Goal: Task Accomplishment & Management: Manage account settings

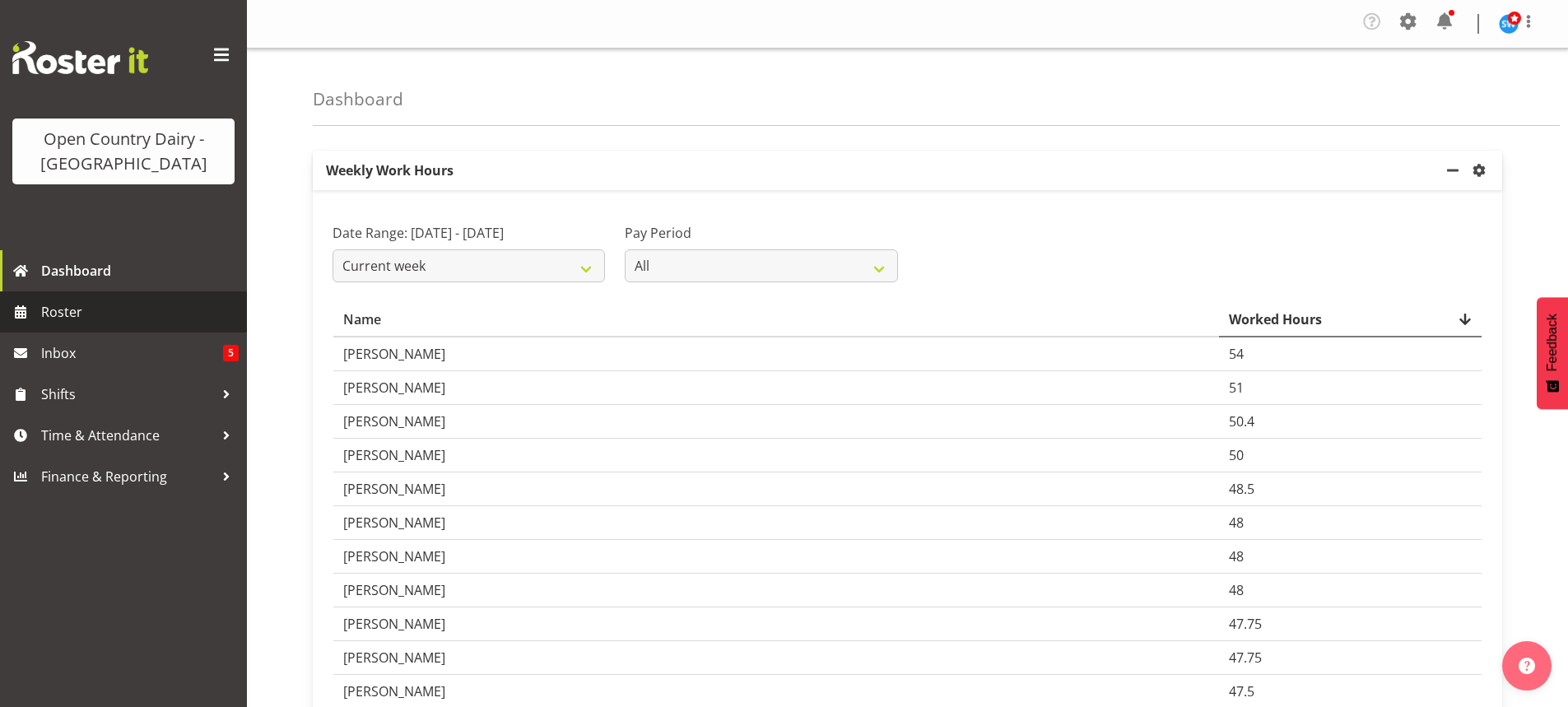
click at [68, 312] on span "Roster" at bounding box center [139, 312] width 197 height 25
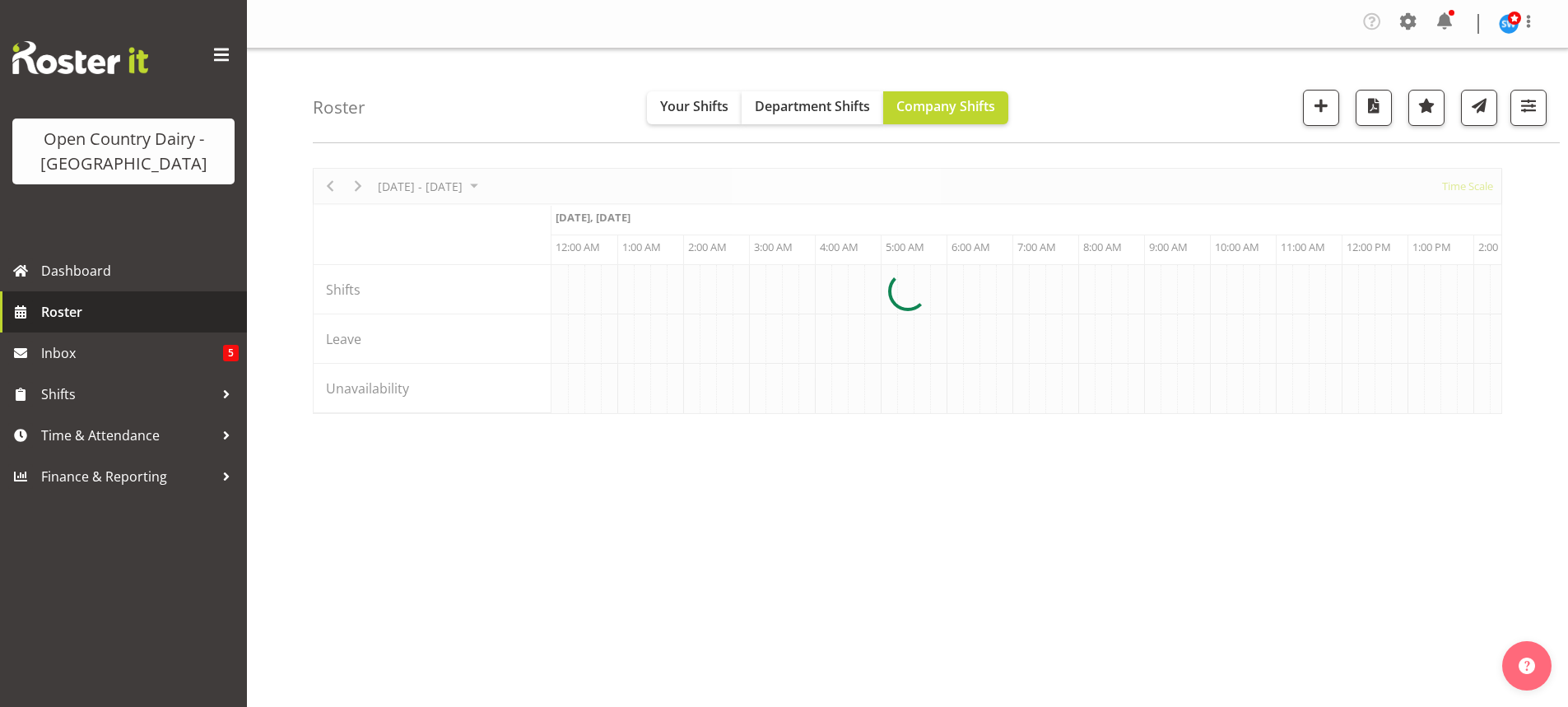
scroll to position [0, 6320]
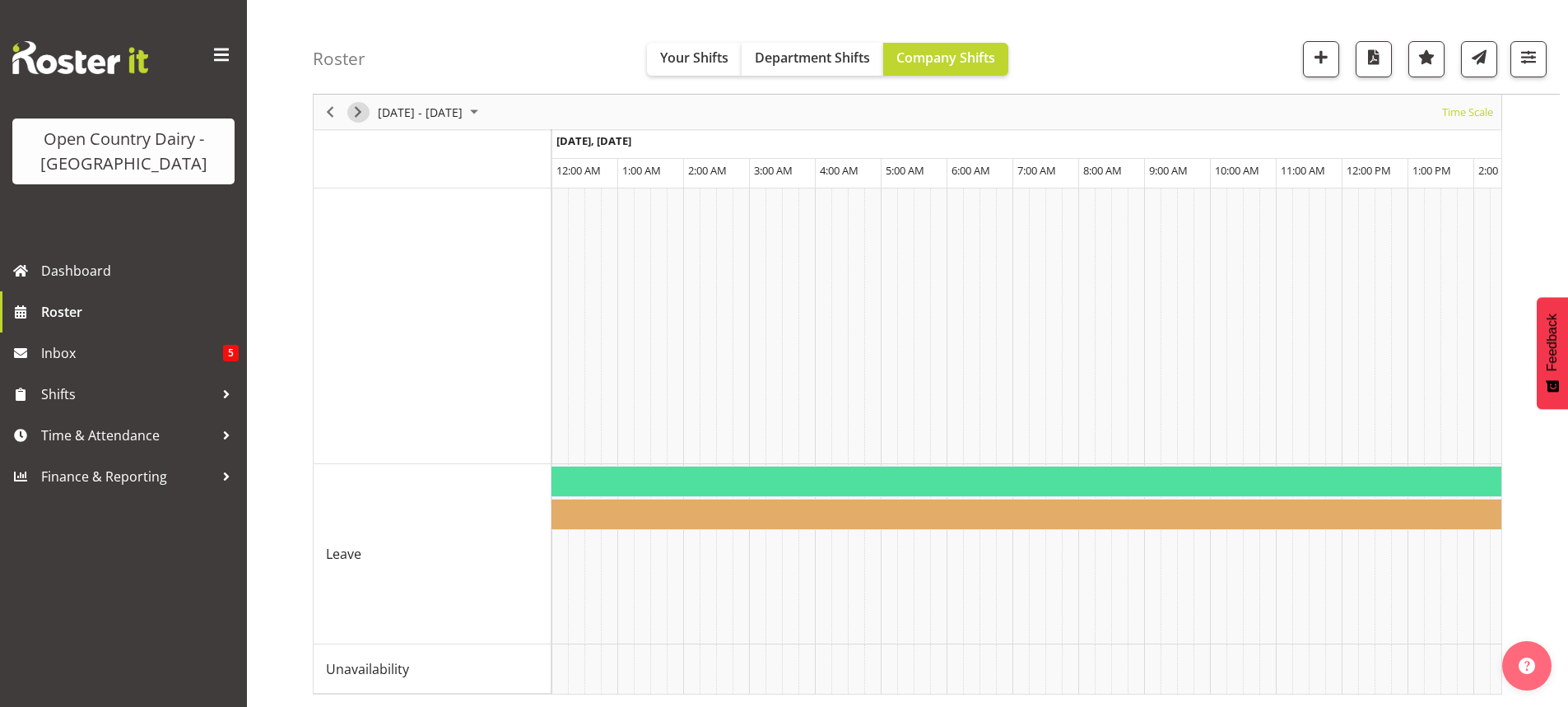
click at [357, 108] on span "Next" at bounding box center [358, 112] width 20 height 21
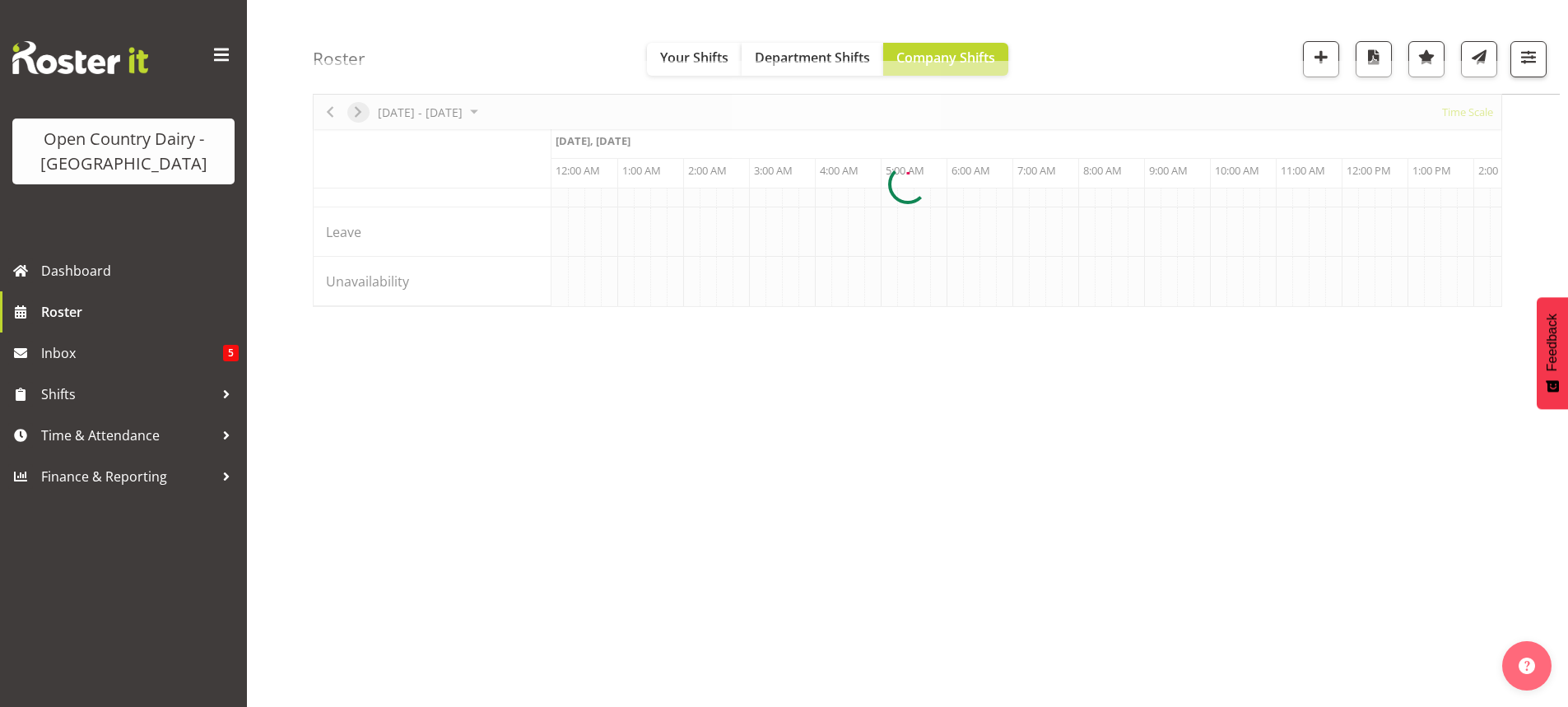
scroll to position [107, 0]
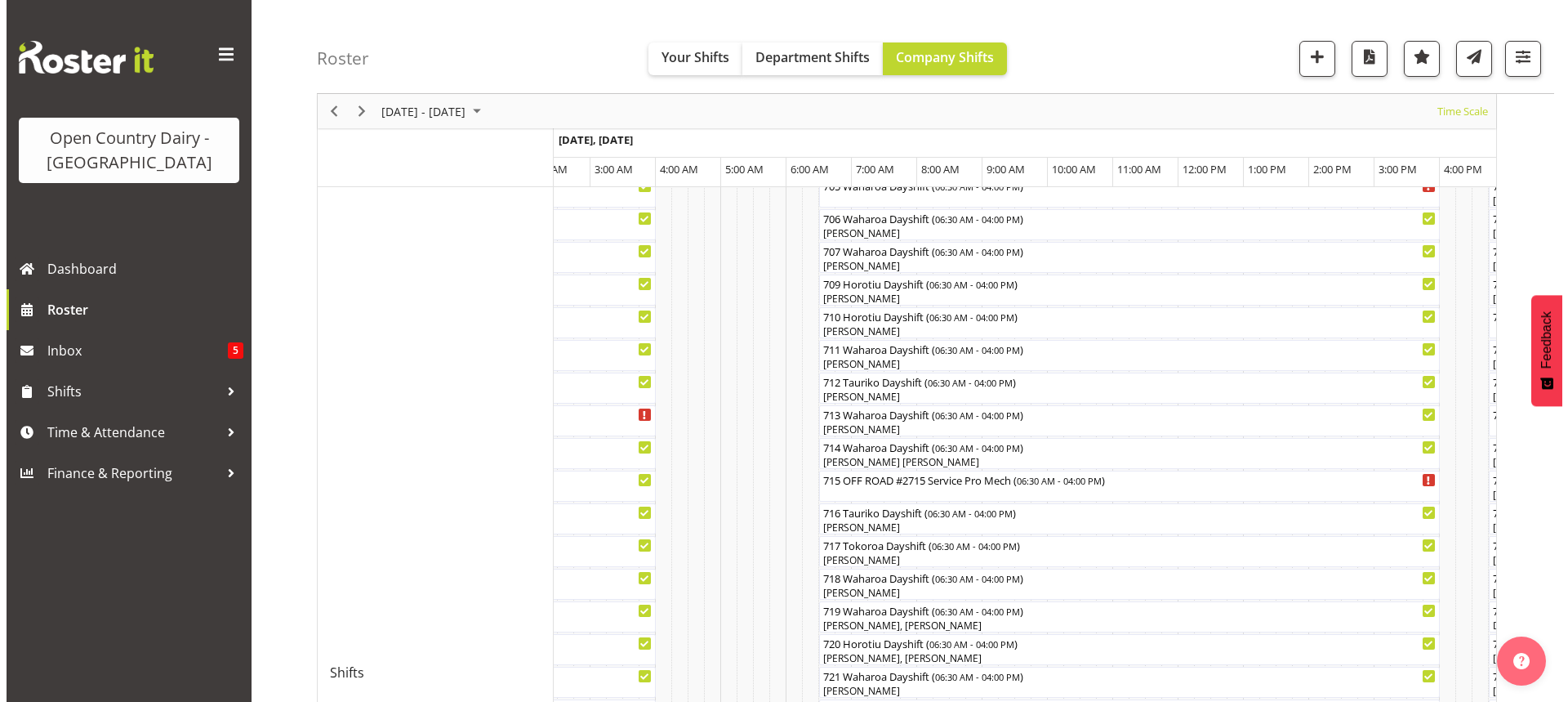
scroll to position [565, 0]
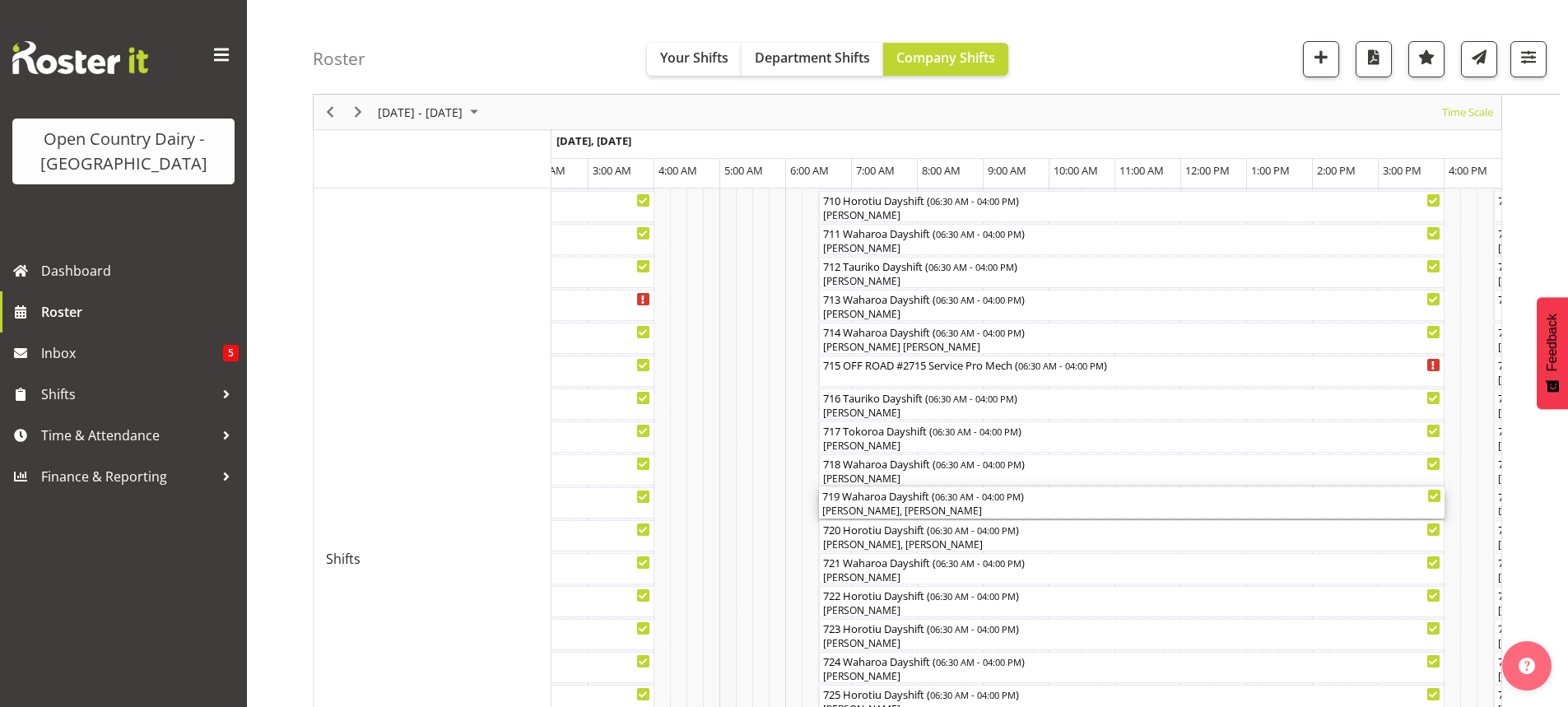
click at [896, 500] on div "719 Waharoa Dayshift ( 06:30 AM - 04:00 PM )" at bounding box center [1131, 495] width 619 height 16
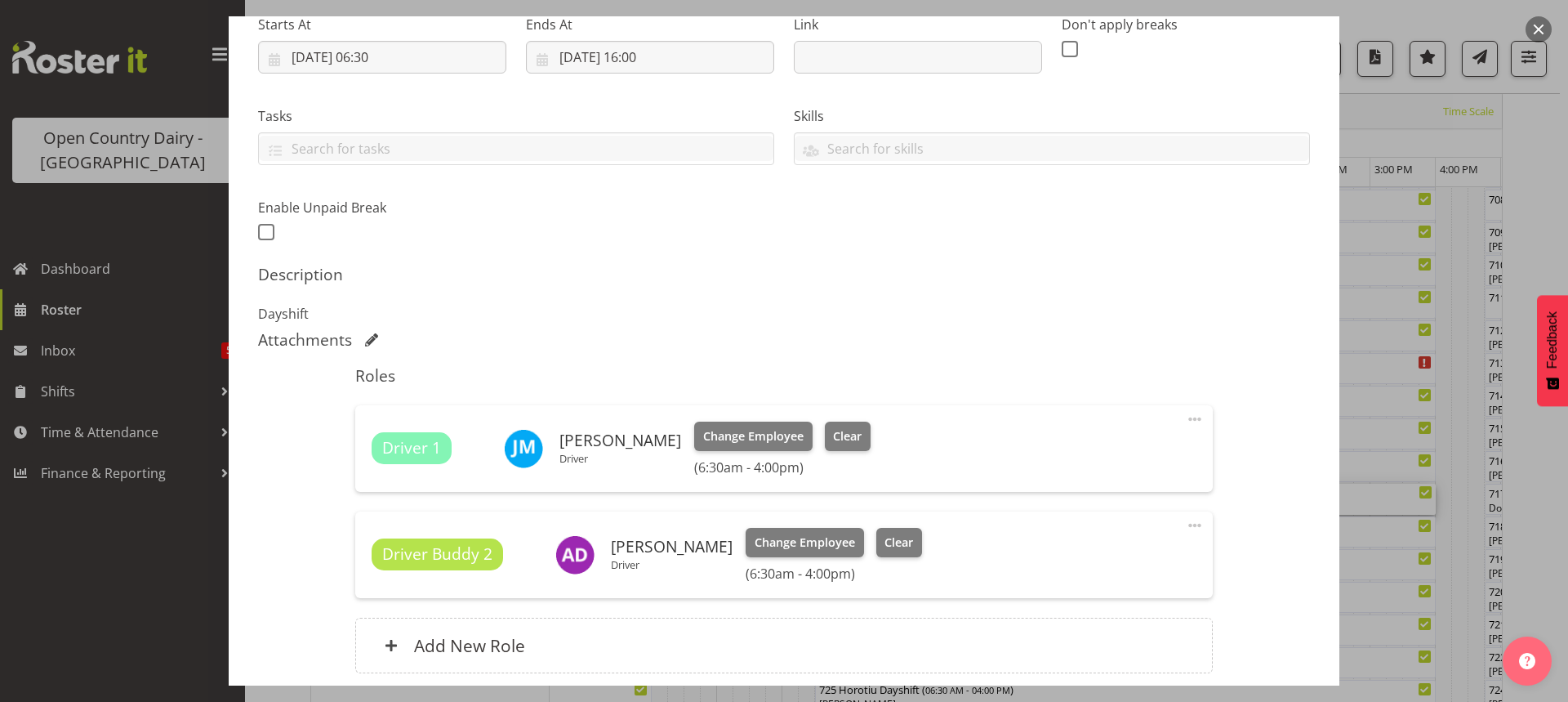
scroll to position [327, 0]
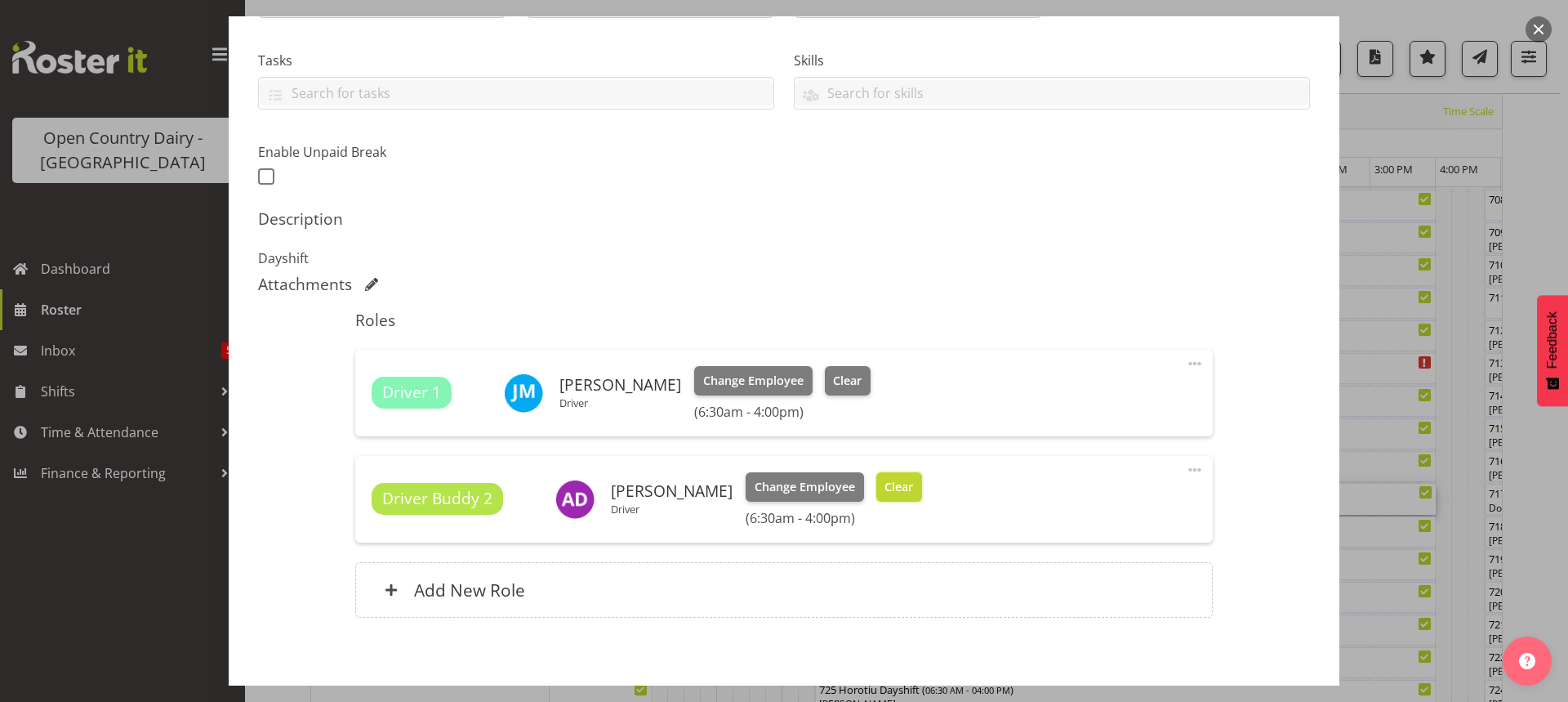
click at [912, 487] on span "Clear" at bounding box center [899, 487] width 28 height 18
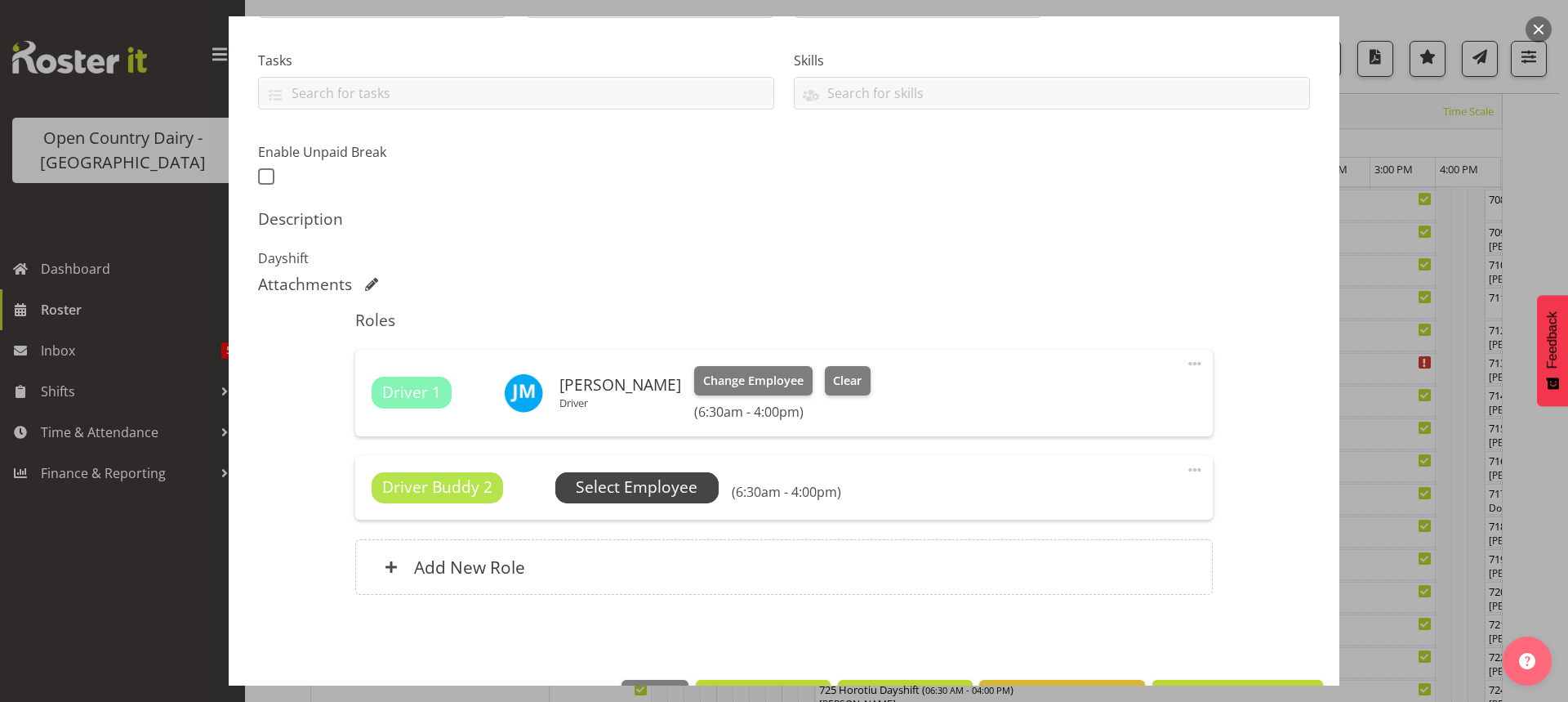
click at [631, 492] on span "Select Employee" at bounding box center [636, 487] width 122 height 24
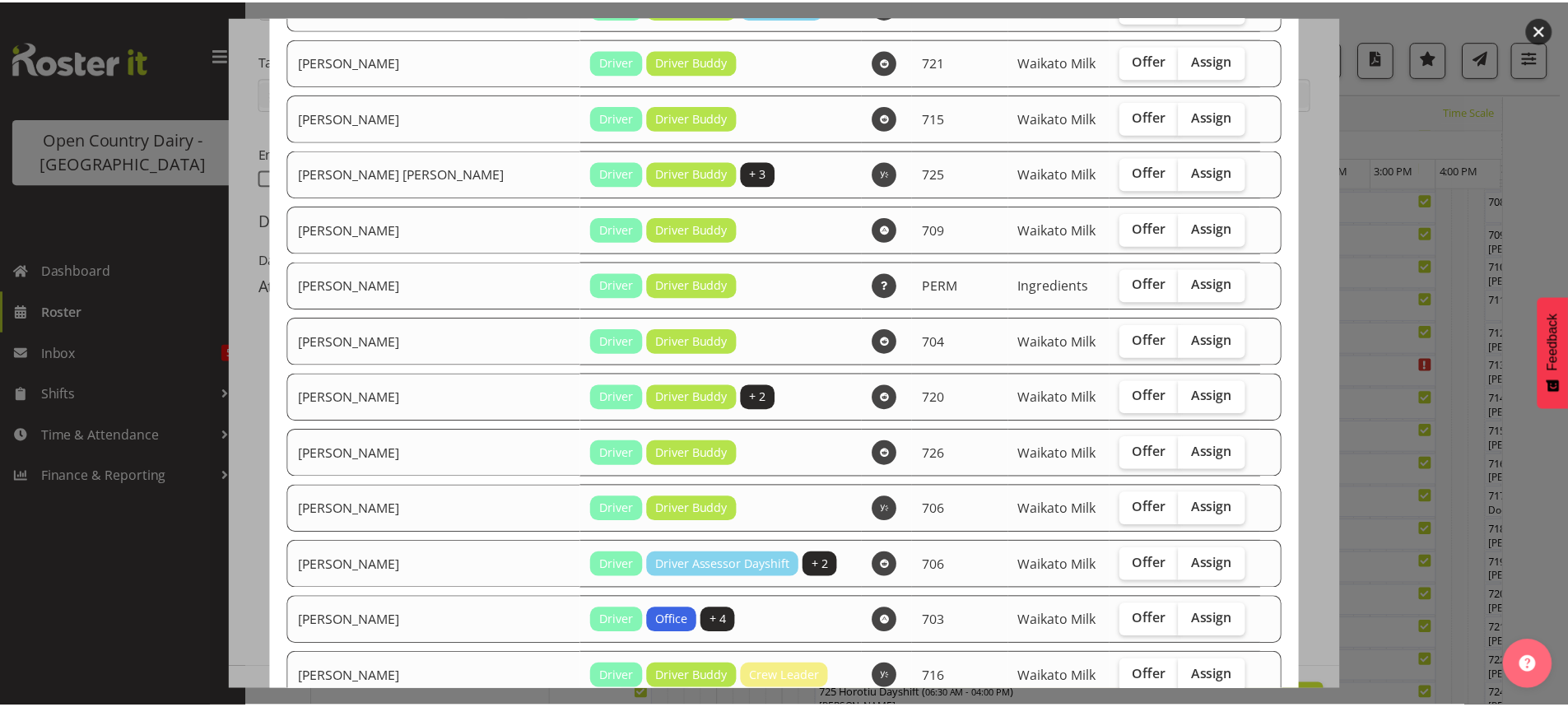
scroll to position [728, 0]
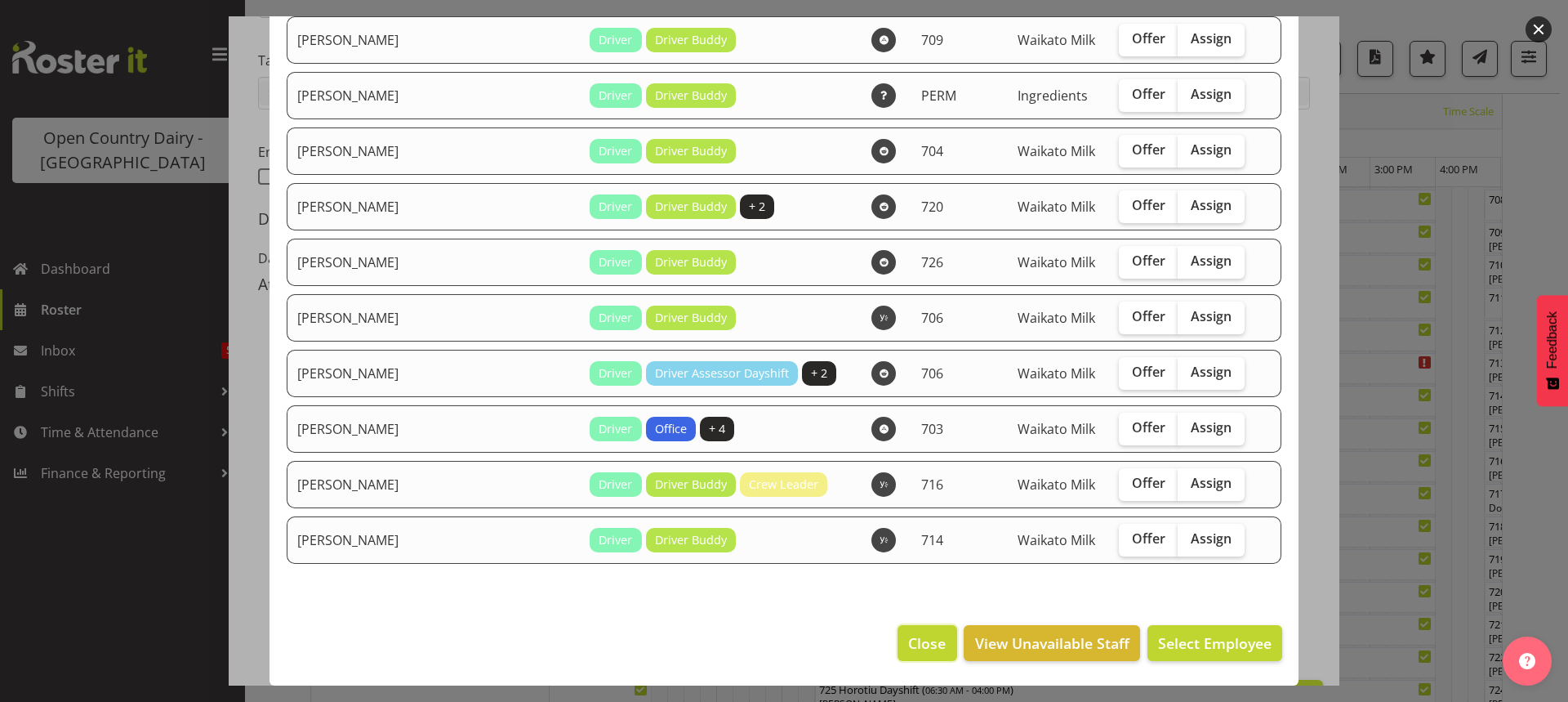
click at [918, 638] on span "Close" at bounding box center [927, 643] width 37 height 21
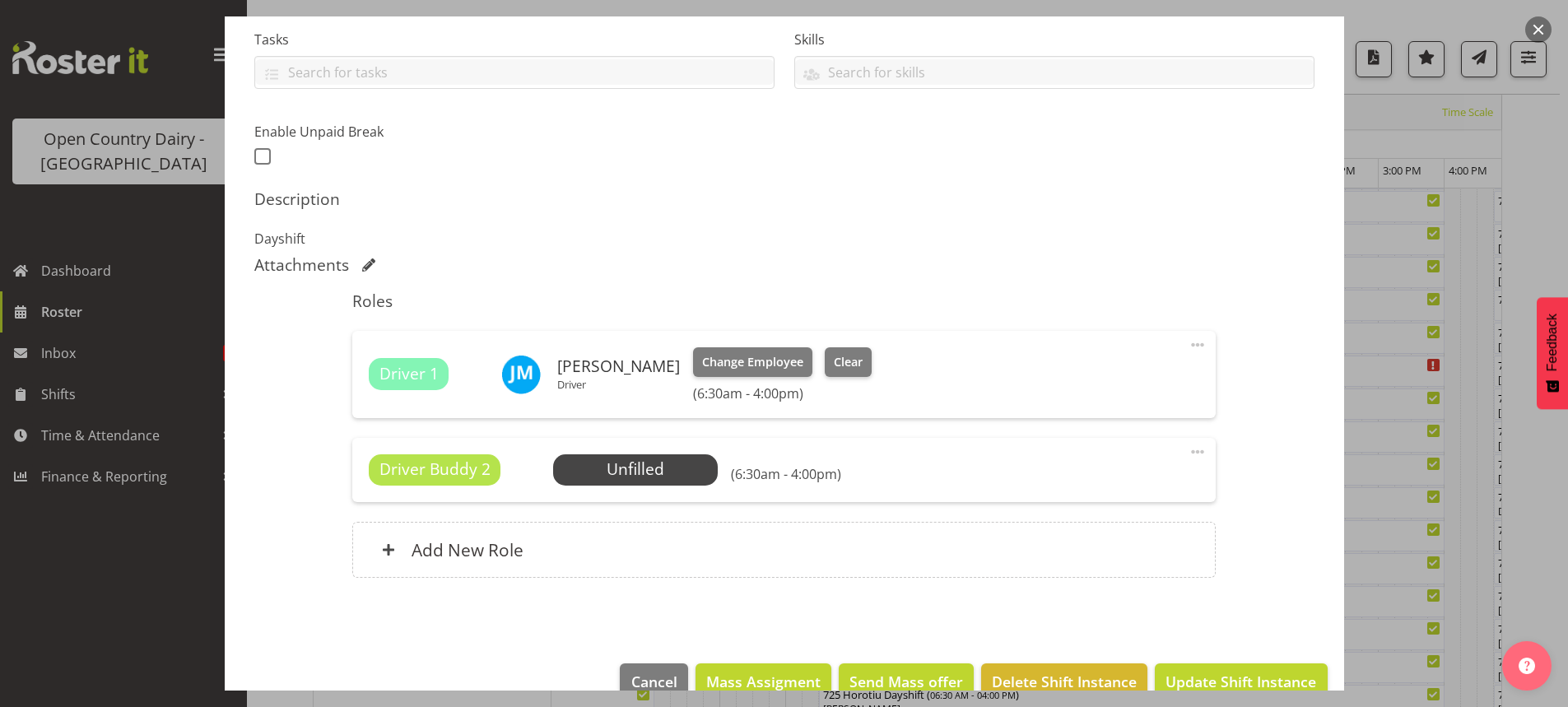
scroll to position [384, 0]
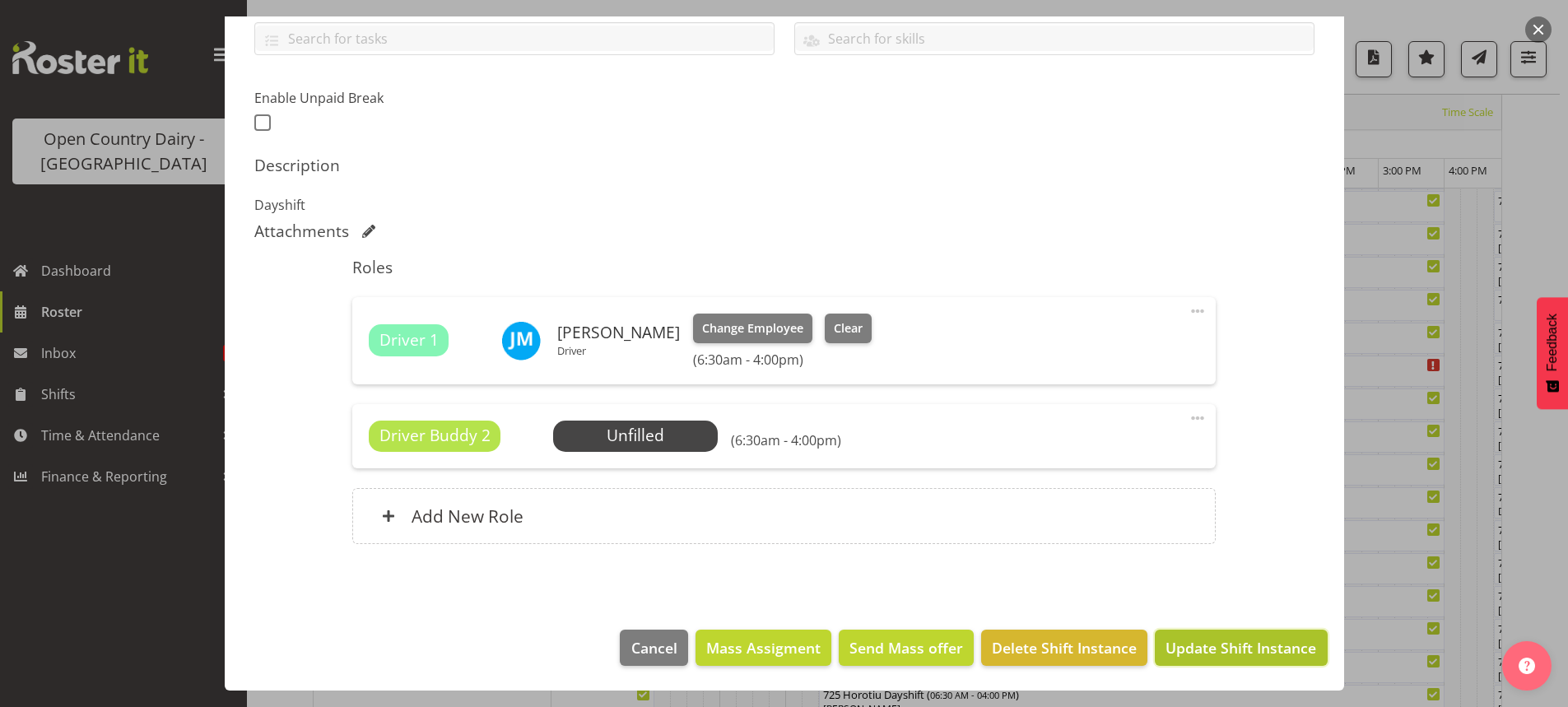
click at [1195, 645] on span "Update Shift Instance" at bounding box center [1240, 648] width 151 height 21
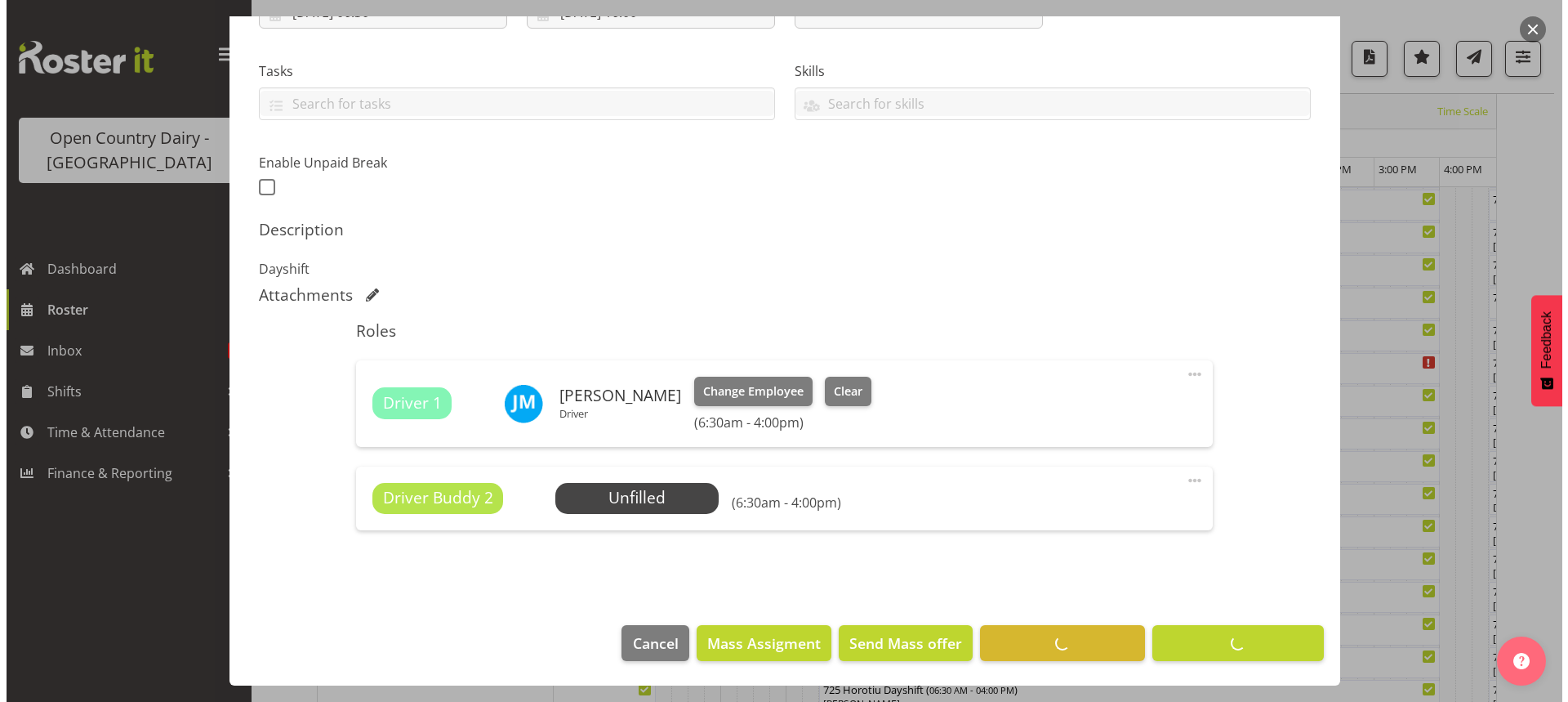
scroll to position [106, 0]
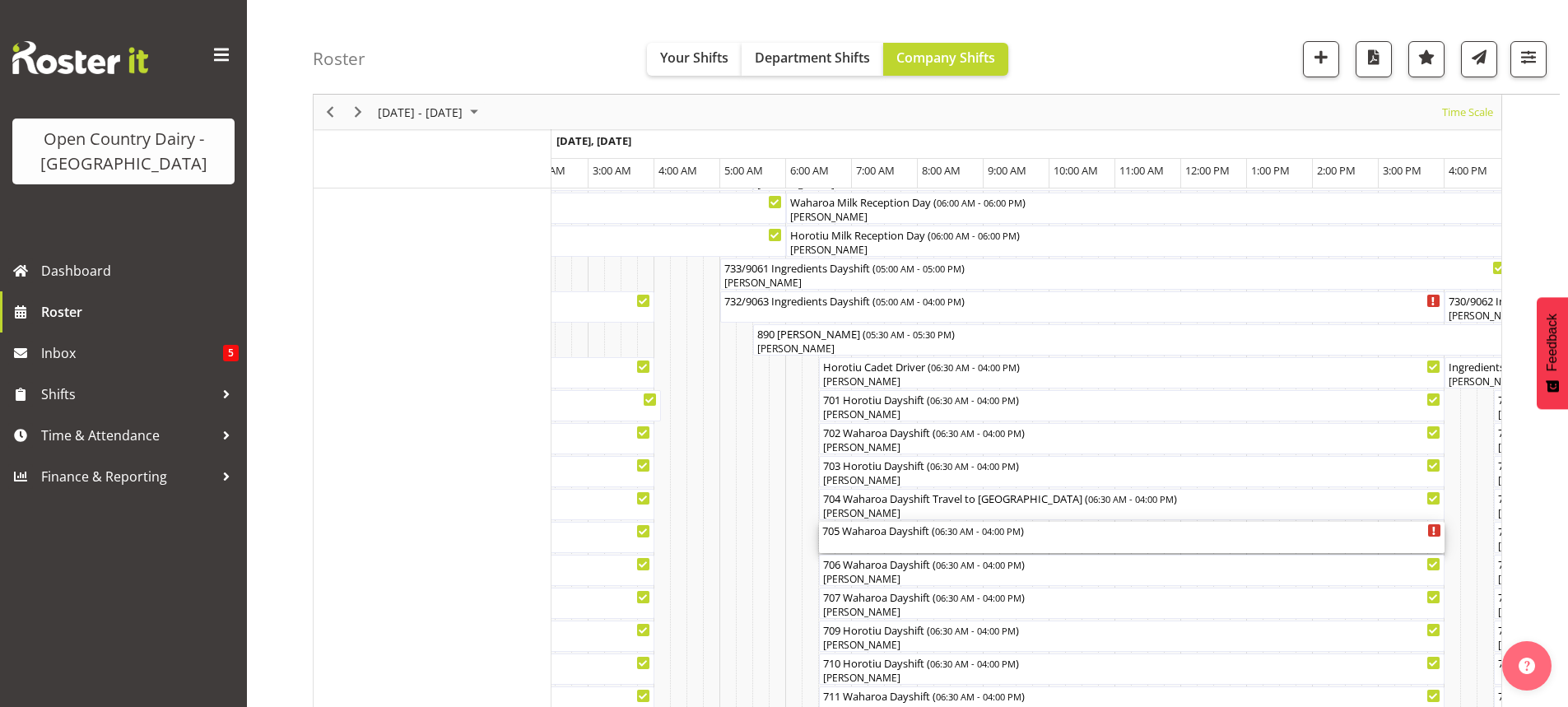
click at [885, 543] on div "705 Waharoa Dayshift ( 06:30 AM - 04:00 PM )" at bounding box center [1131, 537] width 619 height 31
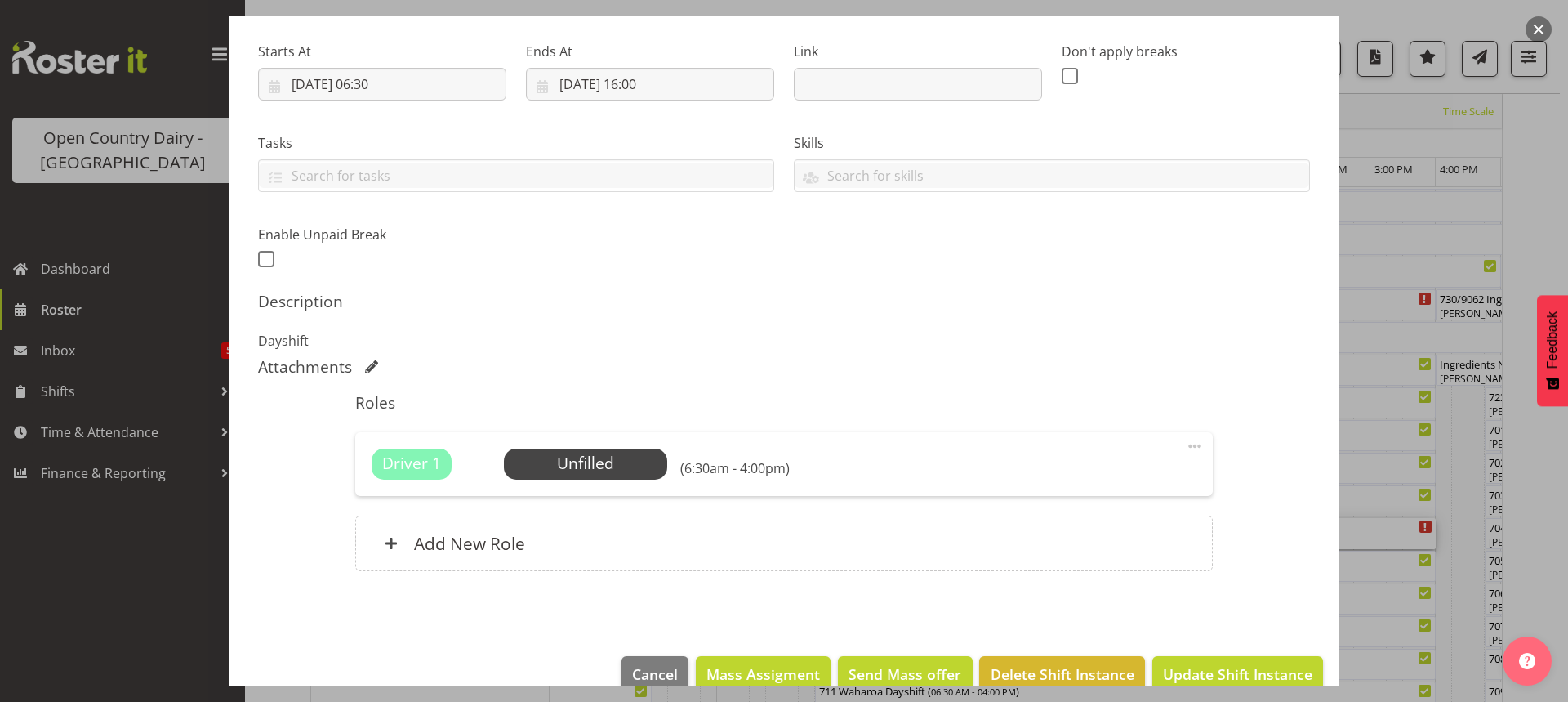
scroll to position [245, 0]
click at [587, 464] on span "Select Employee" at bounding box center [584, 462] width 122 height 24
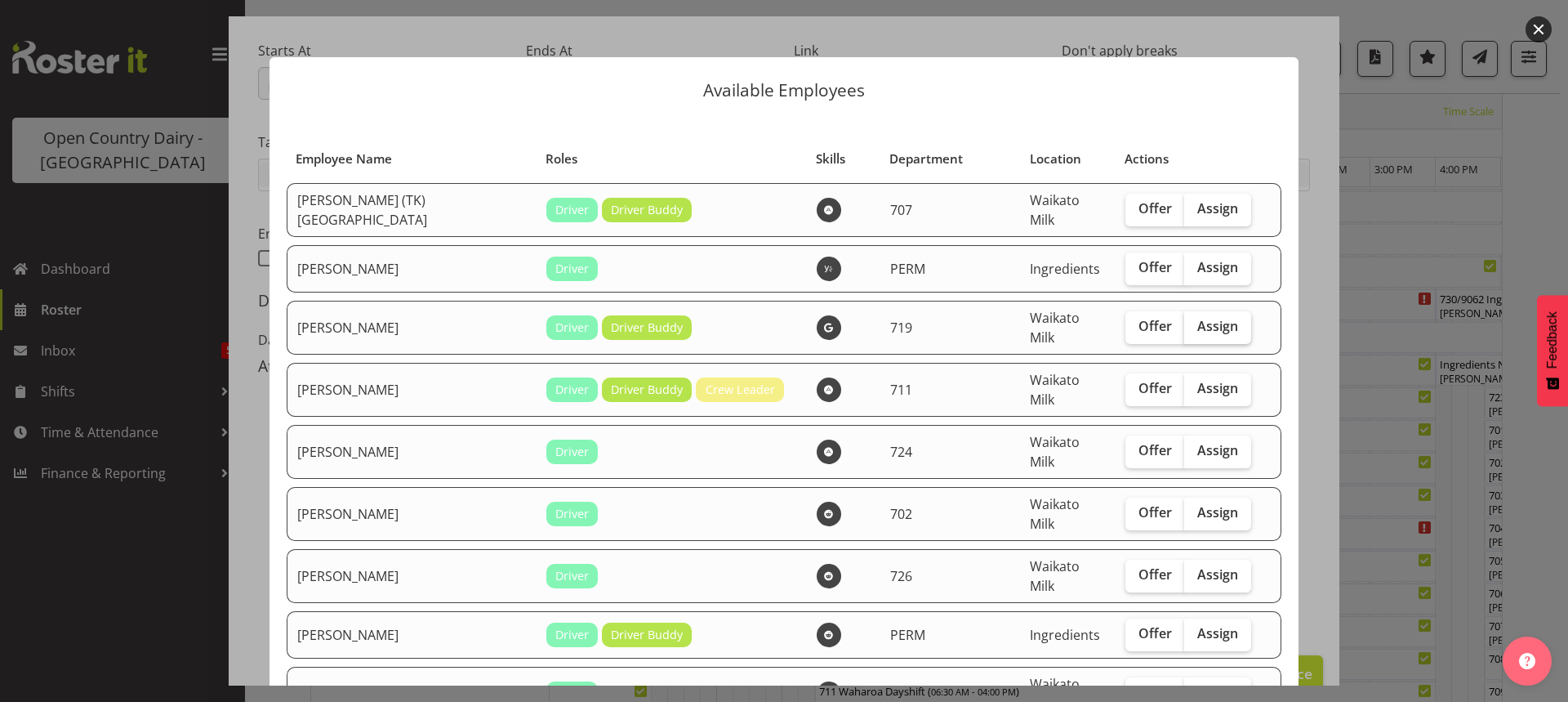
click at [1197, 318] on span "Assign" at bounding box center [1218, 326] width 41 height 16
click at [1185, 321] on input "Assign" at bounding box center [1190, 327] width 11 height 11
checkbox input "true"
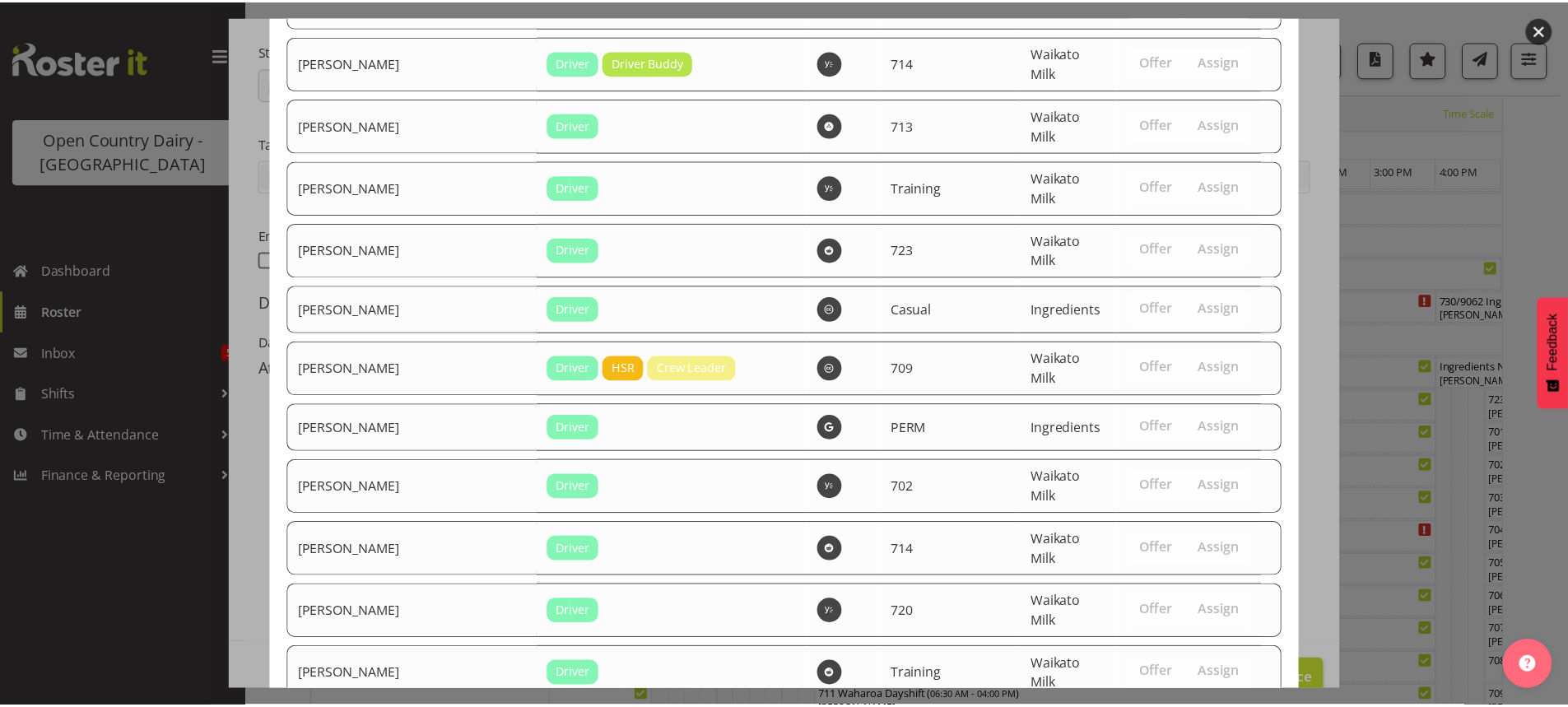
scroll to position [3191, 0]
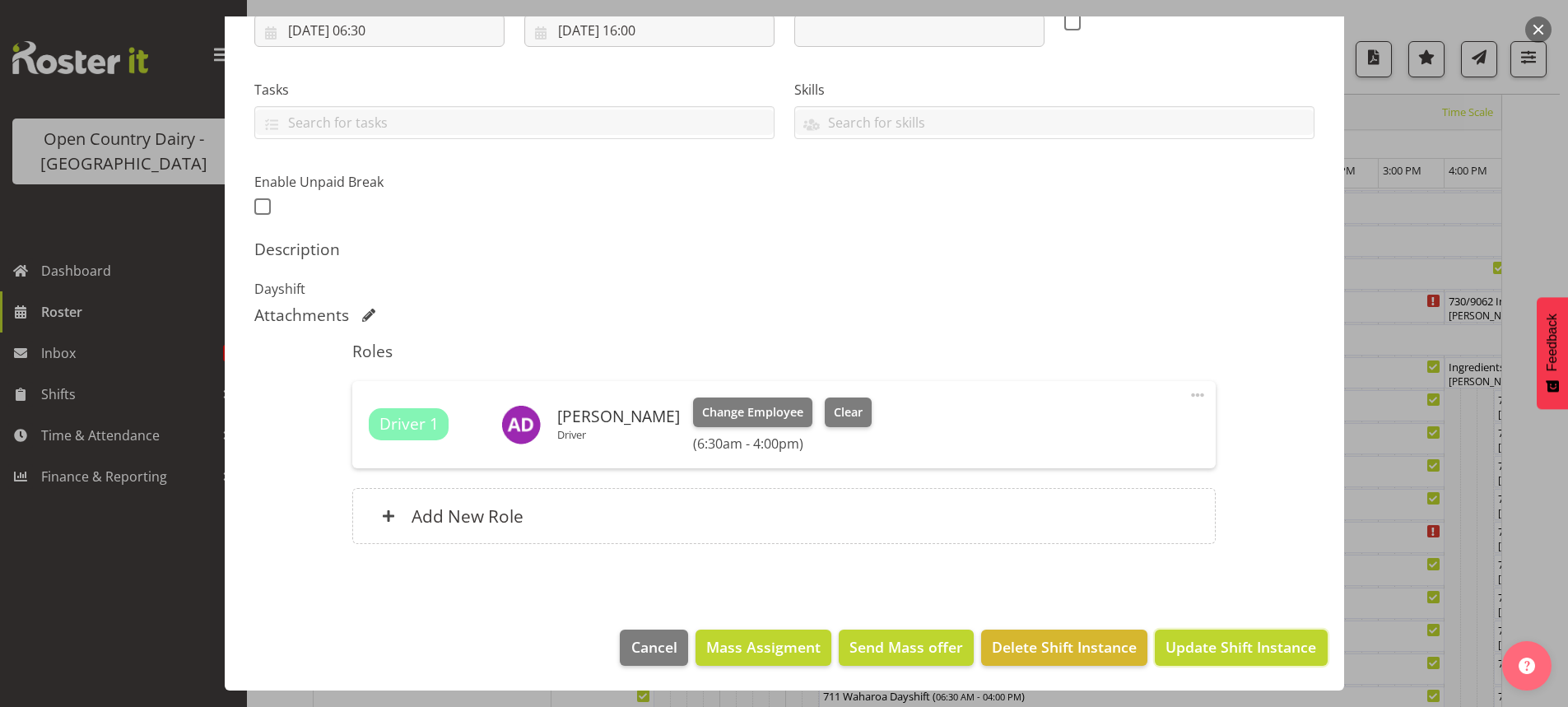
drag, startPoint x: 1191, startPoint y: 641, endPoint x: 1190, endPoint y: 625, distance: 16.0
click at [1191, 638] on span "Update Shift Instance" at bounding box center [1240, 647] width 151 height 21
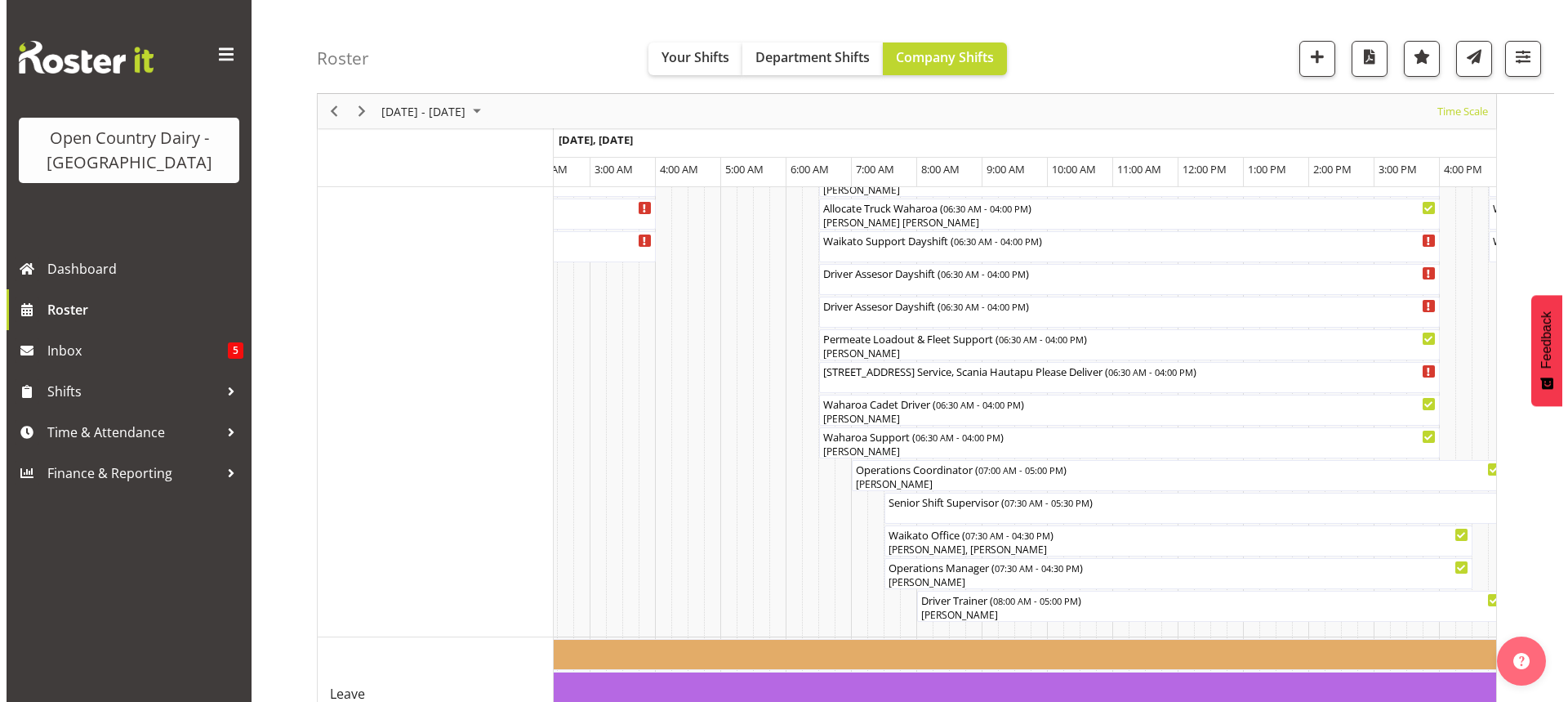
scroll to position [1414, 0]
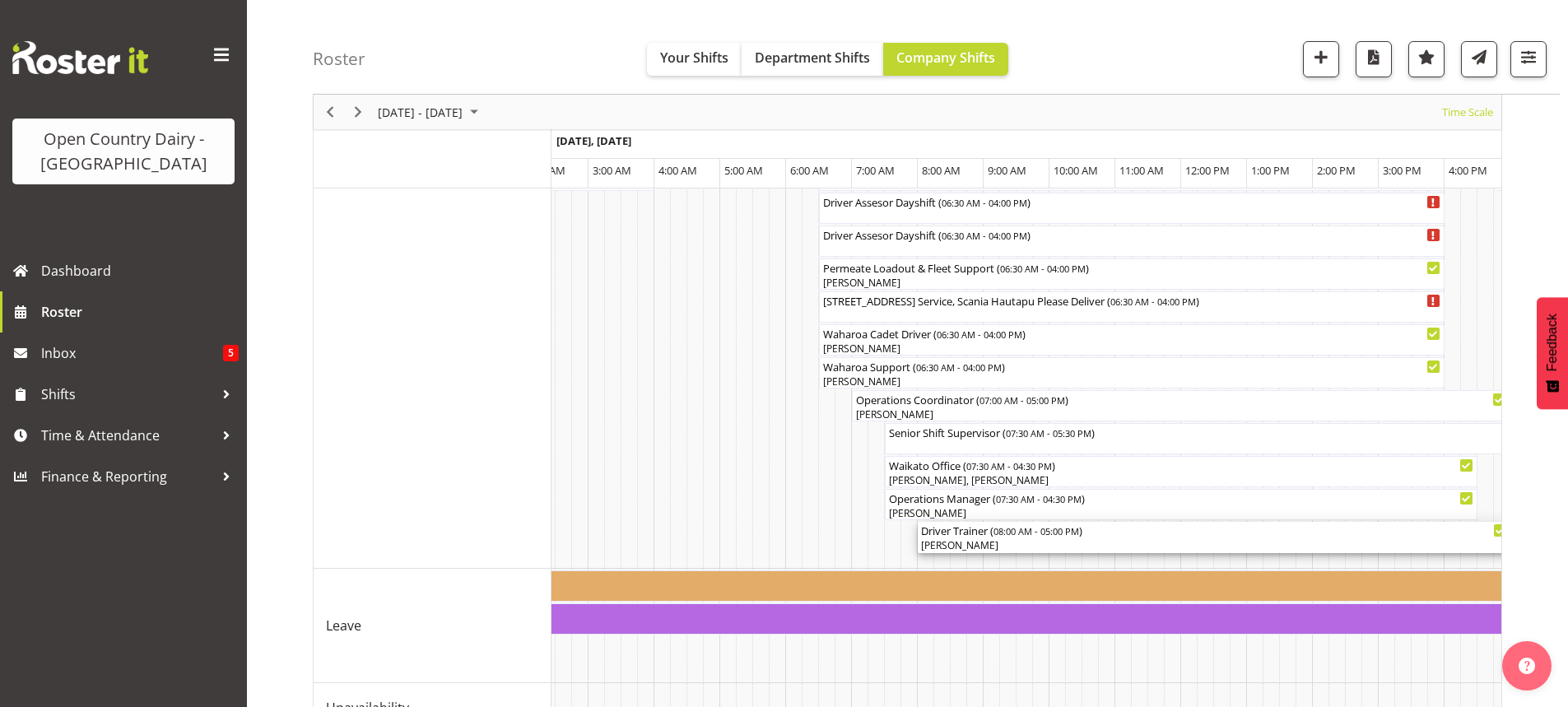
click at [968, 541] on div "[PERSON_NAME]" at bounding box center [1214, 545] width 586 height 15
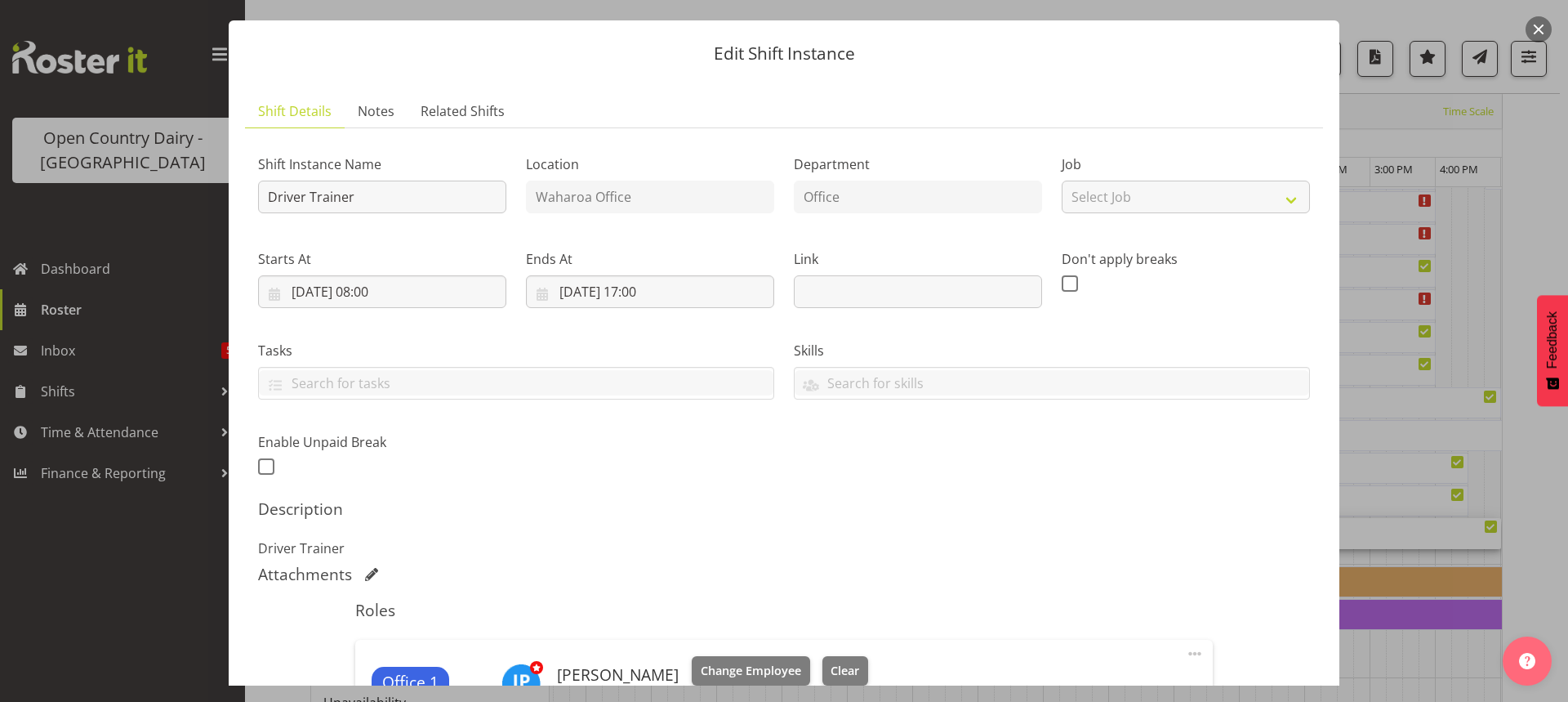
scroll to position [298, 0]
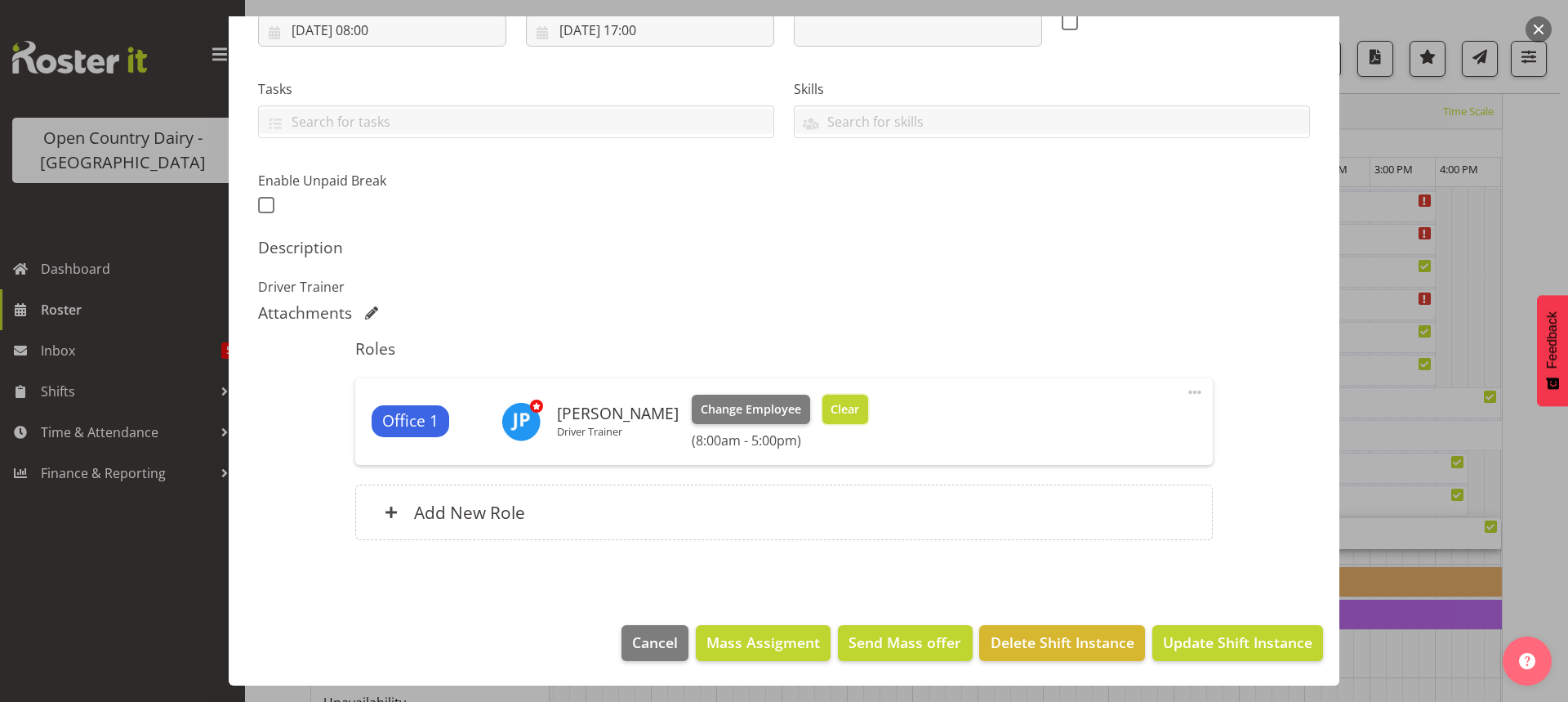
click at [834, 413] on span "Clear" at bounding box center [845, 409] width 28 height 18
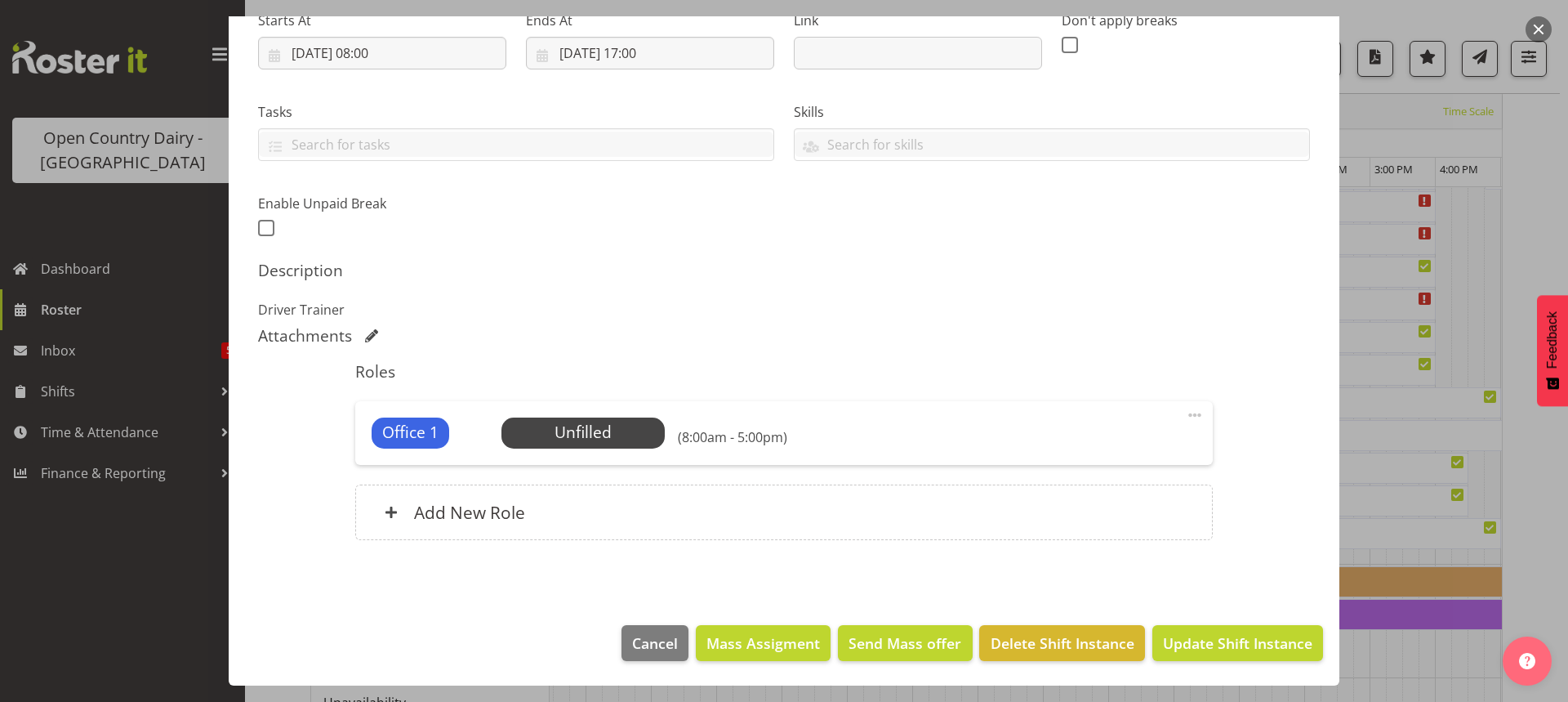
scroll to position [275, 0]
click at [1222, 641] on span "Update Shift Instance" at bounding box center [1238, 643] width 150 height 21
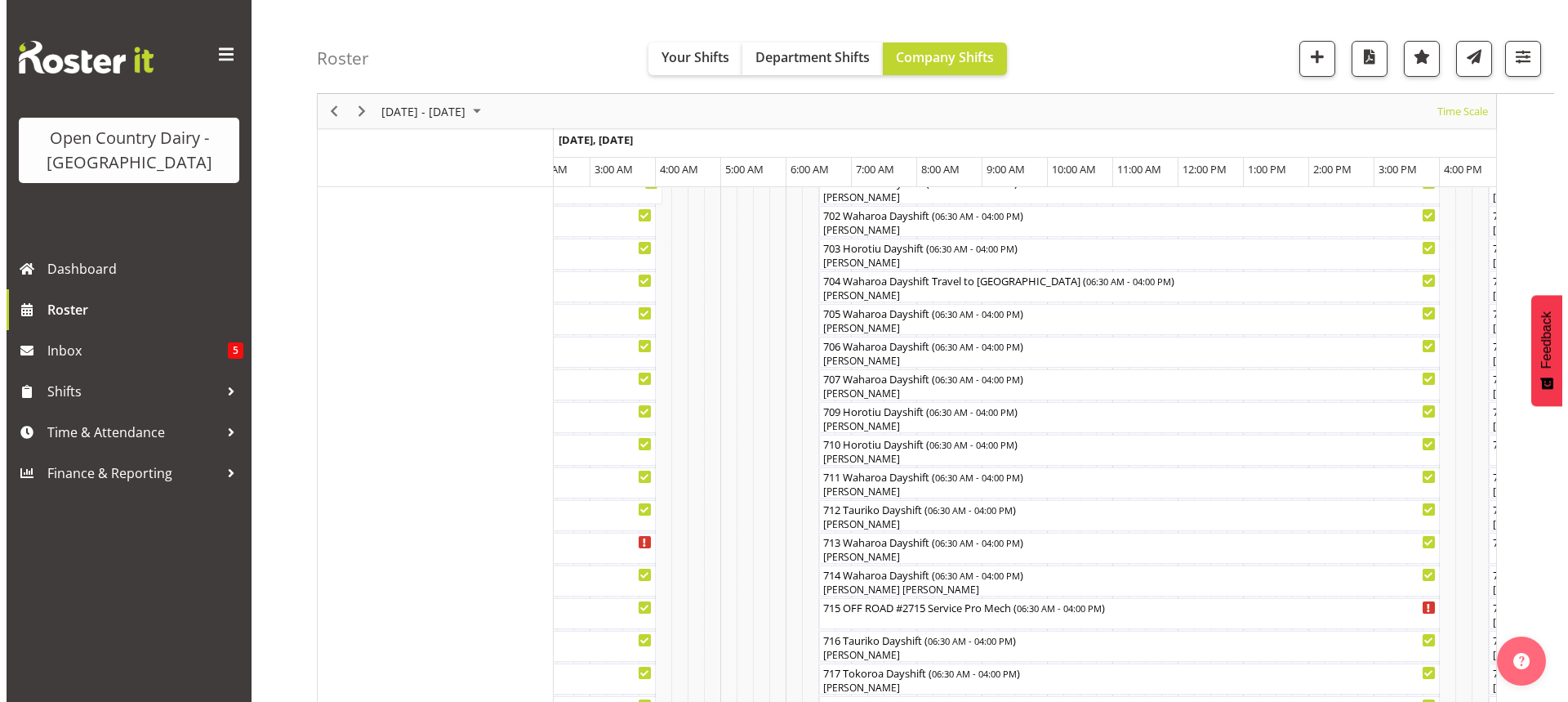
scroll to position [515, 0]
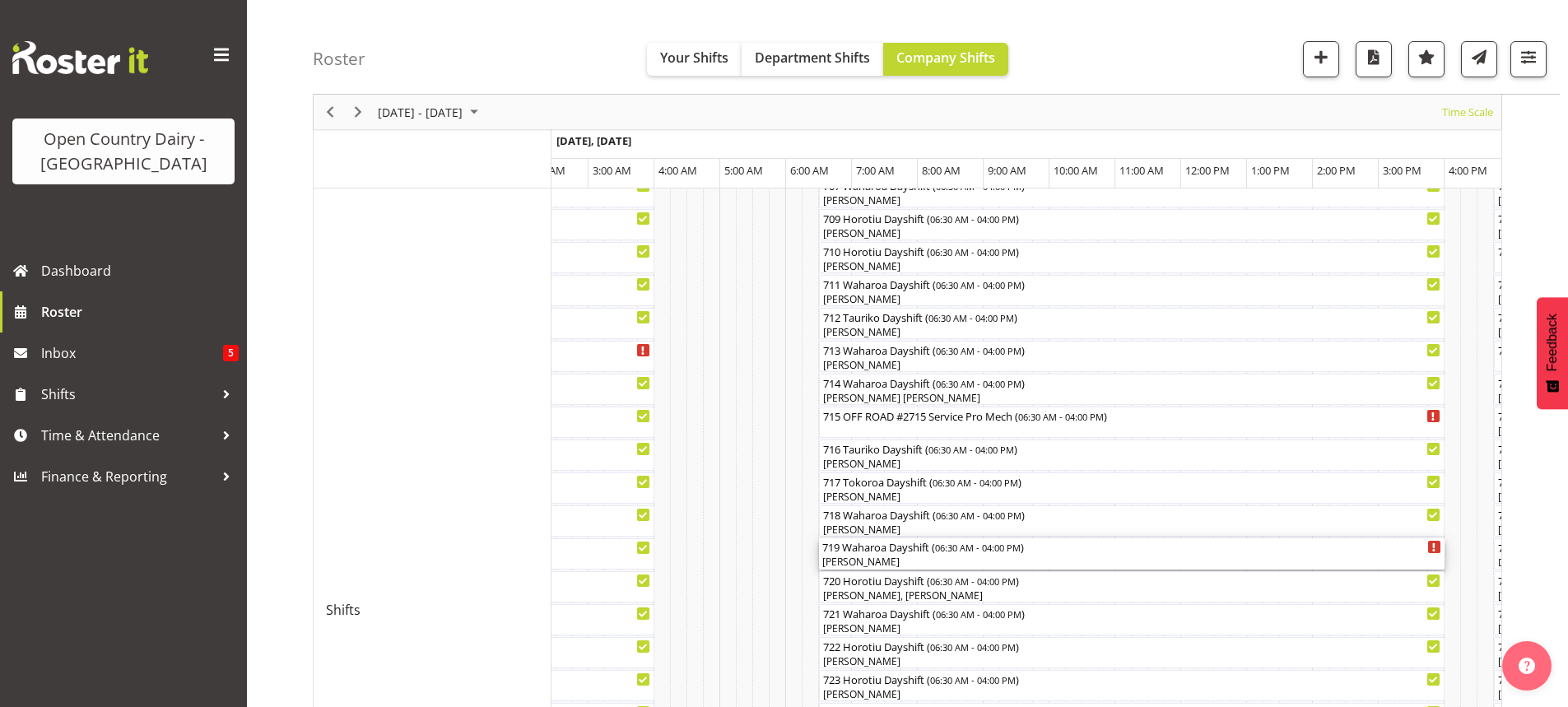
click at [909, 561] on div "[PERSON_NAME]" at bounding box center [1131, 562] width 619 height 15
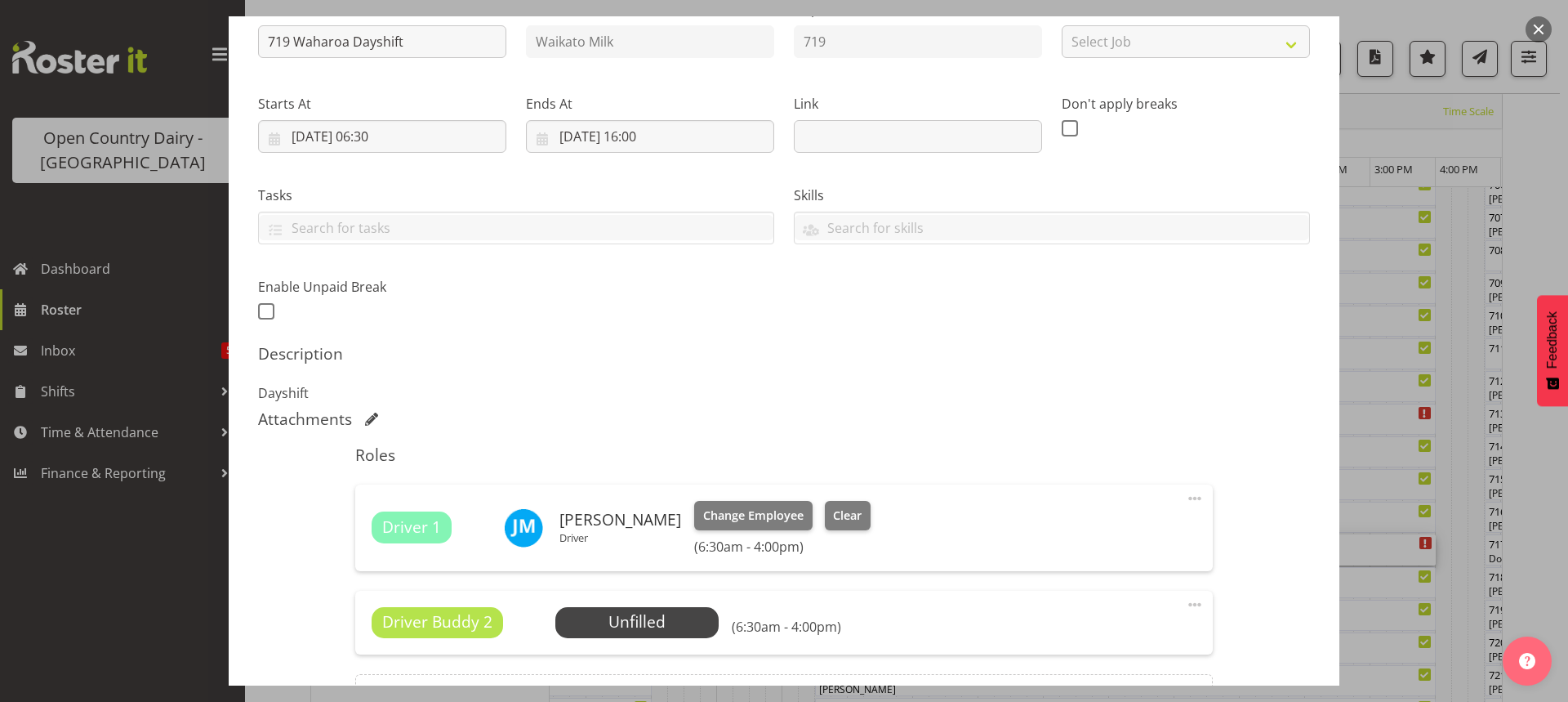
scroll to position [382, 0]
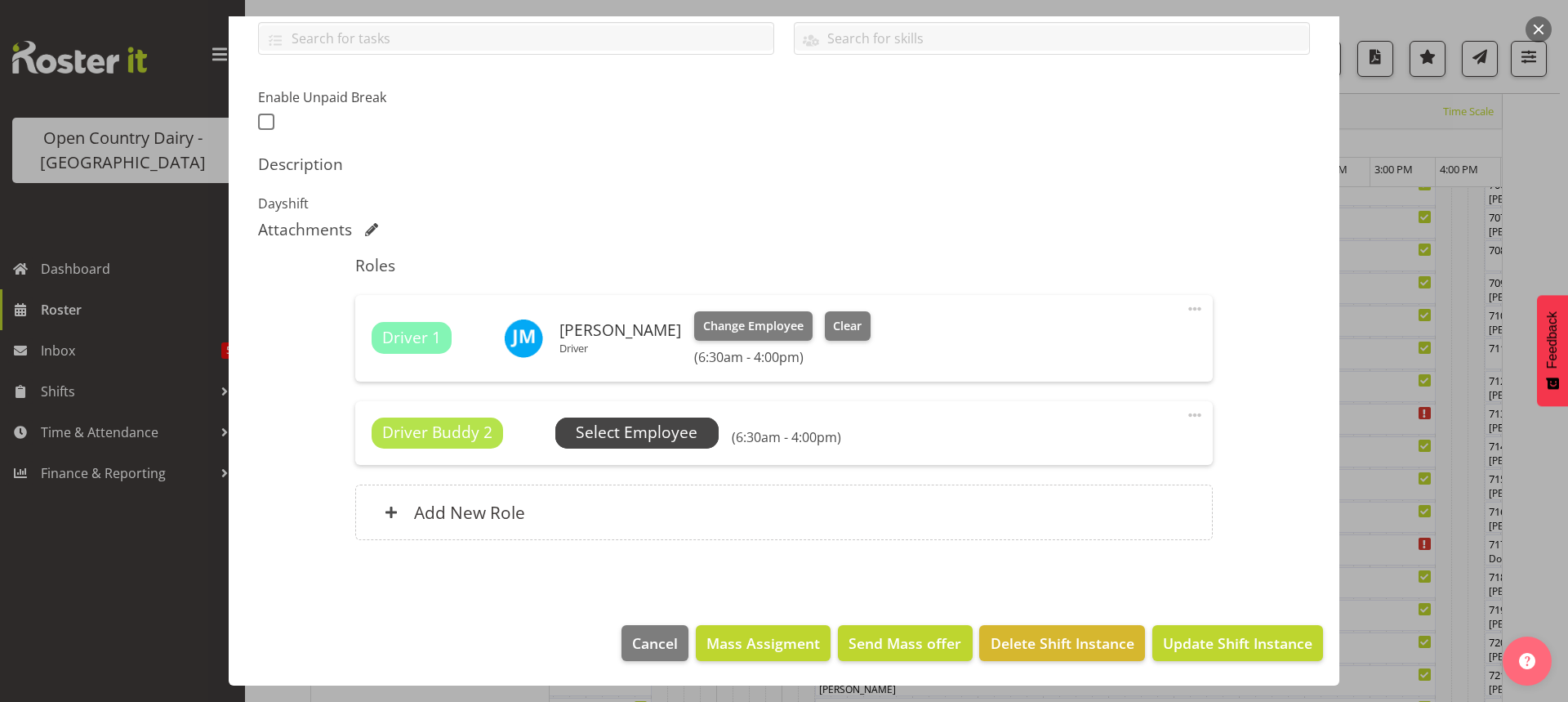
click at [647, 430] on span "Select Employee" at bounding box center [636, 432] width 122 height 24
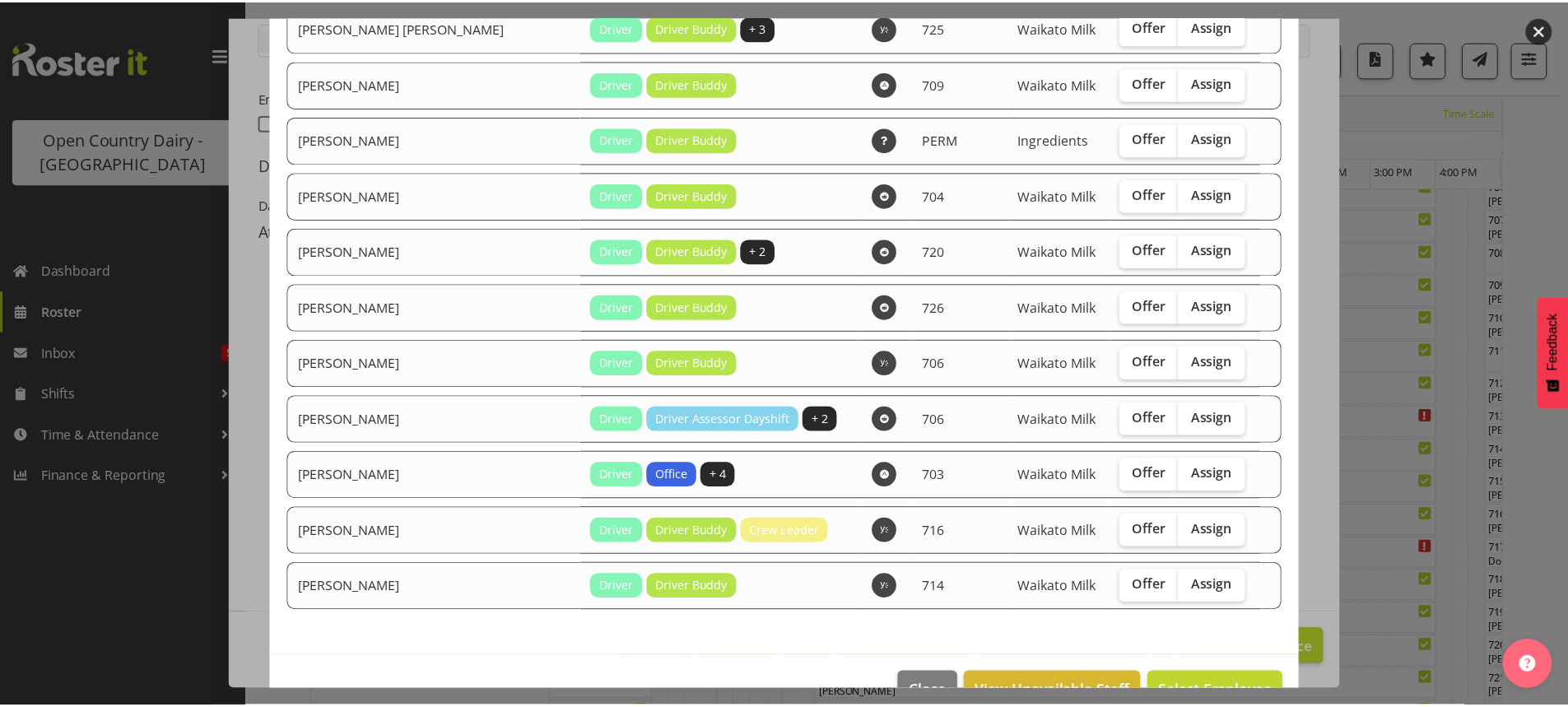
scroll to position [728, 0]
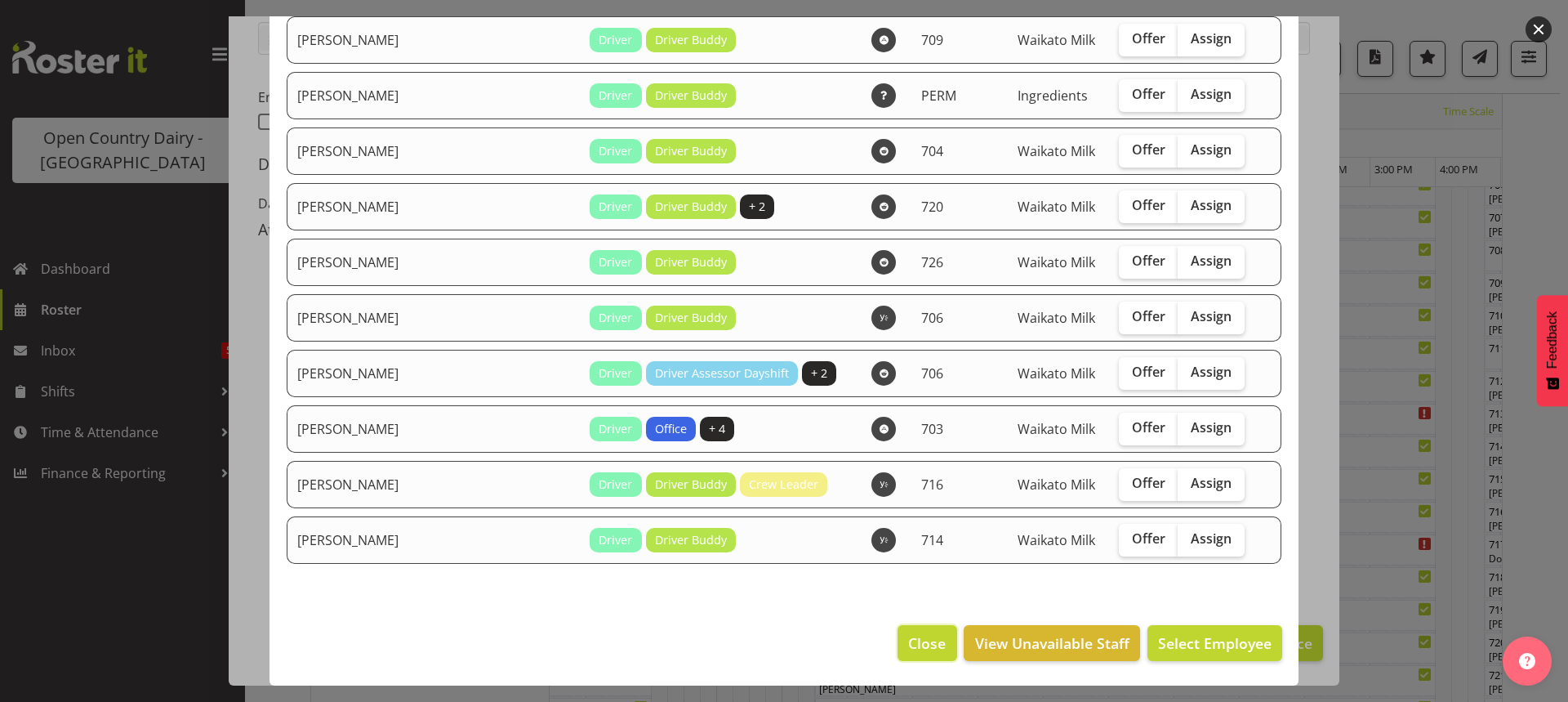
click at [914, 643] on span "Close" at bounding box center [927, 643] width 37 height 21
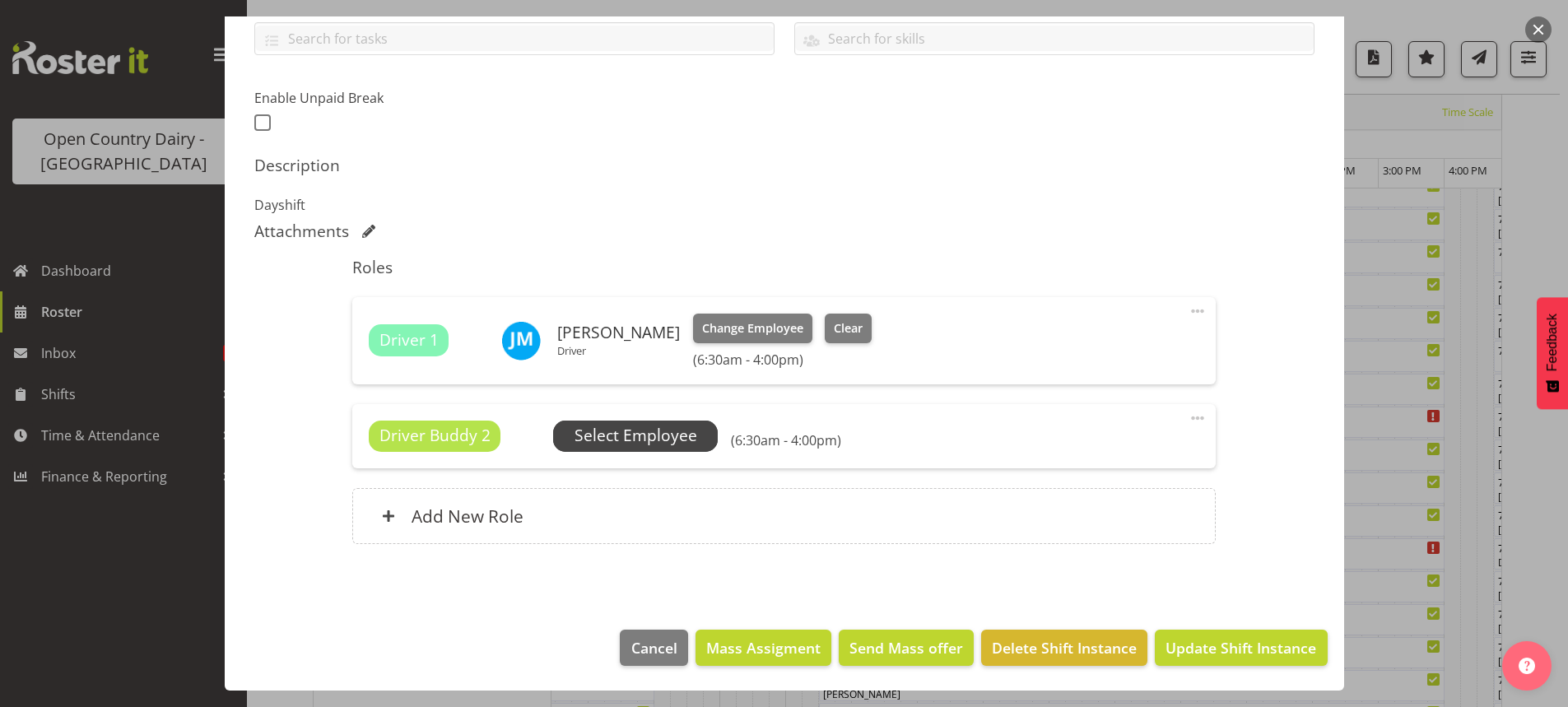
click at [629, 437] on span "Select Employee" at bounding box center [635, 435] width 122 height 24
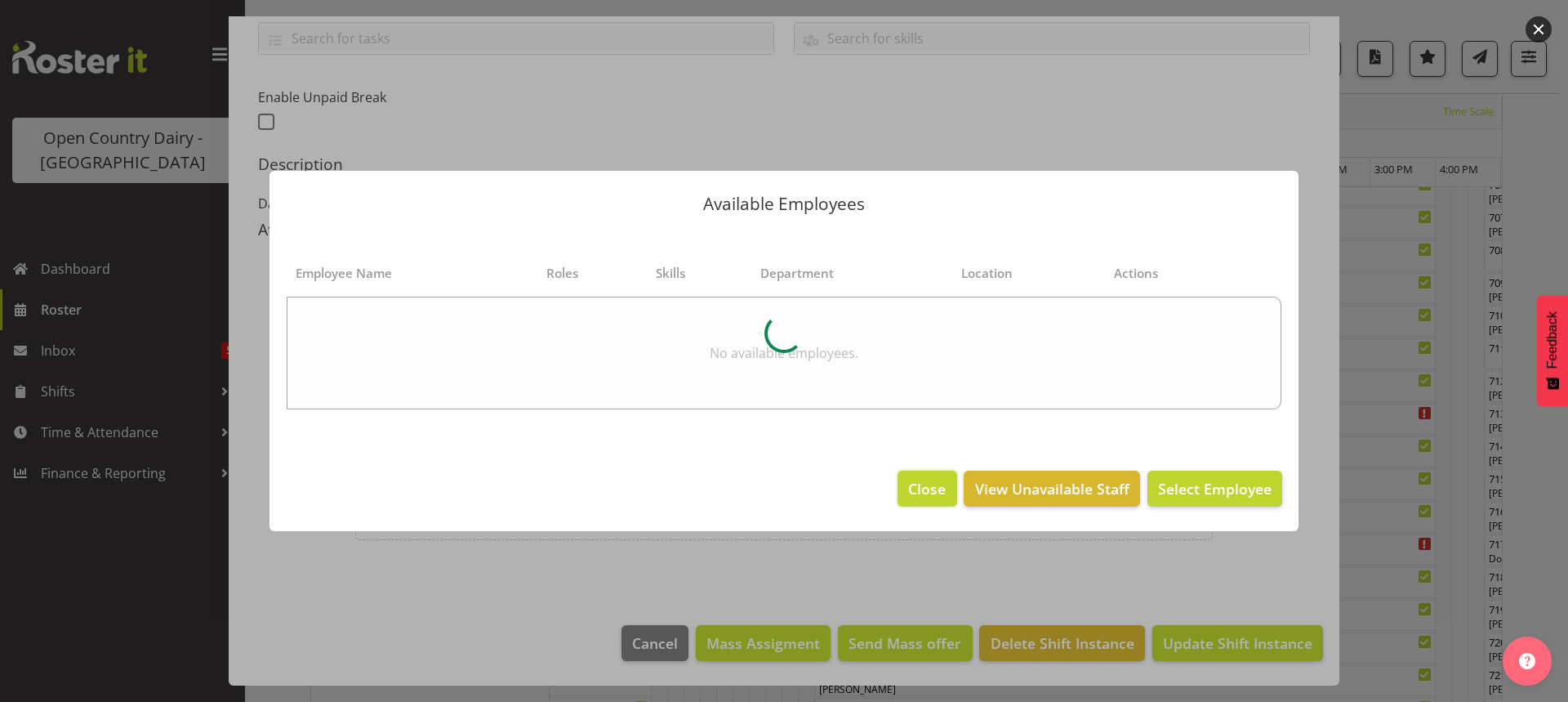
click at [924, 493] on span "Close" at bounding box center [927, 489] width 37 height 21
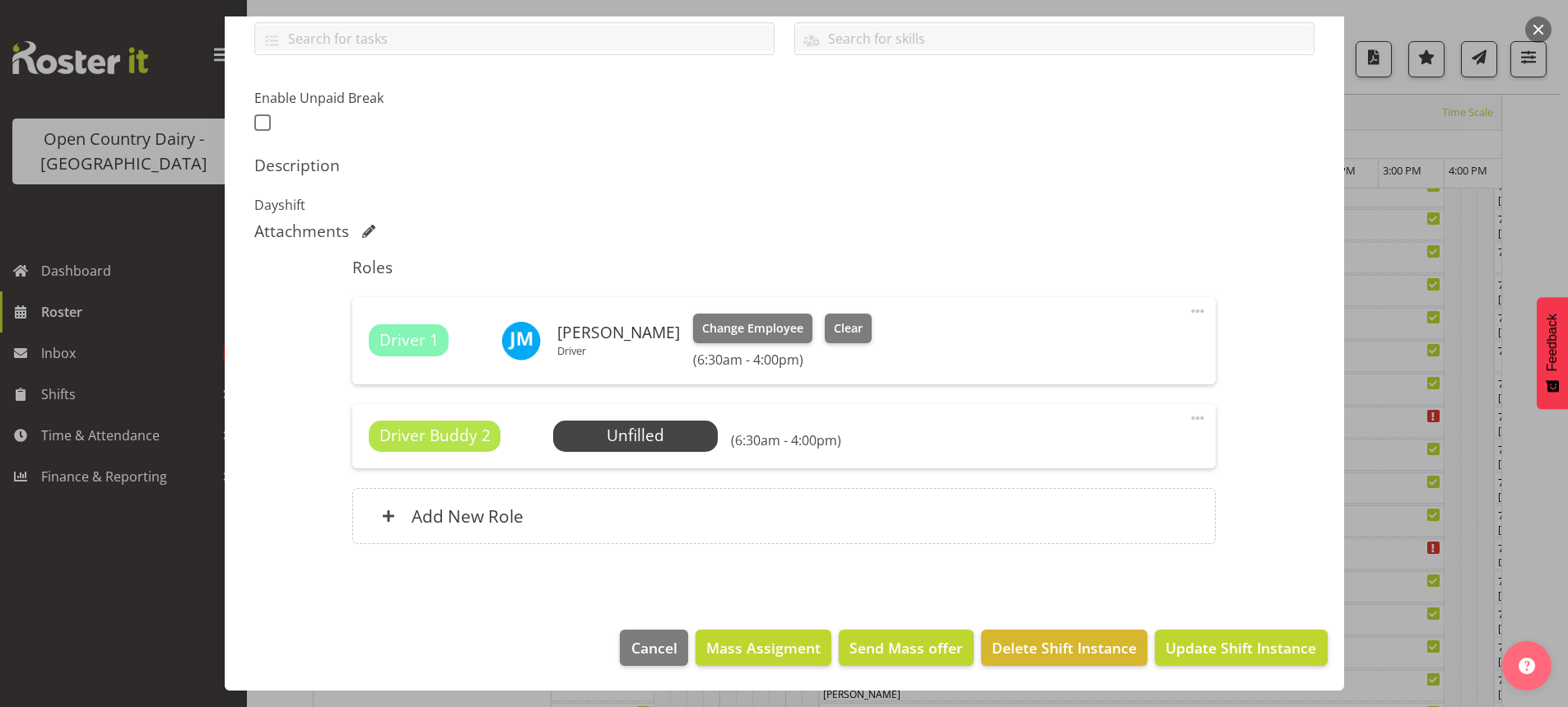
click at [1187, 415] on span at bounding box center [1197, 418] width 20 height 20
click at [1077, 514] on link "Delete" at bounding box center [1128, 517] width 158 height 29
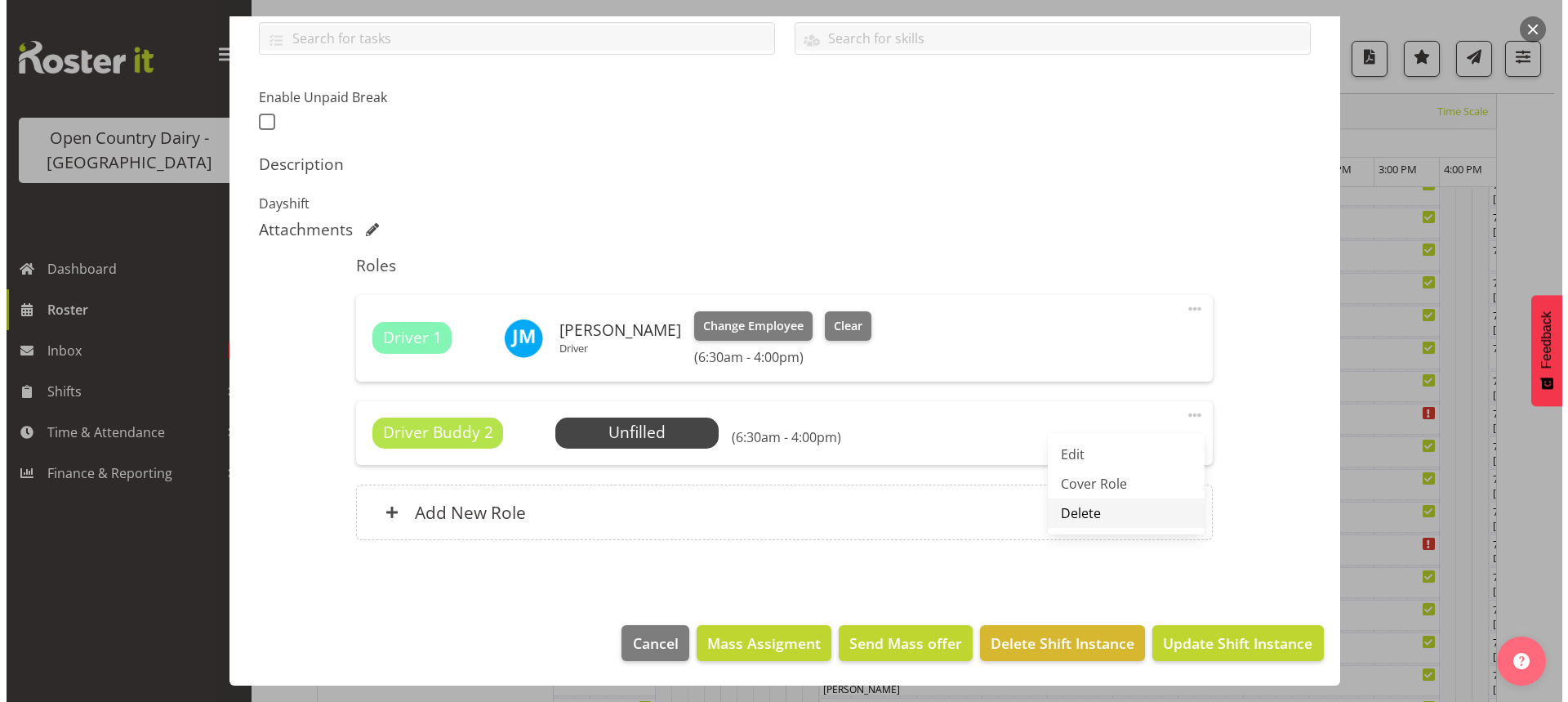
scroll to position [298, 0]
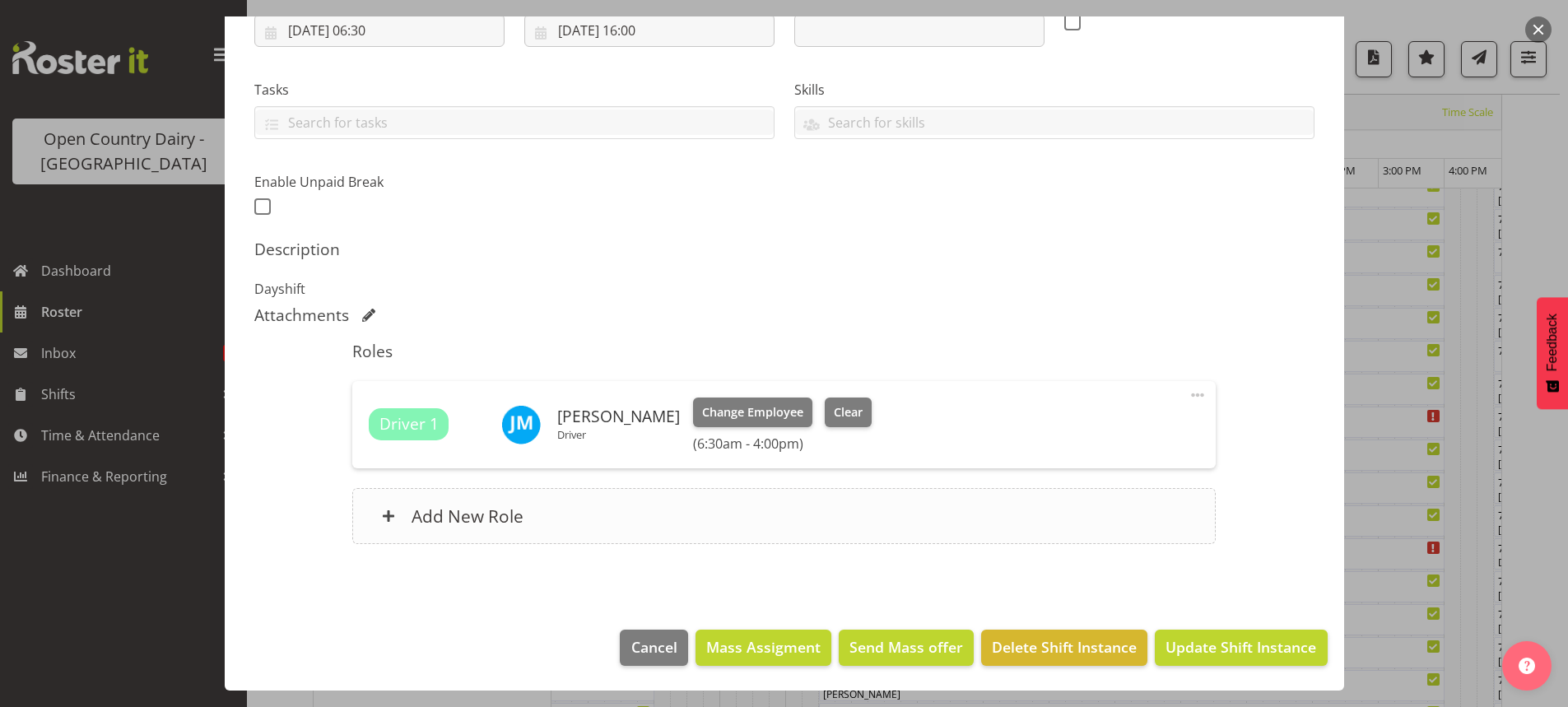
click at [450, 513] on h6 "Add New Role" at bounding box center [467, 517] width 112 height 21
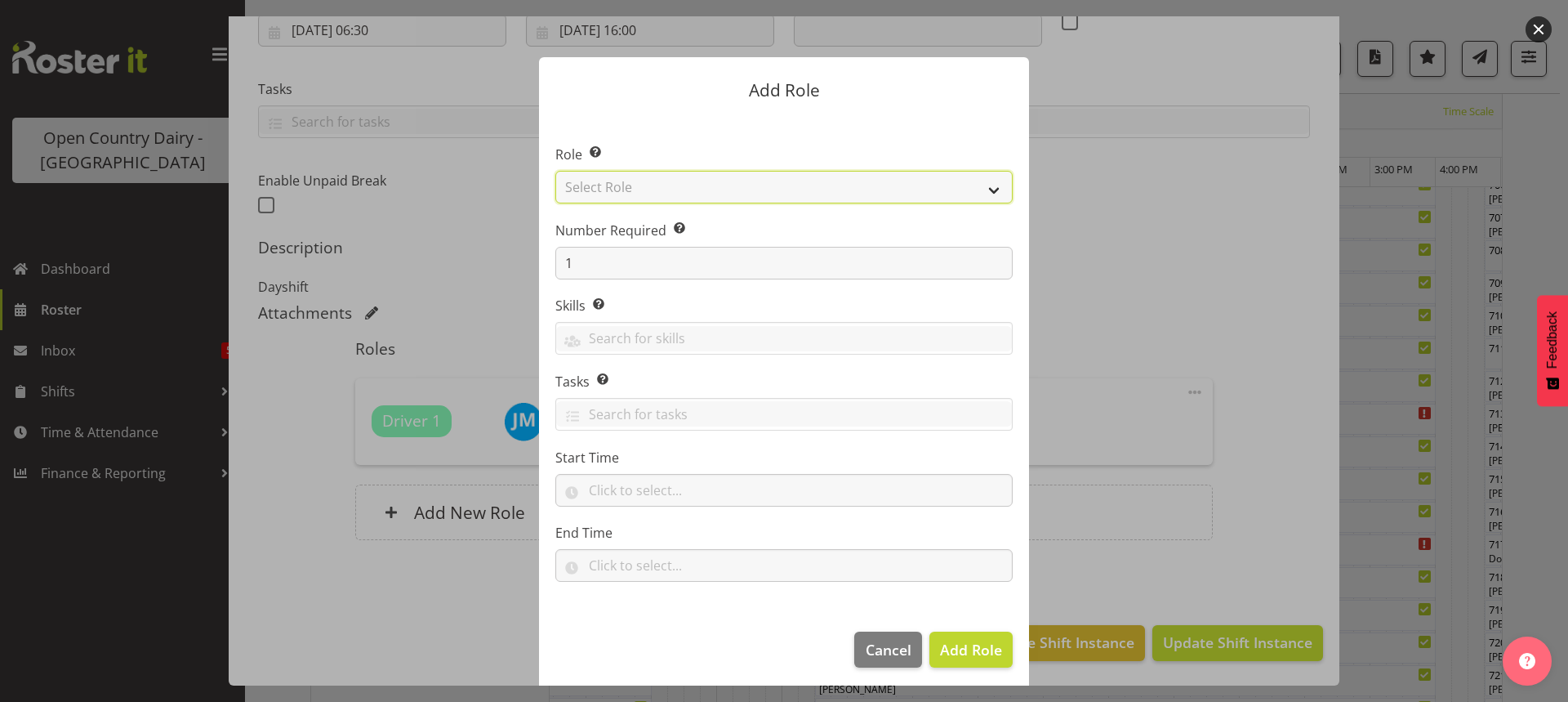
click at [864, 187] on select "Select Role Cadet Driver Crew Leader Driver Driver Buddy Driver Assessor Dayshi…" at bounding box center [784, 187] width 458 height 33
select select "1386"
click at [555, 171] on select "Select Role Cadet Driver Crew Leader Driver Driver Buddy Driver Assessor Dayshi…" at bounding box center [784, 187] width 458 height 33
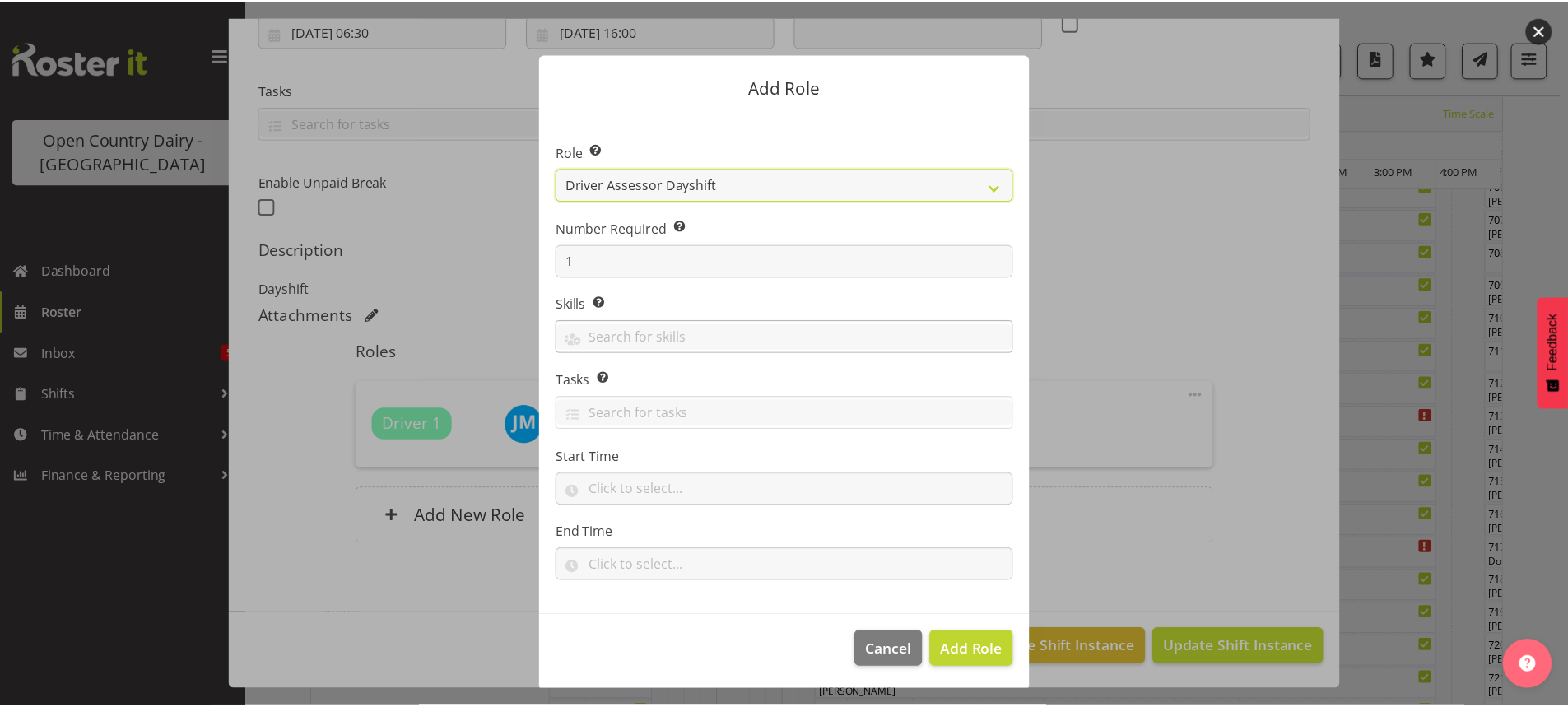
scroll to position [6, 0]
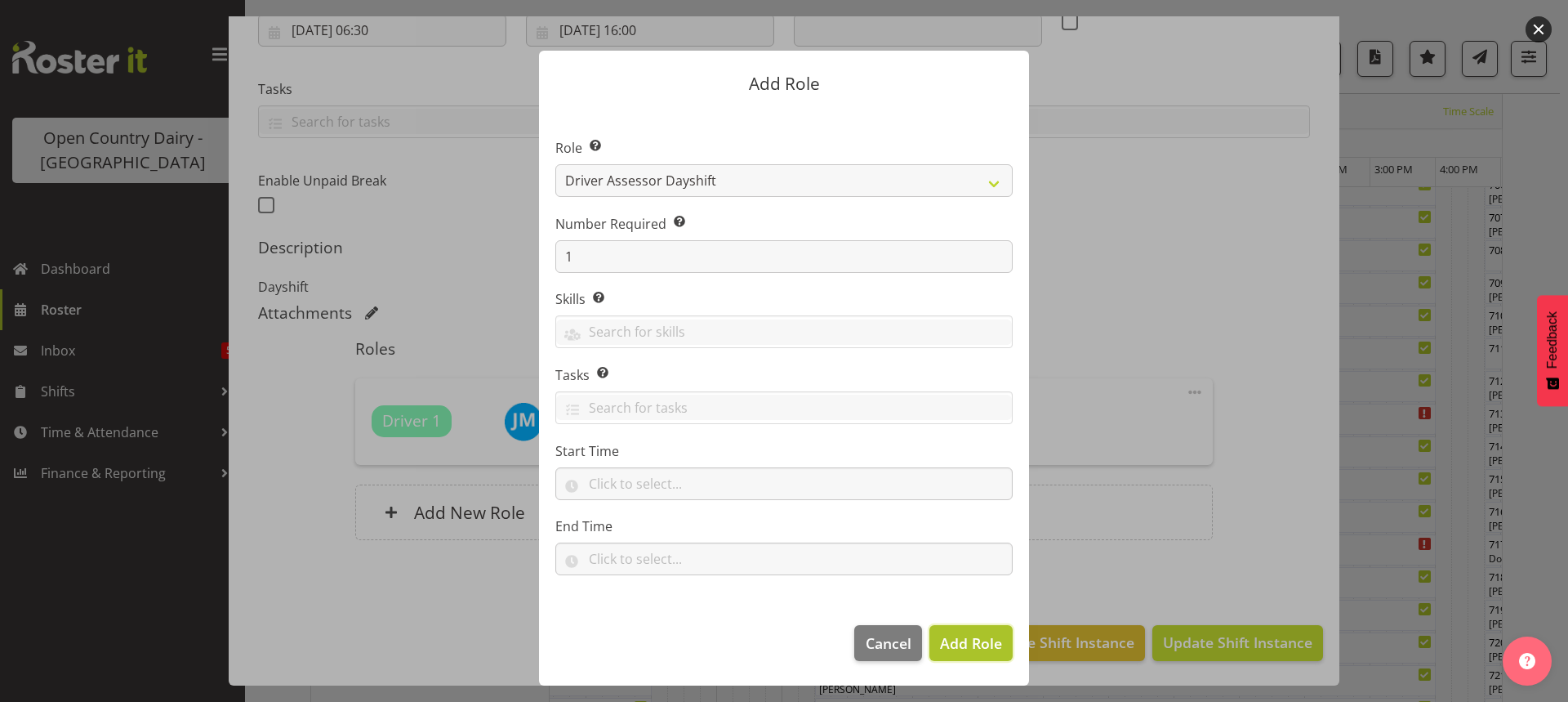
click at [953, 641] on span "Add Role" at bounding box center [971, 643] width 62 height 20
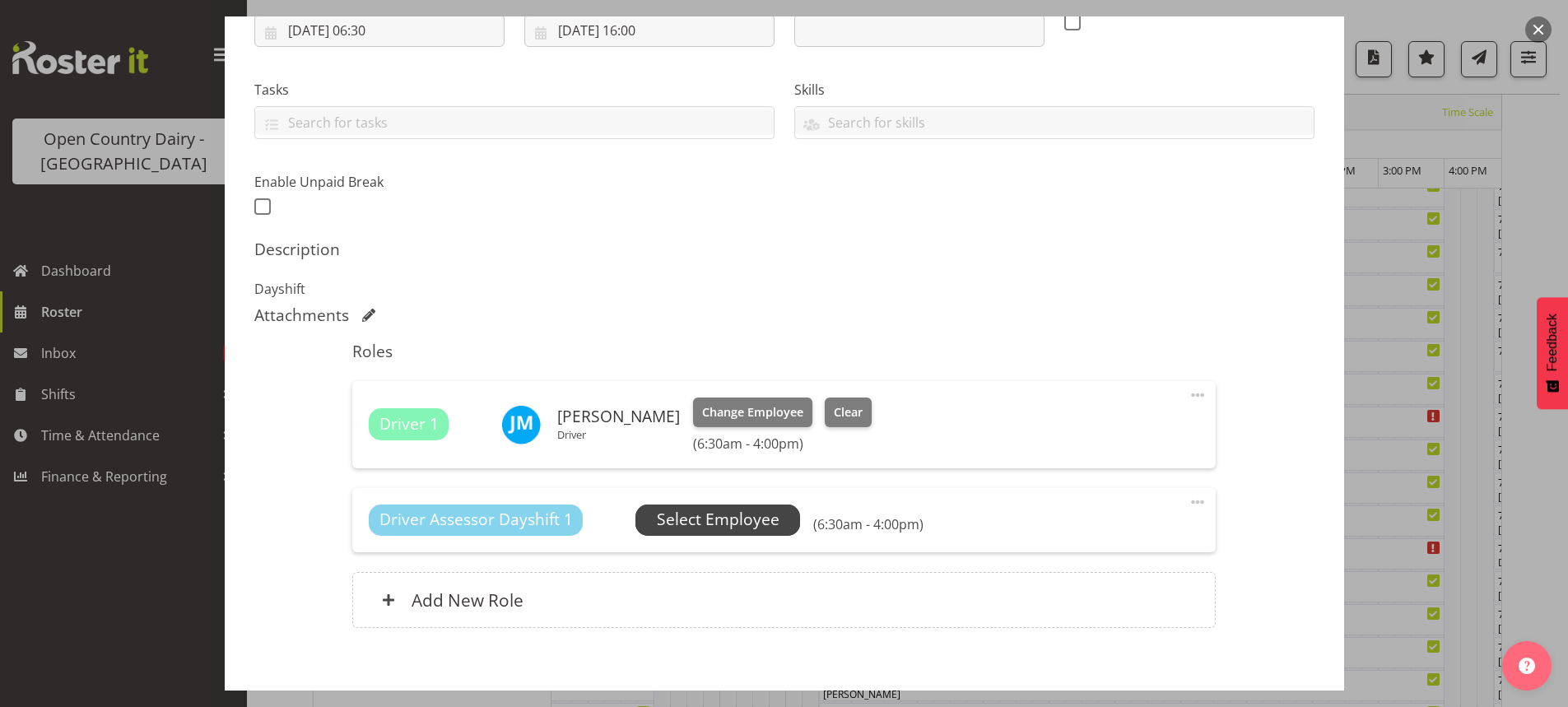
click at [718, 518] on span "Select Employee" at bounding box center [717, 519] width 122 height 24
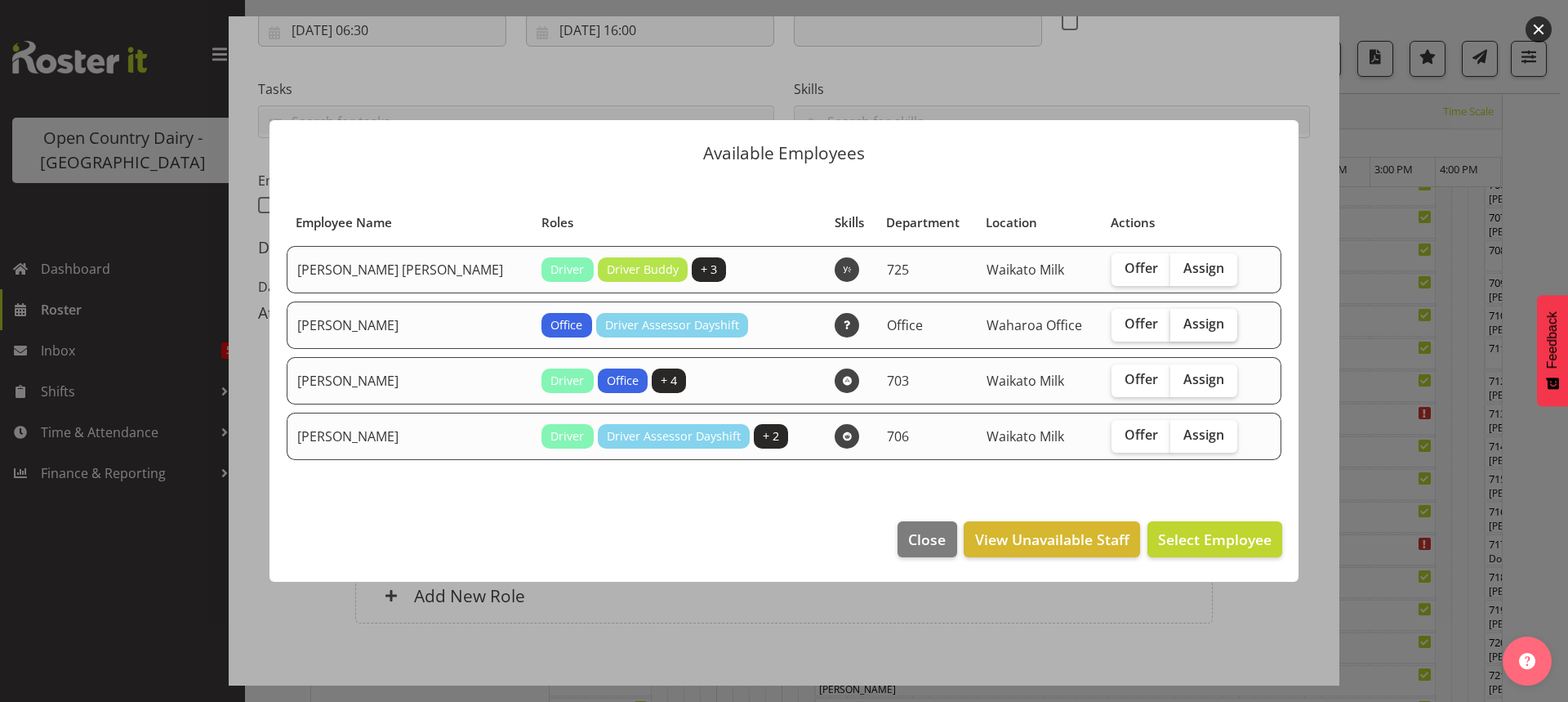
click at [1185, 319] on span "Assign" at bounding box center [1204, 324] width 41 height 16
click at [1181, 319] on input "Assign" at bounding box center [1176, 324] width 11 height 11
checkbox input "true"
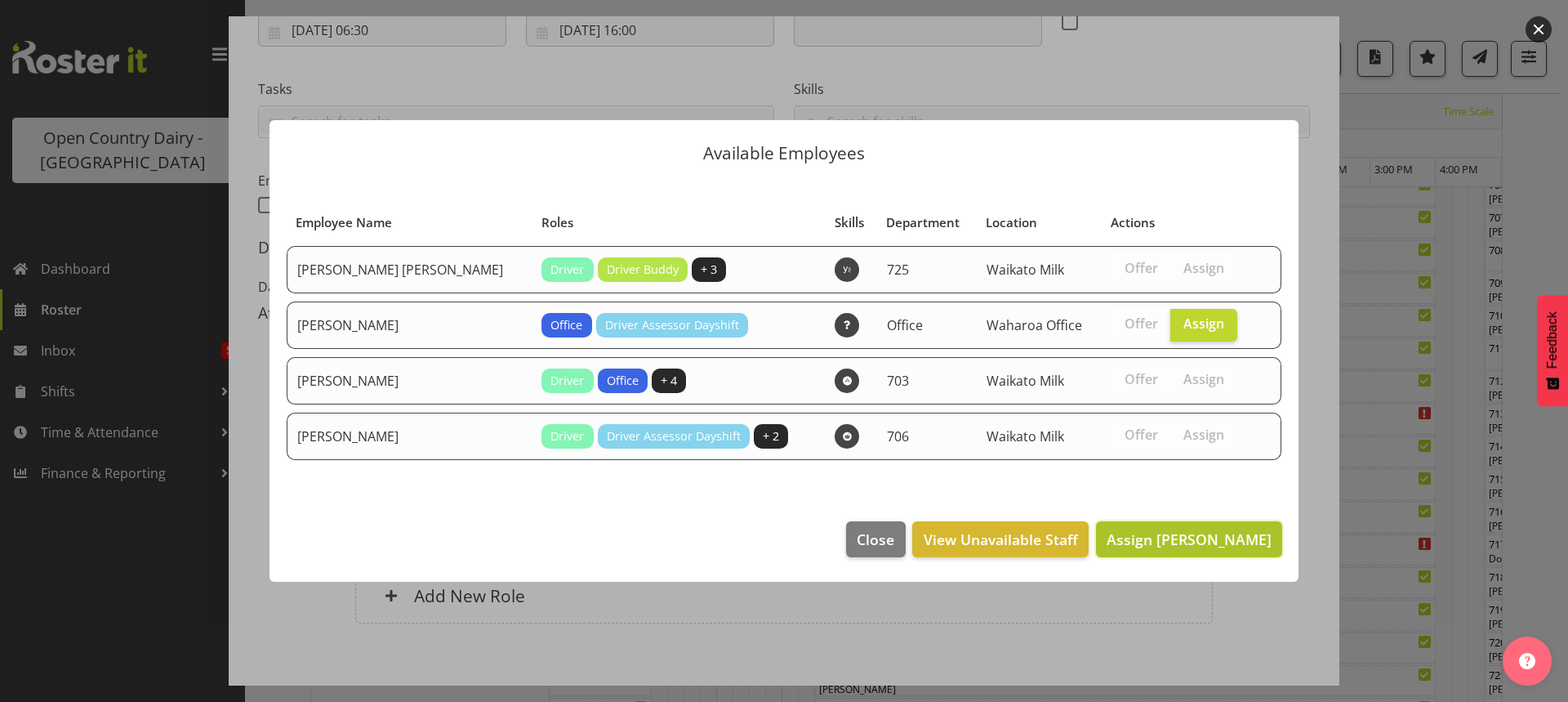
click at [1194, 541] on span "Assign Jason Porter" at bounding box center [1189, 540] width 165 height 20
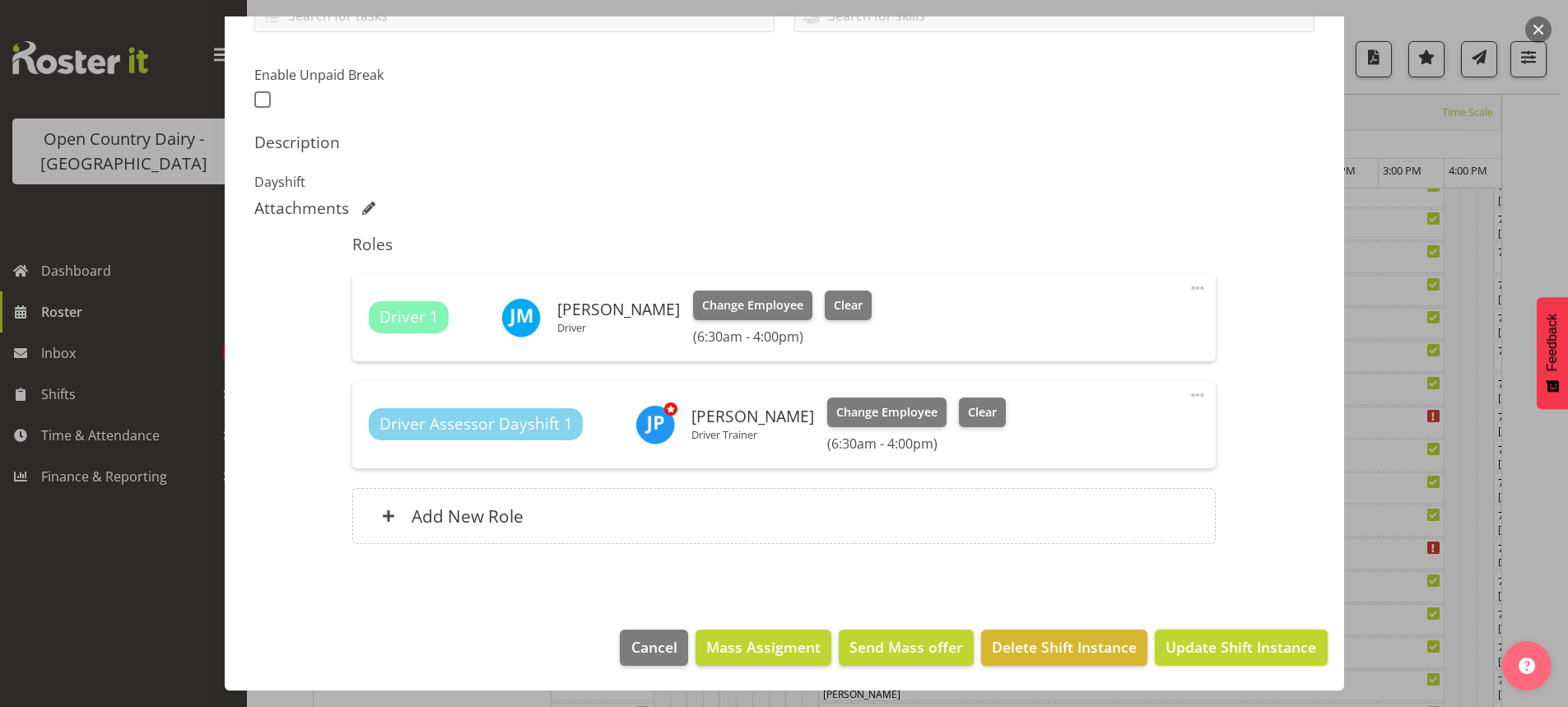
drag, startPoint x: 1213, startPoint y: 642, endPoint x: 1211, endPoint y: 629, distance: 13.2
click at [1213, 642] on span "Update Shift Instance" at bounding box center [1240, 647] width 151 height 21
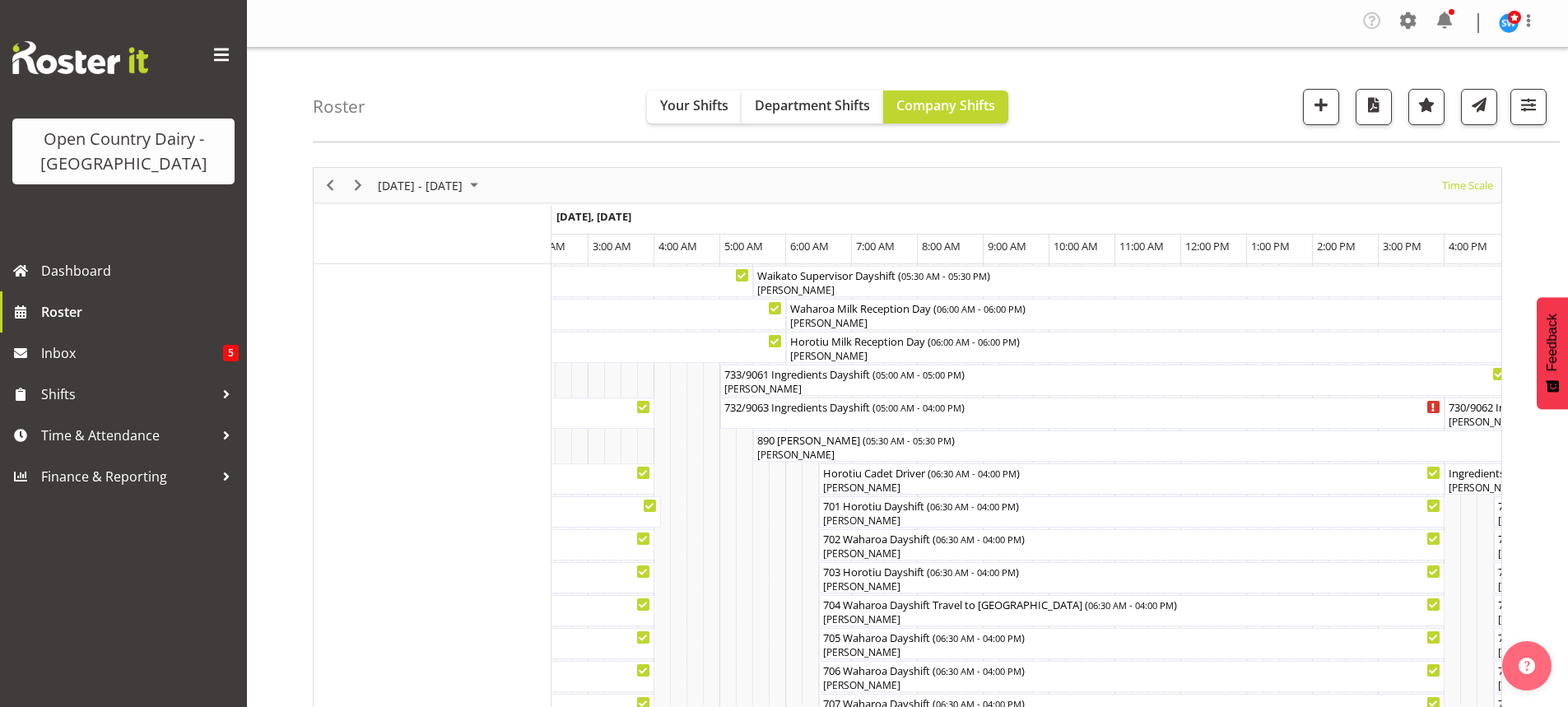
scroll to position [0, 0]
click at [330, 184] on span "Previous" at bounding box center [330, 186] width 20 height 21
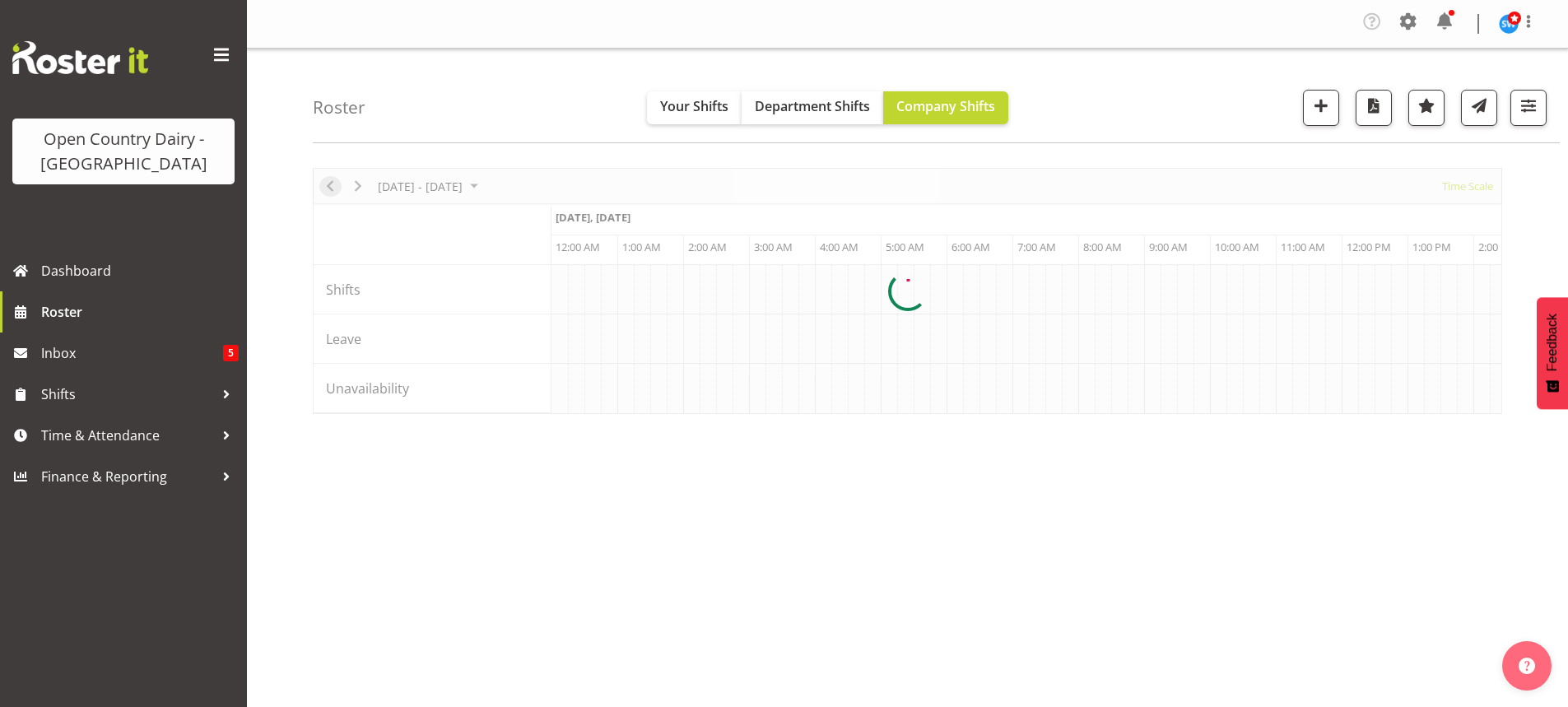
scroll to position [0, 6320]
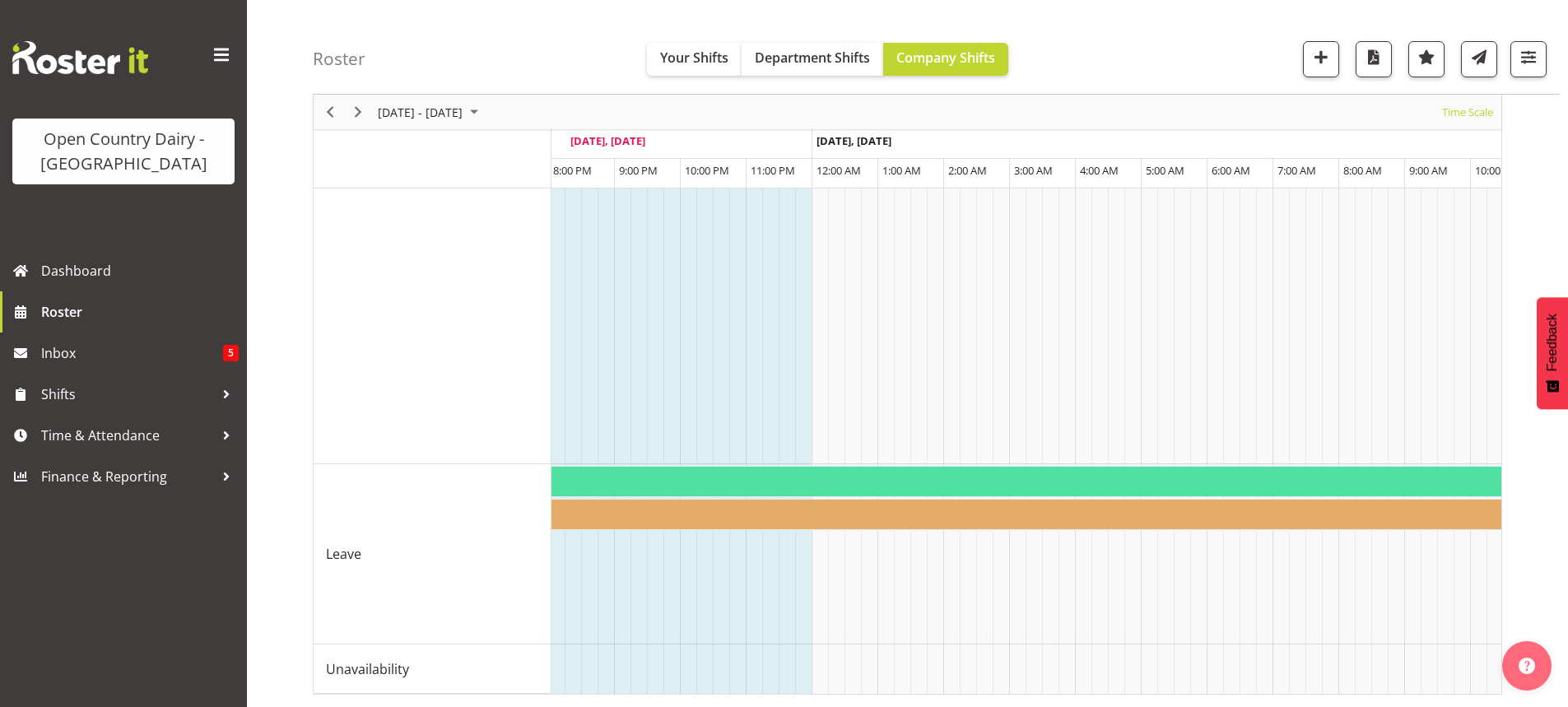
scroll to position [0, 7682]
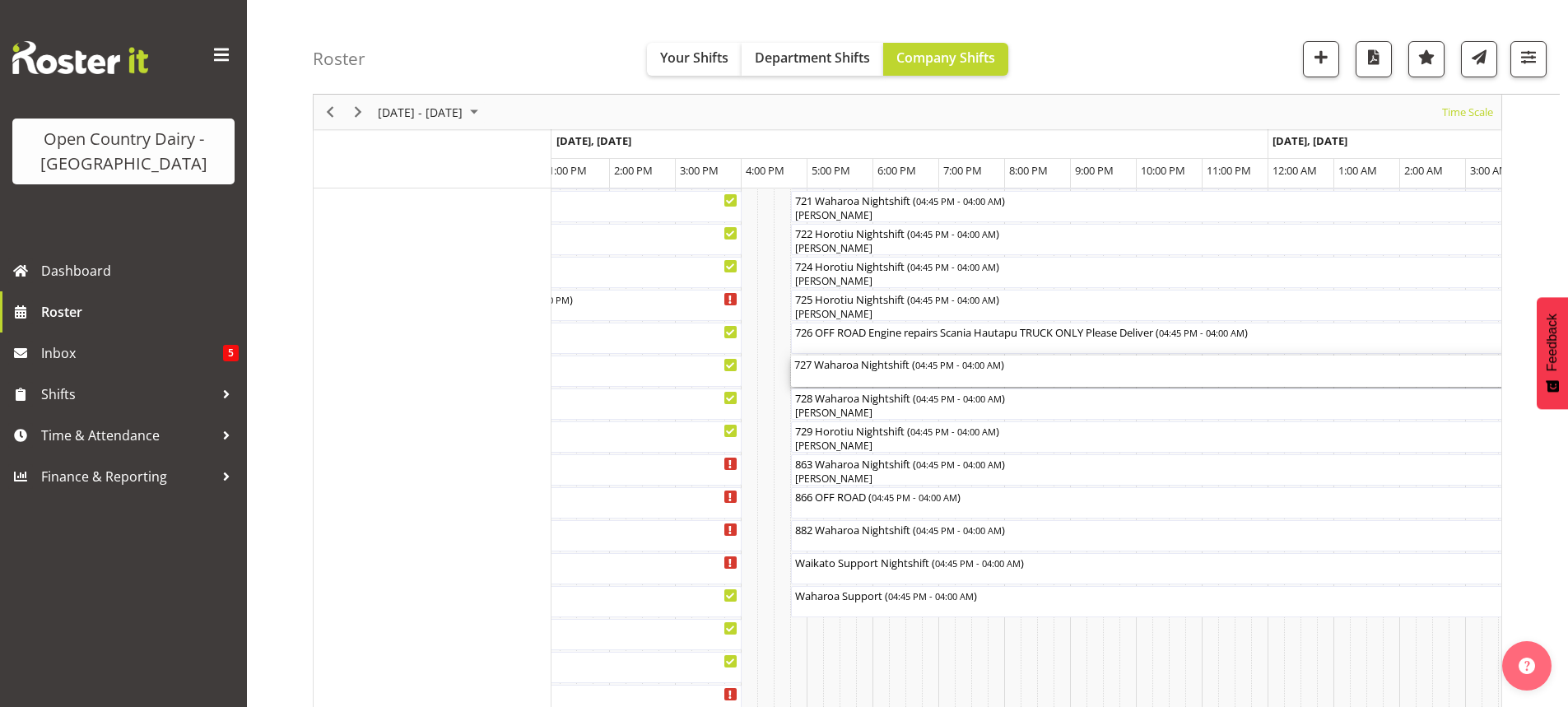
click at [852, 374] on div "727 Waharoa Nightshift ( 04:45 PM - 04:00 AM )" at bounding box center [1161, 371] width 734 height 31
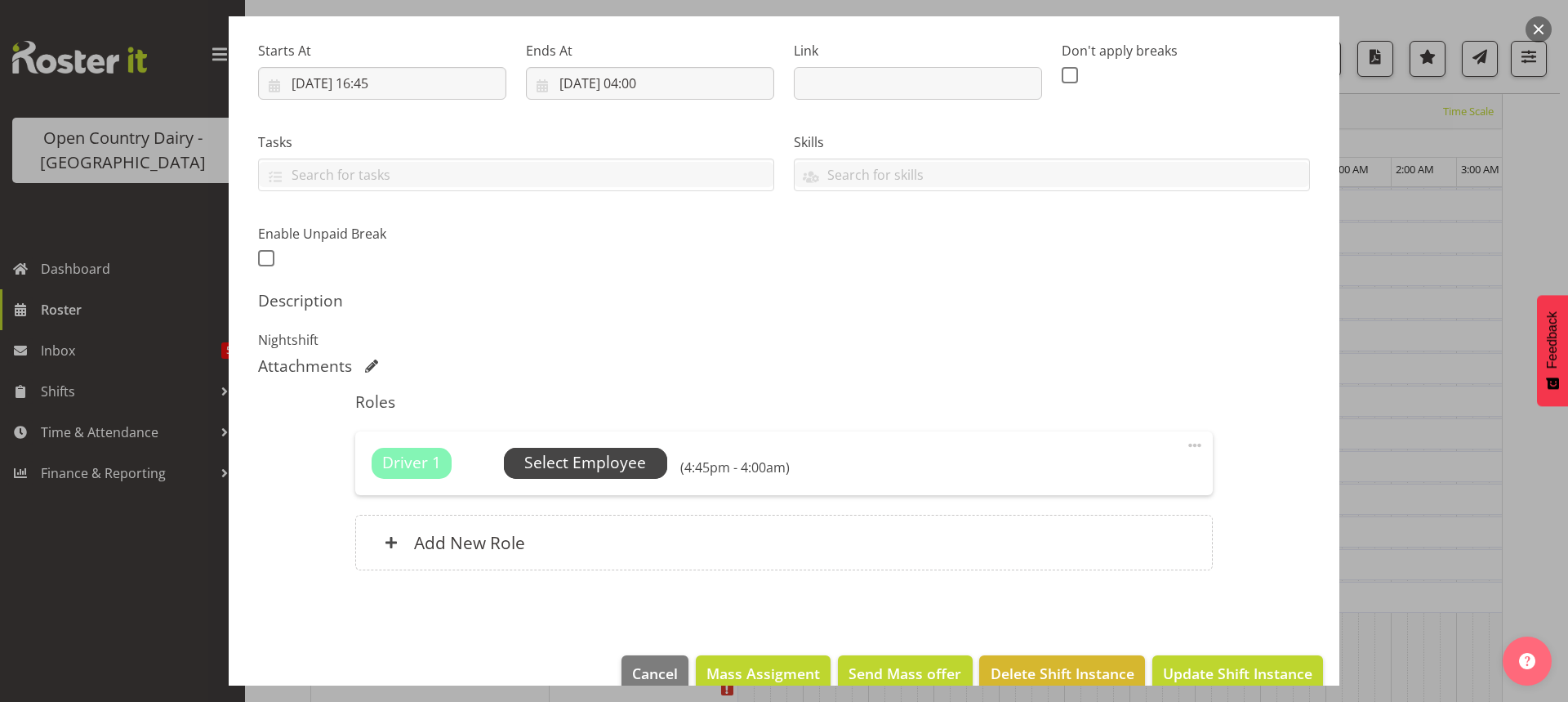
click at [594, 463] on span "Select Employee" at bounding box center [584, 462] width 122 height 24
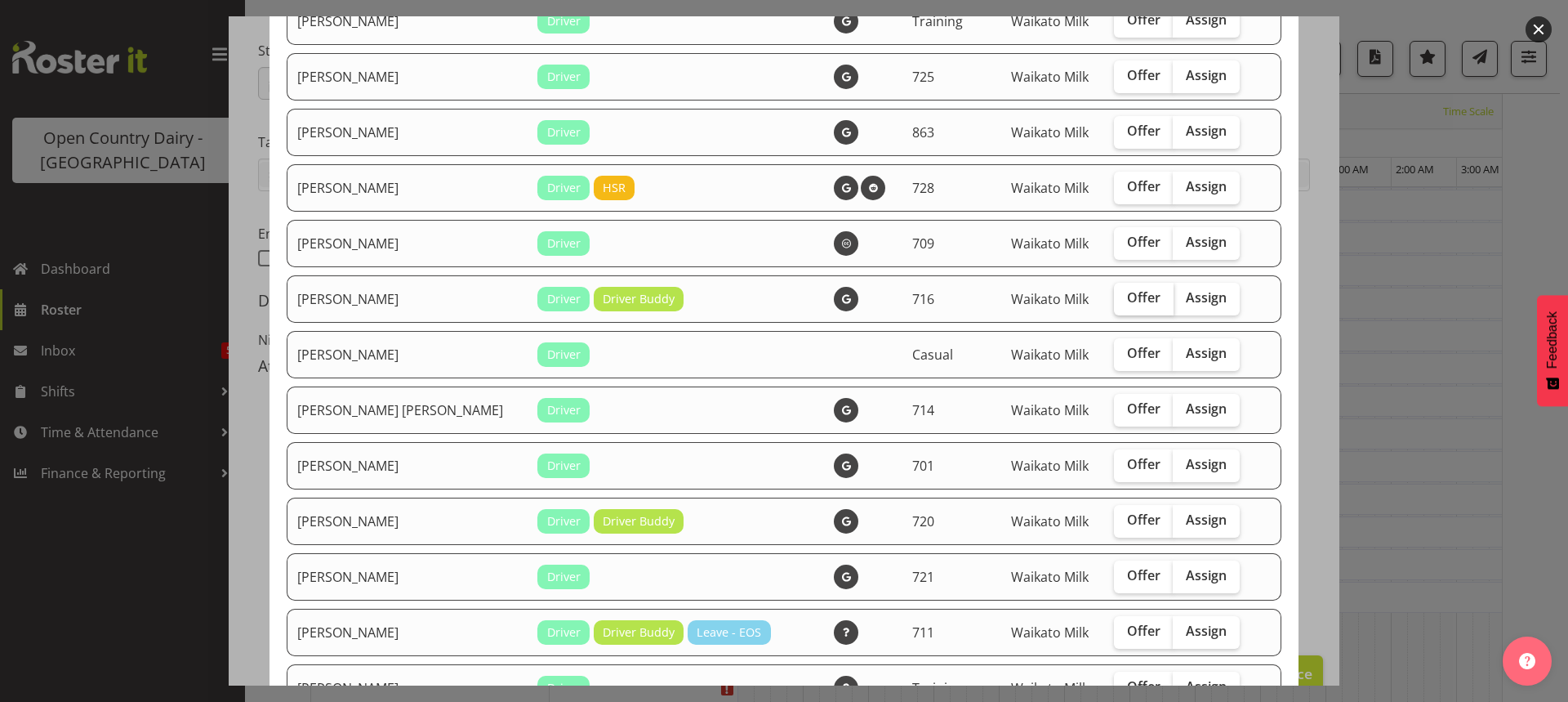
scroll to position [409, 0]
click at [1127, 406] on span "Offer" at bounding box center [1144, 407] width 34 height 16
click at [1114, 406] on input "Offer" at bounding box center [1119, 408] width 11 height 11
checkbox input "true"
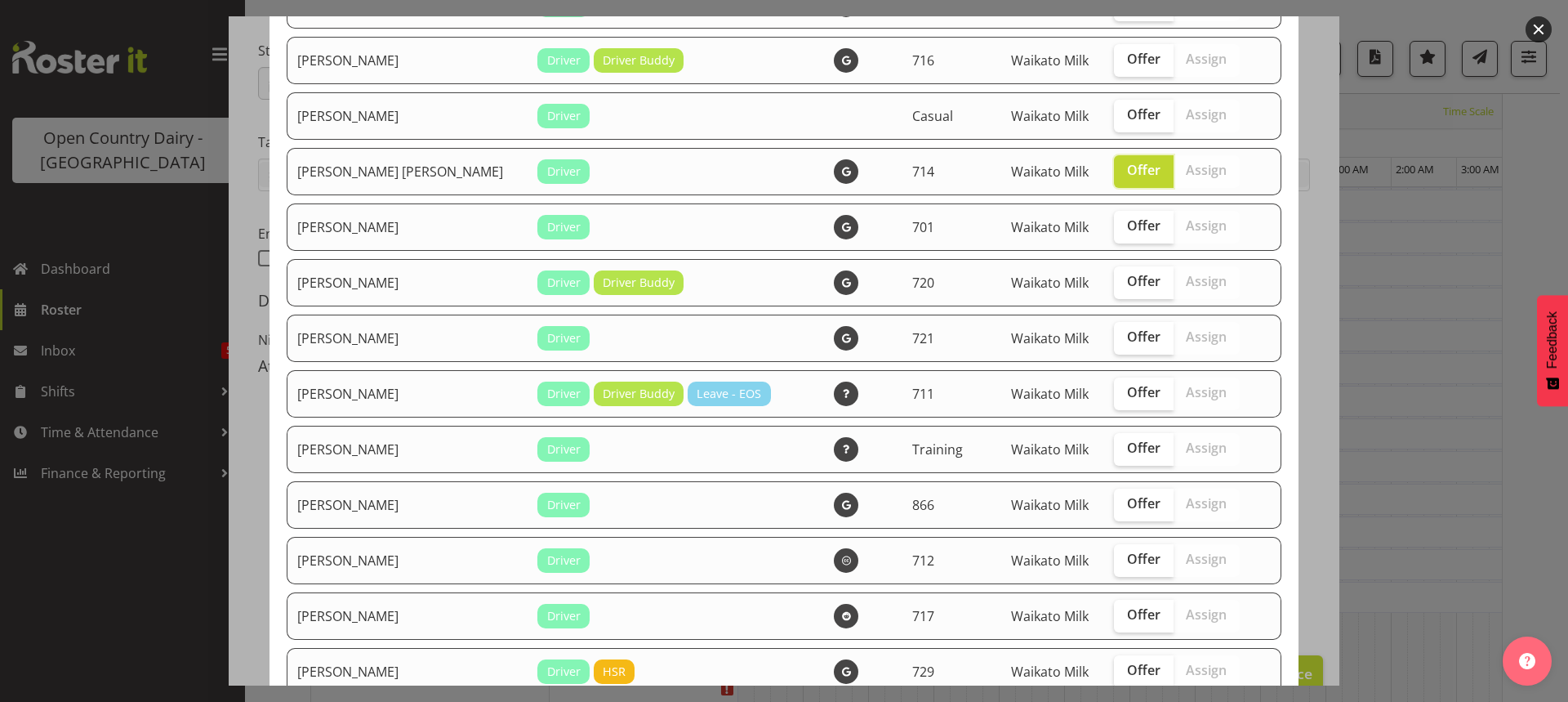
scroll to position [654, 0]
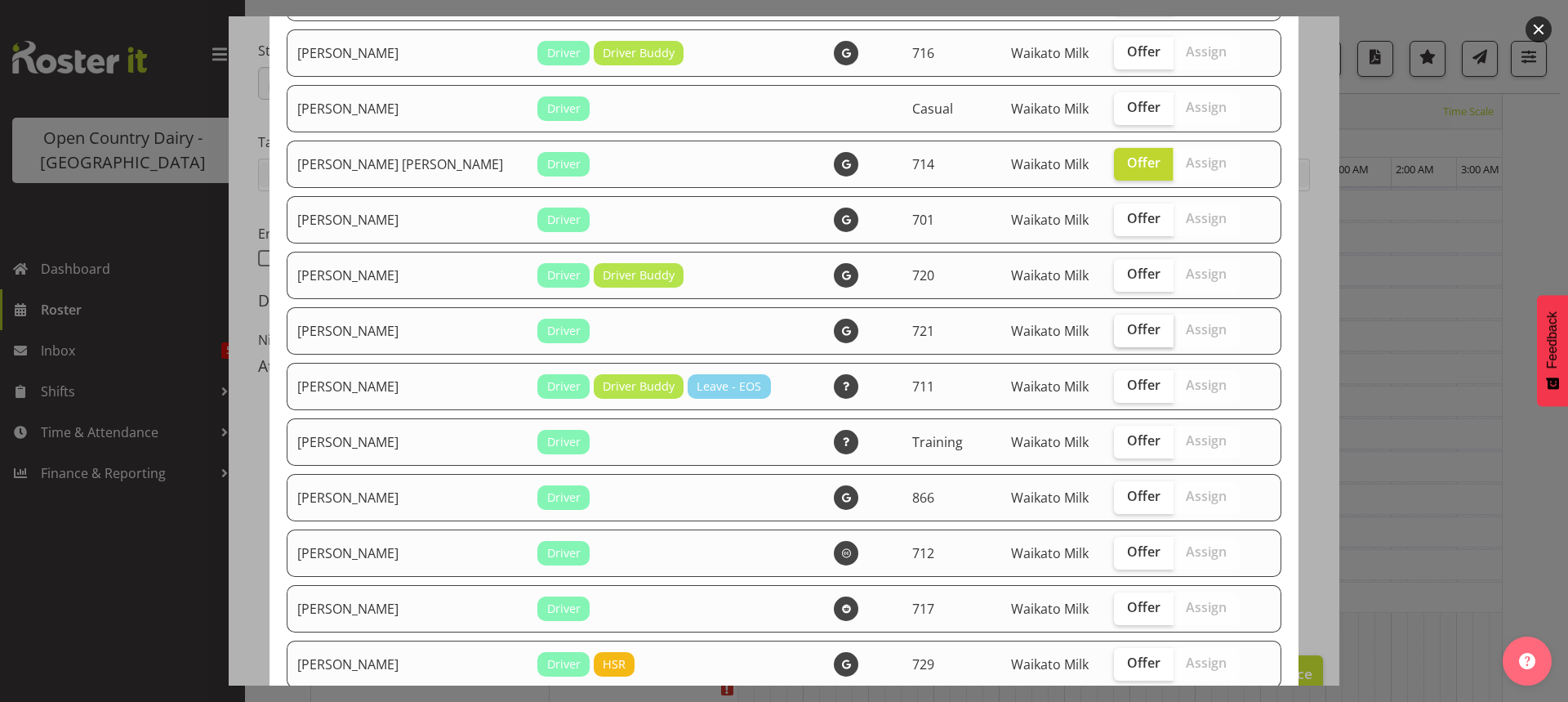
click at [1127, 330] on span "Offer" at bounding box center [1144, 329] width 34 height 16
click at [1119, 330] on input "Offer" at bounding box center [1119, 330] width 11 height 11
checkbox input "true"
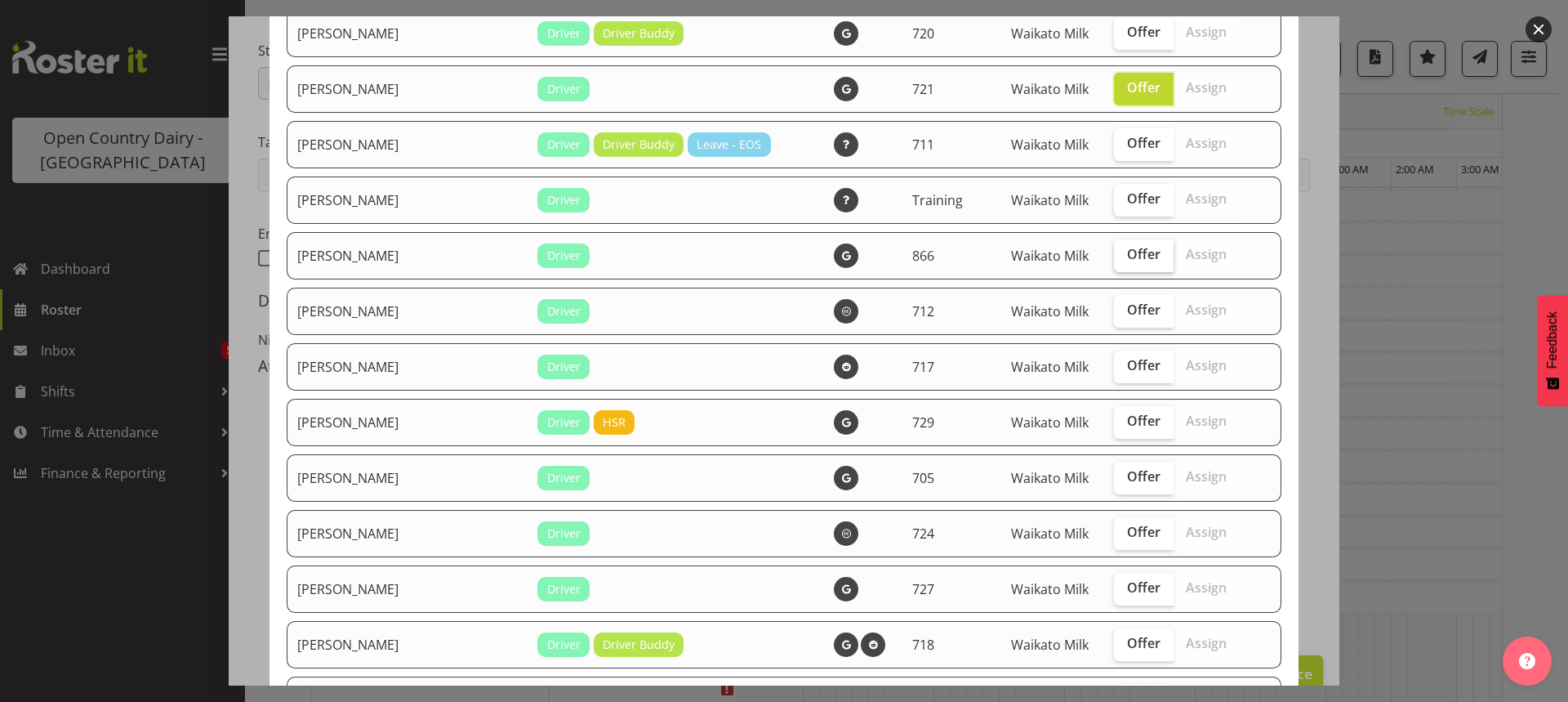
scroll to position [899, 0]
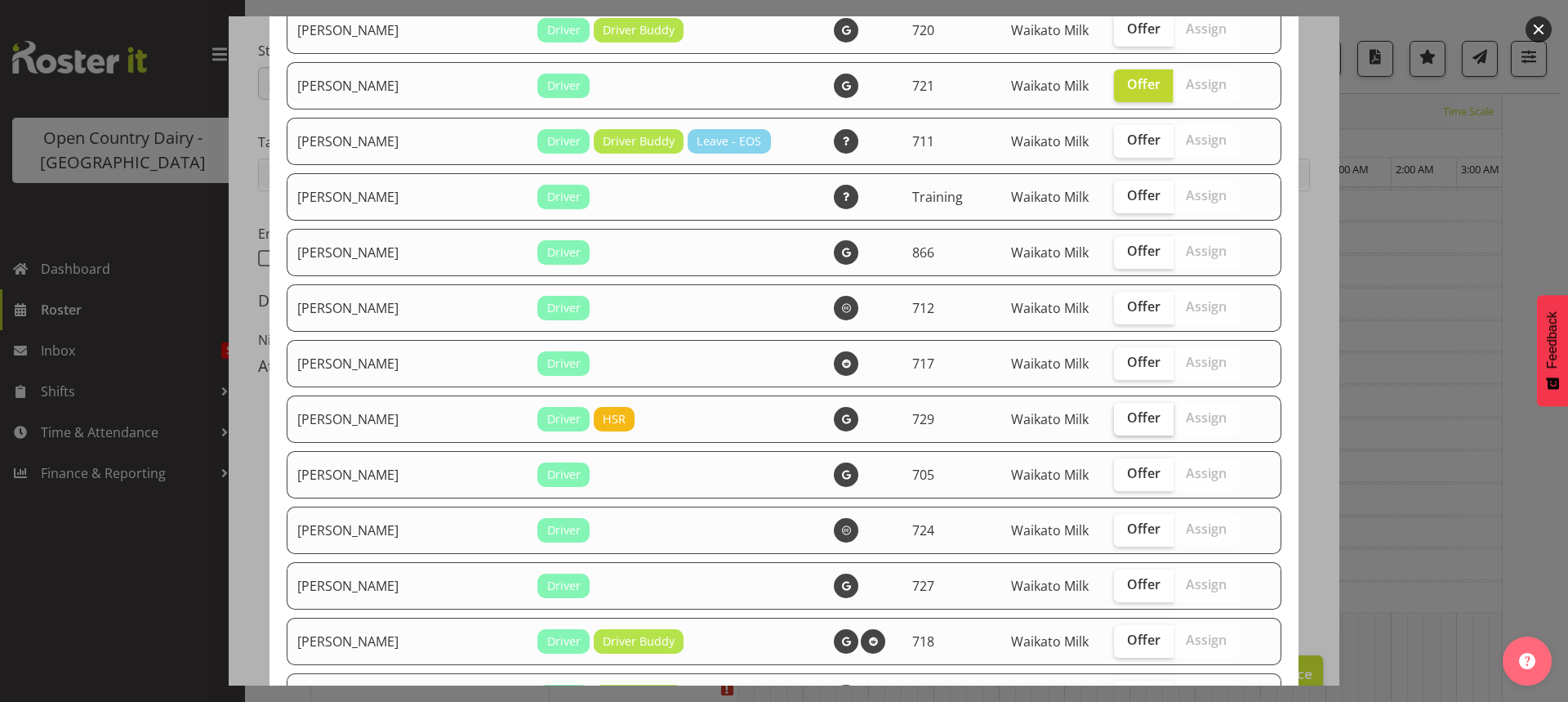
click at [1127, 417] on span "Offer" at bounding box center [1144, 417] width 34 height 16
click at [1117, 417] on input "Offer" at bounding box center [1119, 418] width 11 height 11
checkbox input "true"
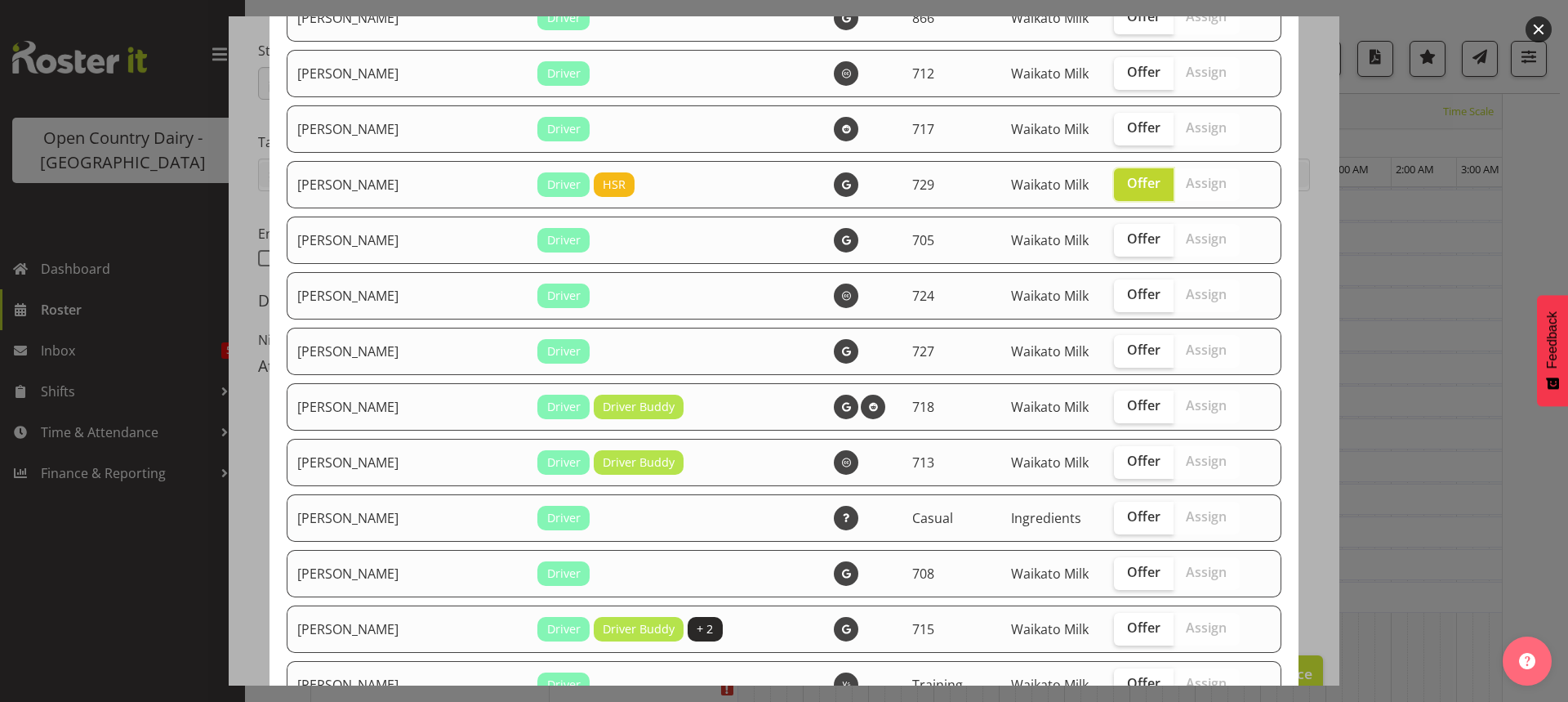
scroll to position [1145, 0]
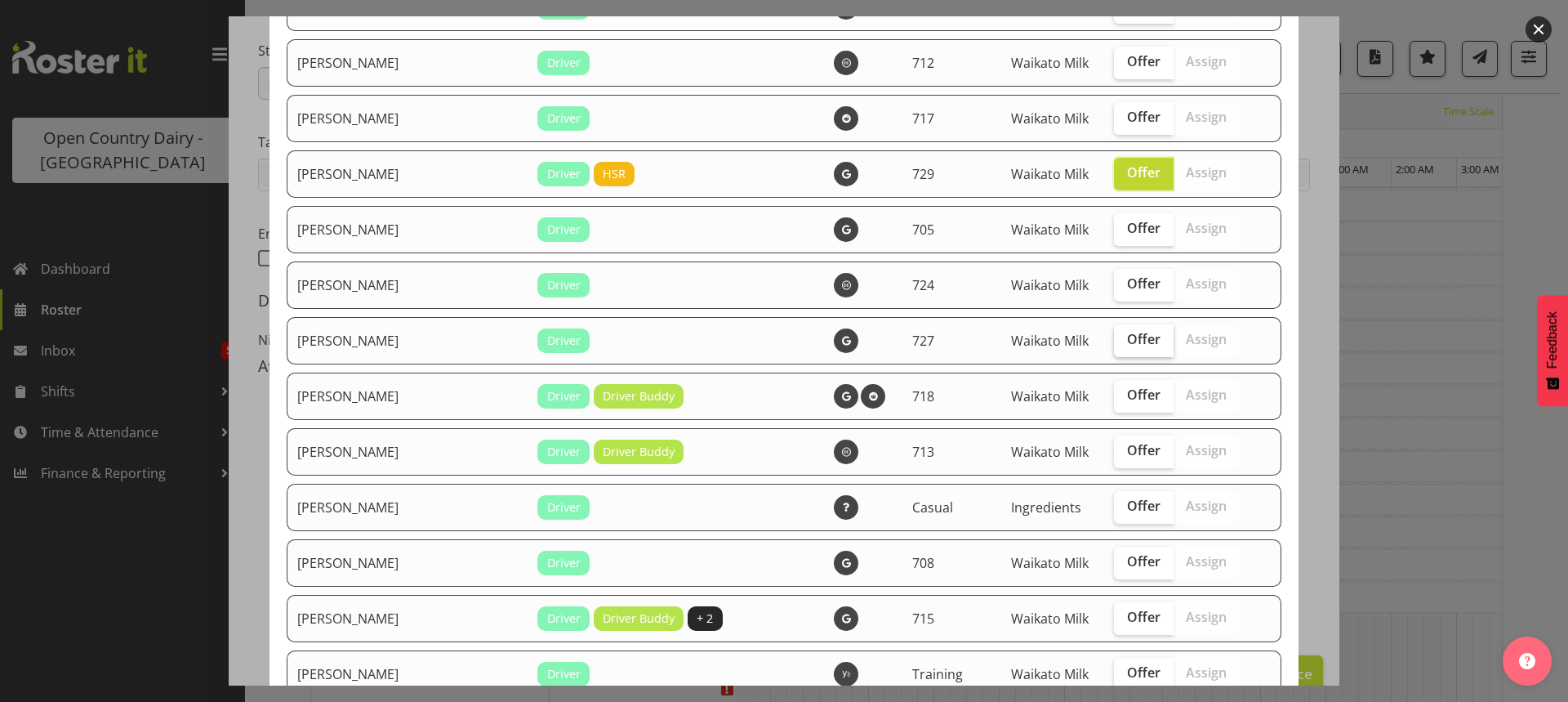
click at [1127, 340] on span "Offer" at bounding box center [1144, 339] width 34 height 16
click at [1117, 340] on input "Offer" at bounding box center [1119, 340] width 11 height 11
checkbox input "true"
click at [1127, 449] on span "Offer" at bounding box center [1144, 450] width 34 height 16
click at [1115, 449] on input "Offer" at bounding box center [1119, 451] width 11 height 11
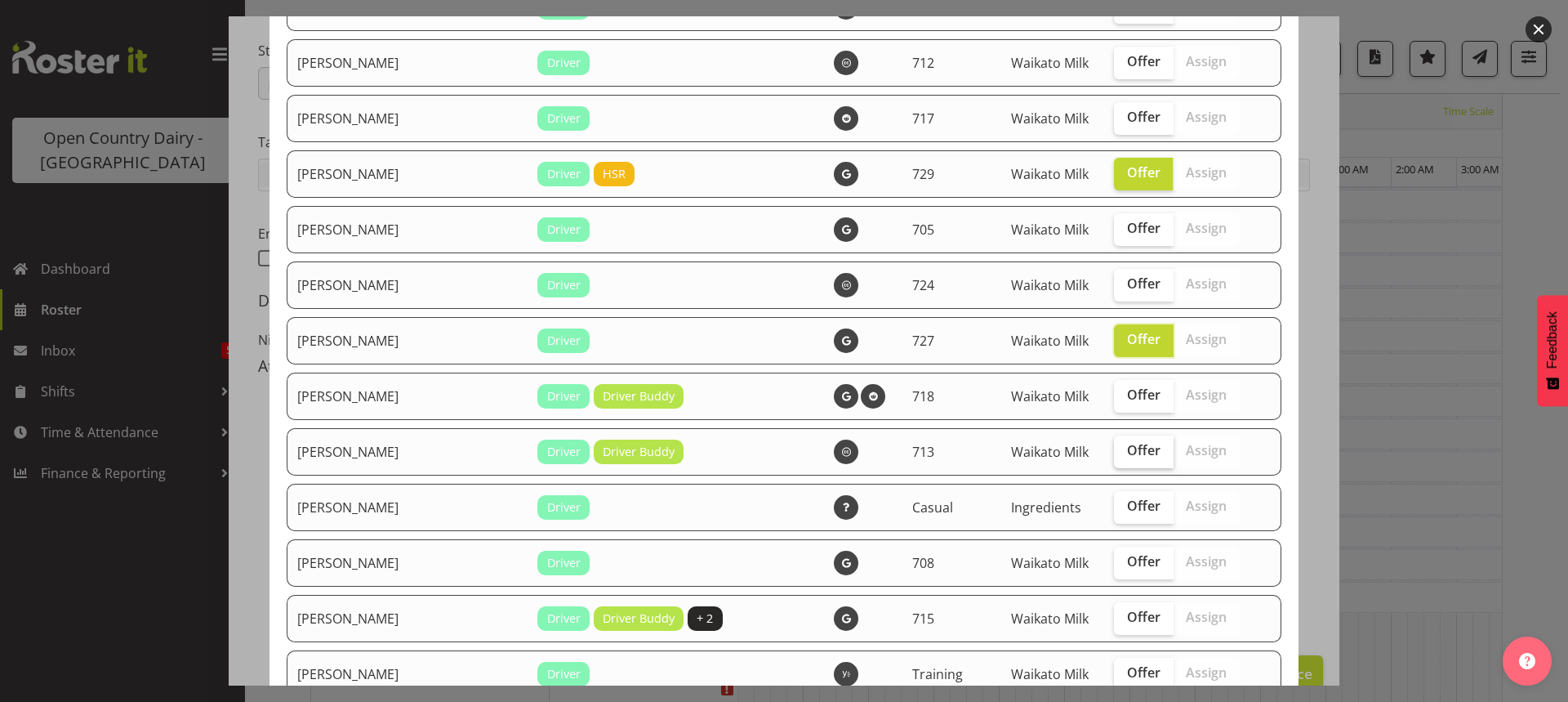
checkbox input "true"
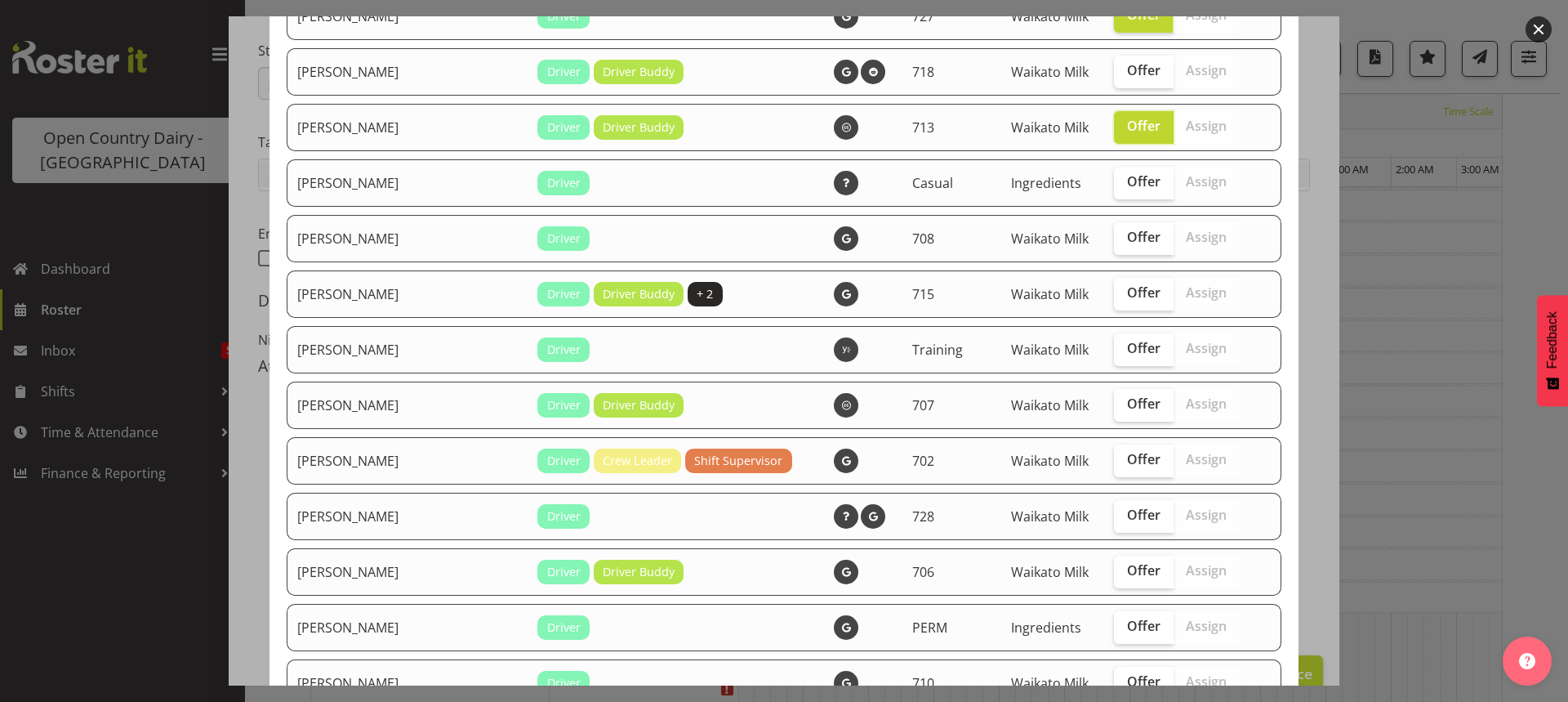
scroll to position [1471, 0]
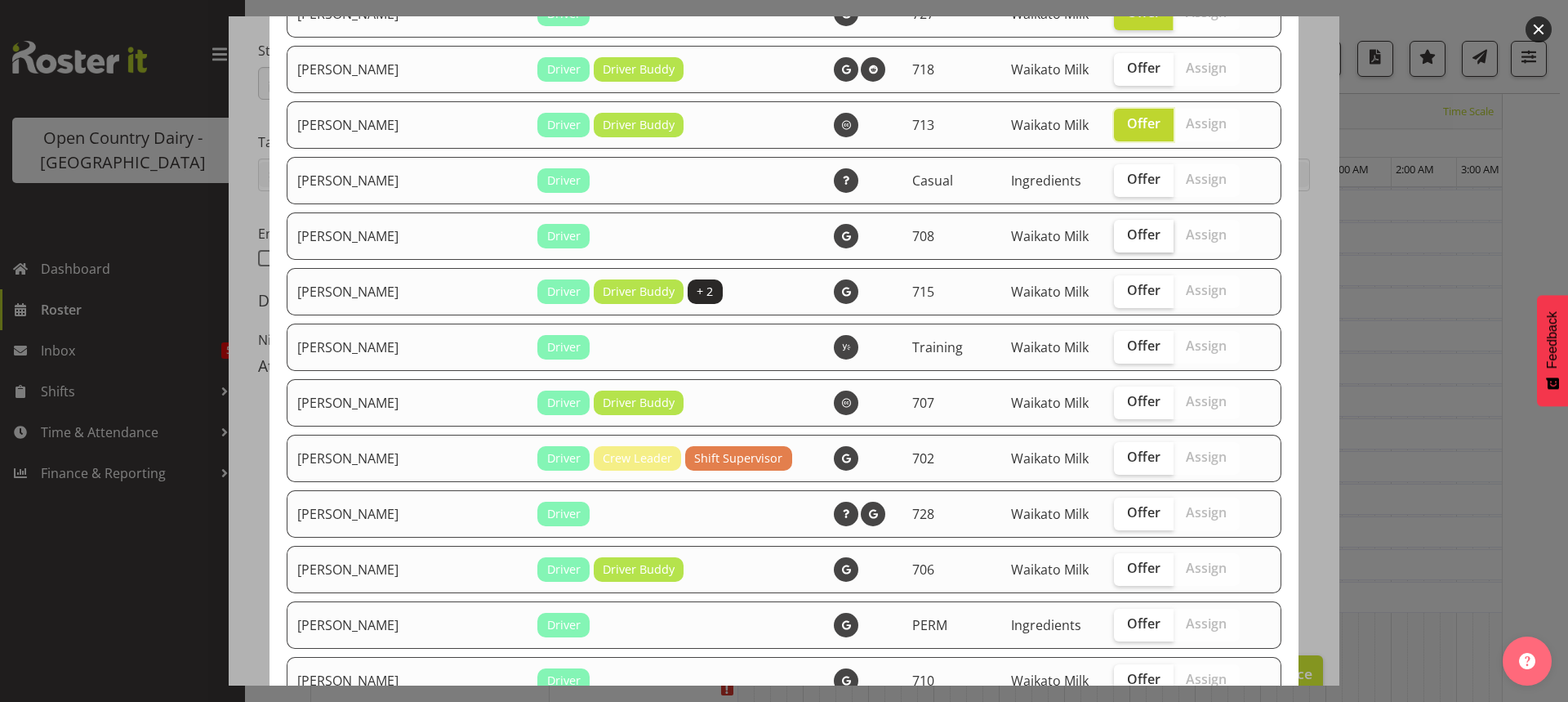
click at [1127, 233] on span "Offer" at bounding box center [1144, 234] width 34 height 16
click at [1114, 233] on input "Offer" at bounding box center [1119, 235] width 11 height 11
checkbox input "true"
click at [1127, 401] on span "Offer" at bounding box center [1144, 401] width 34 height 16
click at [1115, 401] on input "Offer" at bounding box center [1119, 402] width 11 height 11
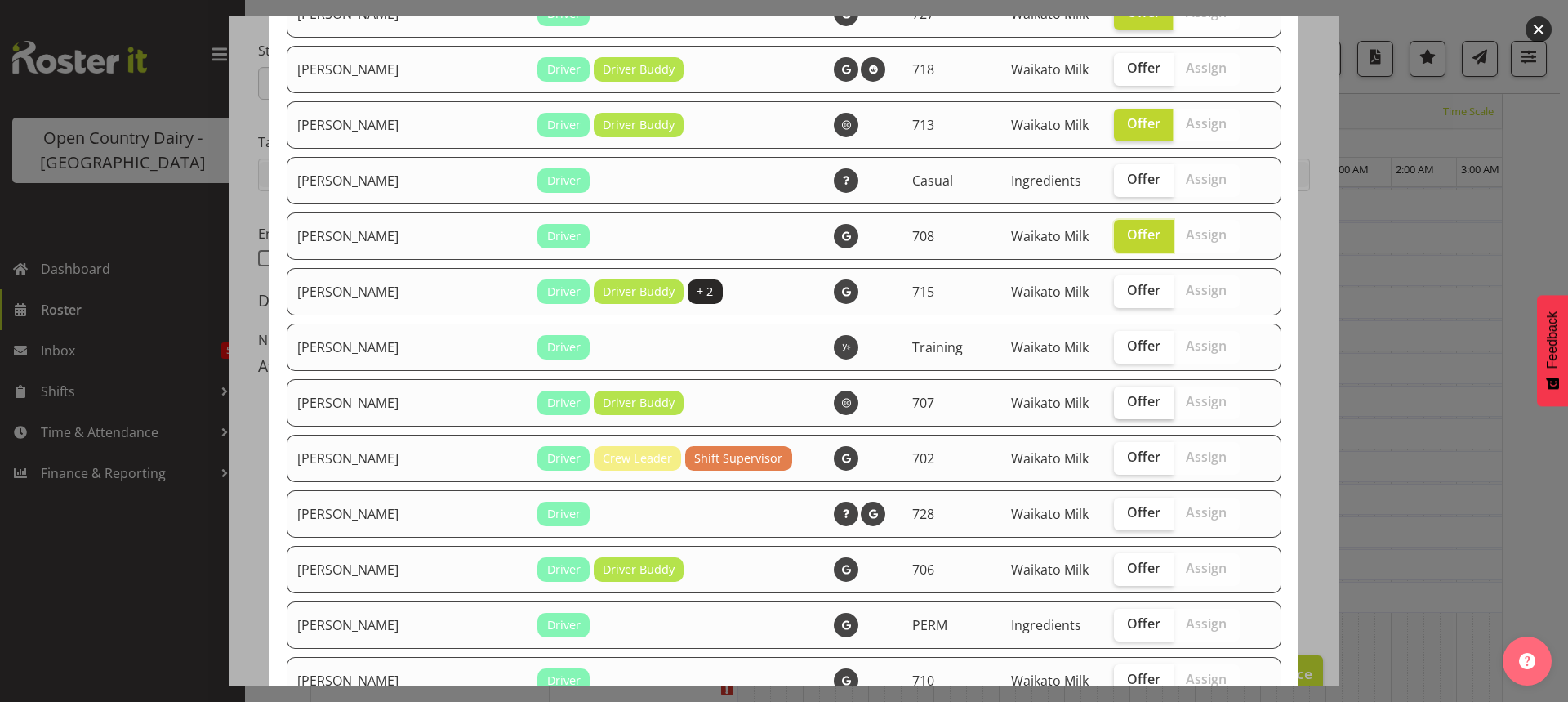
checkbox input "true"
click at [1127, 461] on span "Offer" at bounding box center [1144, 457] width 34 height 16
click at [1117, 461] on input "Offer" at bounding box center [1119, 457] width 11 height 11
checkbox input "true"
click at [1127, 515] on span "Offer" at bounding box center [1144, 512] width 34 height 16
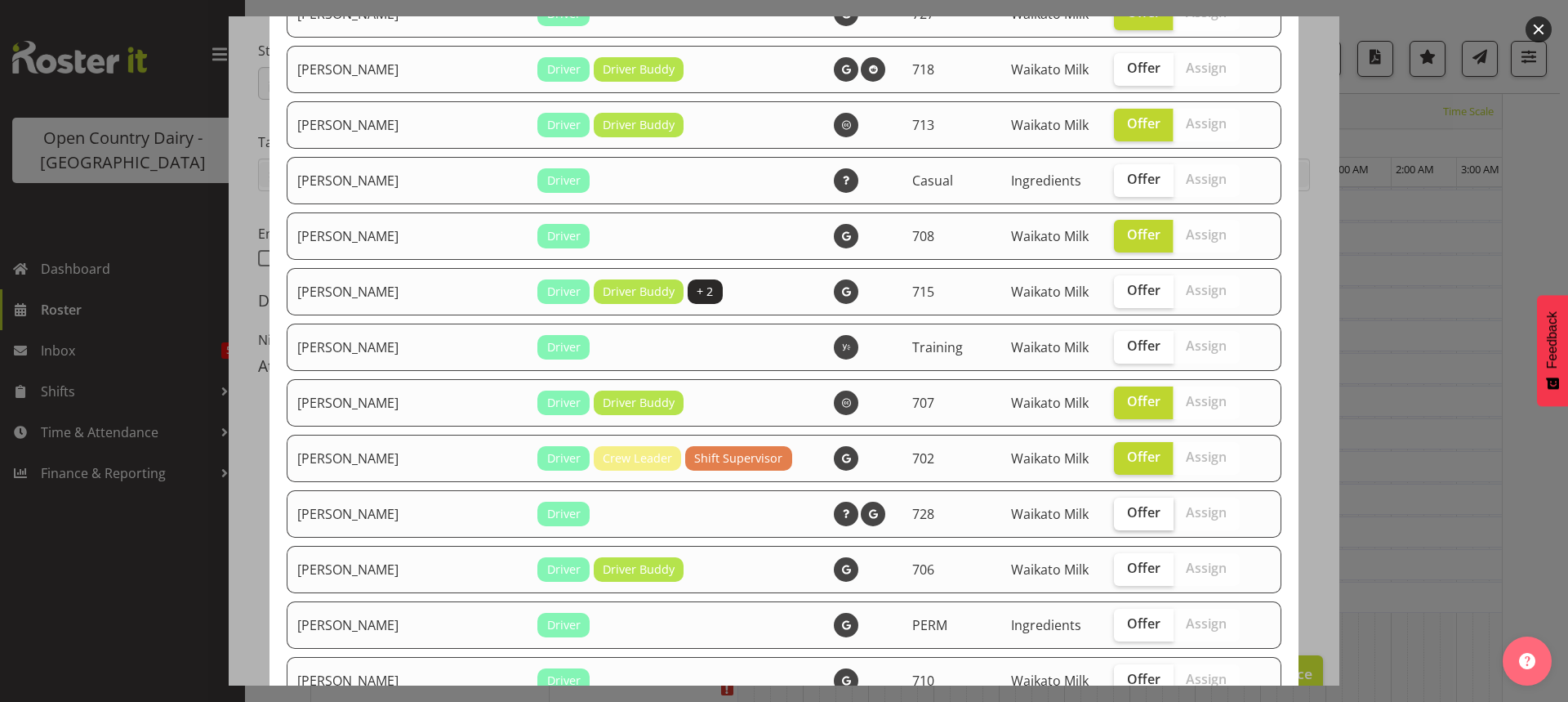
click at [1123, 515] on input "Offer" at bounding box center [1119, 513] width 11 height 11
checkbox input "true"
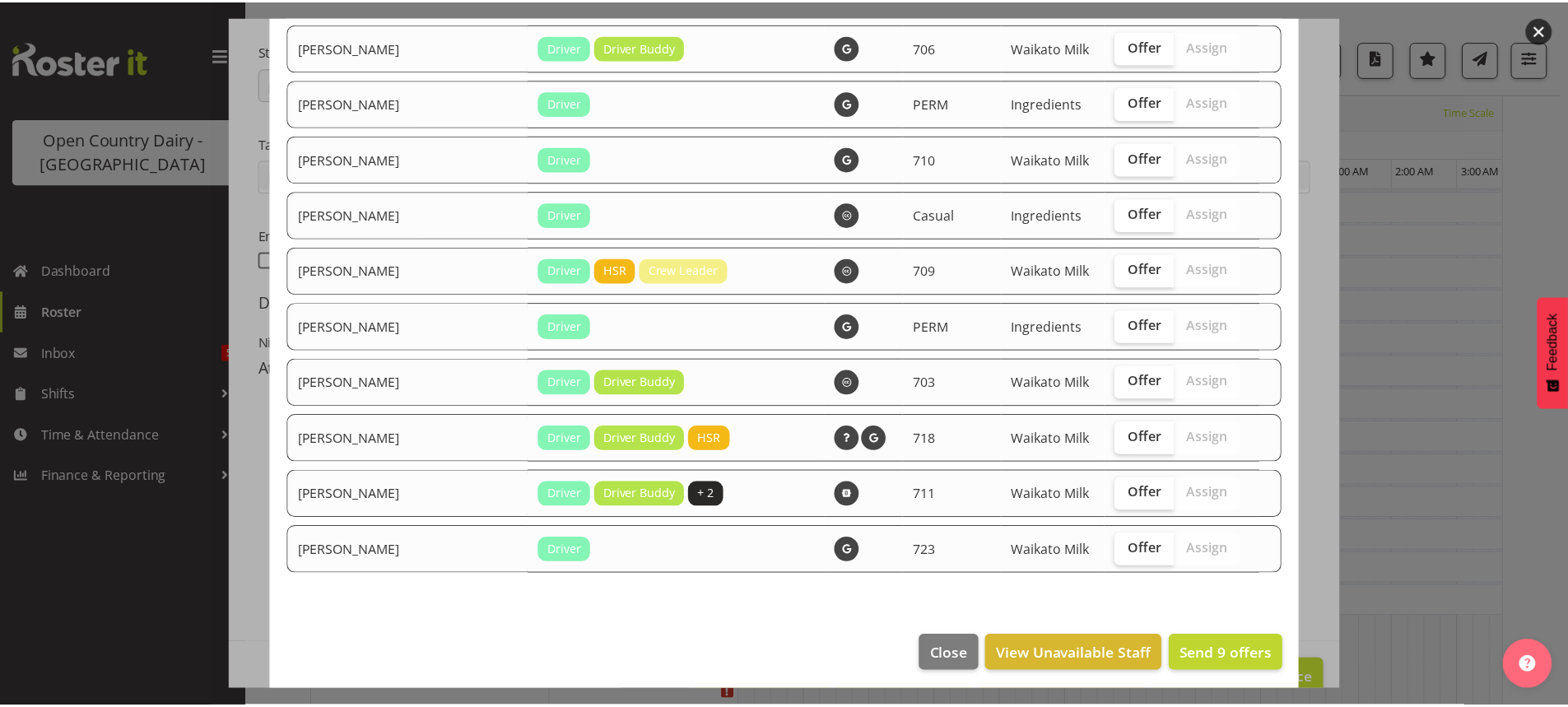
scroll to position [2016, 0]
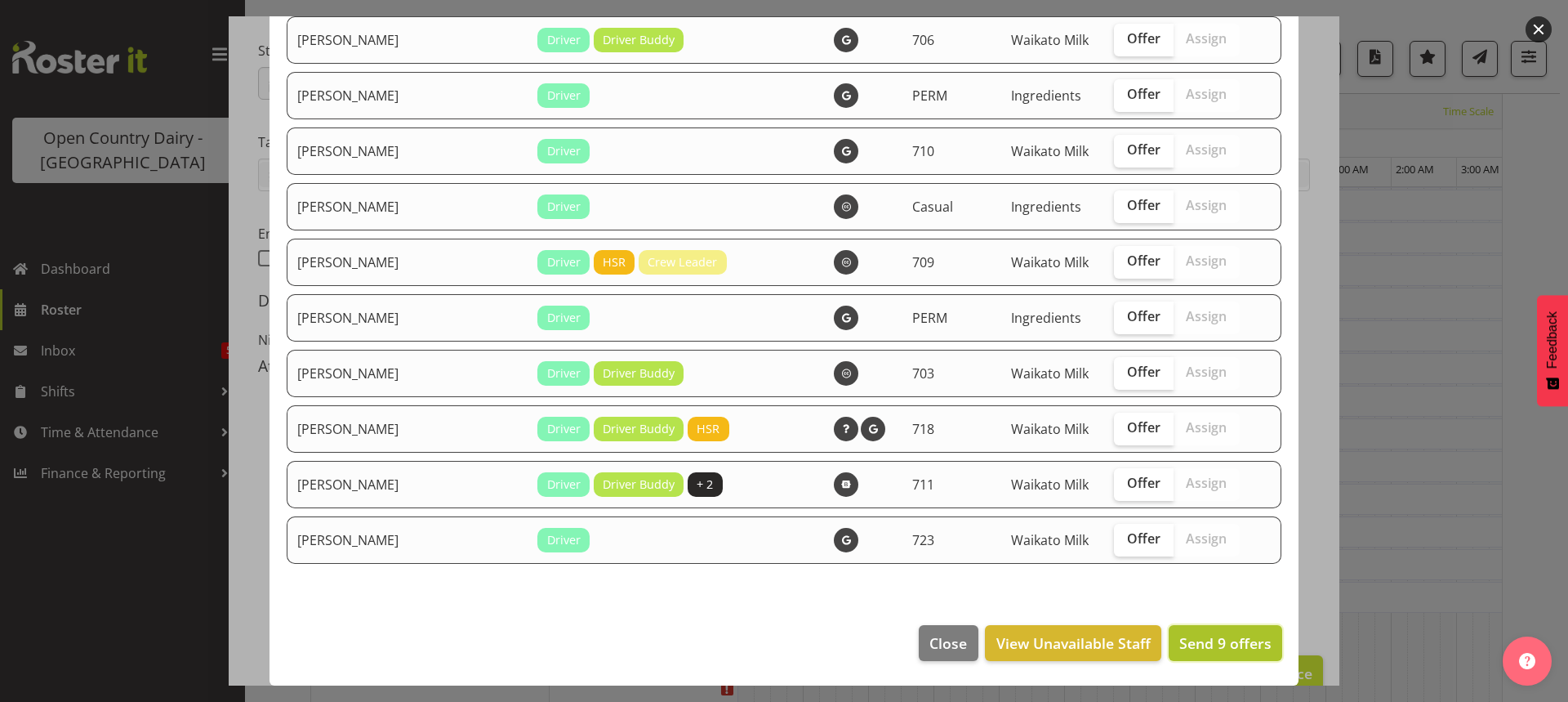
click at [1215, 643] on span "Send 9 offers" at bounding box center [1226, 643] width 92 height 20
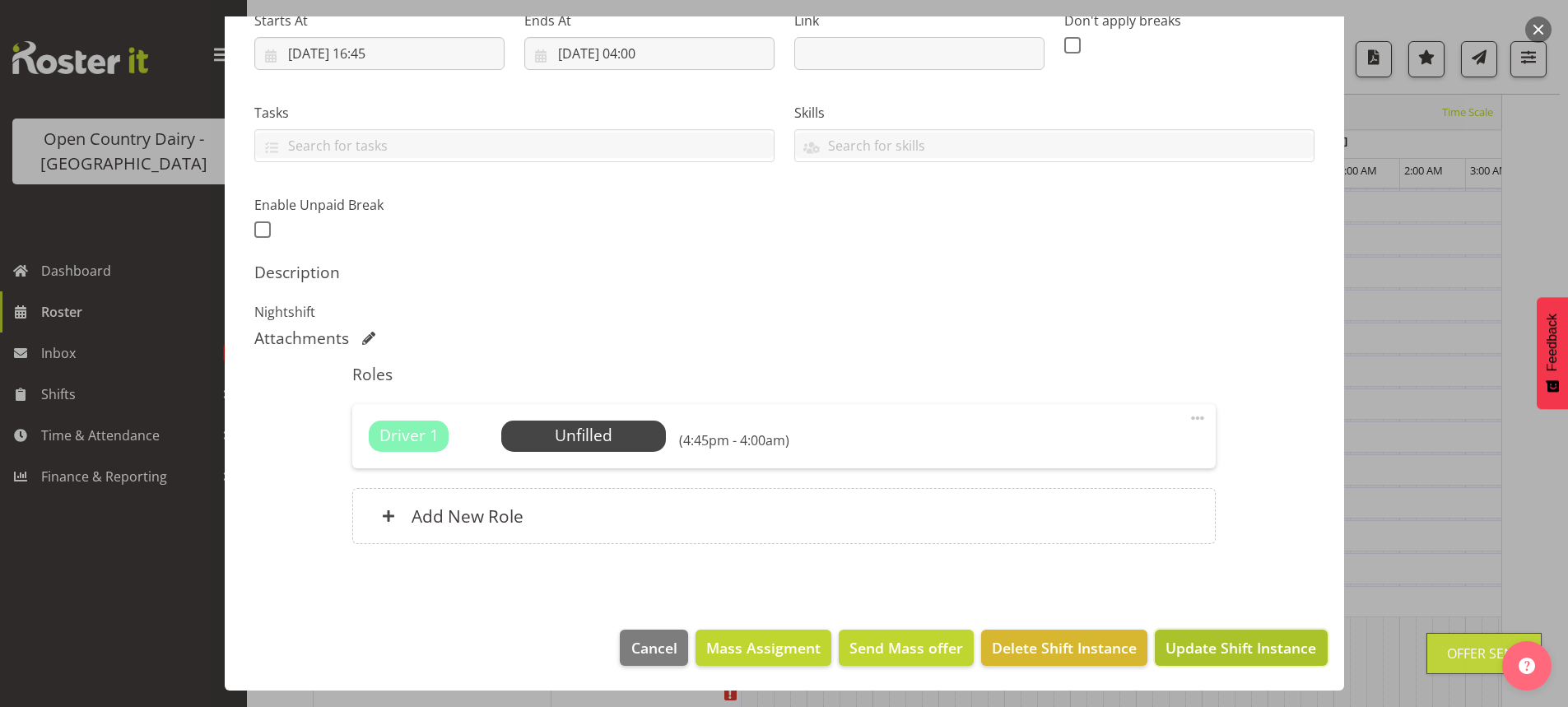
click at [1207, 643] on span "Update Shift Instance" at bounding box center [1240, 648] width 151 height 21
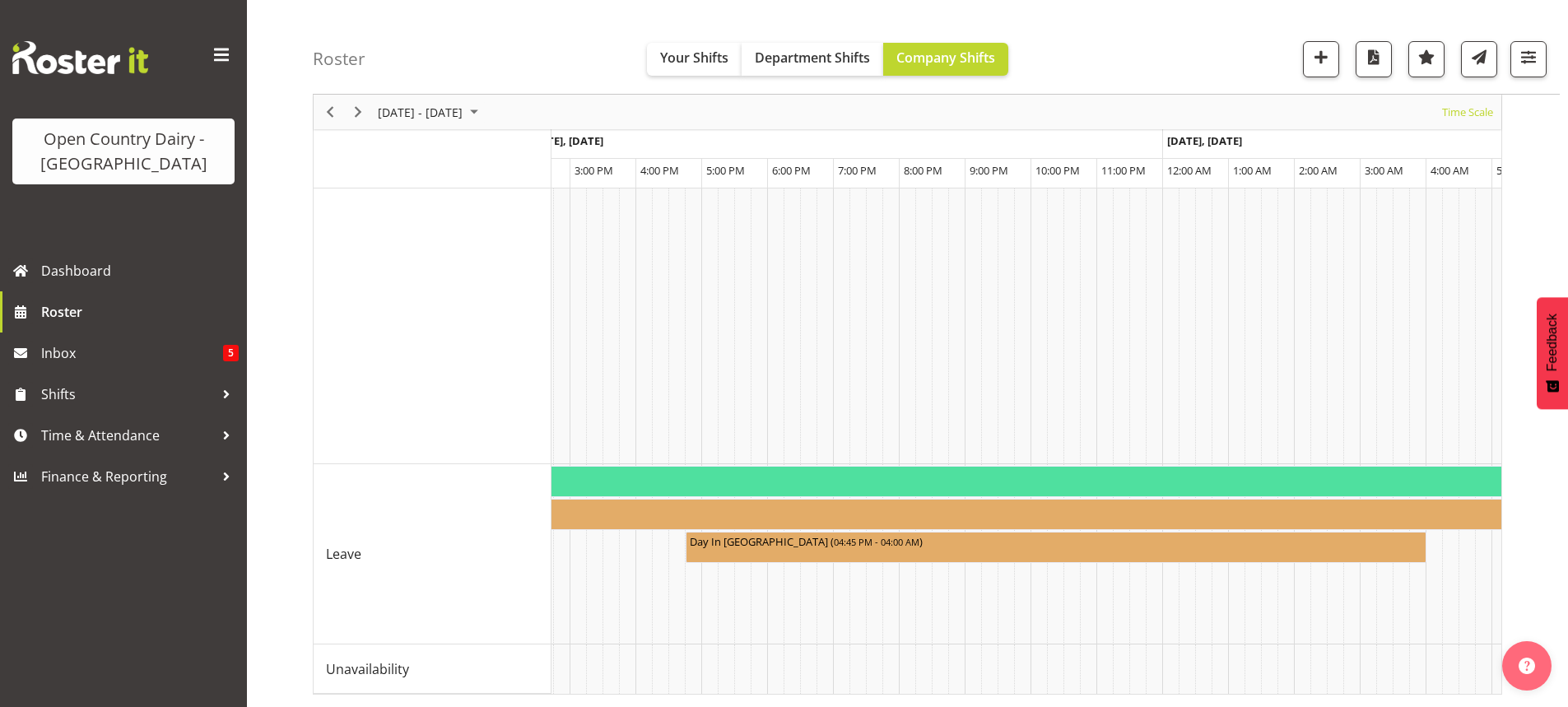
scroll to position [0, 8934]
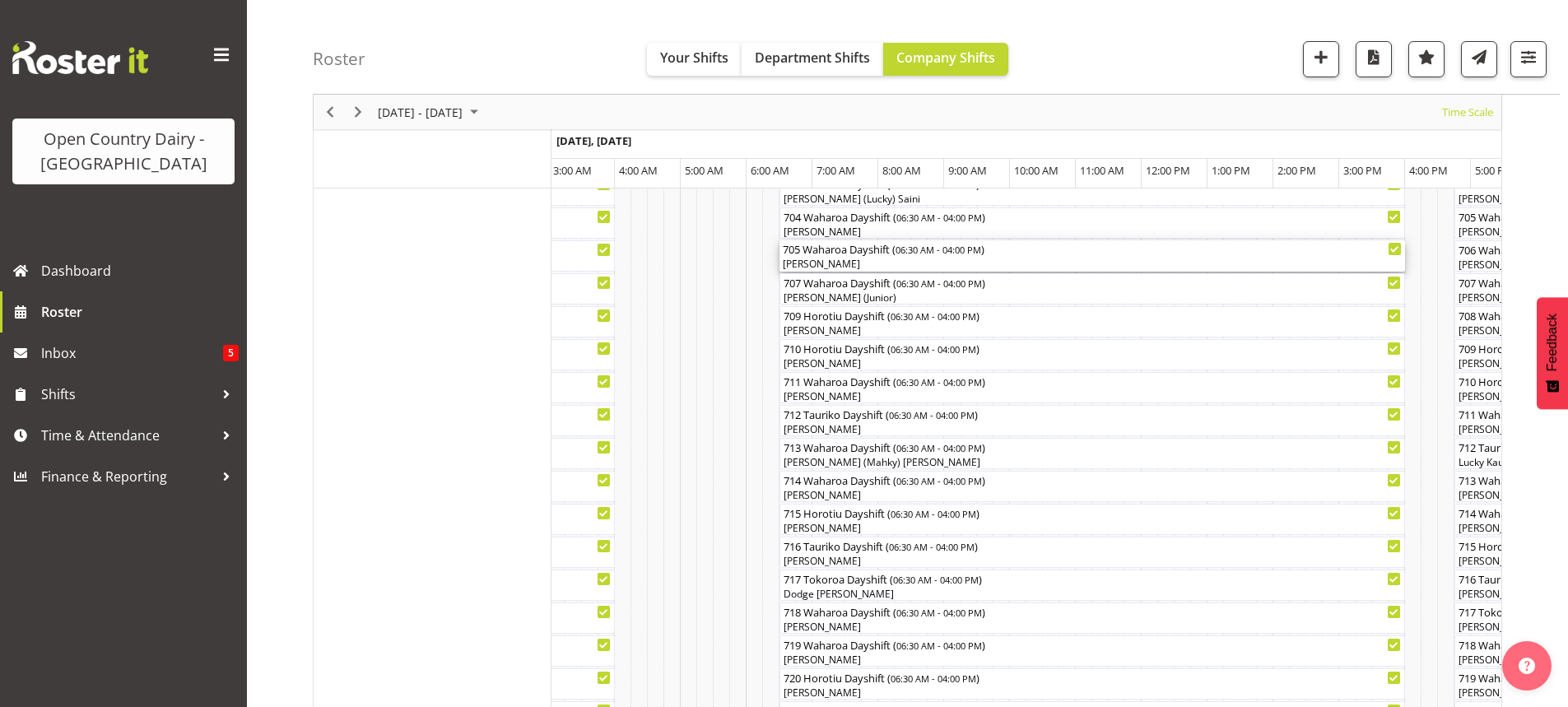
click at [875, 263] on div "[PERSON_NAME]" at bounding box center [1092, 264] width 619 height 15
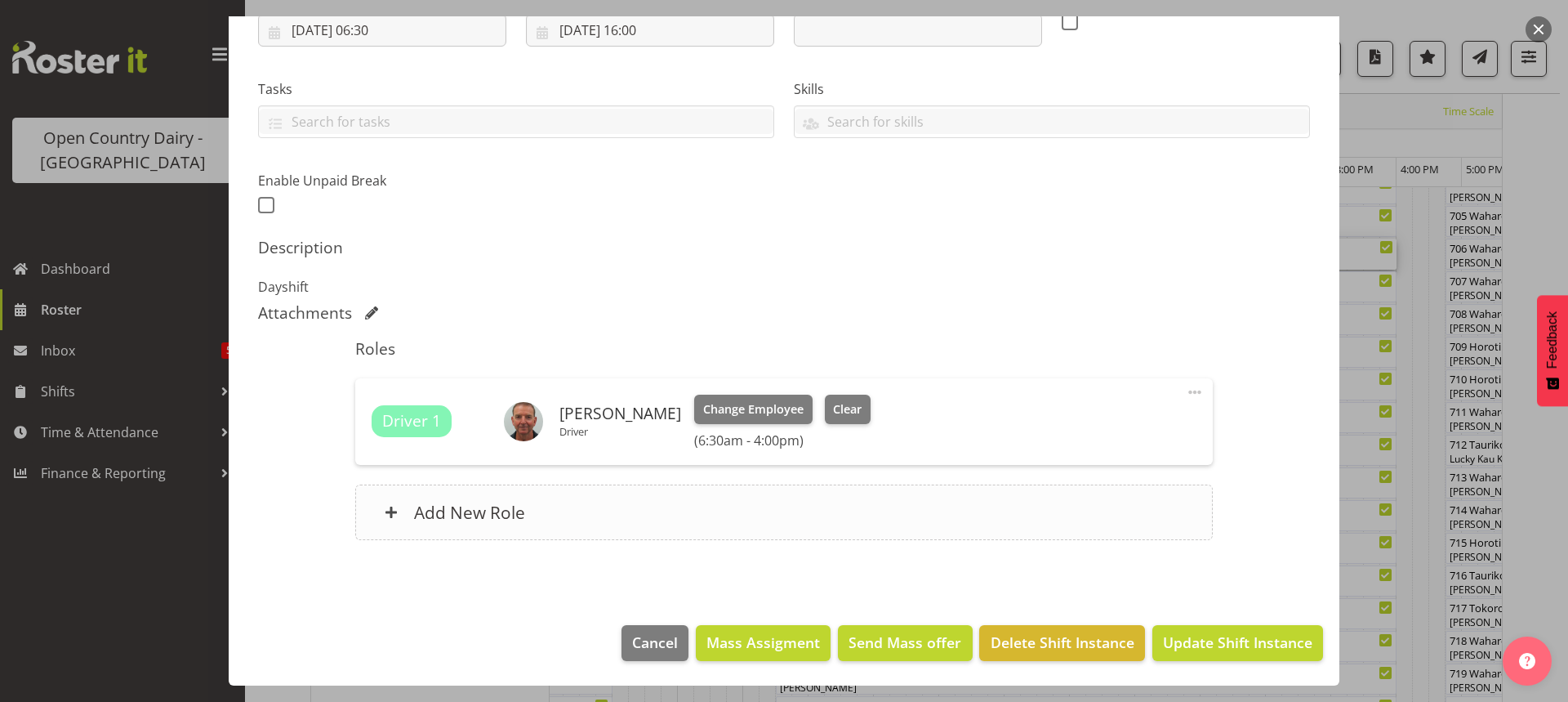
click at [461, 510] on h6 "Add New Role" at bounding box center [469, 513] width 111 height 21
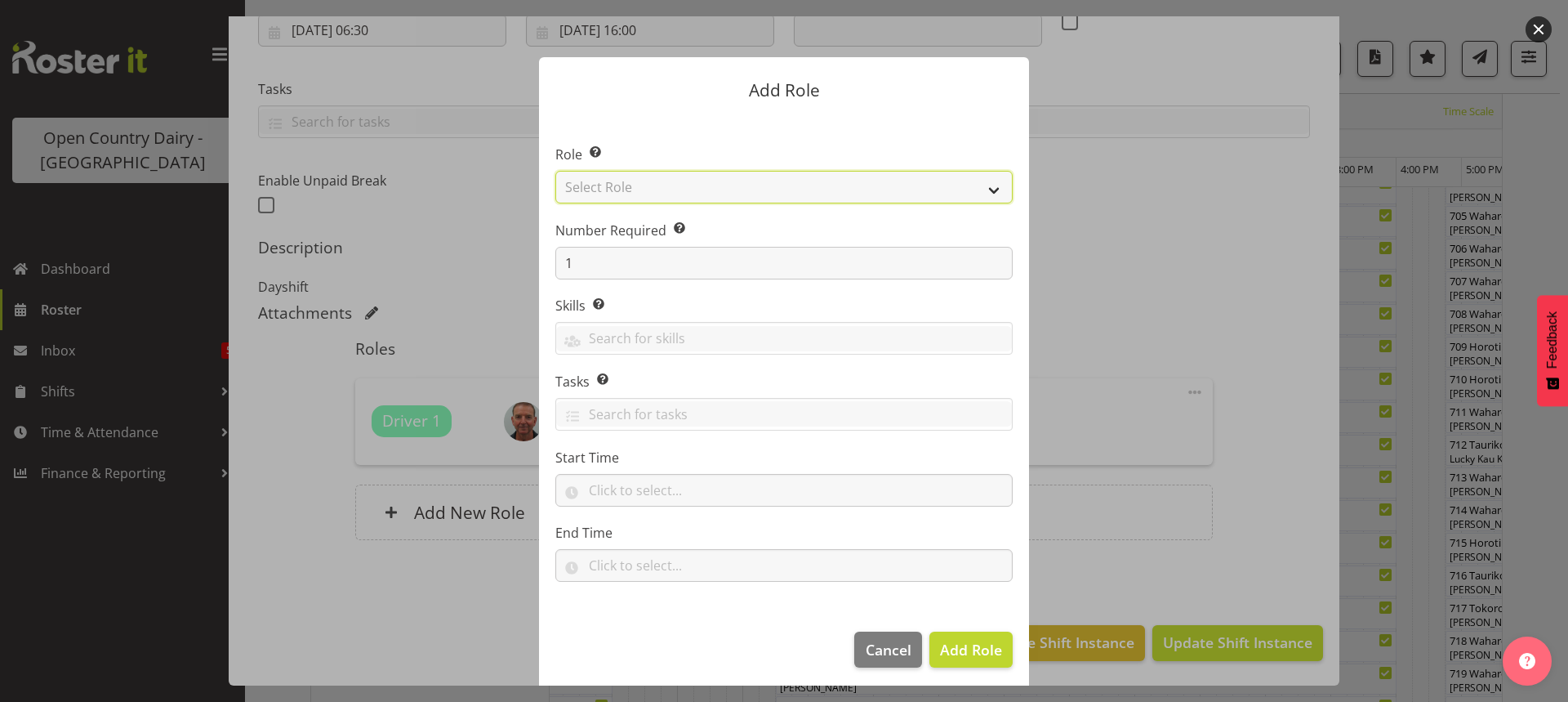
click at [987, 188] on select "Select Role Cadet Driver Crew Leader Driver Driver Buddy Driver Assessor Dayshi…" at bounding box center [784, 187] width 458 height 33
select select "1436"
click at [555, 171] on select "Select Role Cadet Driver Crew Leader Driver Driver Buddy Driver Assessor Dayshi…" at bounding box center [784, 187] width 458 height 33
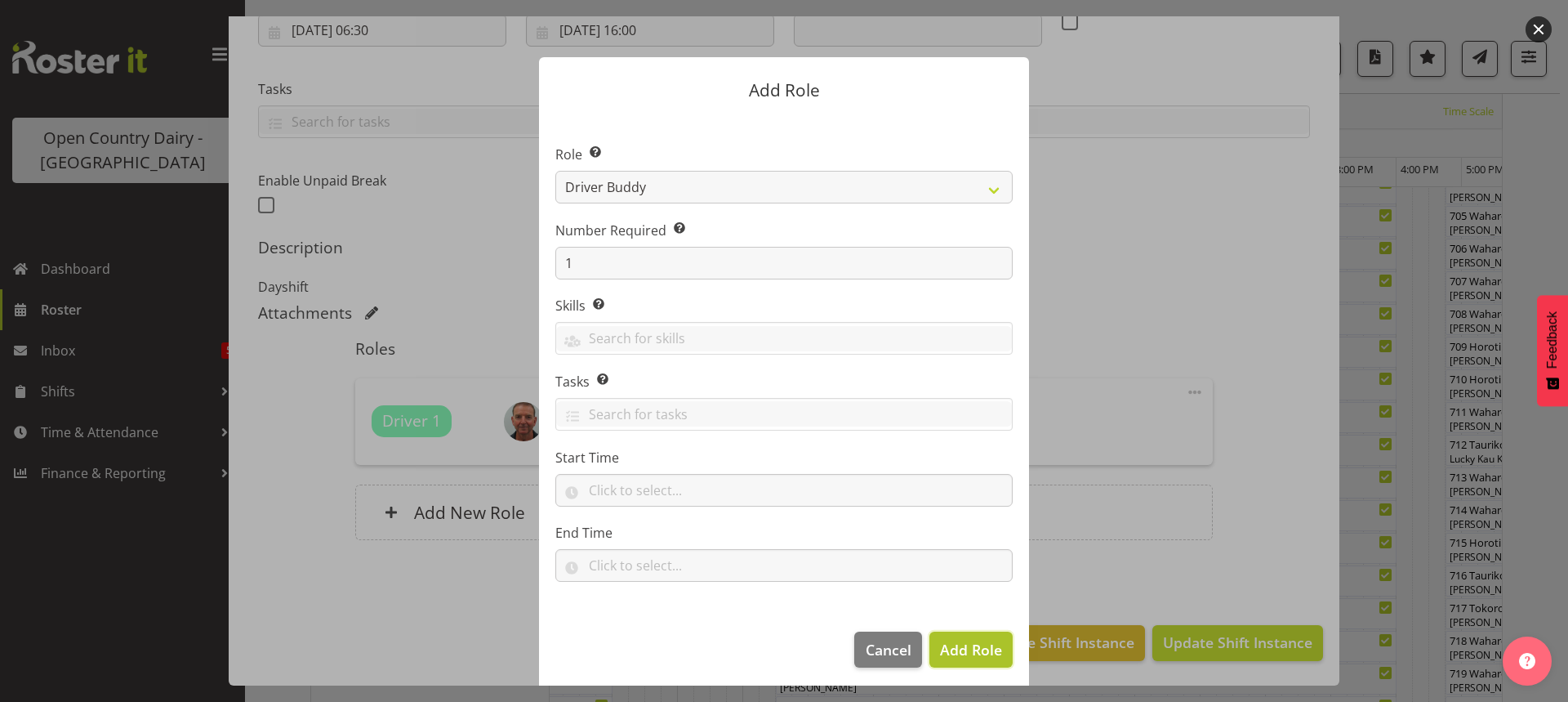
drag, startPoint x: 965, startPoint y: 649, endPoint x: 960, endPoint y: 641, distance: 9.4
click at [964, 647] on span "Add Role" at bounding box center [971, 650] width 62 height 20
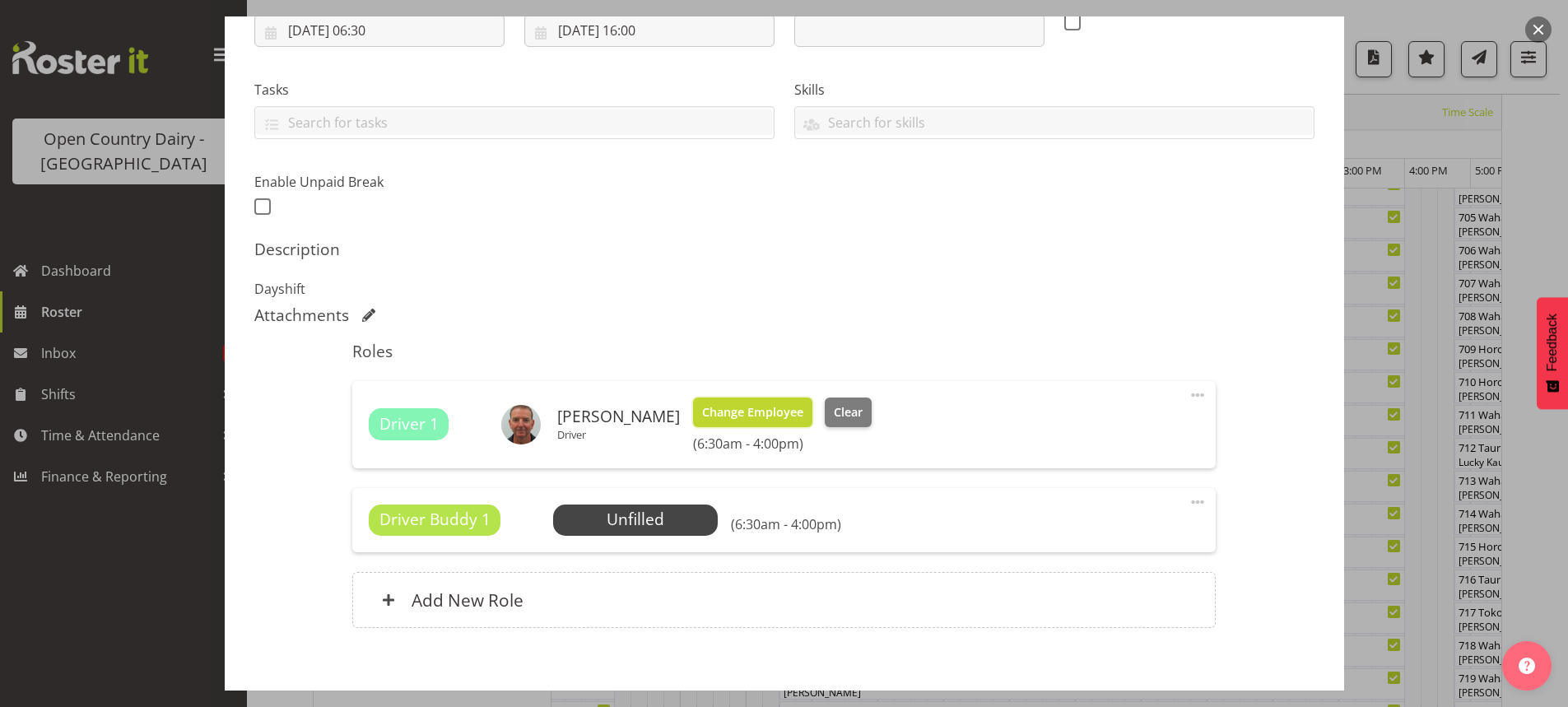
click at [735, 413] on span "Change Employee" at bounding box center [752, 412] width 101 height 18
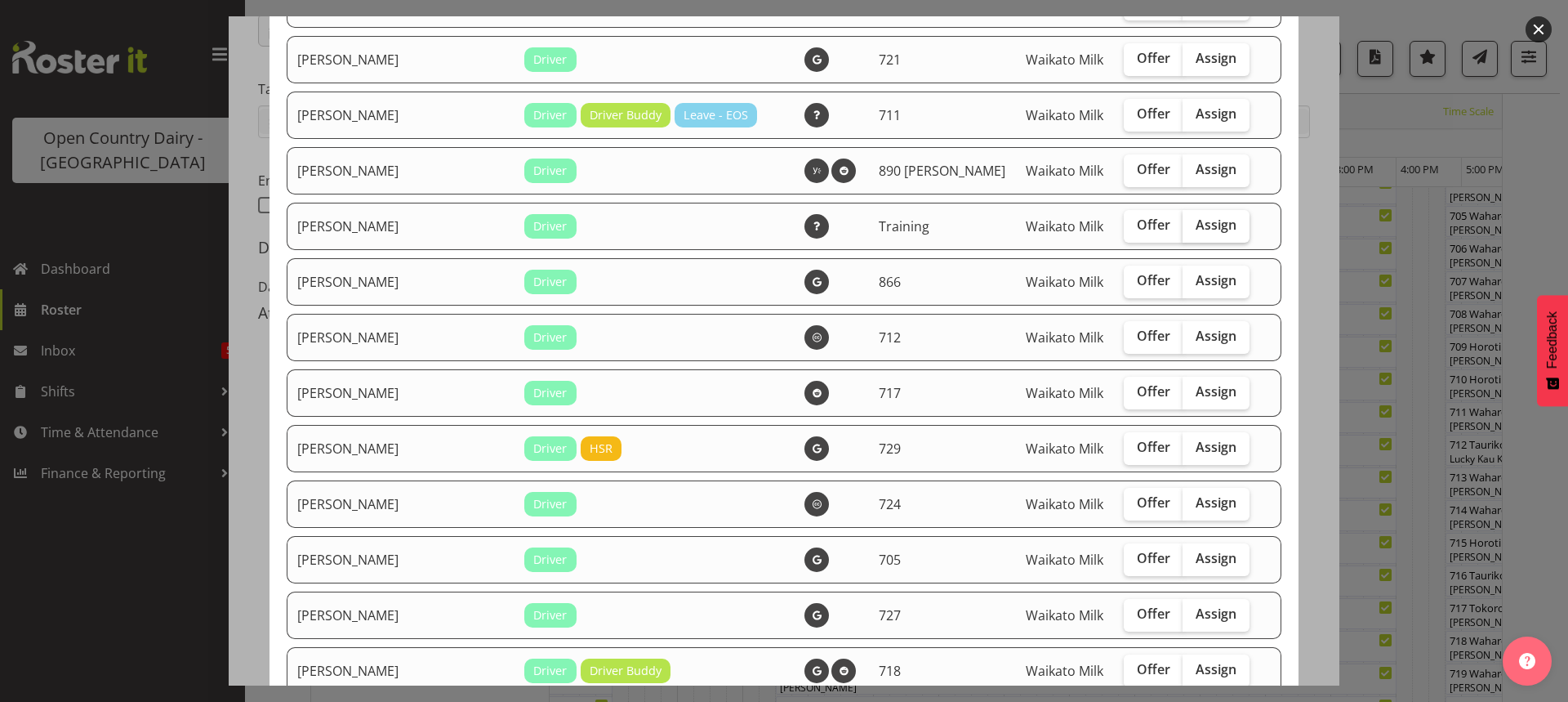
drag, startPoint x: 1185, startPoint y: 222, endPoint x: 1193, endPoint y: 247, distance: 26.2
click at [1196, 221] on span "Assign" at bounding box center [1216, 225] width 41 height 16
click at [1185, 221] on input "Assign" at bounding box center [1188, 225] width 11 height 11
checkbox input "true"
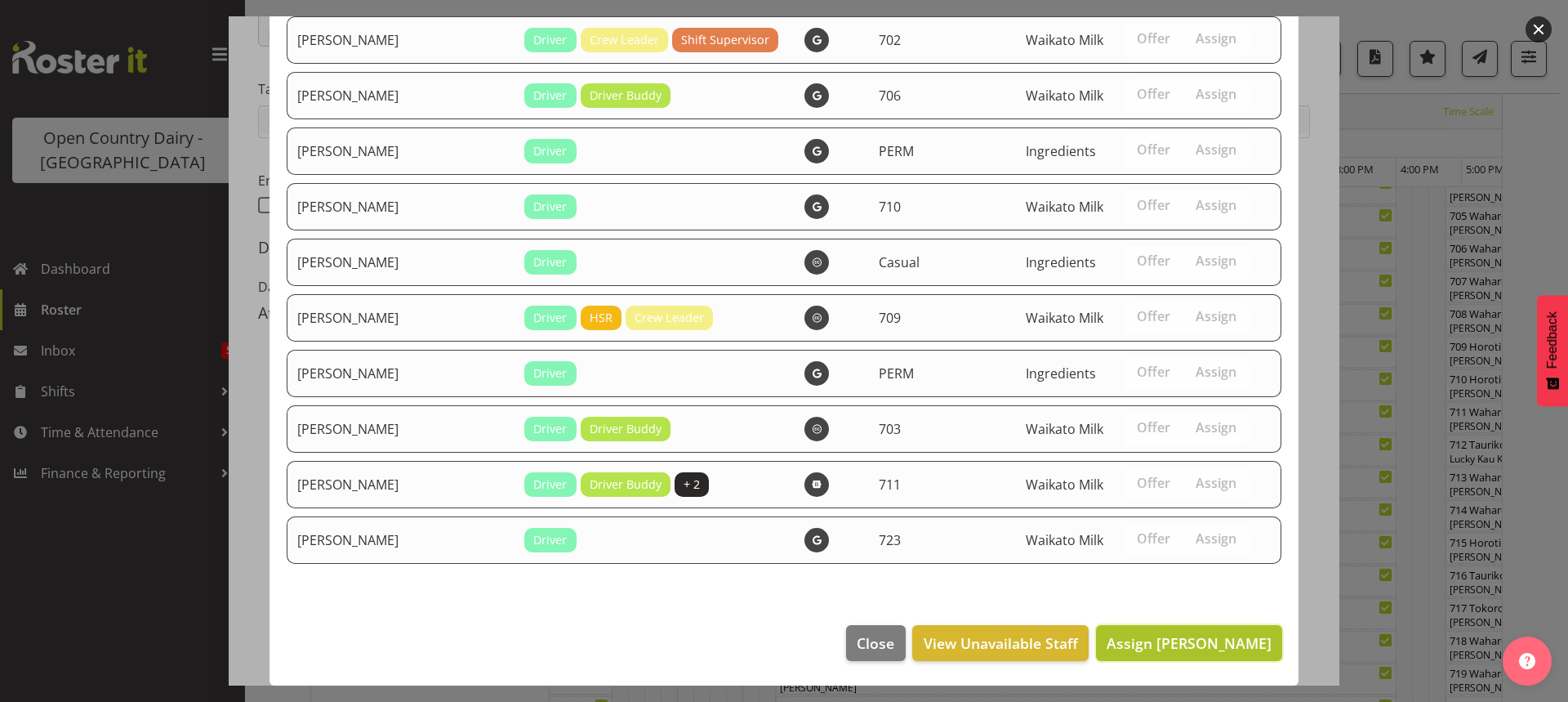
click at [1186, 637] on span "Assign Haley Galecki" at bounding box center [1189, 643] width 165 height 20
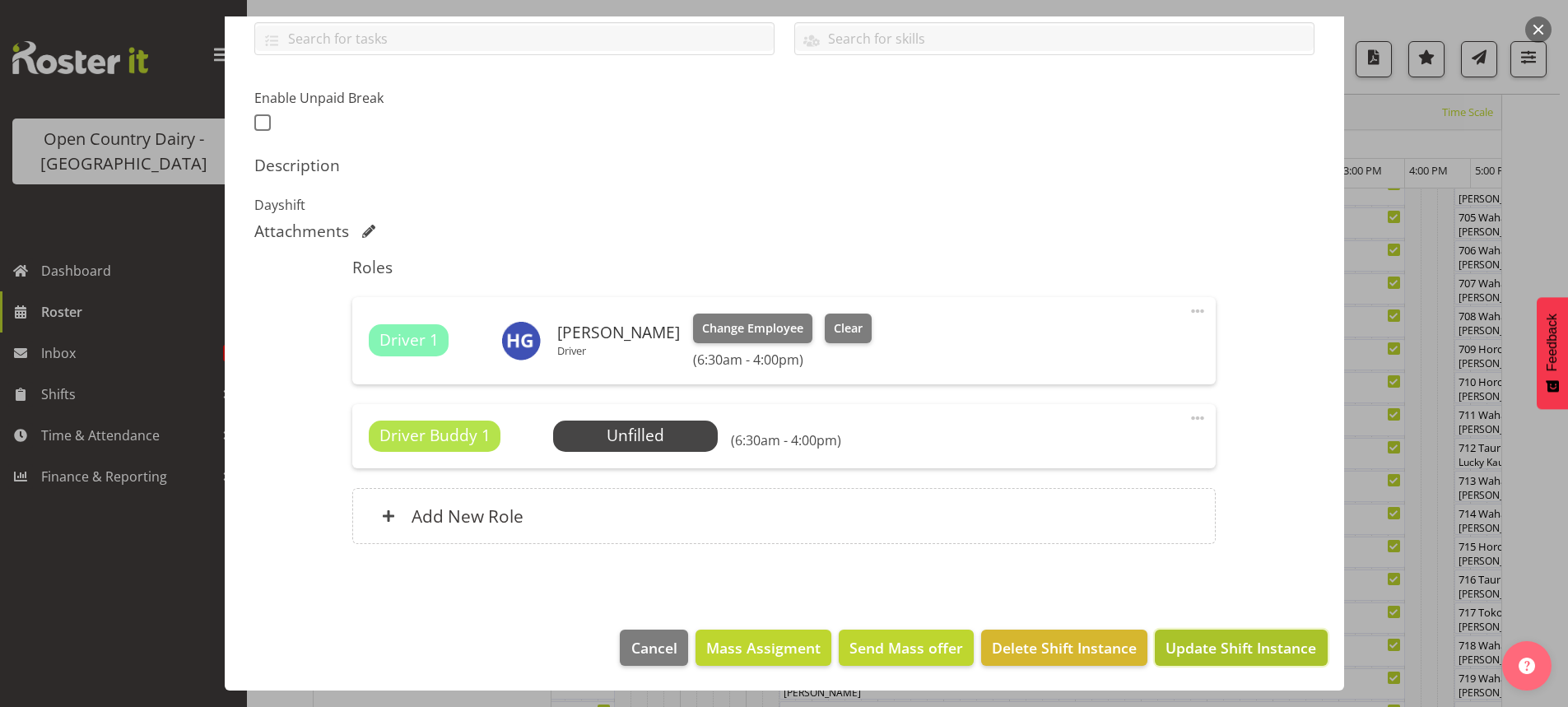
click at [1242, 652] on span "Update Shift Instance" at bounding box center [1240, 648] width 151 height 21
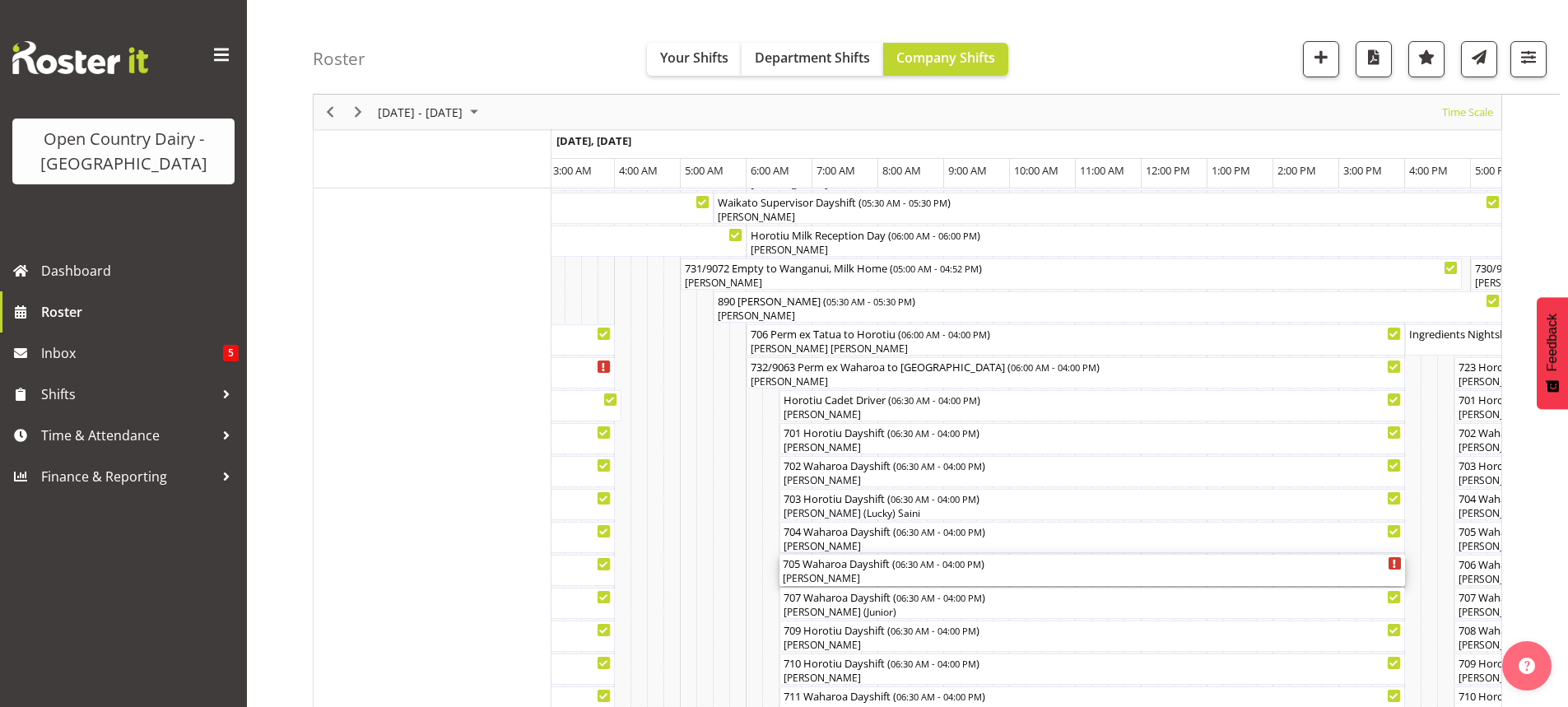
click at [874, 575] on div "[PERSON_NAME]" at bounding box center [1092, 578] width 619 height 15
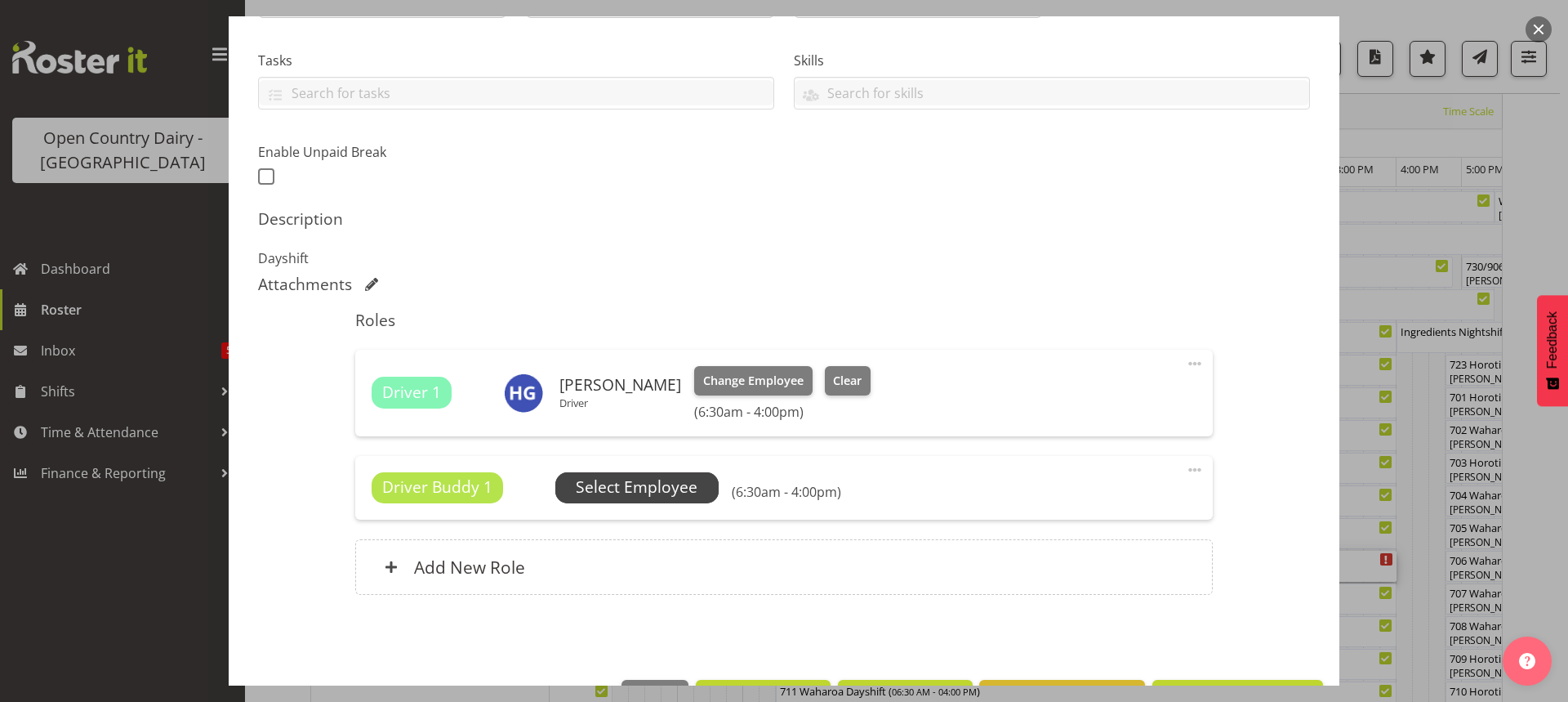
click at [618, 486] on span "Select Employee" at bounding box center [636, 487] width 122 height 24
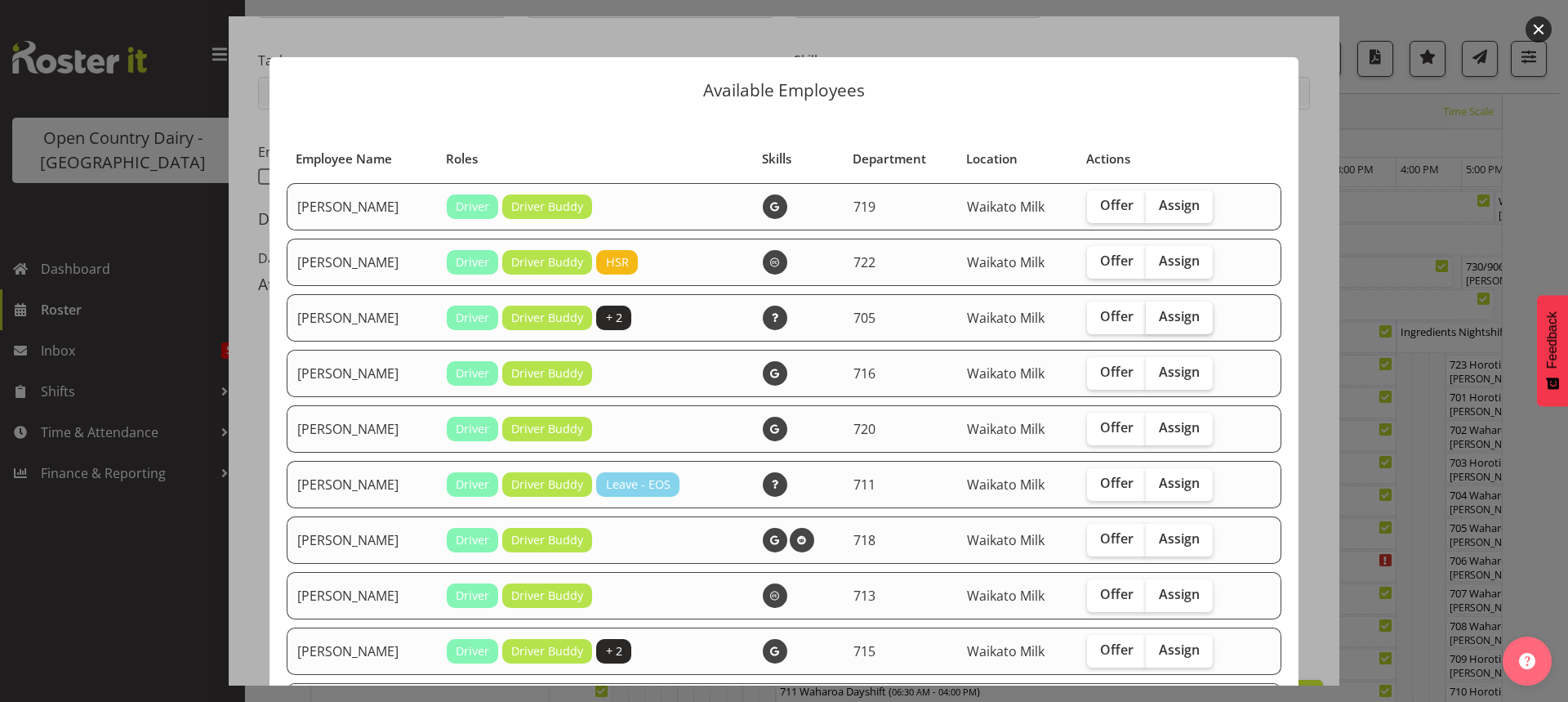
click at [1179, 308] on span "Assign" at bounding box center [1180, 316] width 41 height 16
click at [1156, 312] on input "Assign" at bounding box center [1151, 317] width 11 height 11
checkbox input "true"
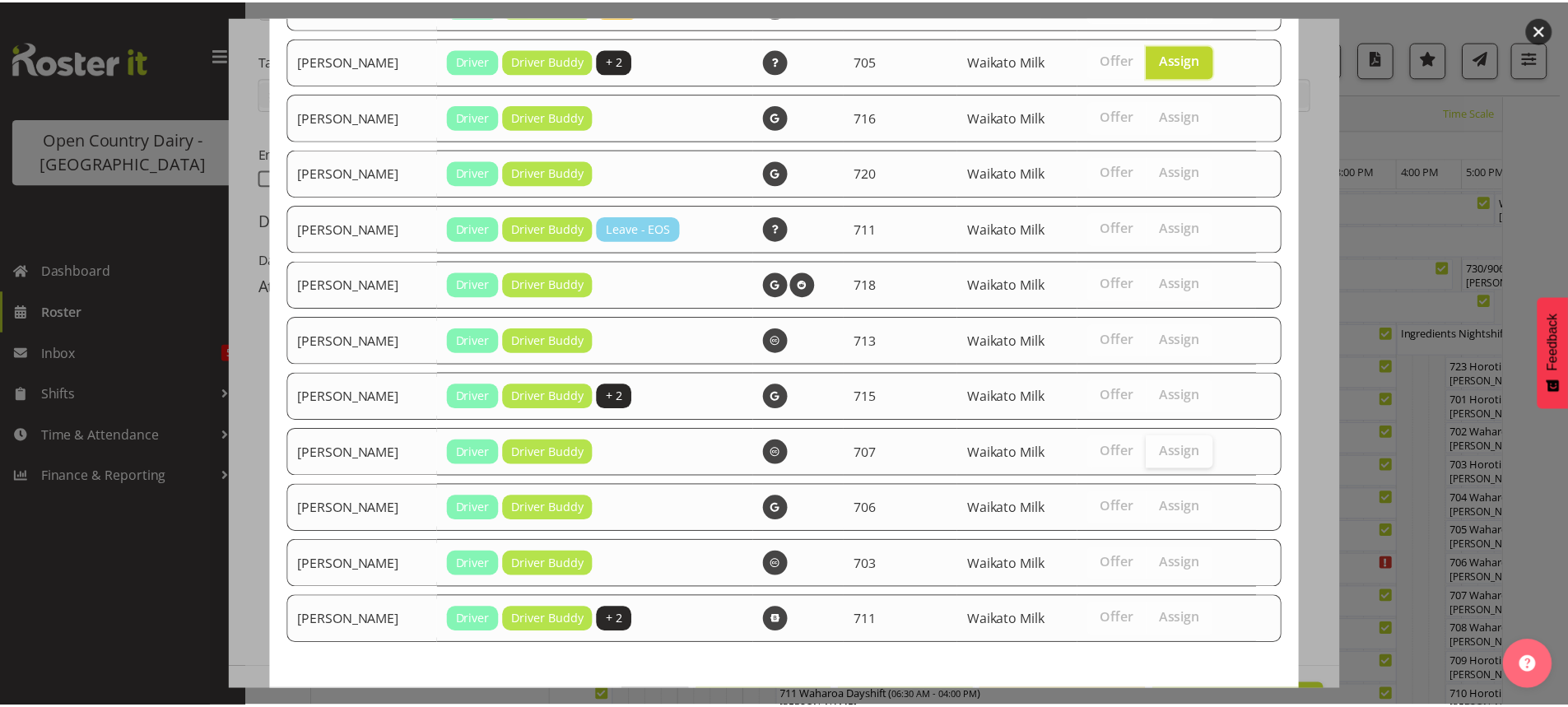
scroll to position [336, 0]
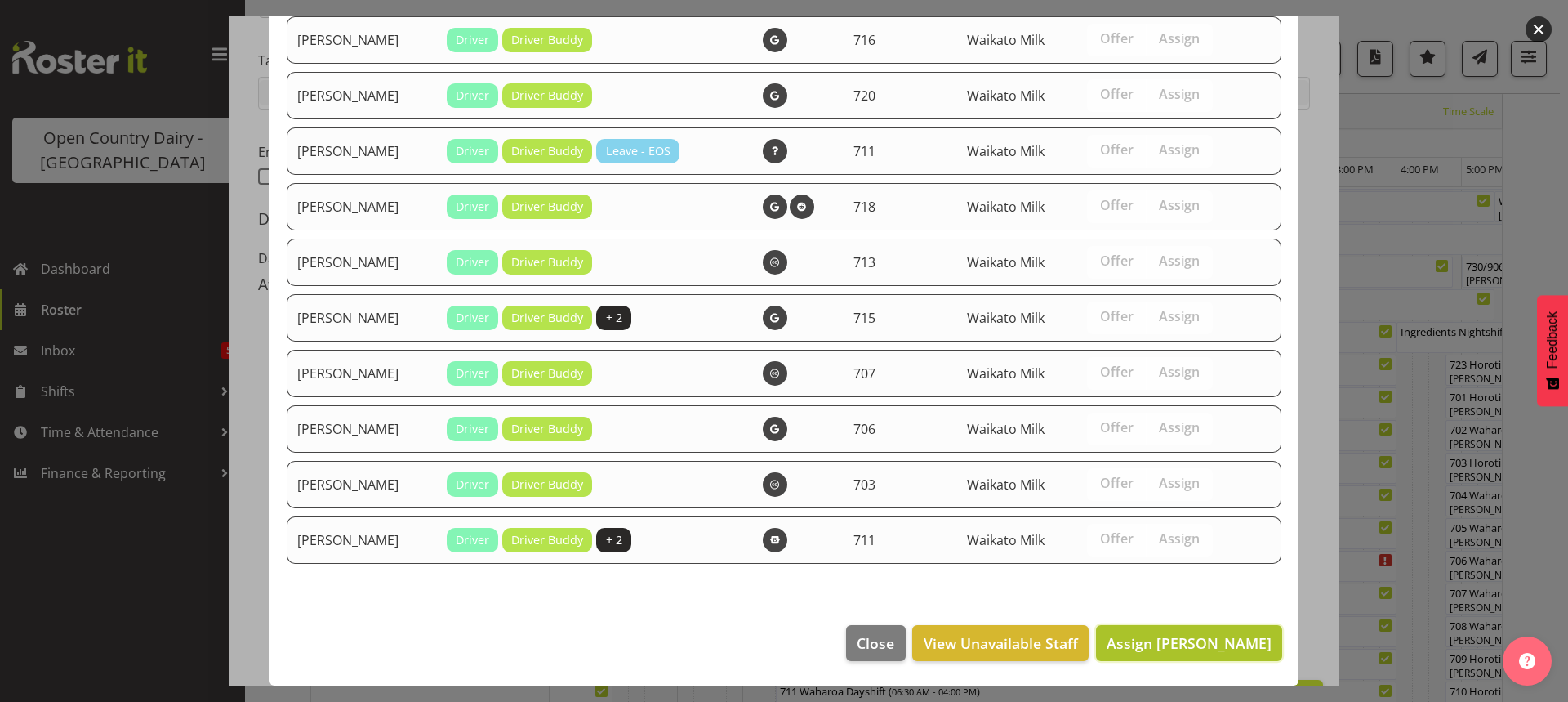
click at [1196, 638] on span "Assign Colin Kelly" at bounding box center [1189, 643] width 165 height 20
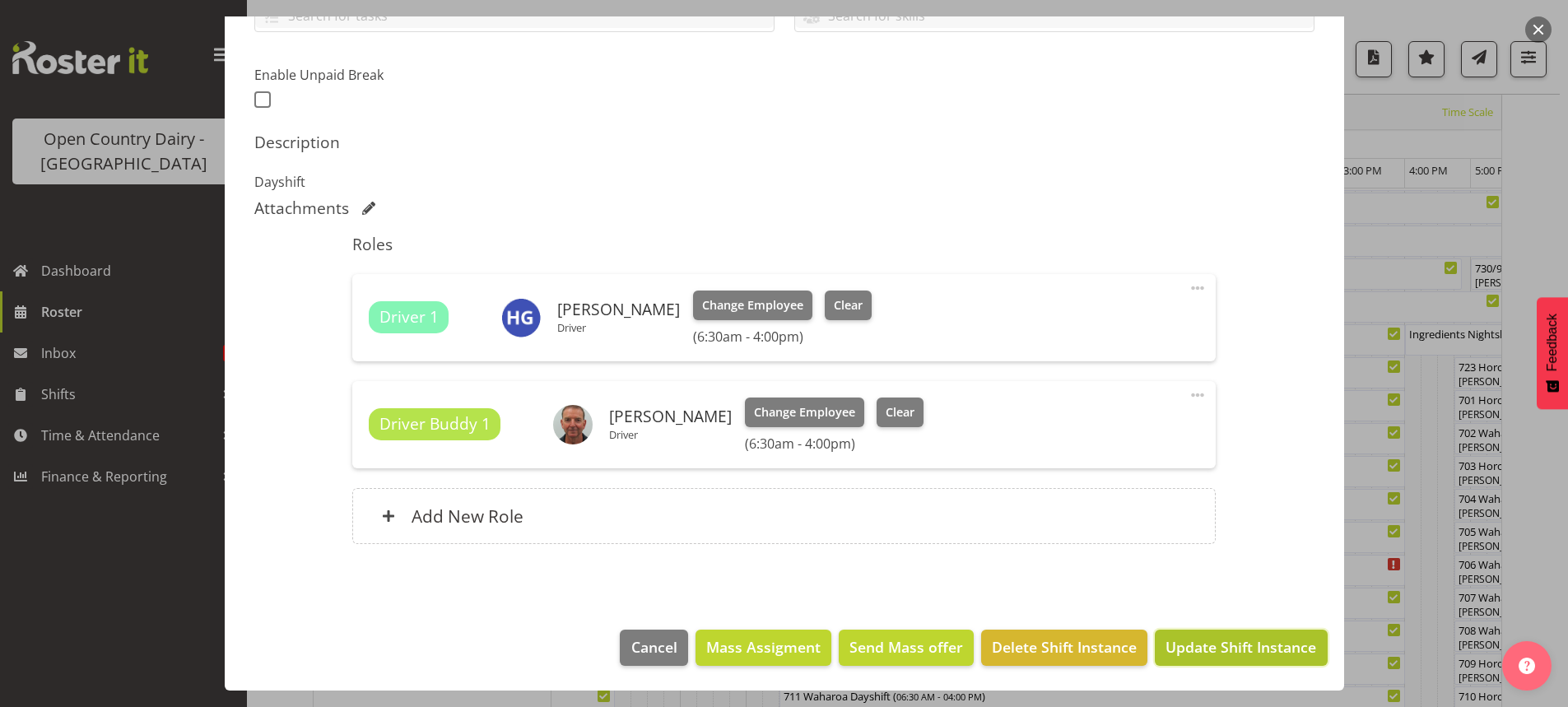
click at [1217, 651] on span "Update Shift Instance" at bounding box center [1240, 647] width 151 height 21
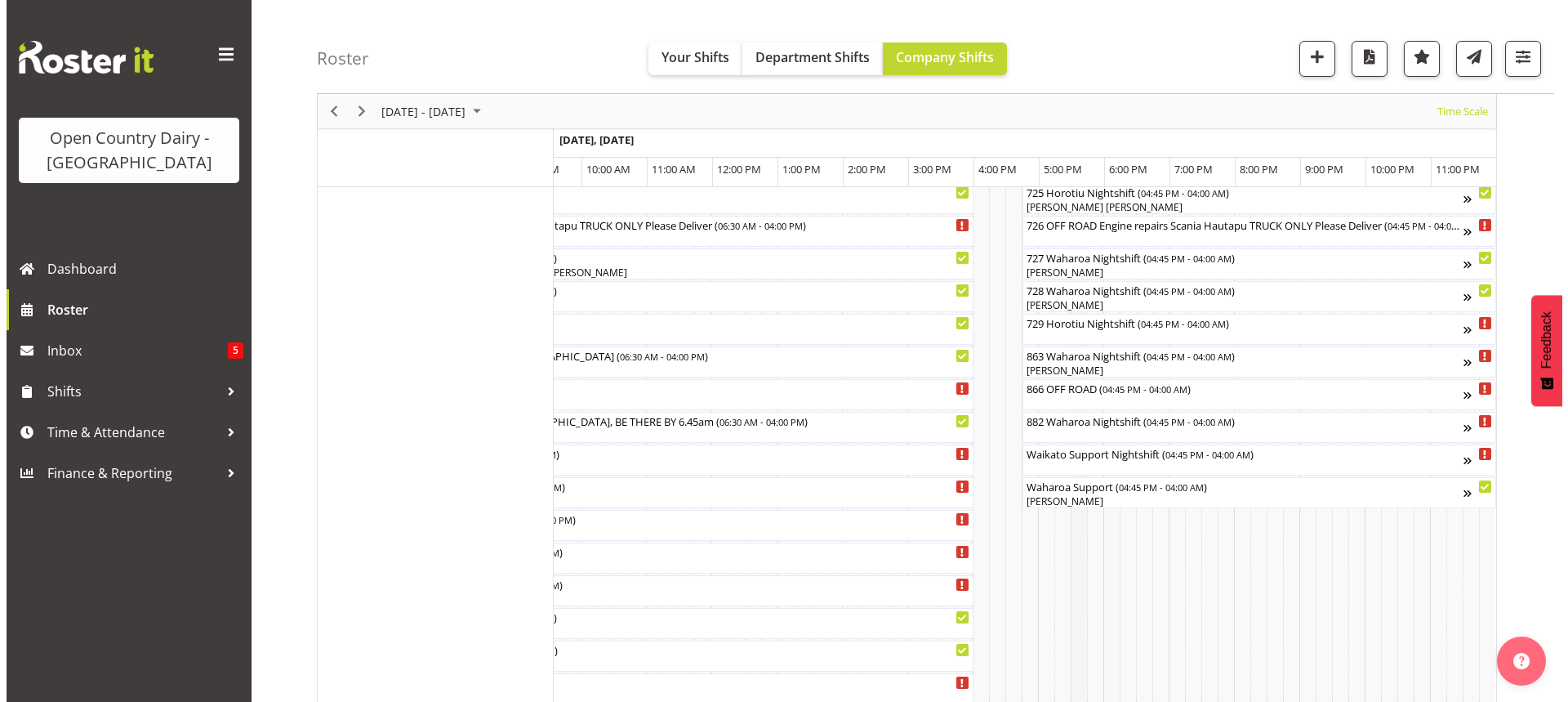
scroll to position [1072, 0]
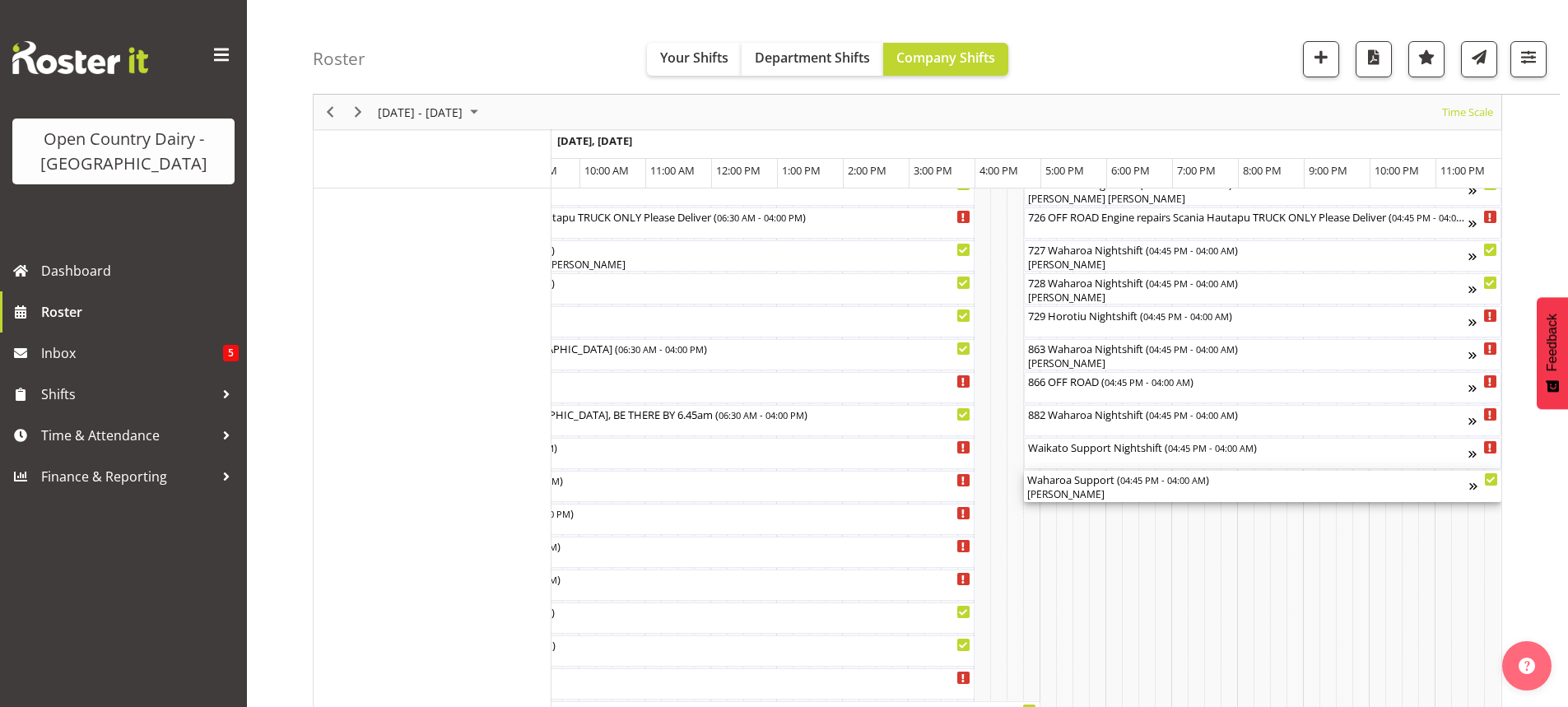
click at [1111, 493] on div "[PERSON_NAME]" at bounding box center [1248, 494] width 442 height 15
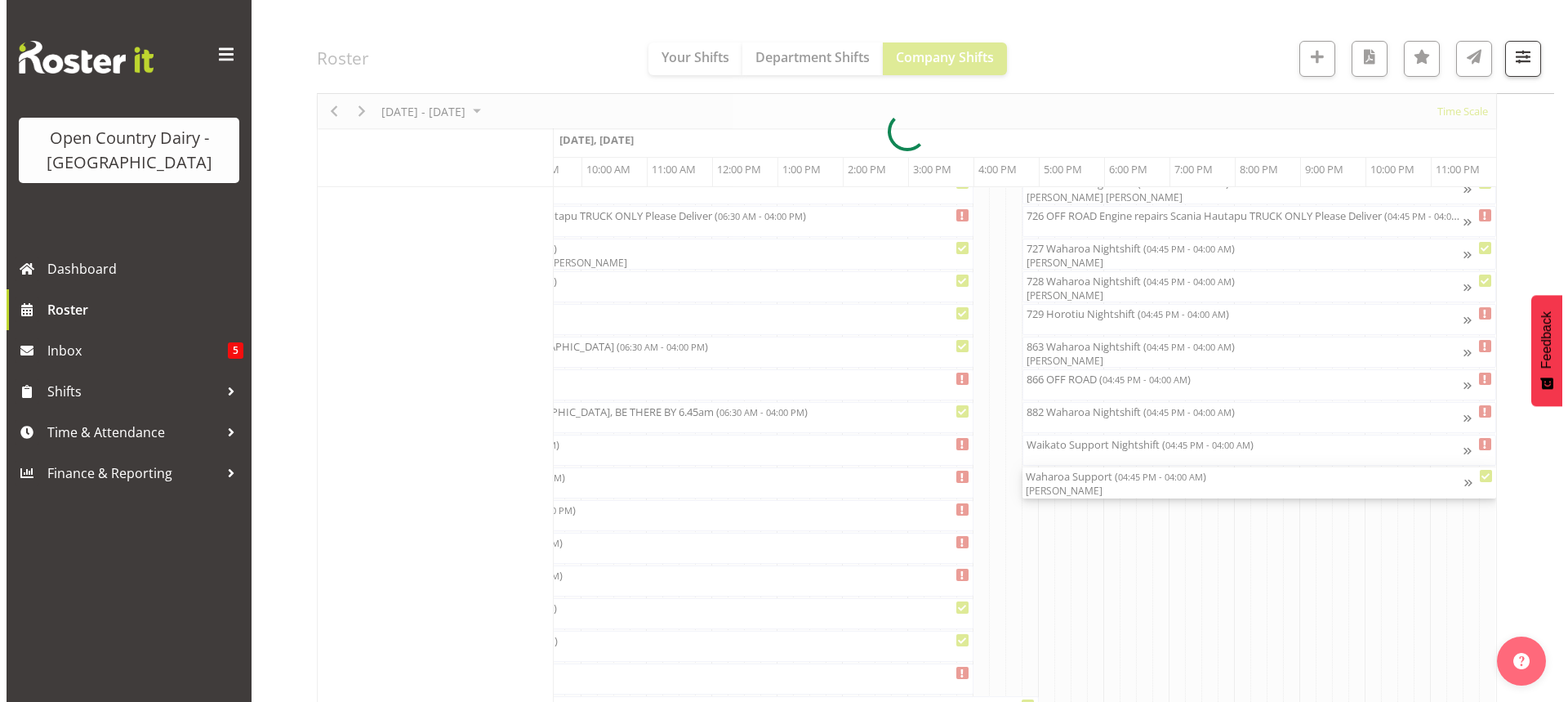
scroll to position [0, 10027]
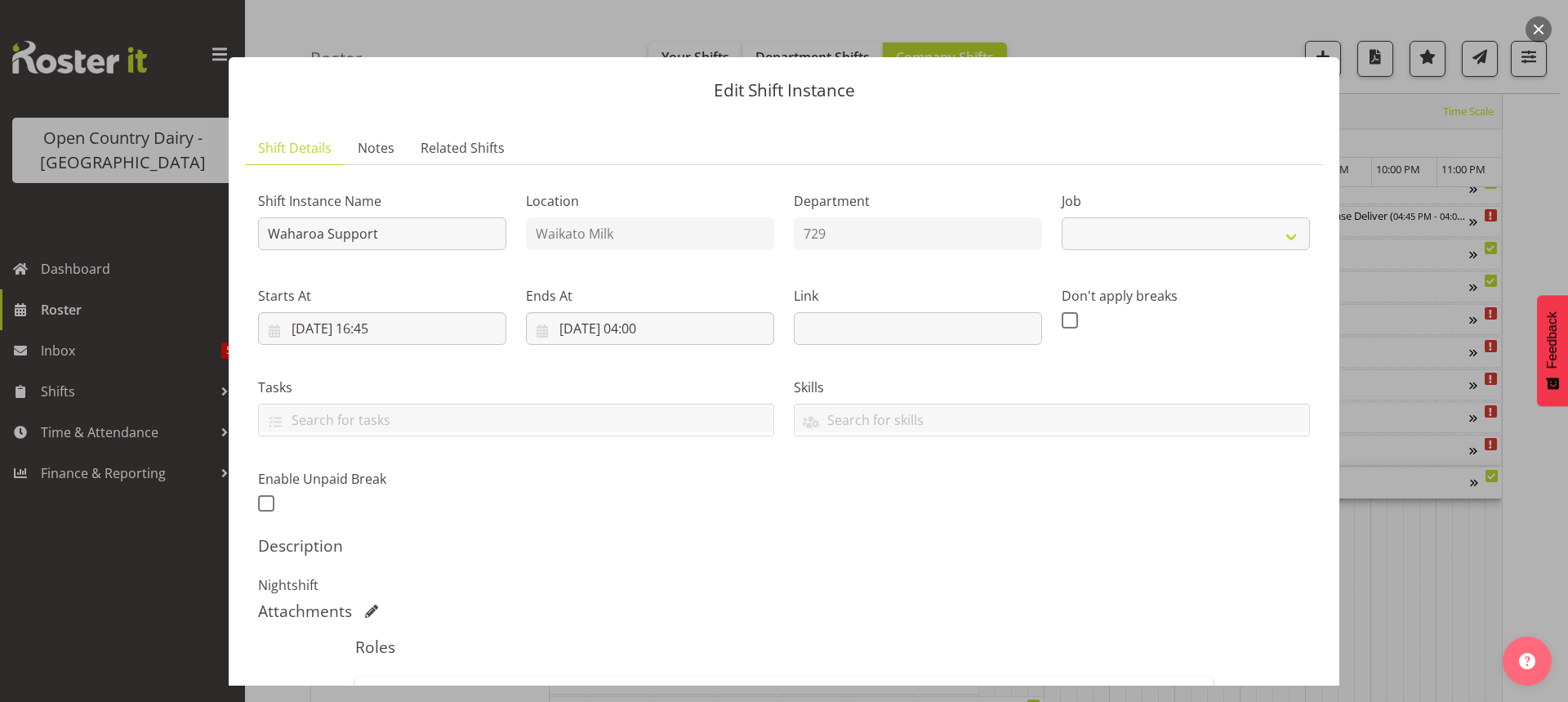
select select "9052"
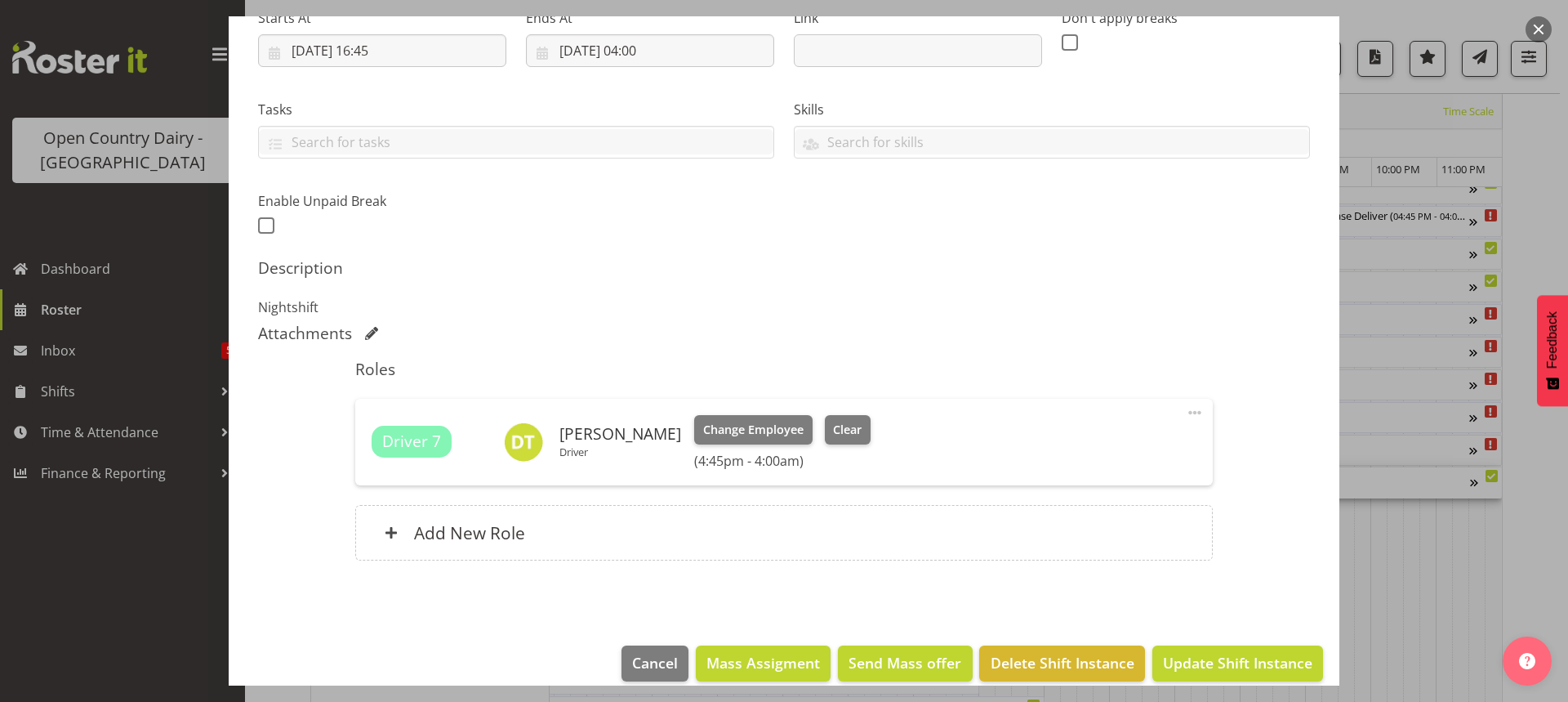
scroll to position [298, 0]
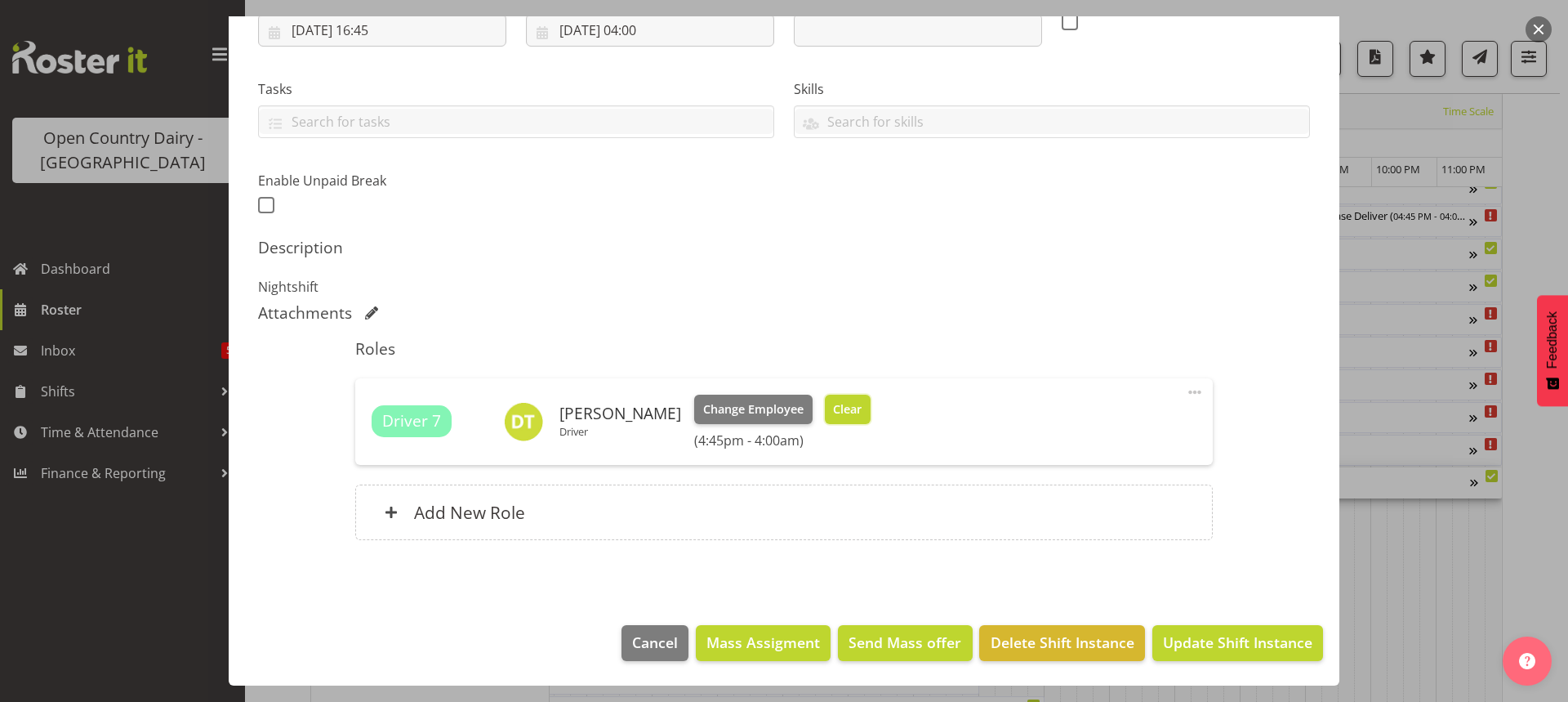
click at [833, 407] on span "Clear" at bounding box center [847, 409] width 28 height 18
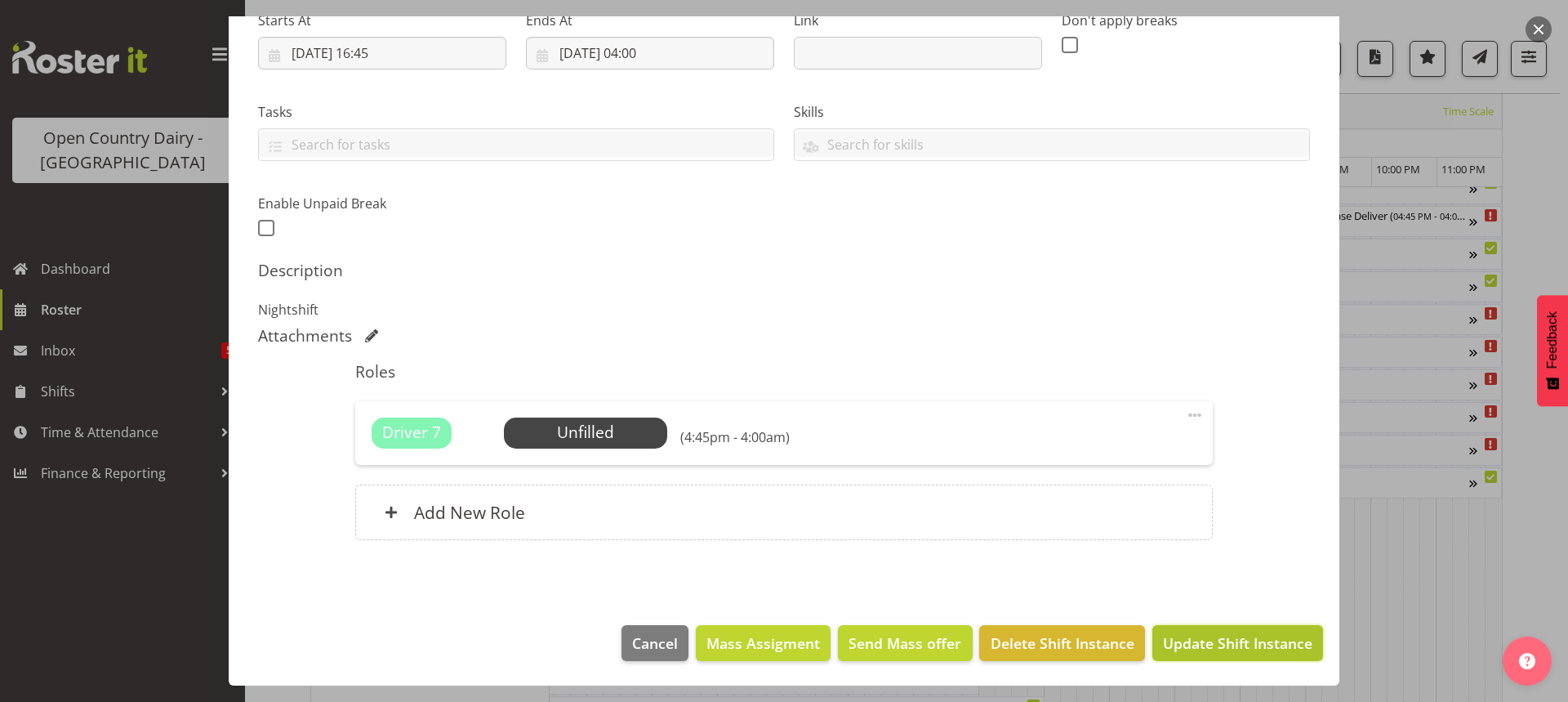
click at [1184, 638] on span "Update Shift Instance" at bounding box center [1238, 643] width 150 height 21
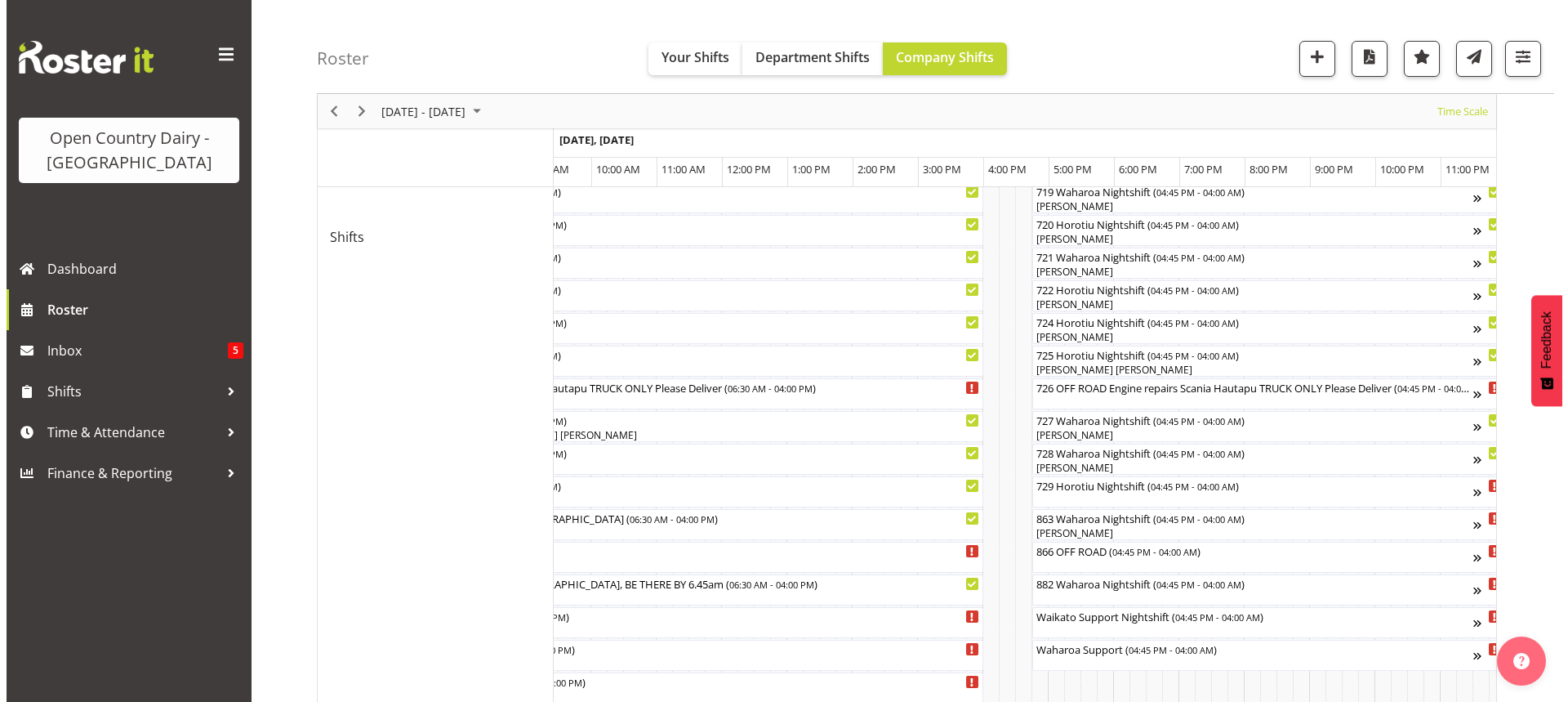
scroll to position [924, 0]
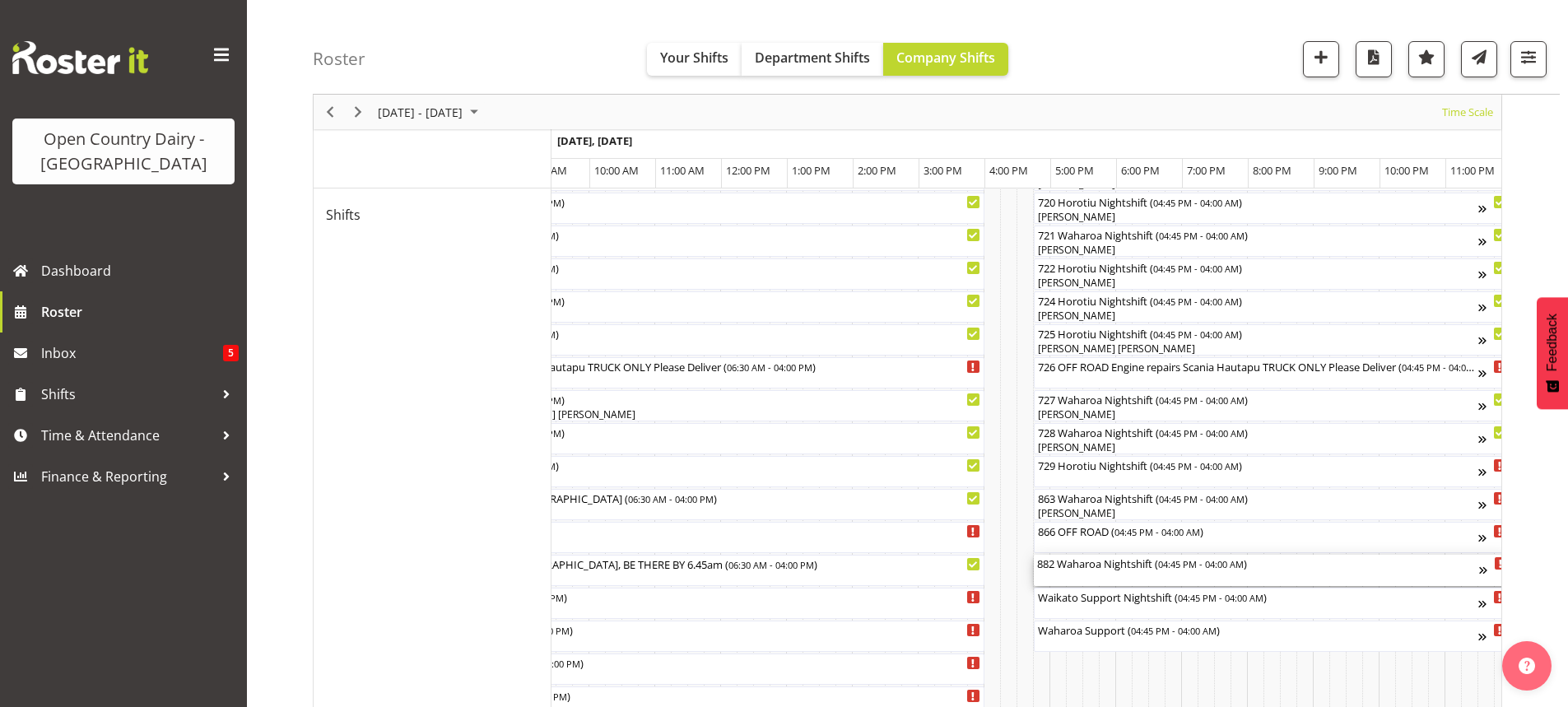
click at [1102, 575] on div "882 Waharoa Nightshift ( 04:45 PM - 04:00 AM )" at bounding box center [1258, 570] width 442 height 31
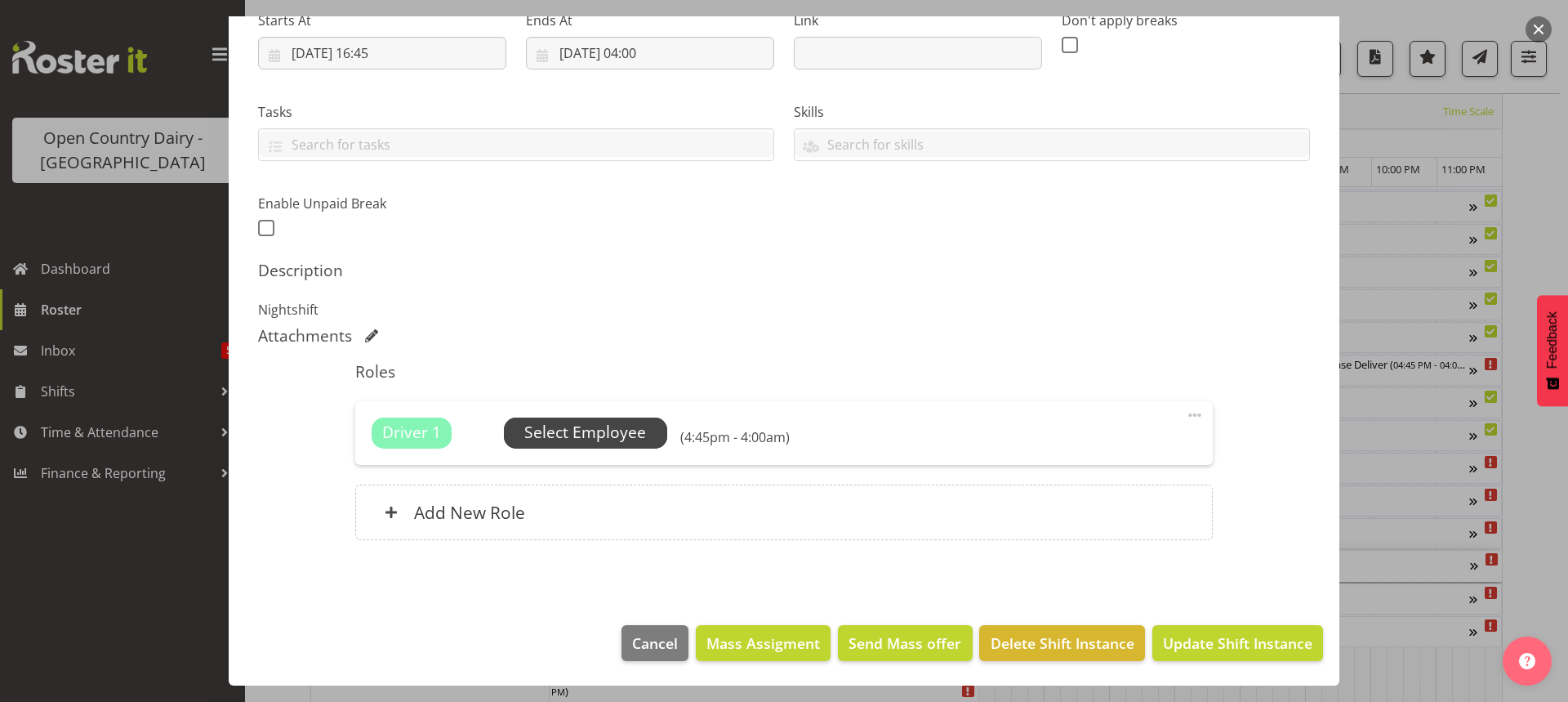
click at [581, 435] on span "Select Employee" at bounding box center [584, 432] width 122 height 24
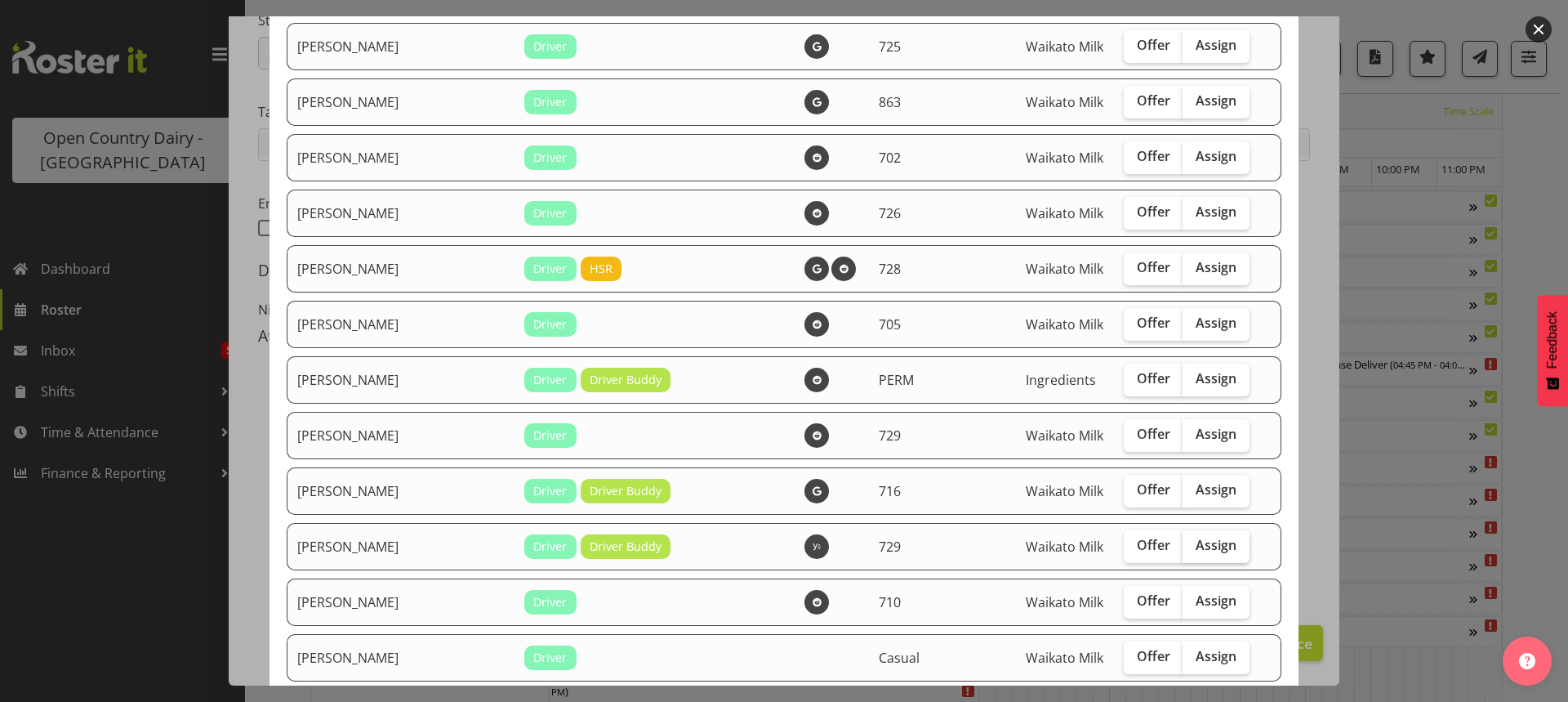
click at [1196, 548] on span "Assign" at bounding box center [1216, 545] width 41 height 16
click at [1191, 548] on input "Assign" at bounding box center [1188, 546] width 11 height 11
checkbox input "true"
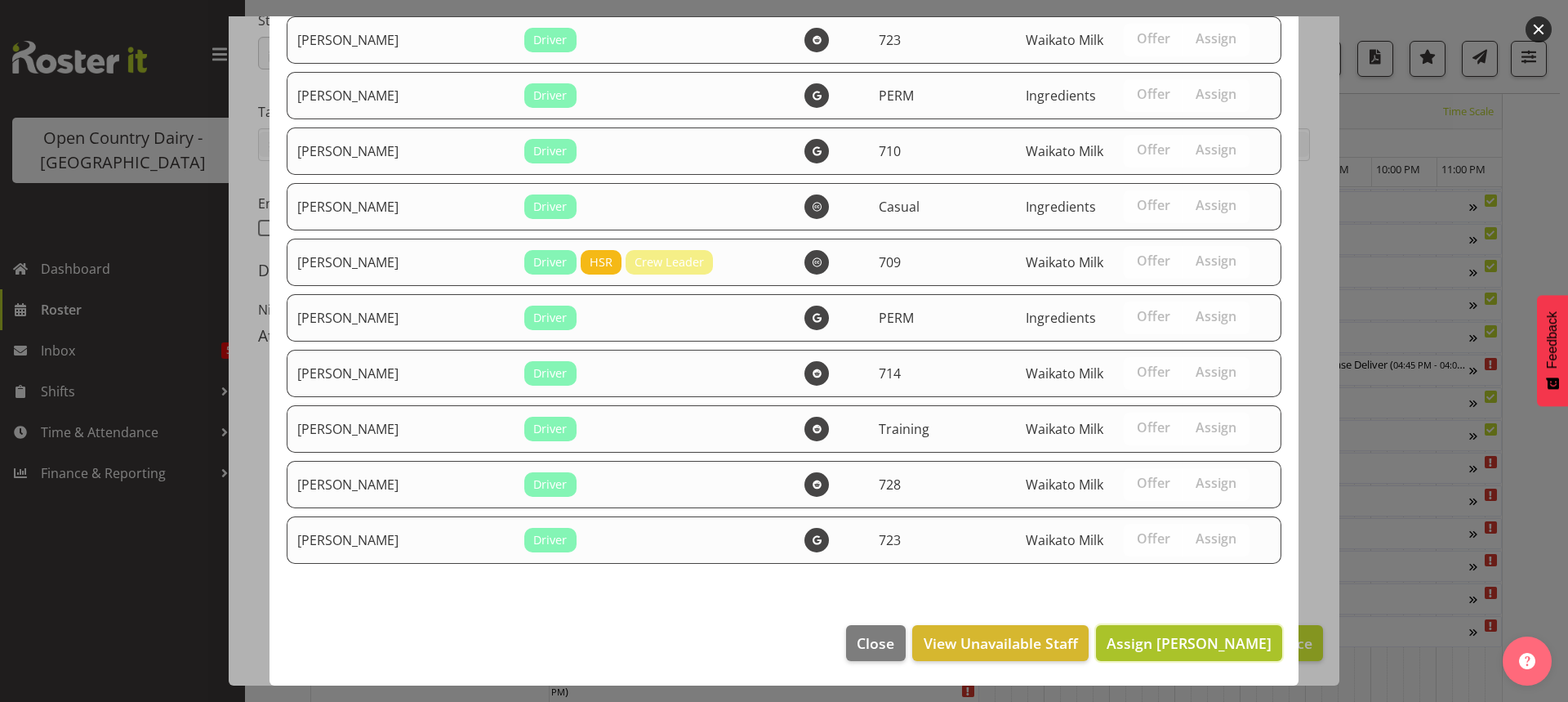
click at [1197, 636] on span "Assign Dave Trepels" at bounding box center [1189, 643] width 165 height 20
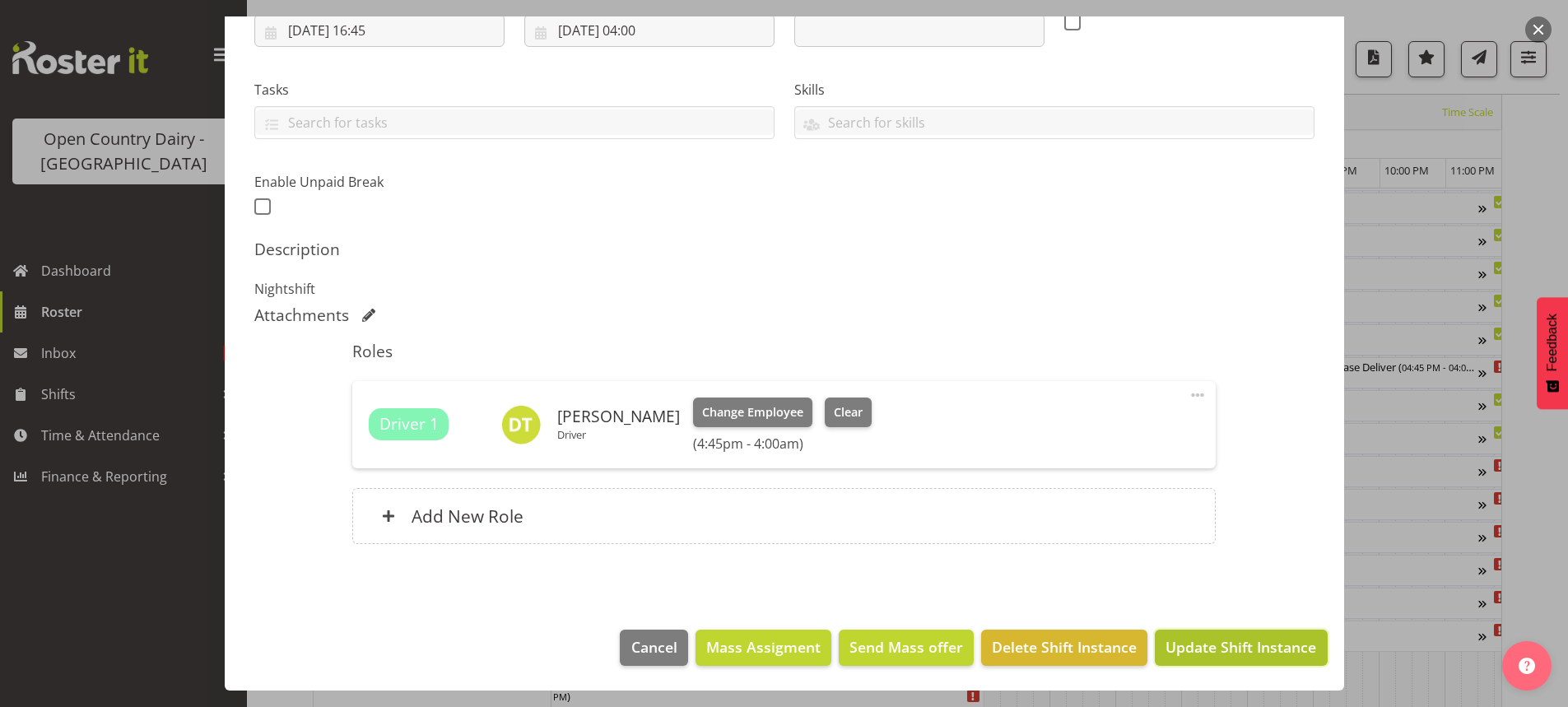
click at [1217, 644] on span "Update Shift Instance" at bounding box center [1240, 647] width 151 height 21
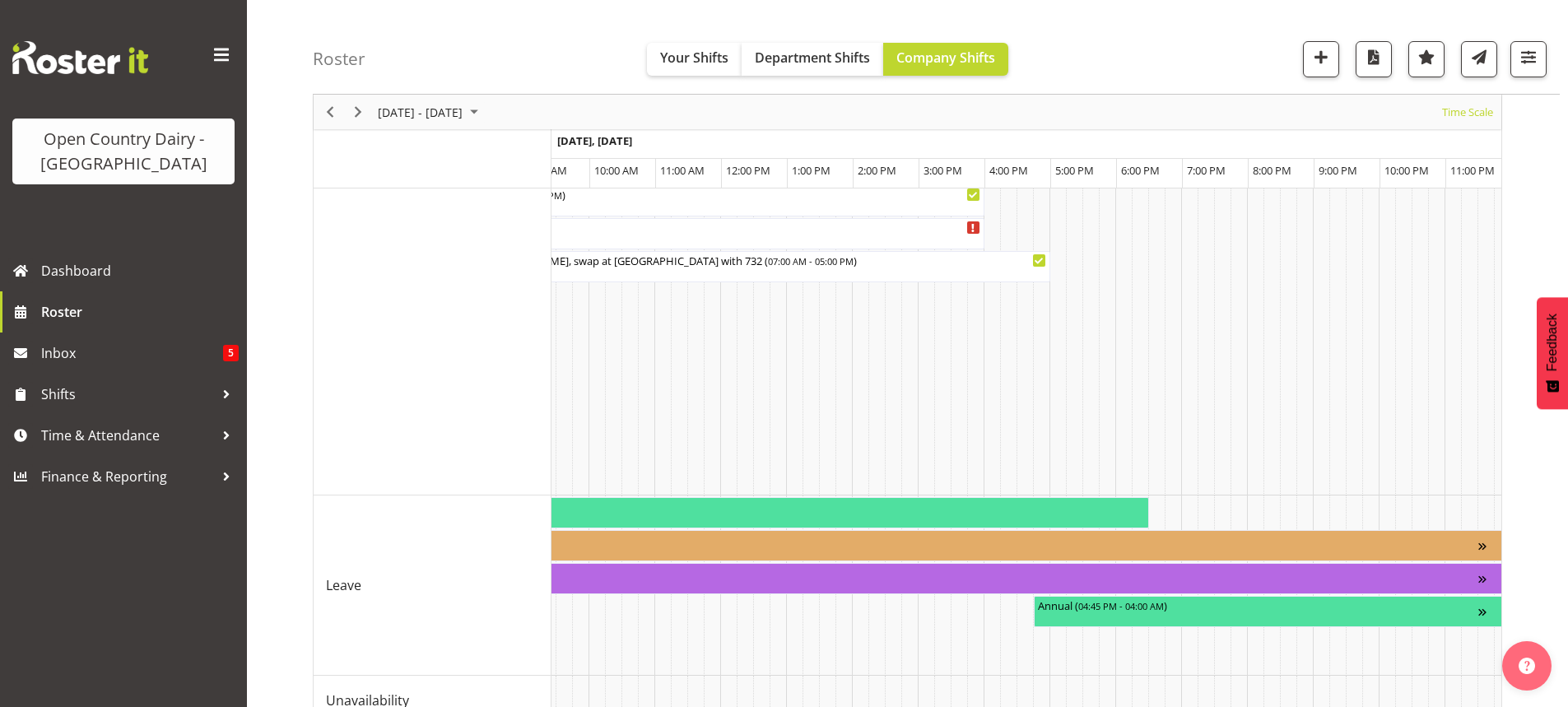
scroll to position [1574, 0]
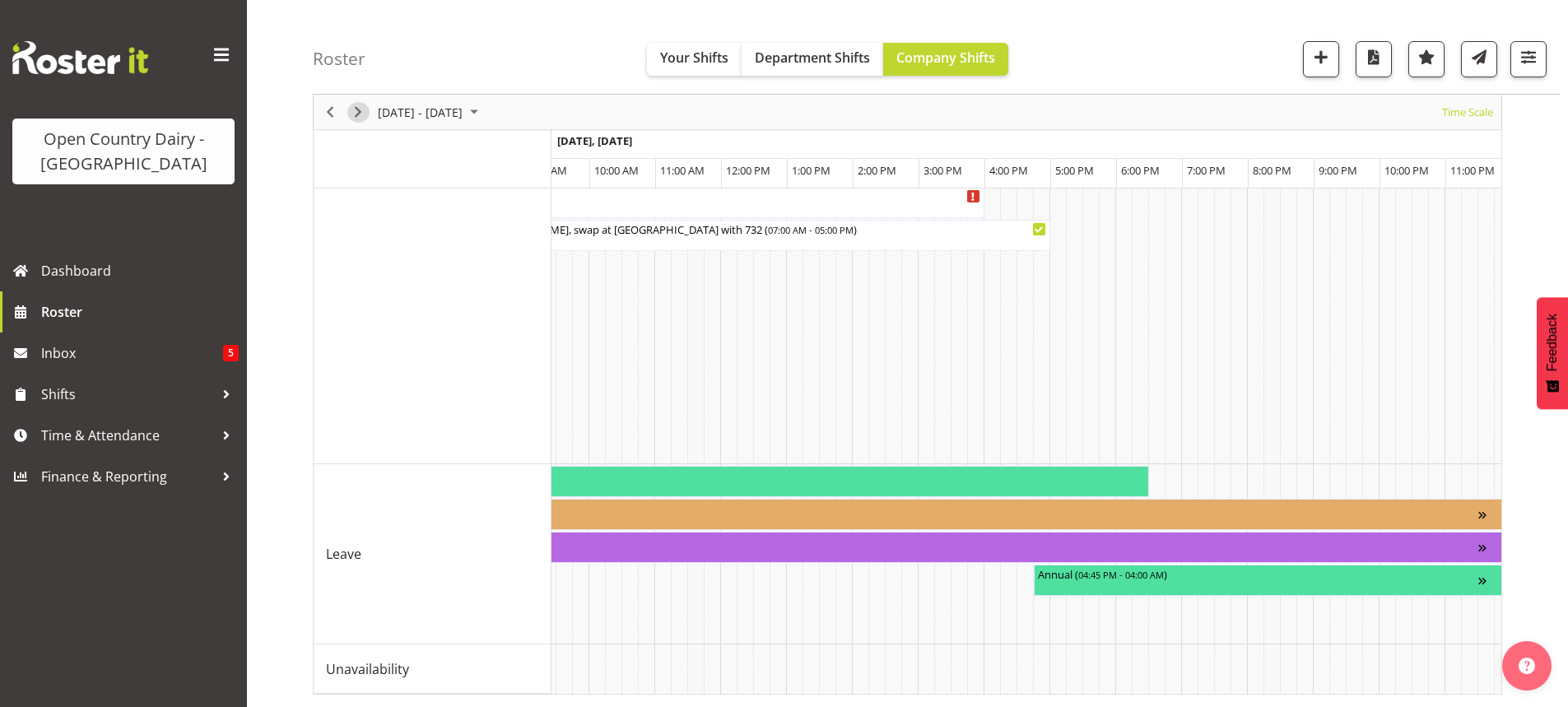
click at [353, 107] on span "Next" at bounding box center [358, 112] width 20 height 21
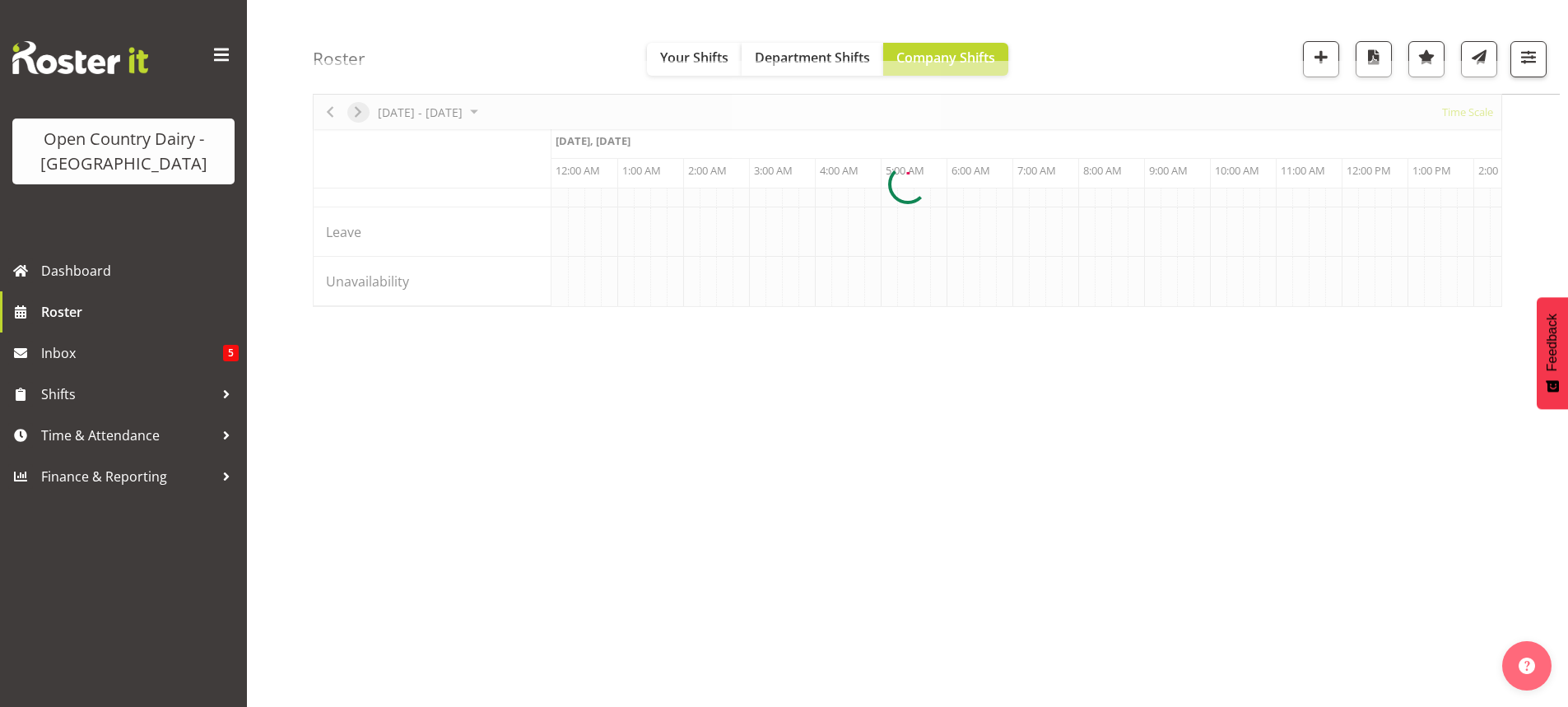
scroll to position [107, 0]
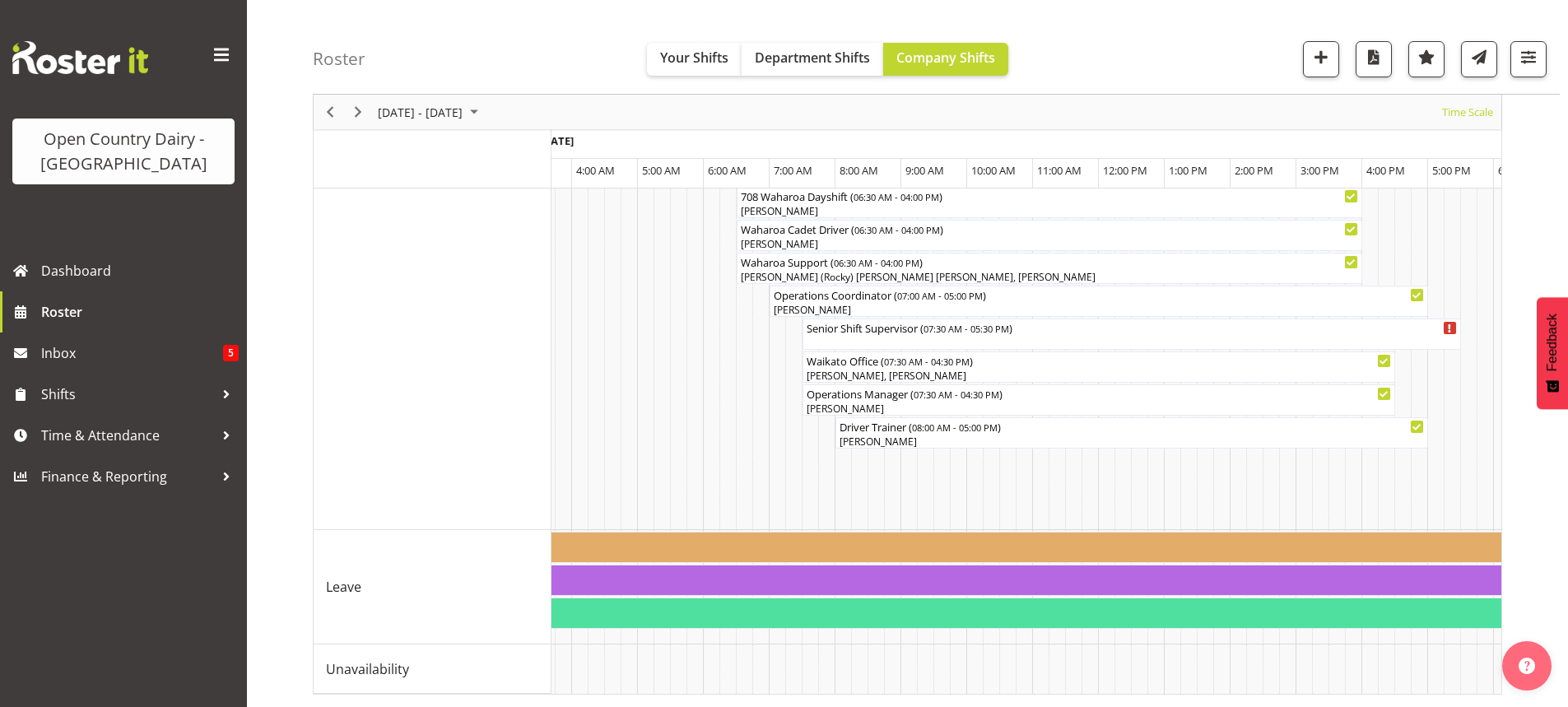
scroll to position [0, 302]
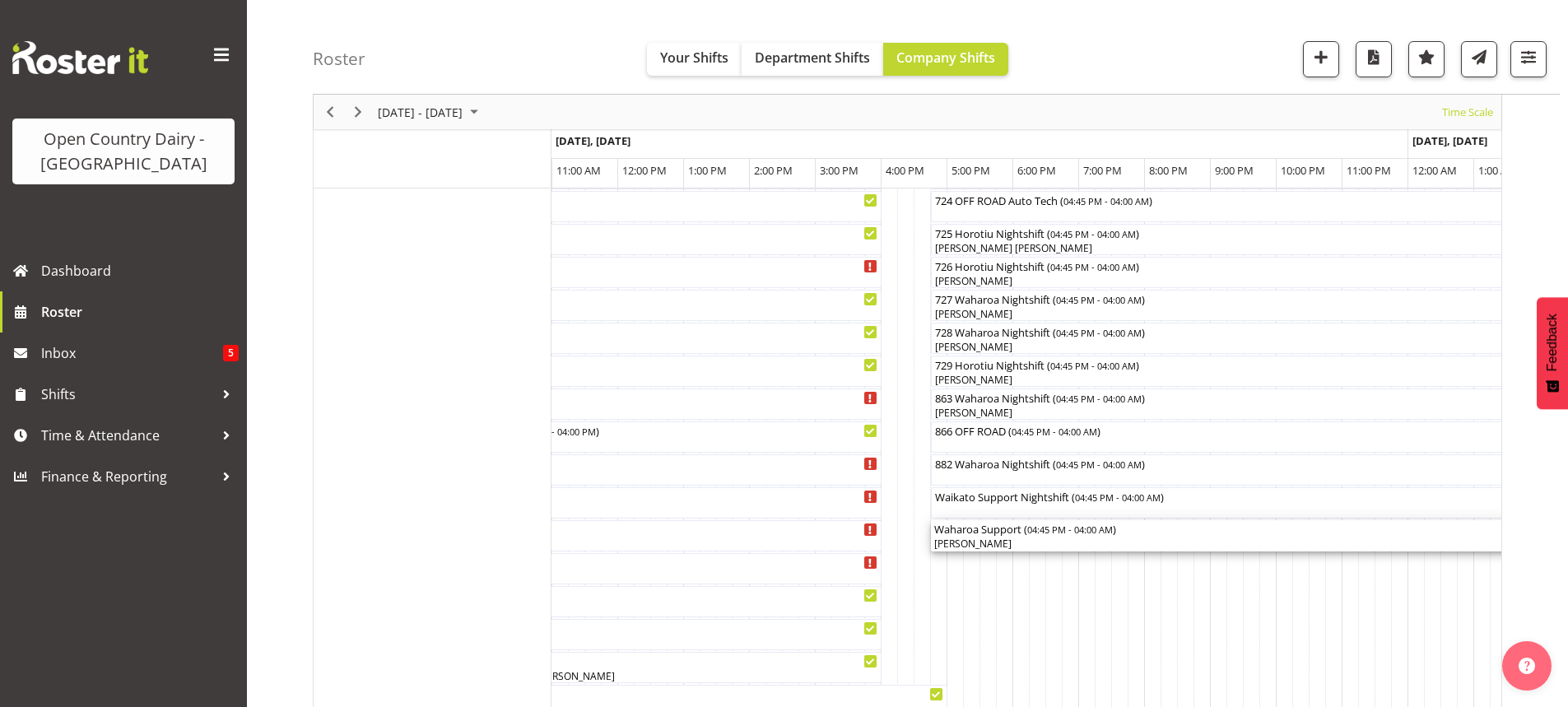
click at [1021, 536] on div "Waharoa Support ( 04:45 PM - 04:00 AM )" at bounding box center [1301, 528] width 734 height 16
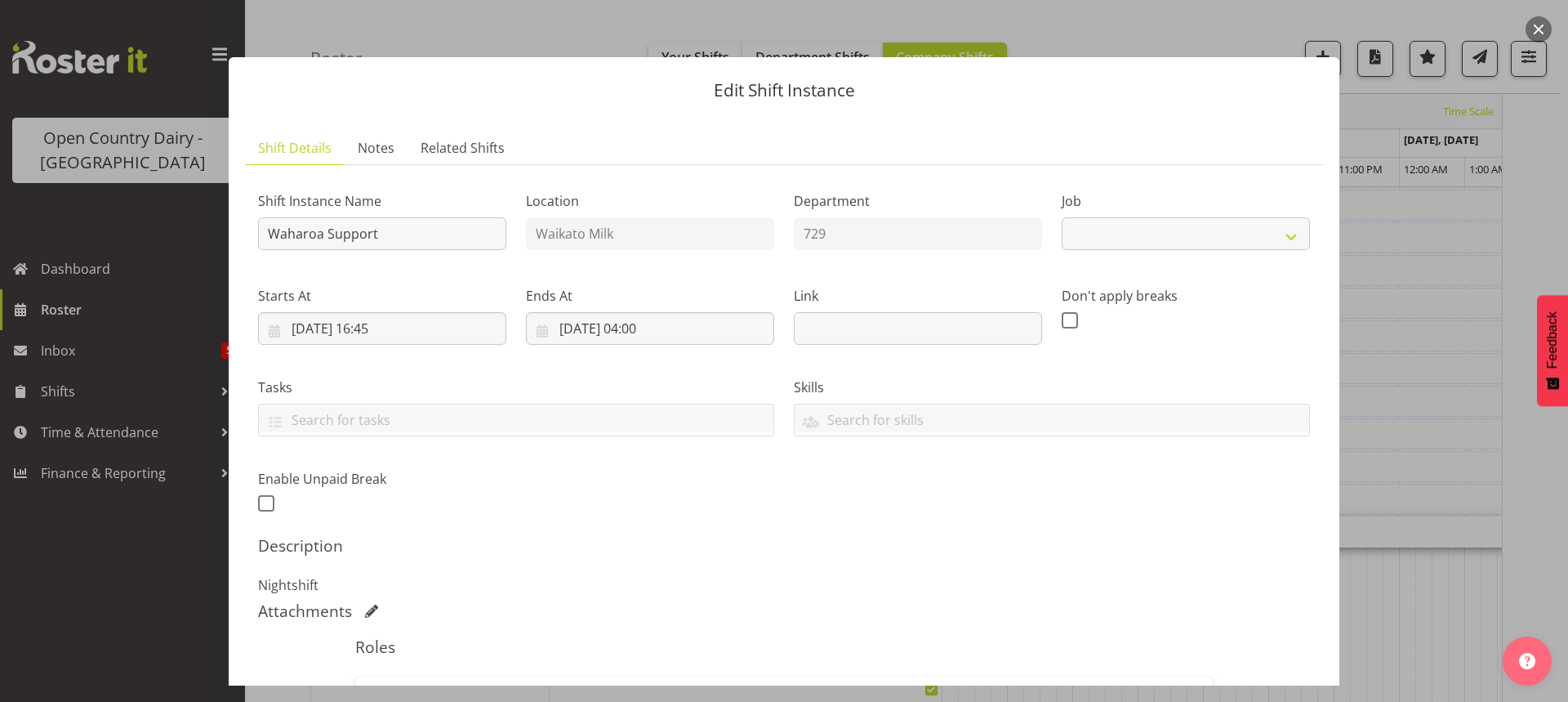
select select "9052"
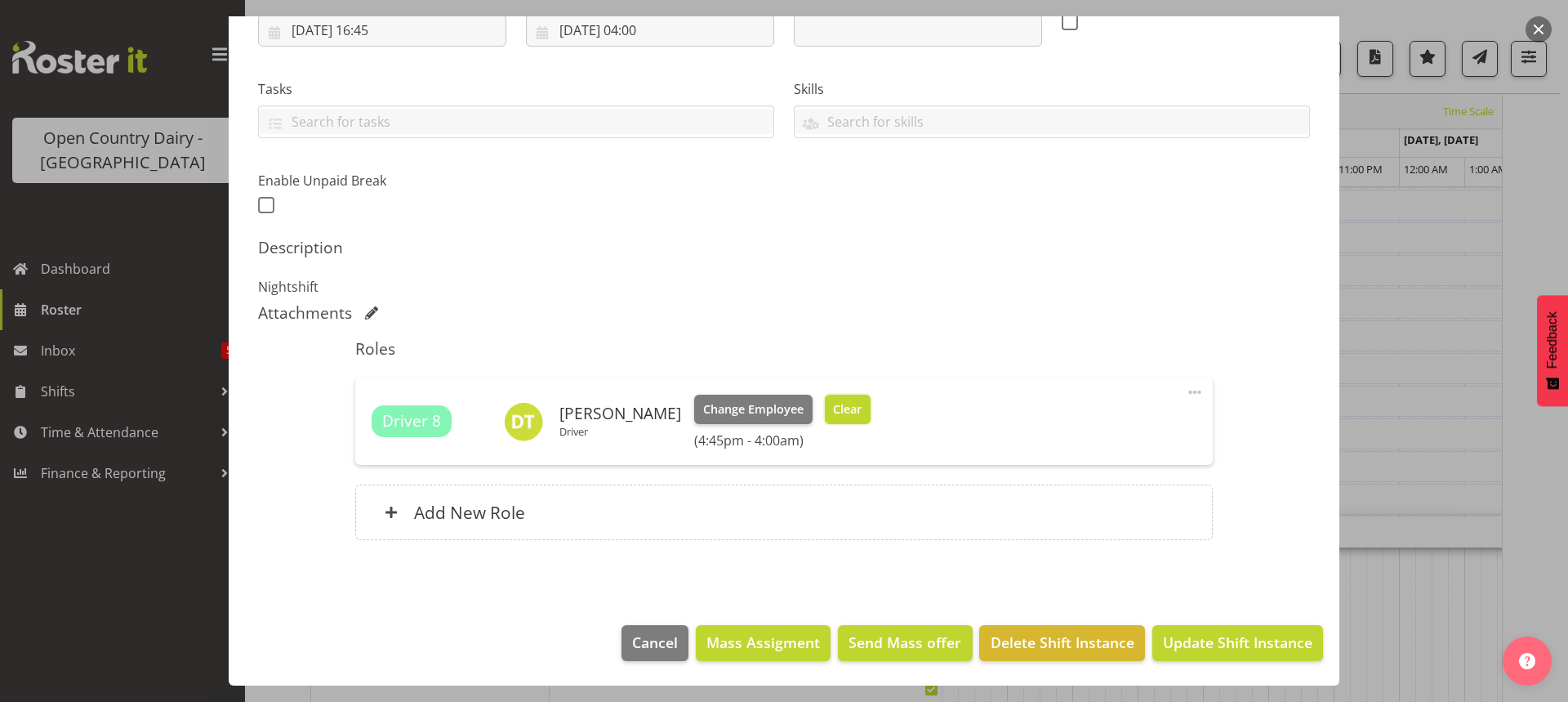
click at [833, 414] on span "Clear" at bounding box center [847, 409] width 28 height 18
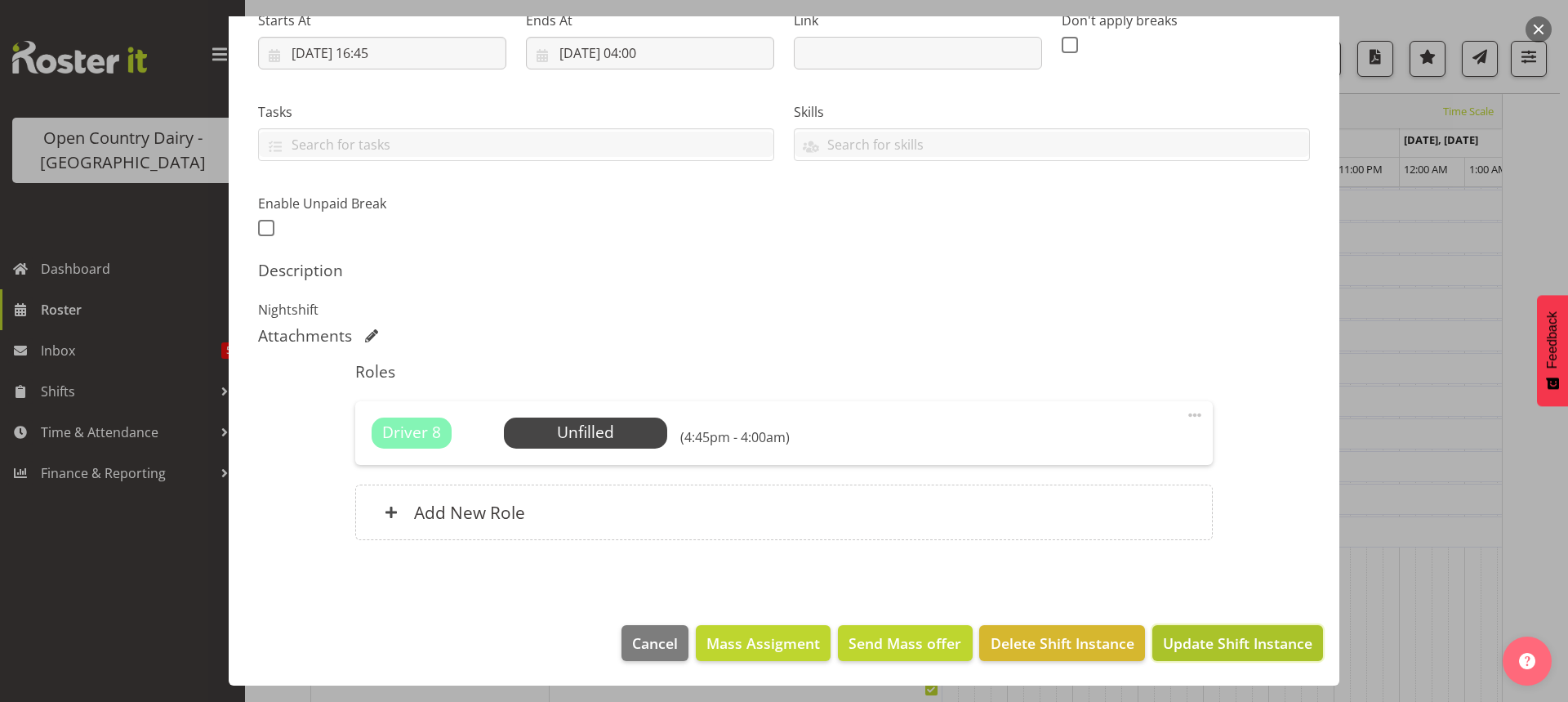
click at [1196, 635] on span "Update Shift Instance" at bounding box center [1238, 643] width 150 height 21
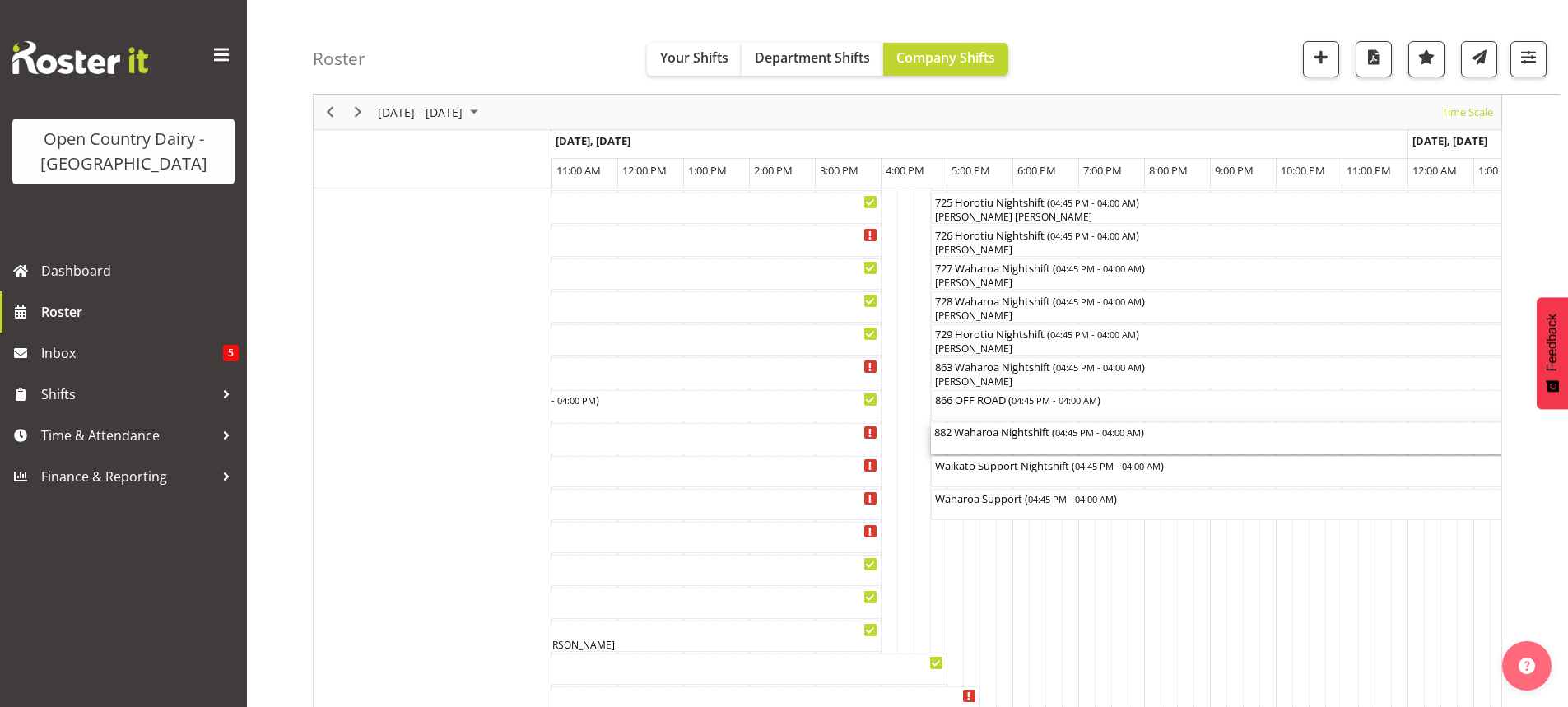
click at [1019, 448] on div "882 Waharoa Nightshift ( 04:45 PM - 04:00 AM )" at bounding box center [1301, 438] width 734 height 31
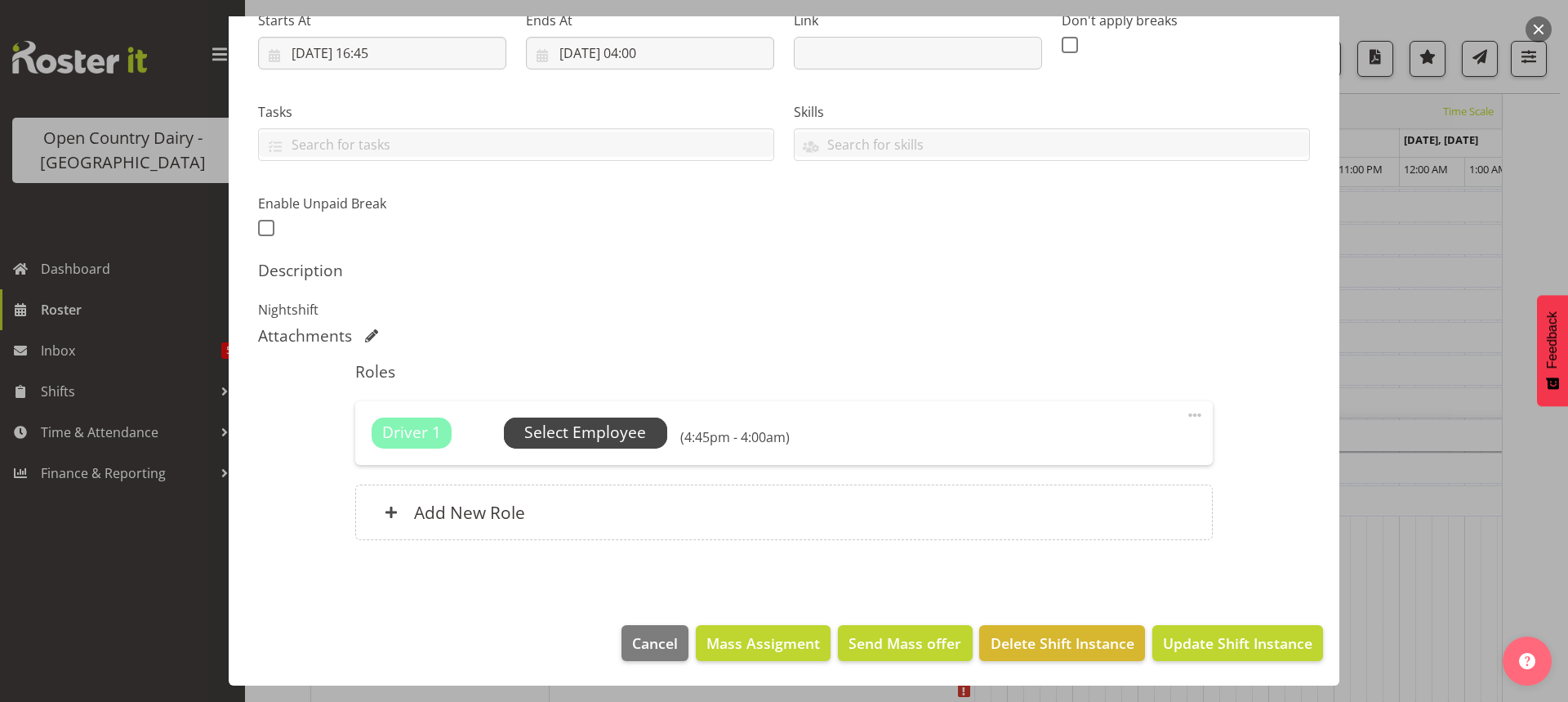
click at [593, 432] on span "Select Employee" at bounding box center [584, 432] width 122 height 24
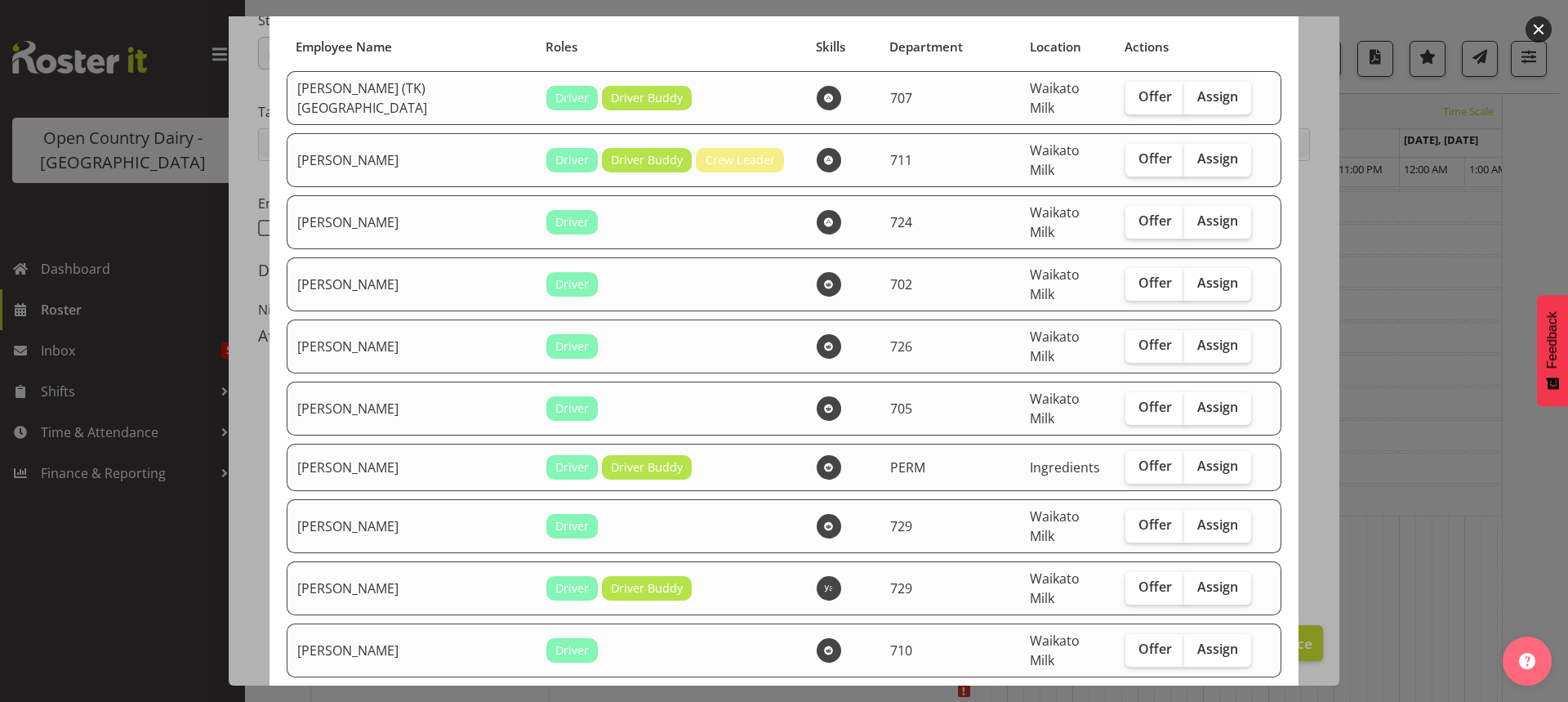
scroll to position [245, 0]
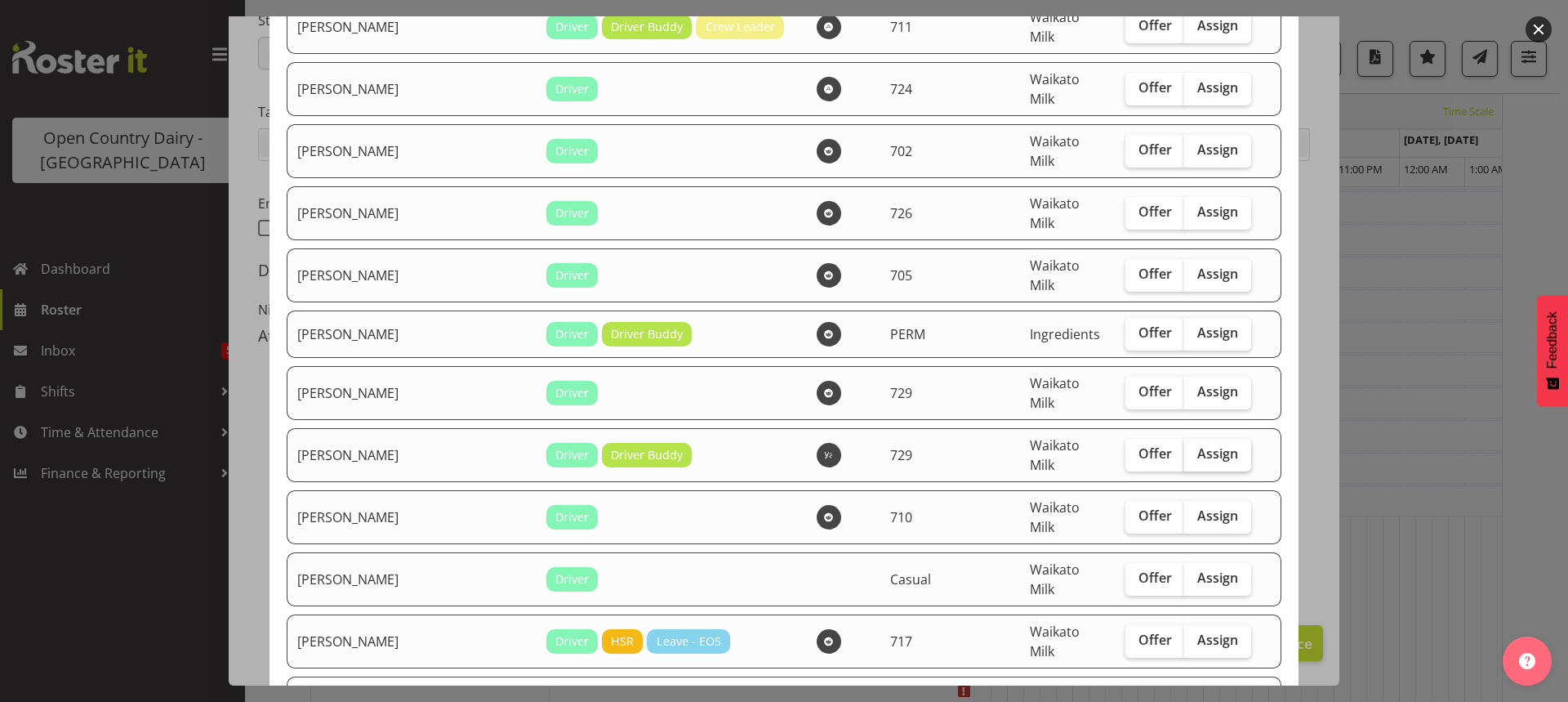
click at [1197, 446] on span "Assign" at bounding box center [1218, 454] width 41 height 16
click at [1185, 449] on input "Assign" at bounding box center [1190, 454] width 11 height 11
checkbox input "true"
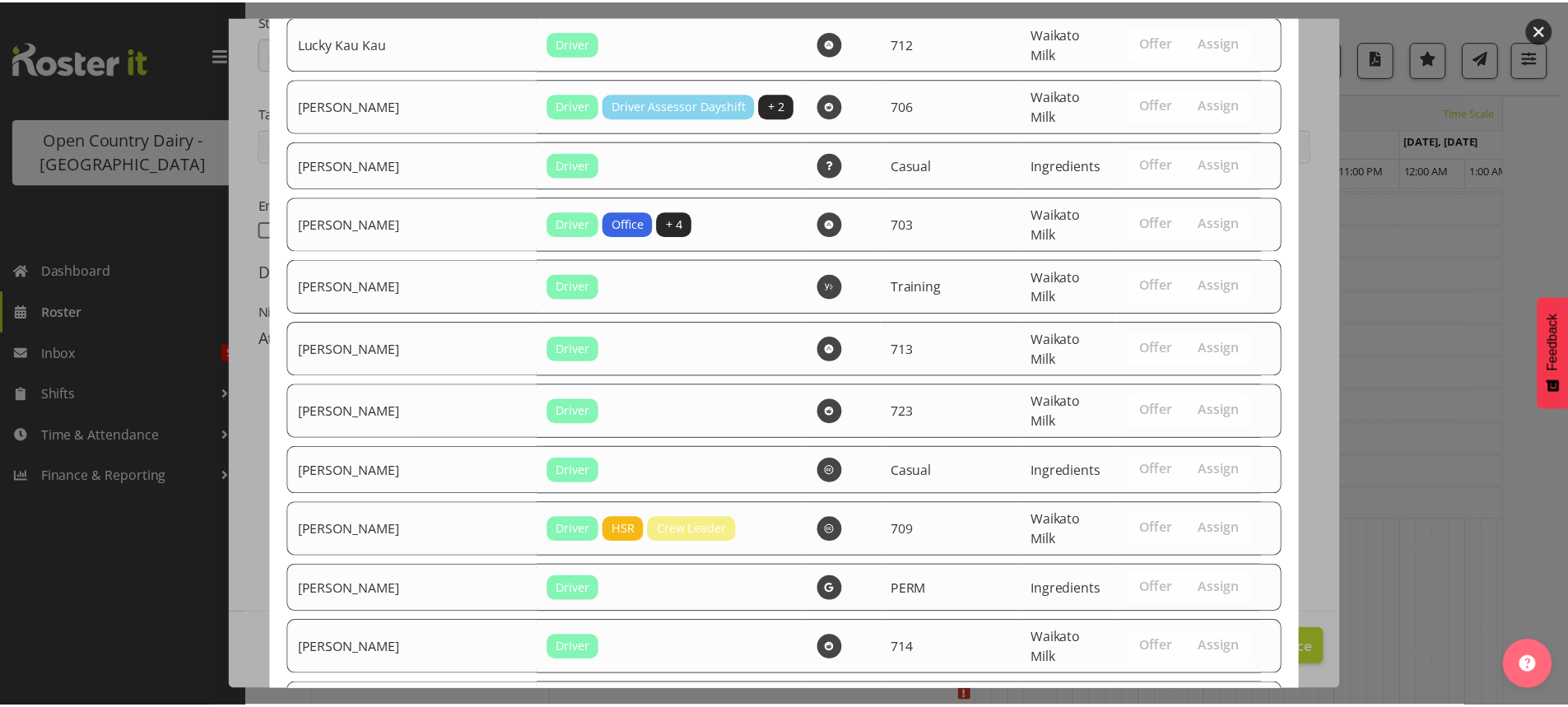
scroll to position [1791, 0]
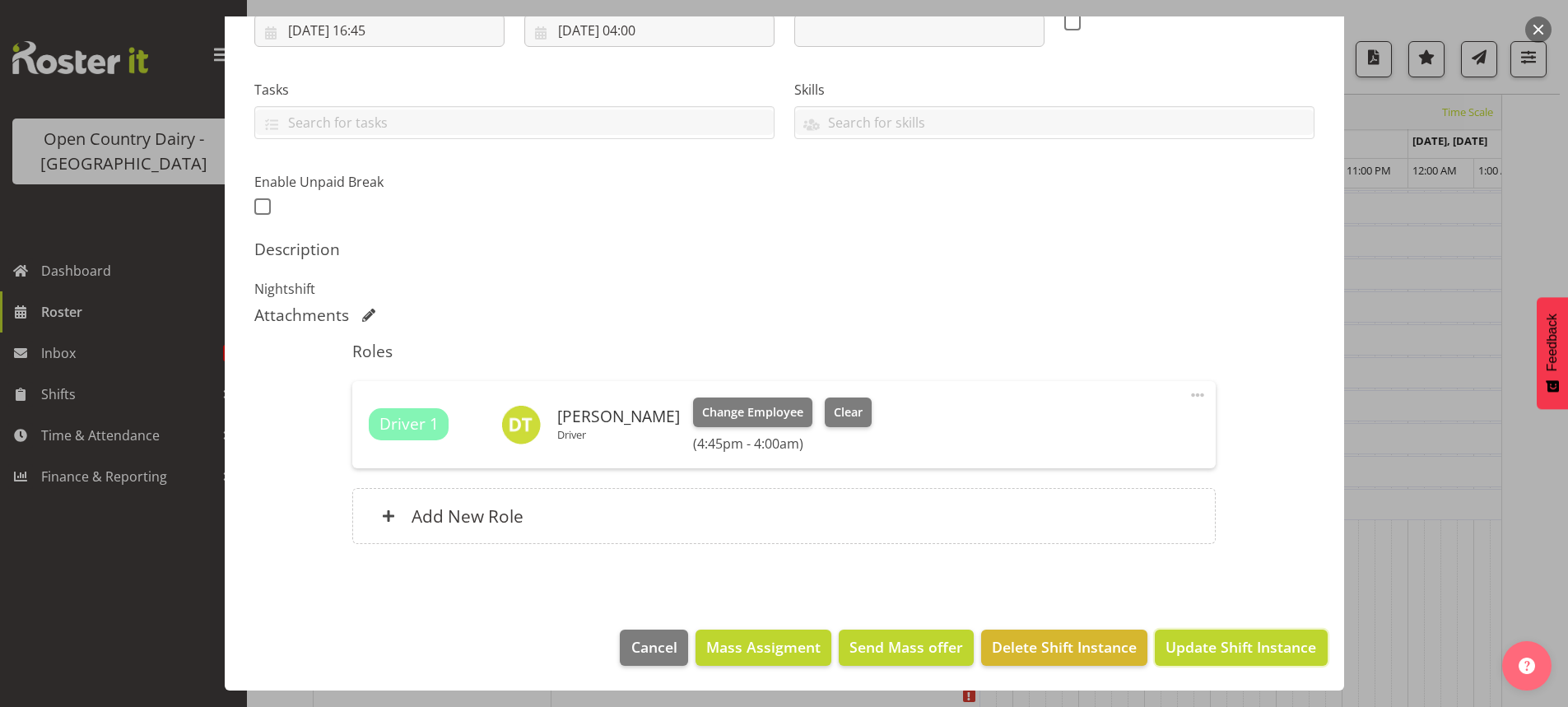
click at [1216, 642] on span "Update Shift Instance" at bounding box center [1240, 647] width 151 height 21
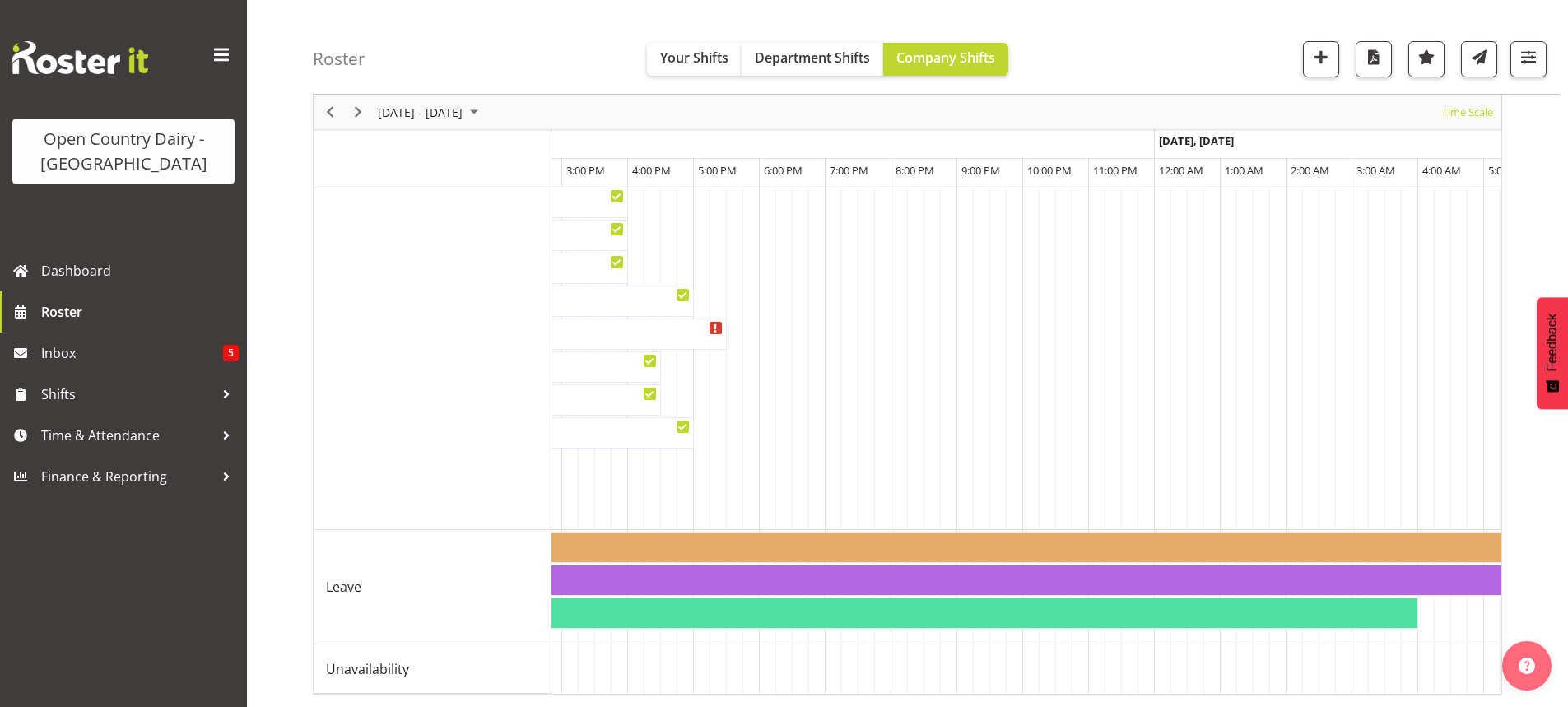
scroll to position [0, 1042]
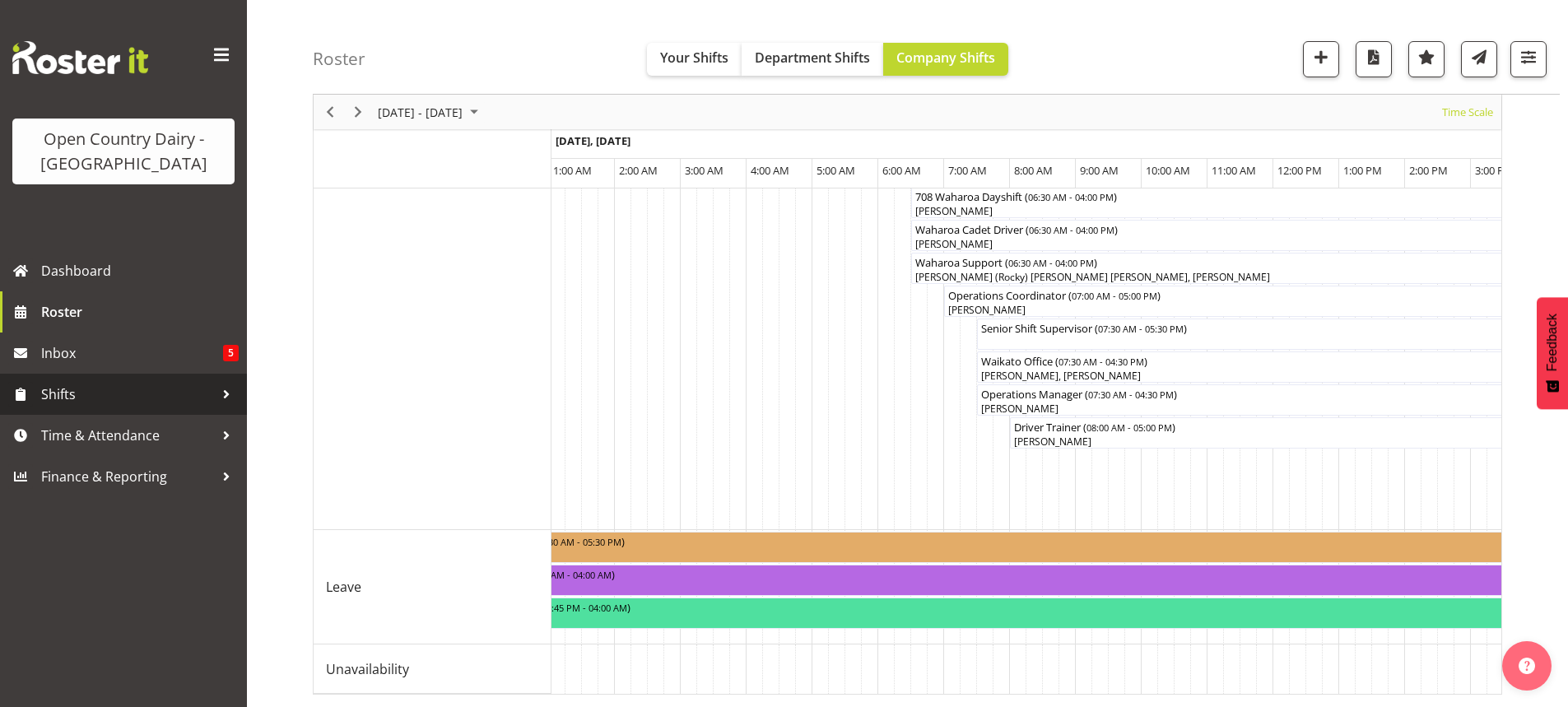
click at [68, 393] on span "Shifts" at bounding box center [127, 394] width 172 height 25
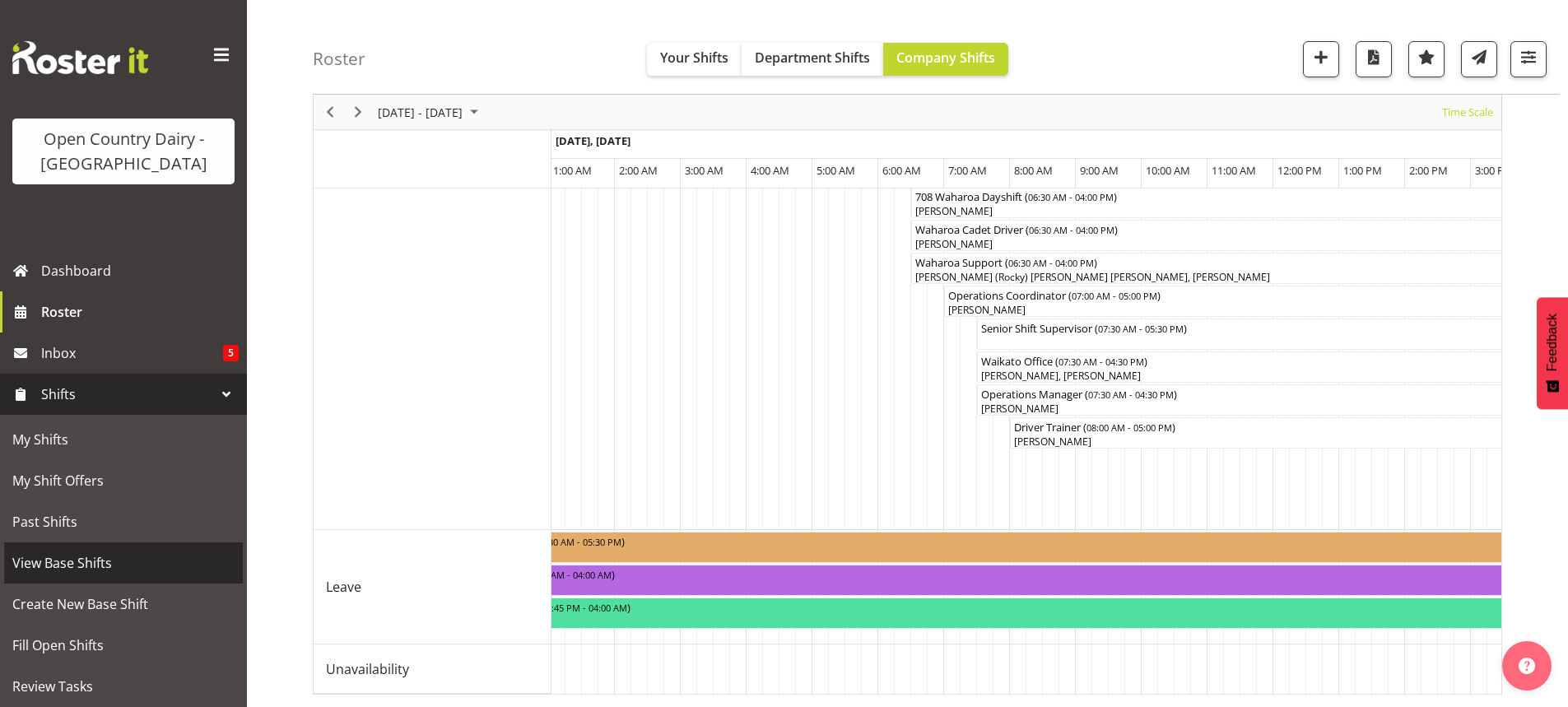
click at [68, 560] on span "View Base Shifts" at bounding box center [123, 563] width 222 height 25
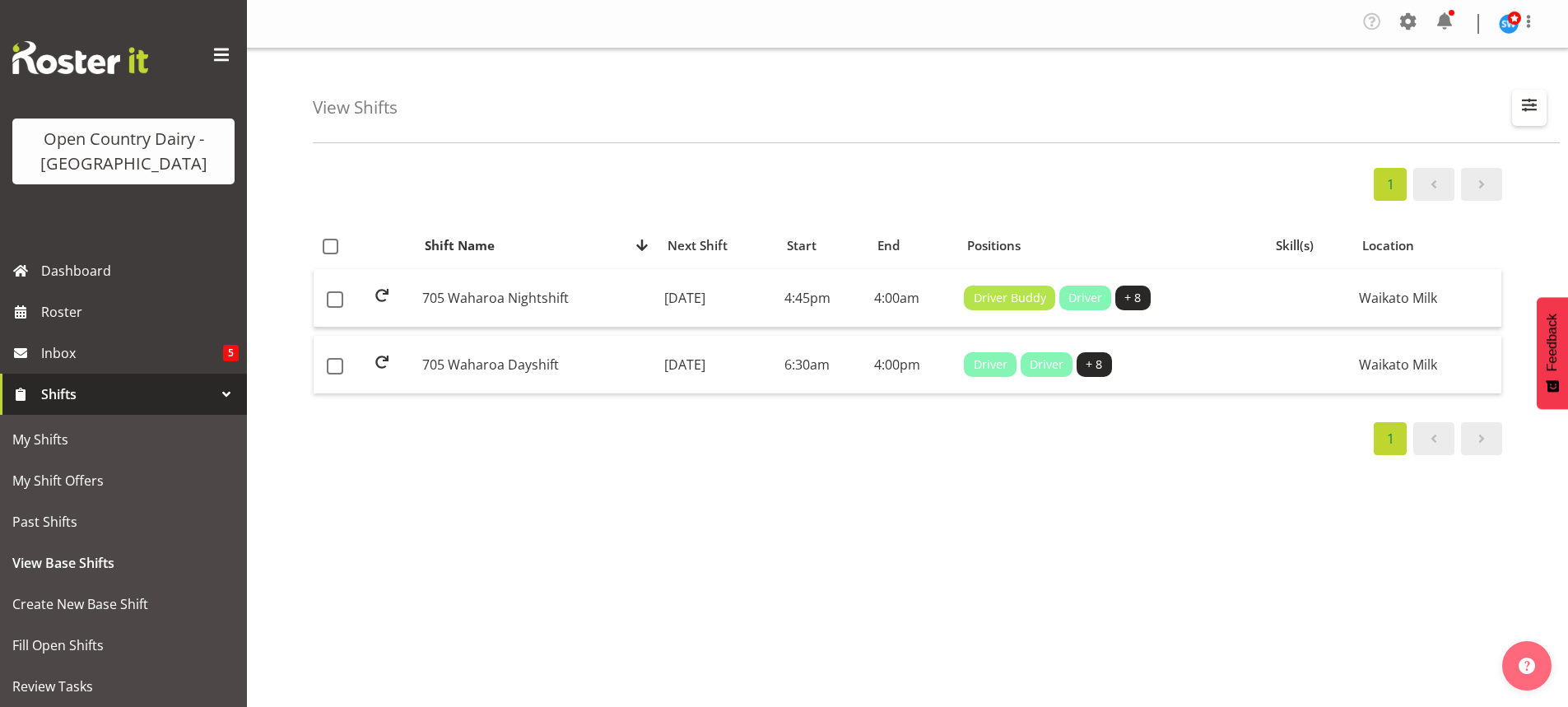
click at [1525, 99] on span "button" at bounding box center [1529, 105] width 21 height 21
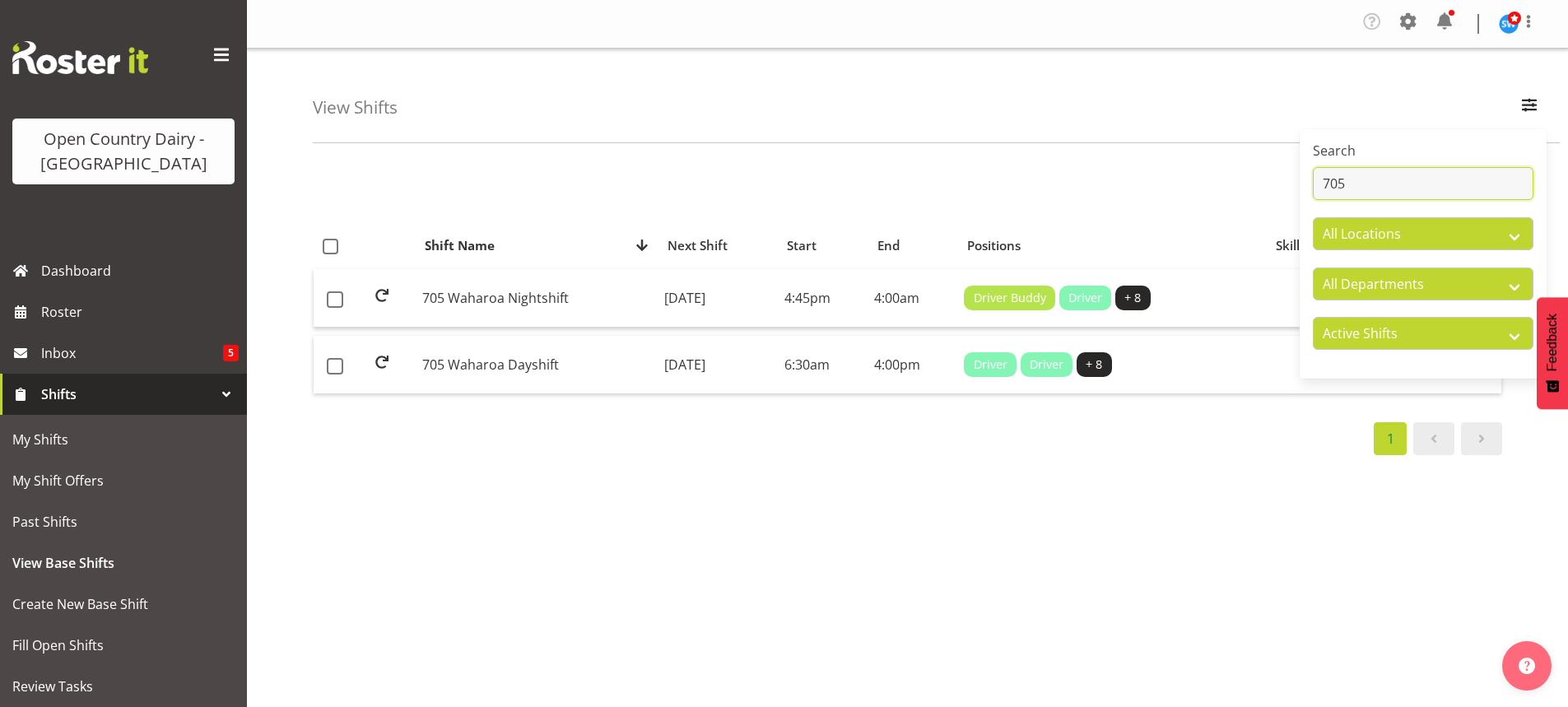
click at [1398, 184] on input "705" at bounding box center [1422, 183] width 221 height 33
type input "7"
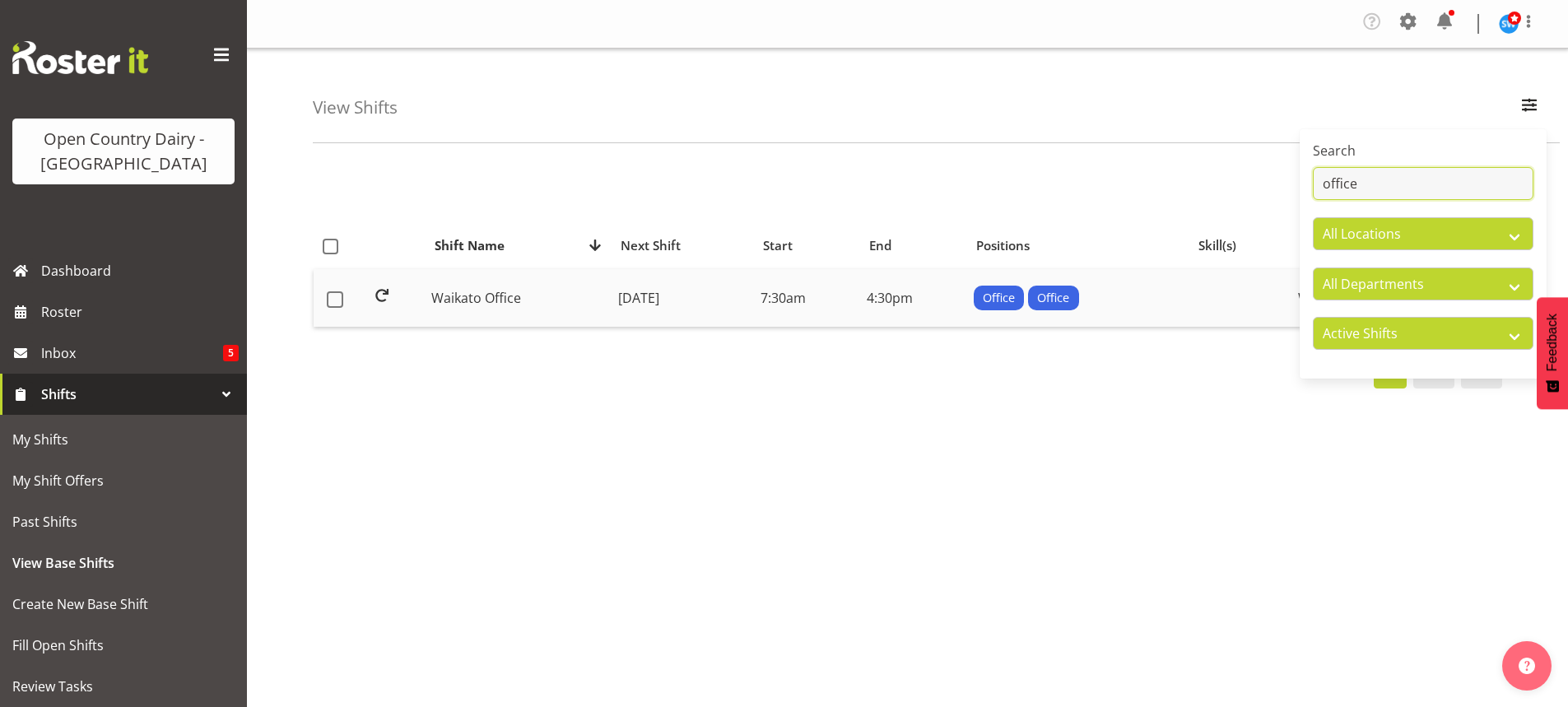
type input "office"
click at [650, 296] on td "[DATE]" at bounding box center [682, 298] width 142 height 57
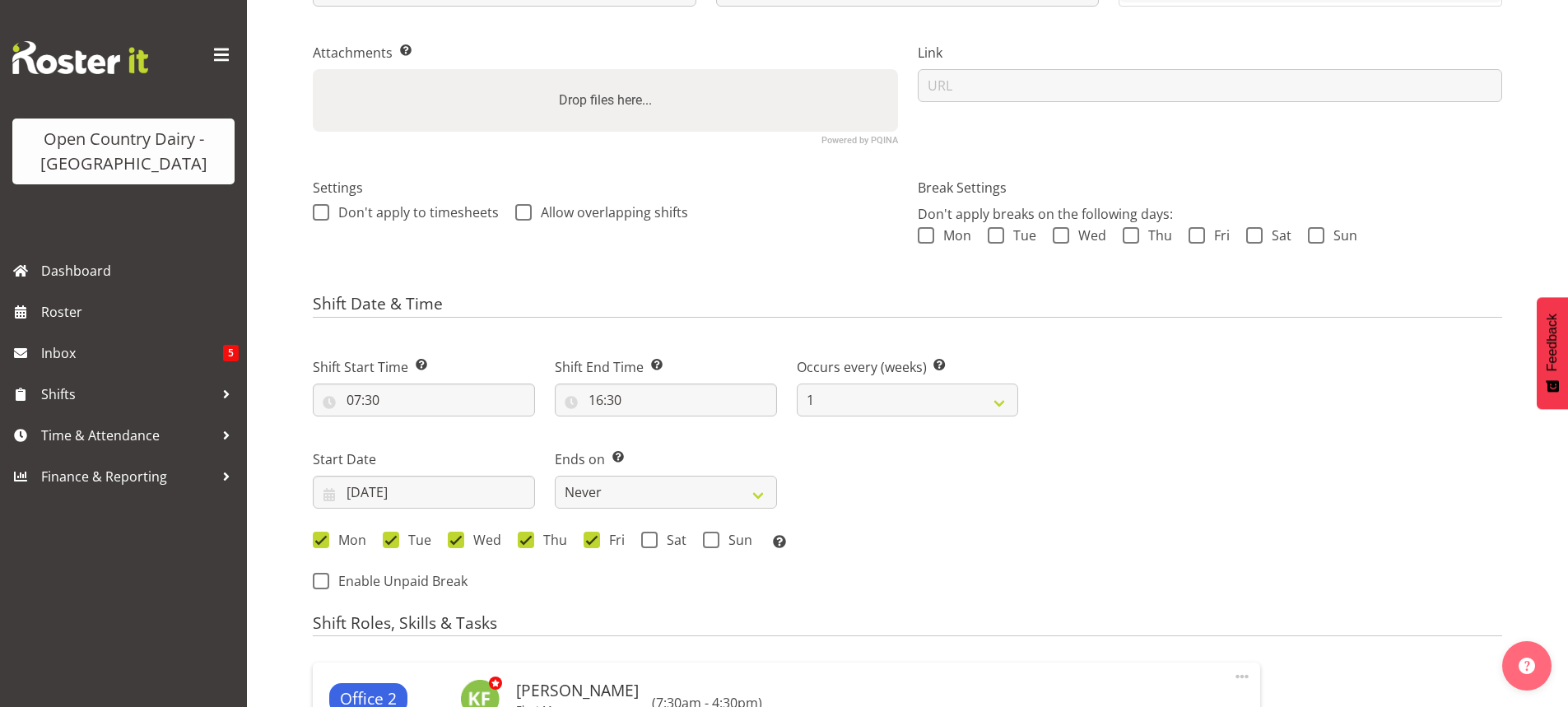
select select
select select "1040"
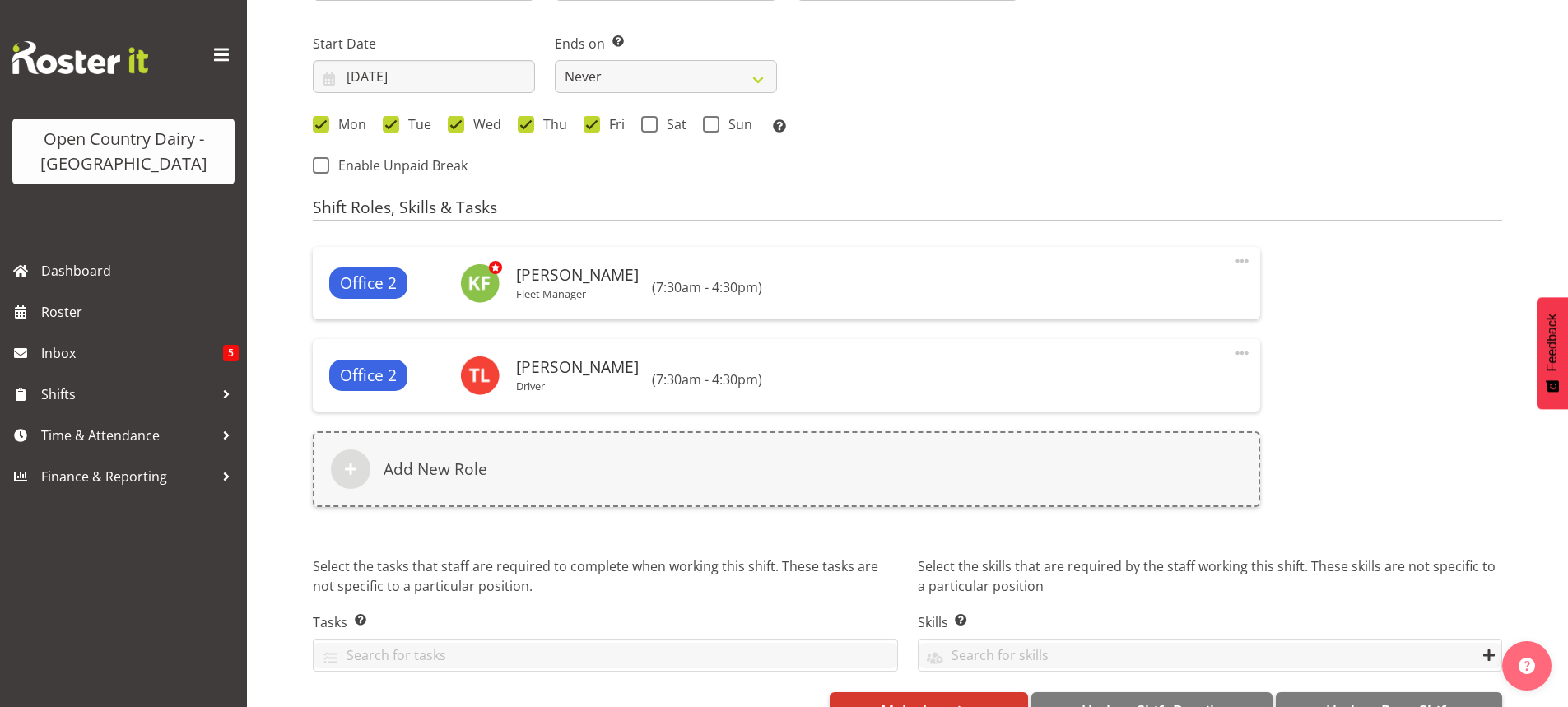
scroll to position [823, 0]
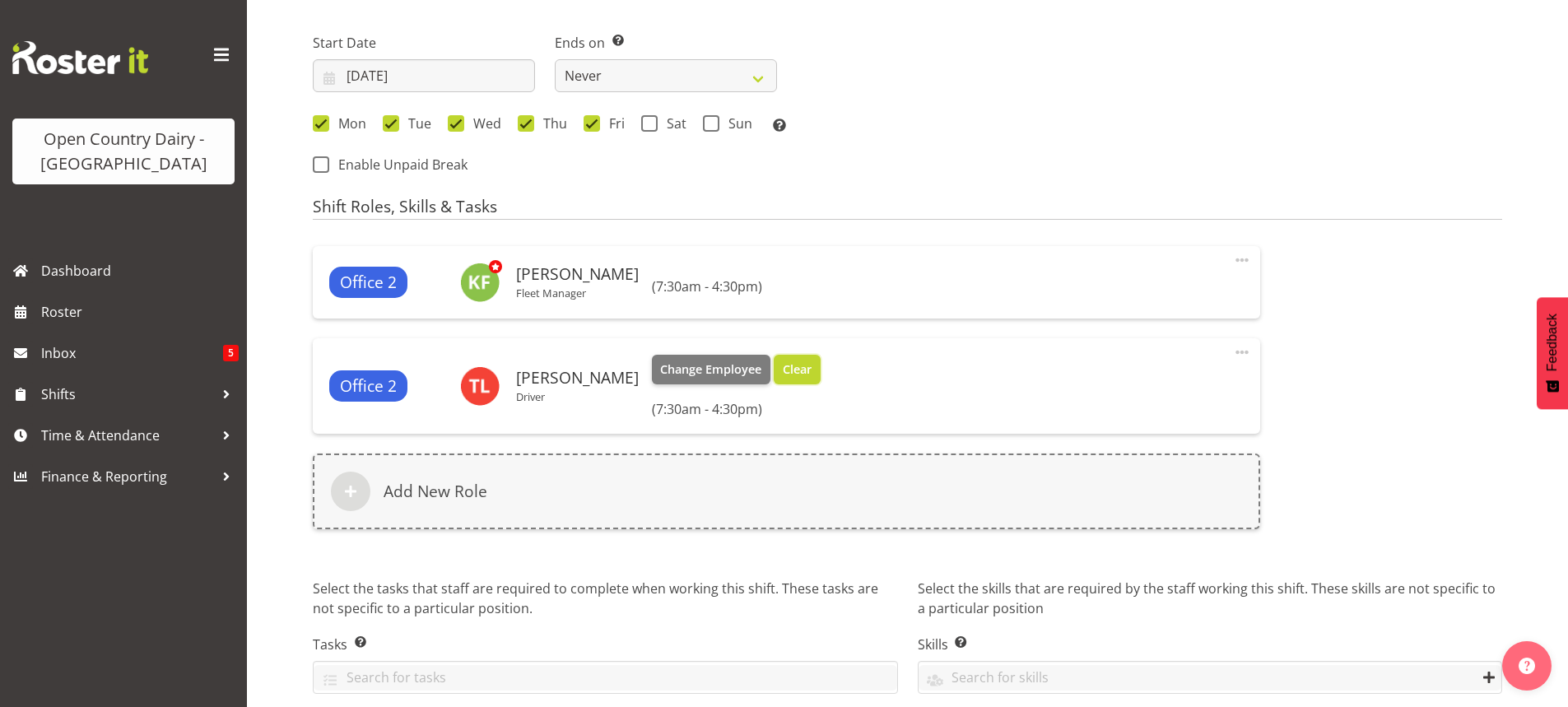
click at [783, 370] on span "Clear" at bounding box center [797, 369] width 29 height 18
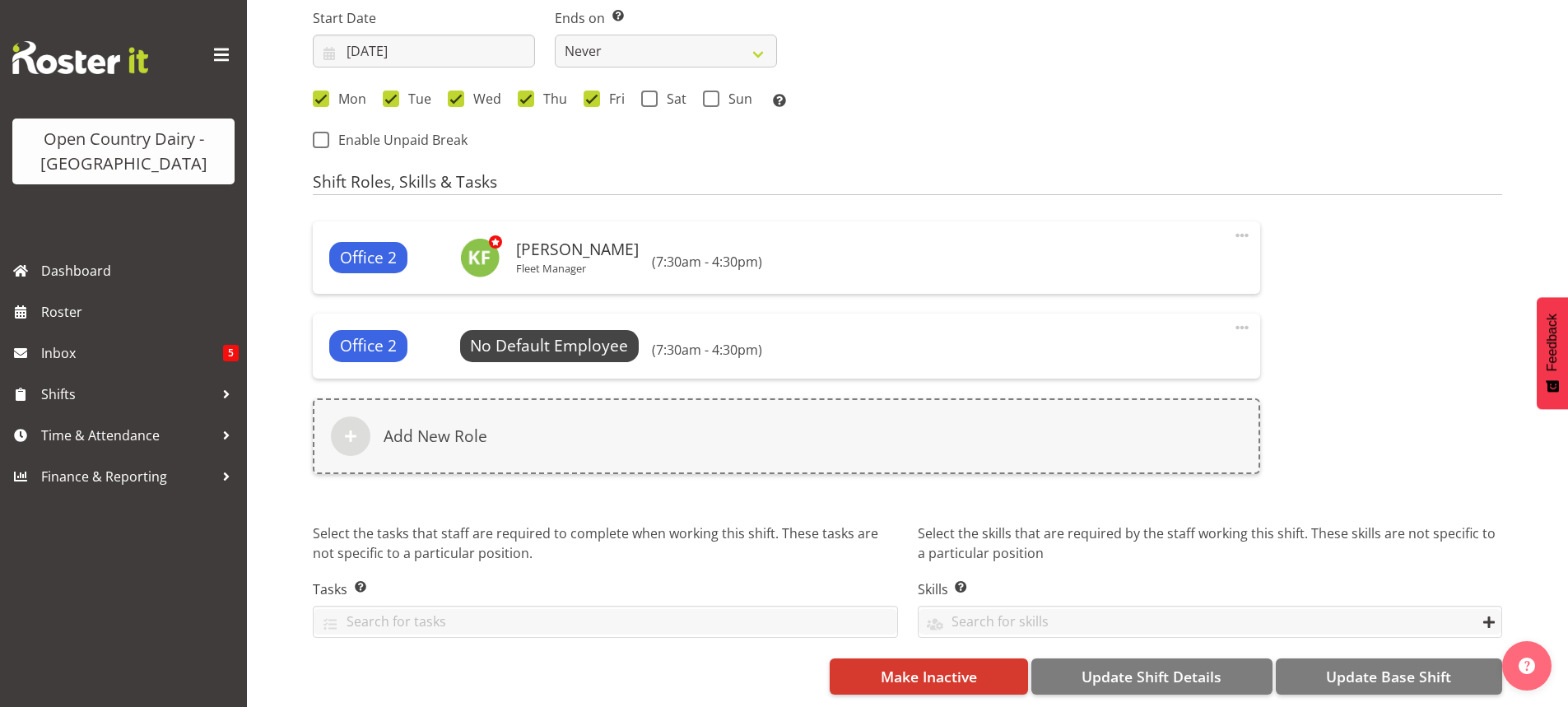
scroll to position [861, 0]
click at [1241, 318] on span at bounding box center [1242, 328] width 20 height 20
select select "734"
click at [1133, 382] on link "Delete" at bounding box center [1172, 396] width 158 height 29
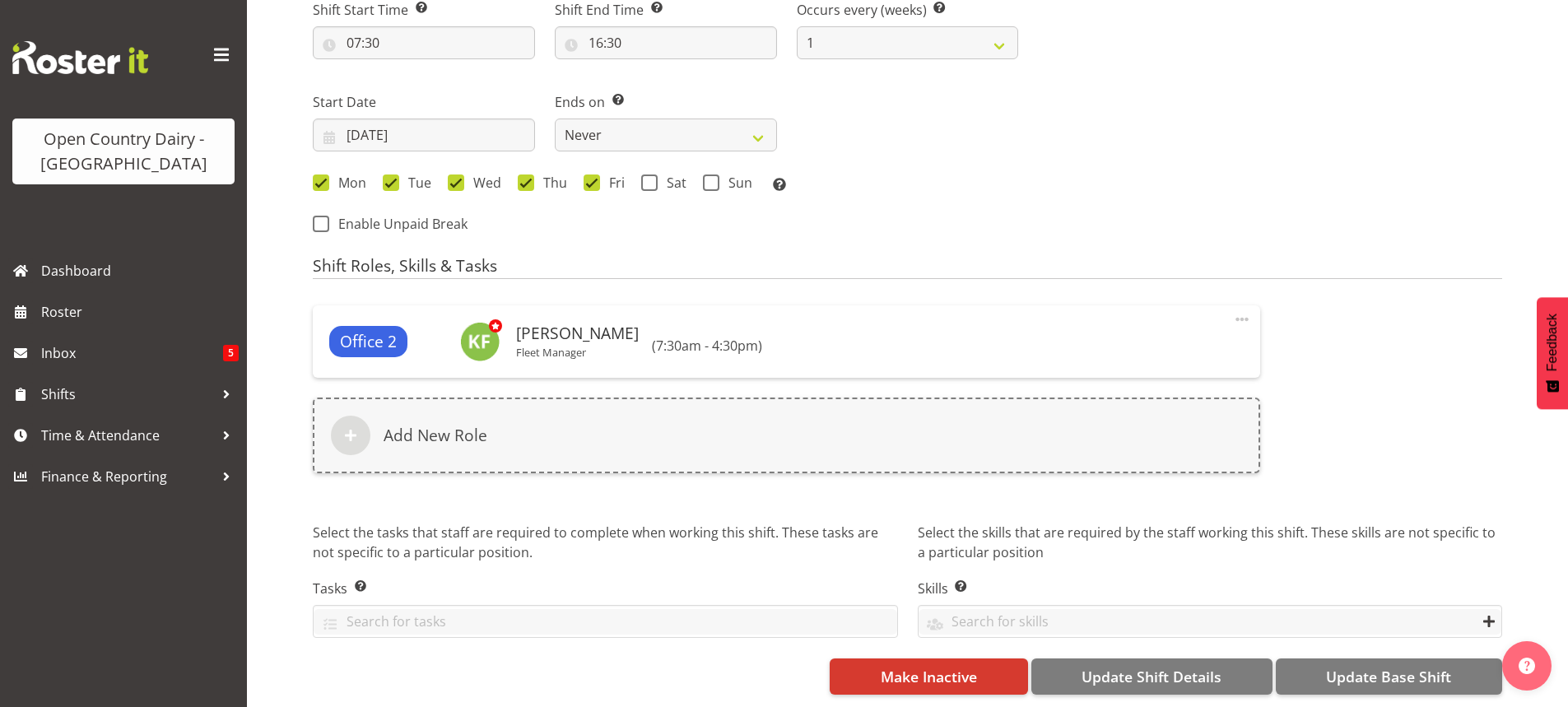
scroll to position [777, 0]
click at [388, 120] on input "03/02/2025" at bounding box center [423, 135] width 222 height 33
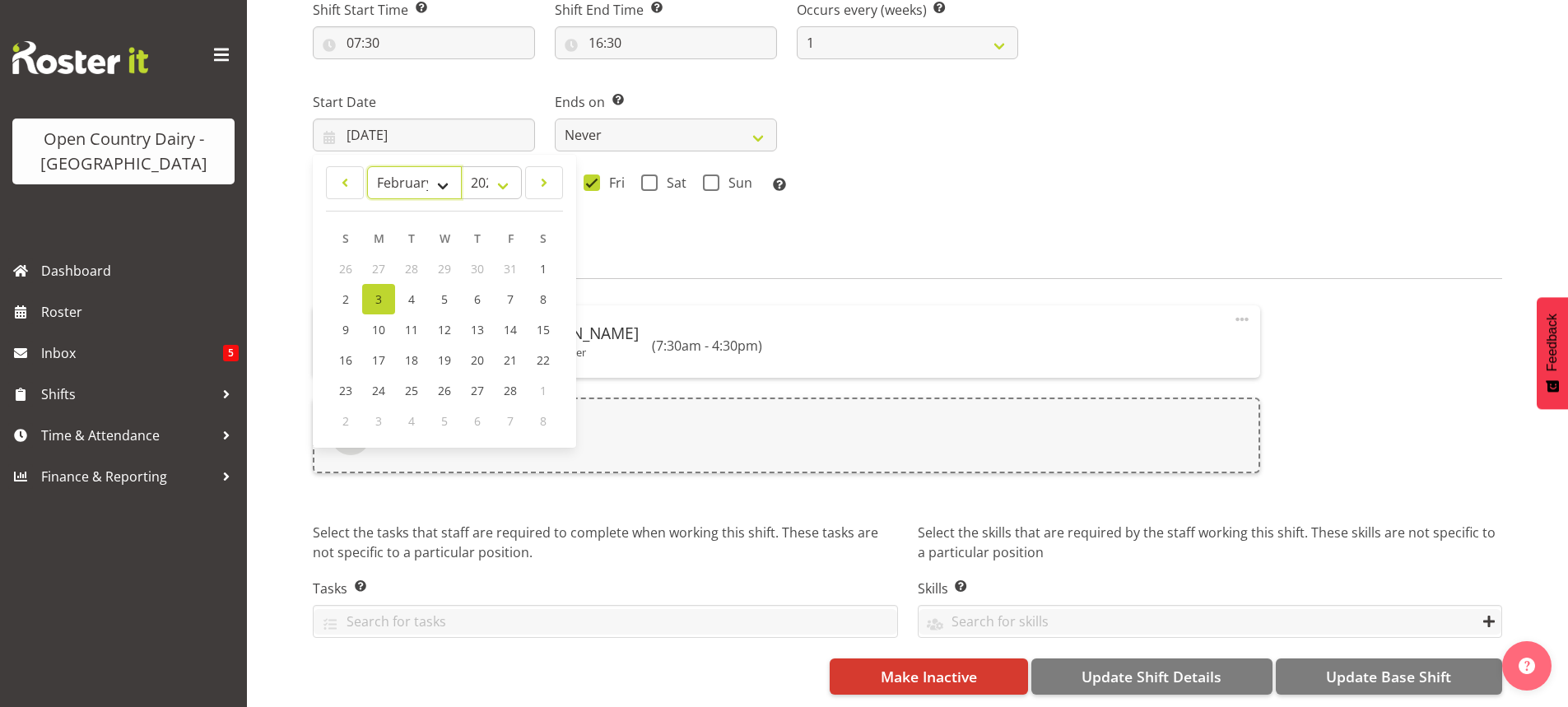
click at [443, 170] on select "January February March April May June July August September October November De…" at bounding box center [415, 182] width 95 height 33
select select "8"
click at [367, 166] on select "January February March April May June July August September October November De…" at bounding box center [415, 182] width 95 height 33
click at [370, 287] on link "8" at bounding box center [378, 301] width 33 height 30
type input "[DATE]"
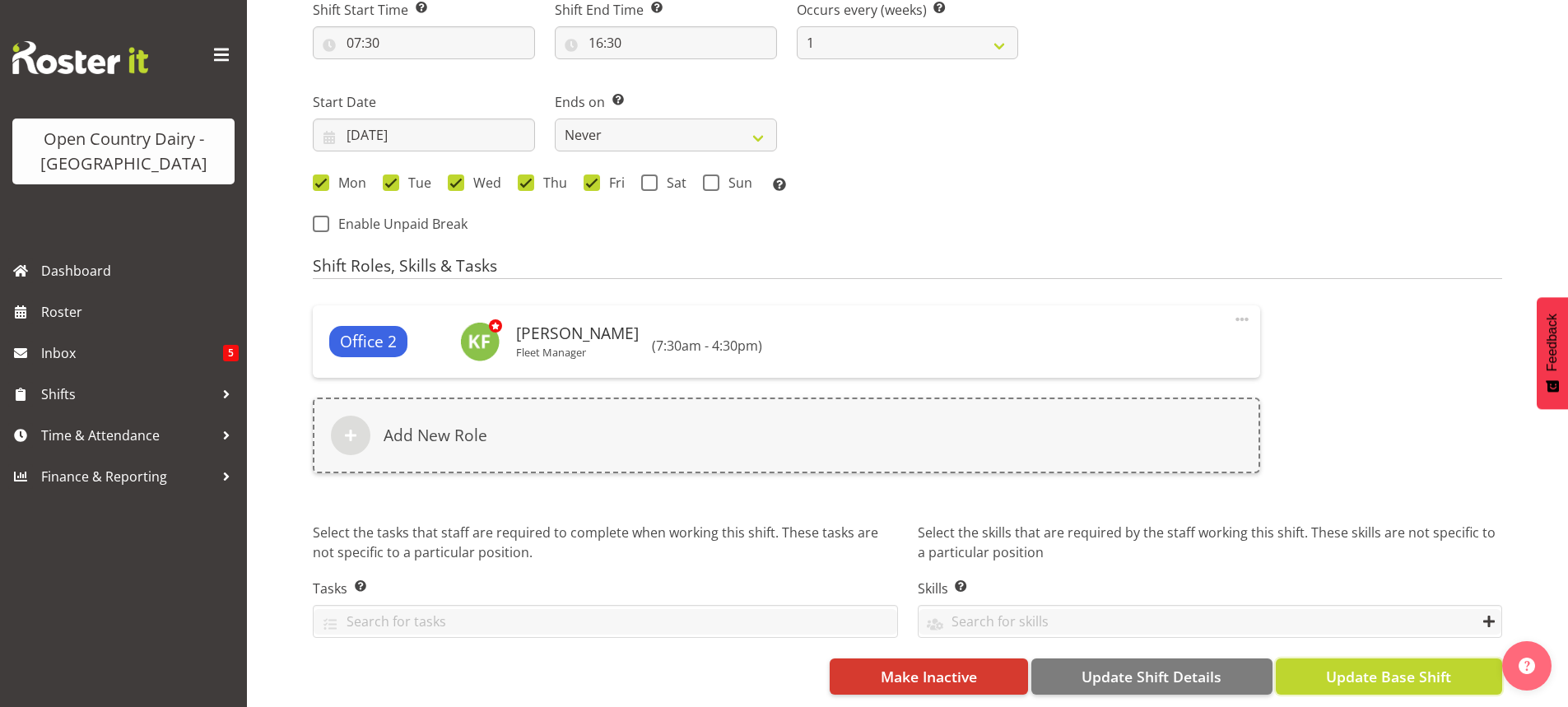
click at [1391, 666] on span "Update Base Shift" at bounding box center [1388, 677] width 125 height 21
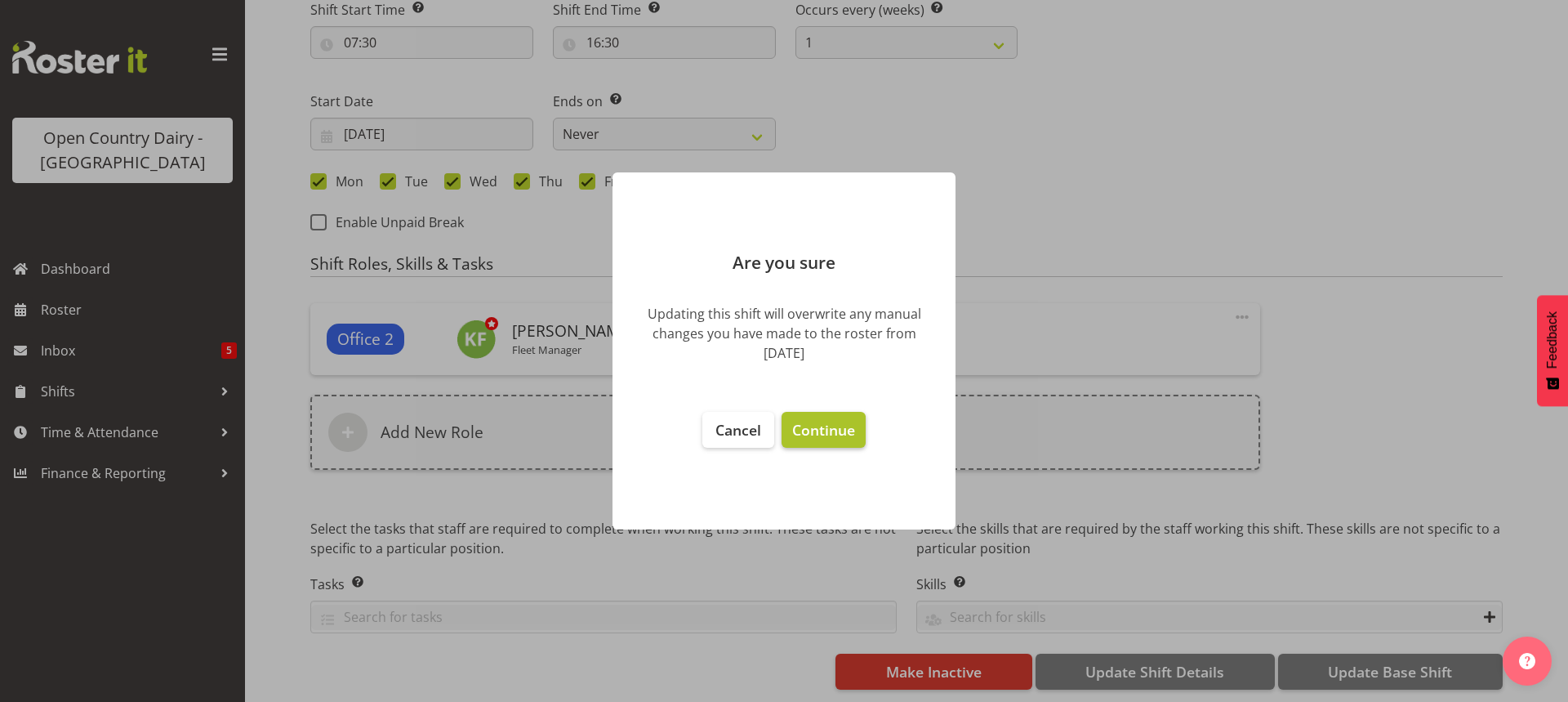
click at [815, 430] on span "Continue" at bounding box center [823, 430] width 63 height 20
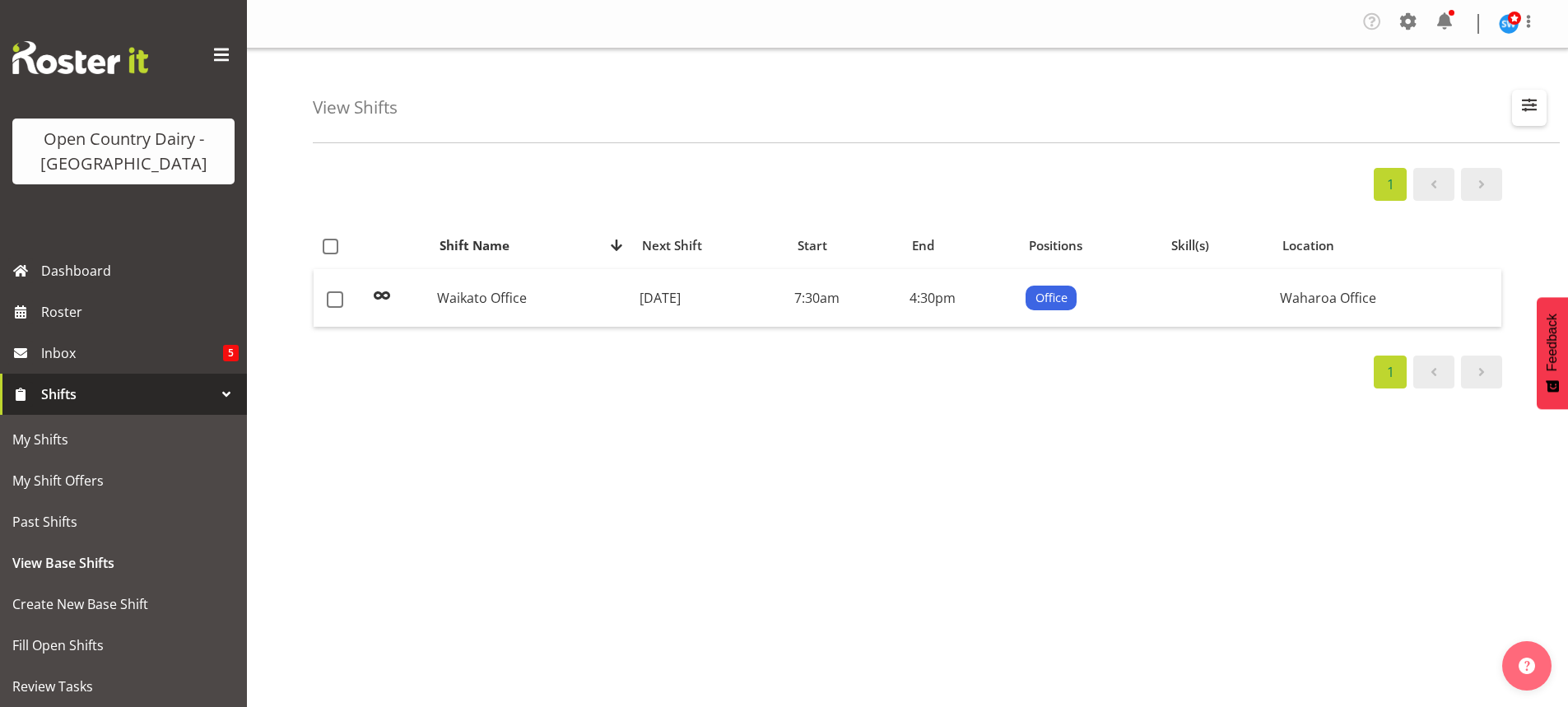
click at [1525, 103] on span "button" at bounding box center [1529, 105] width 21 height 21
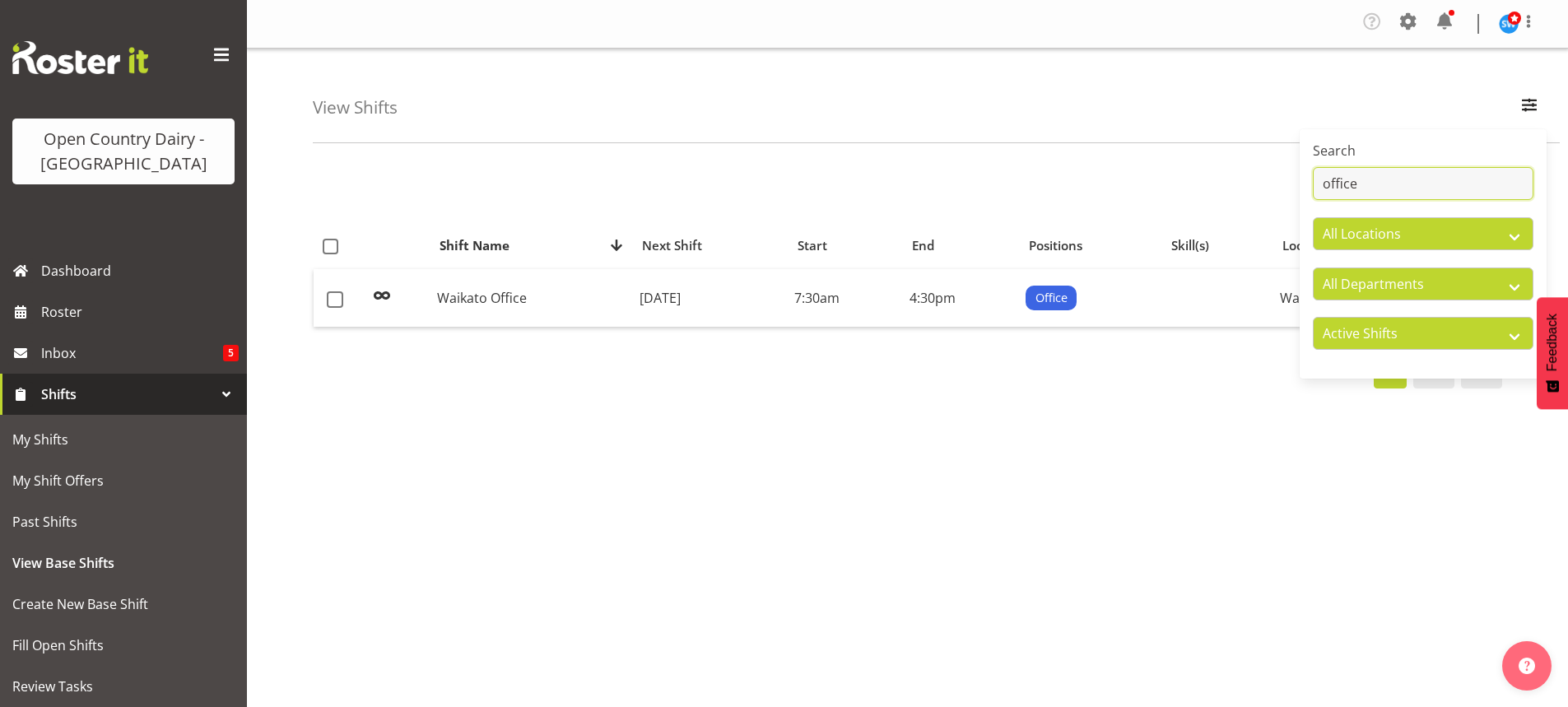
click at [1378, 186] on input "office" at bounding box center [1422, 183] width 221 height 33
type input "o"
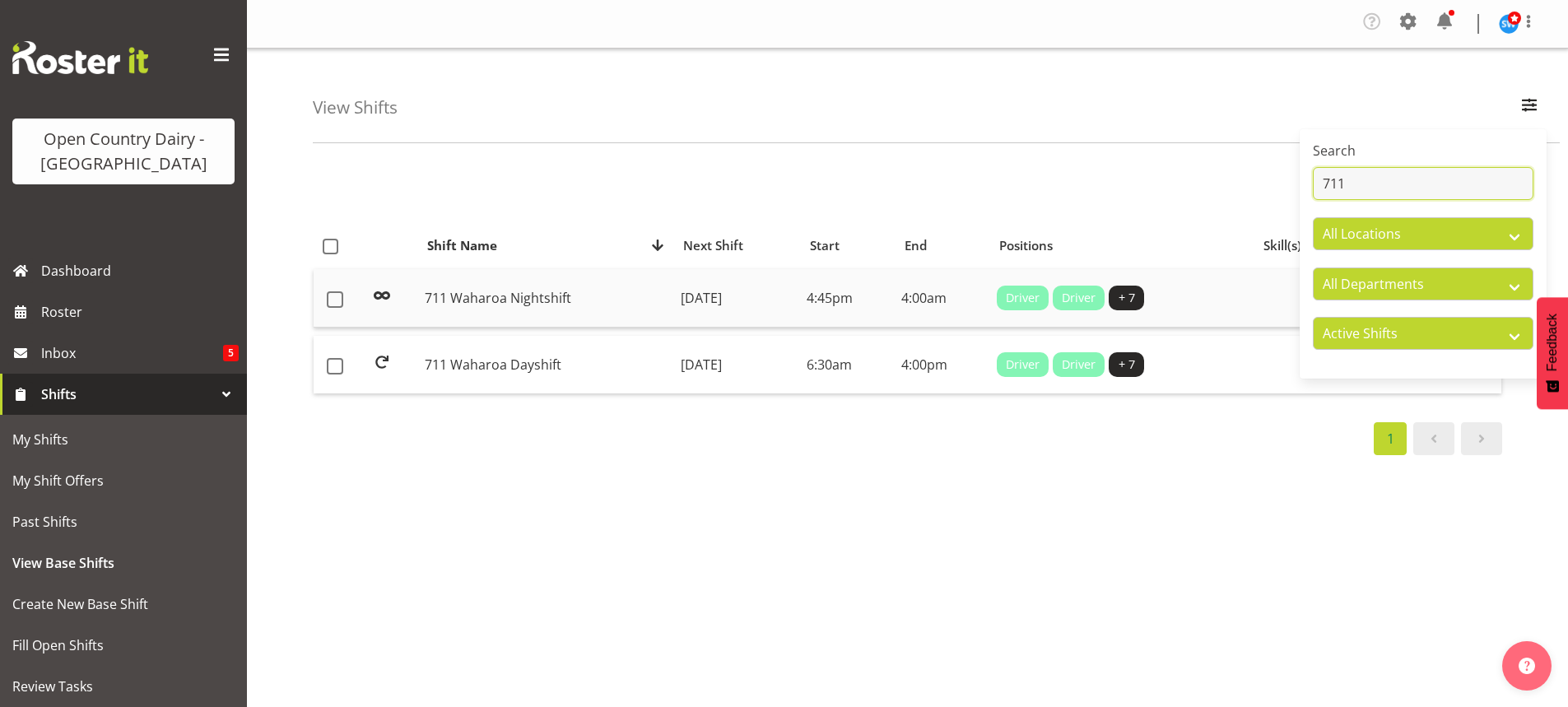
type input "711"
click at [724, 294] on td "[DATE]" at bounding box center [736, 298] width 126 height 58
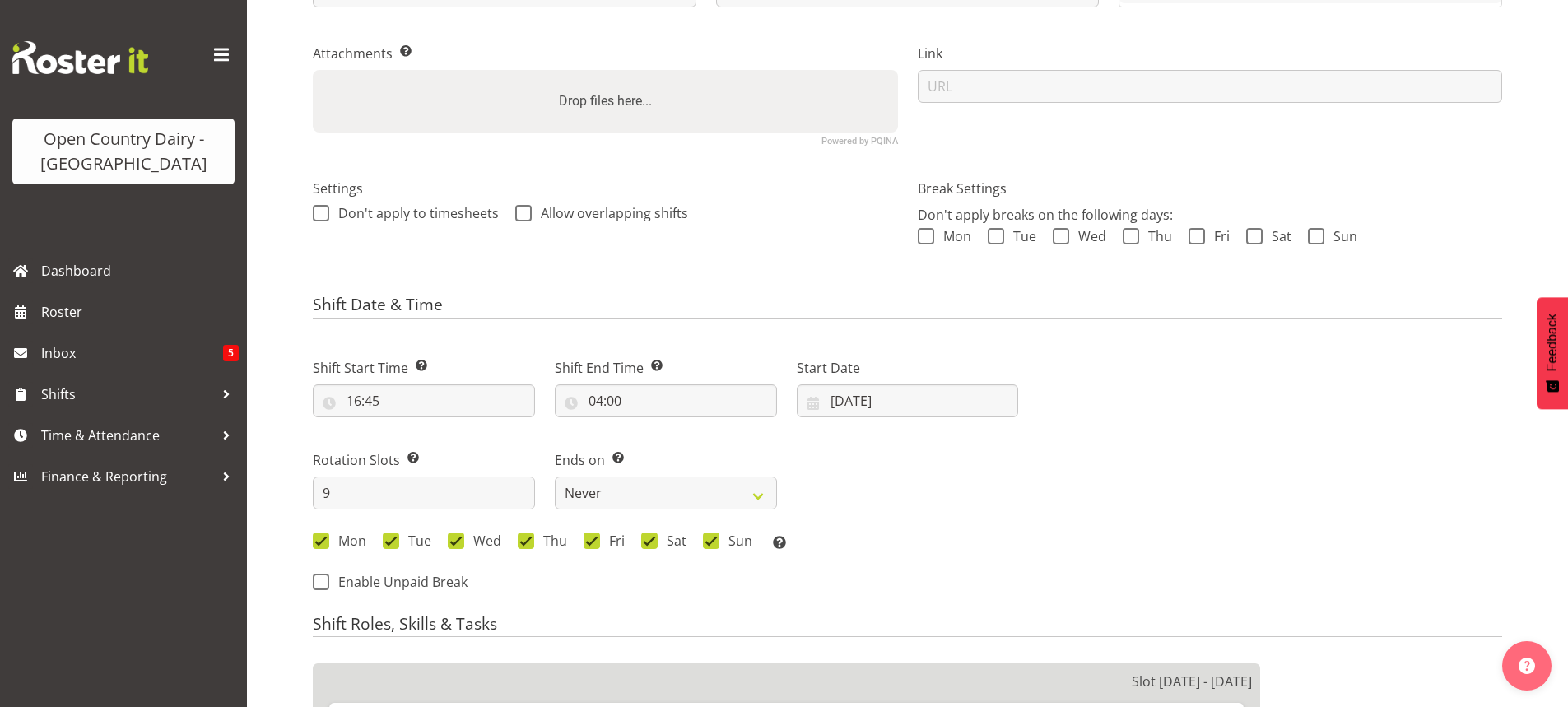
scroll to position [329, 0]
select select
select select "1054"
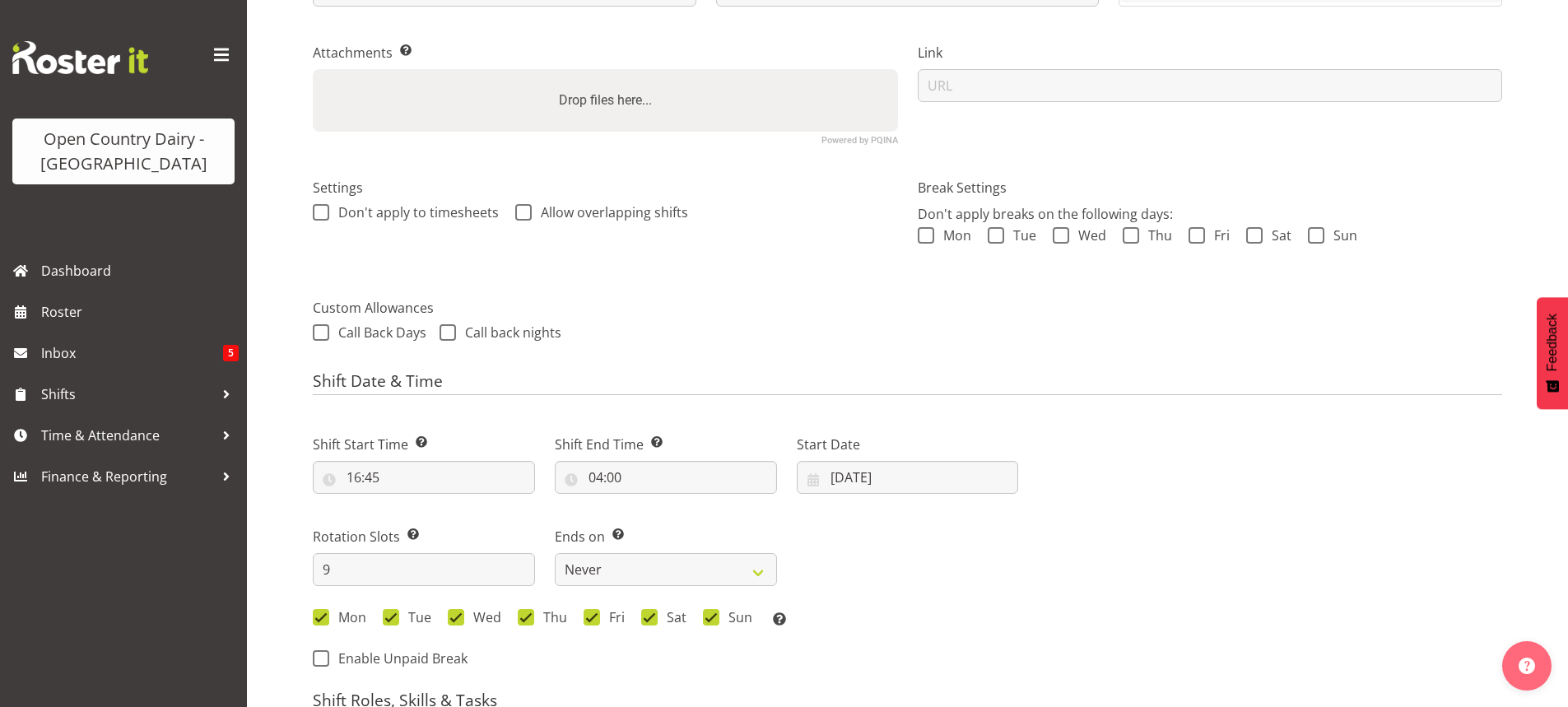
select select
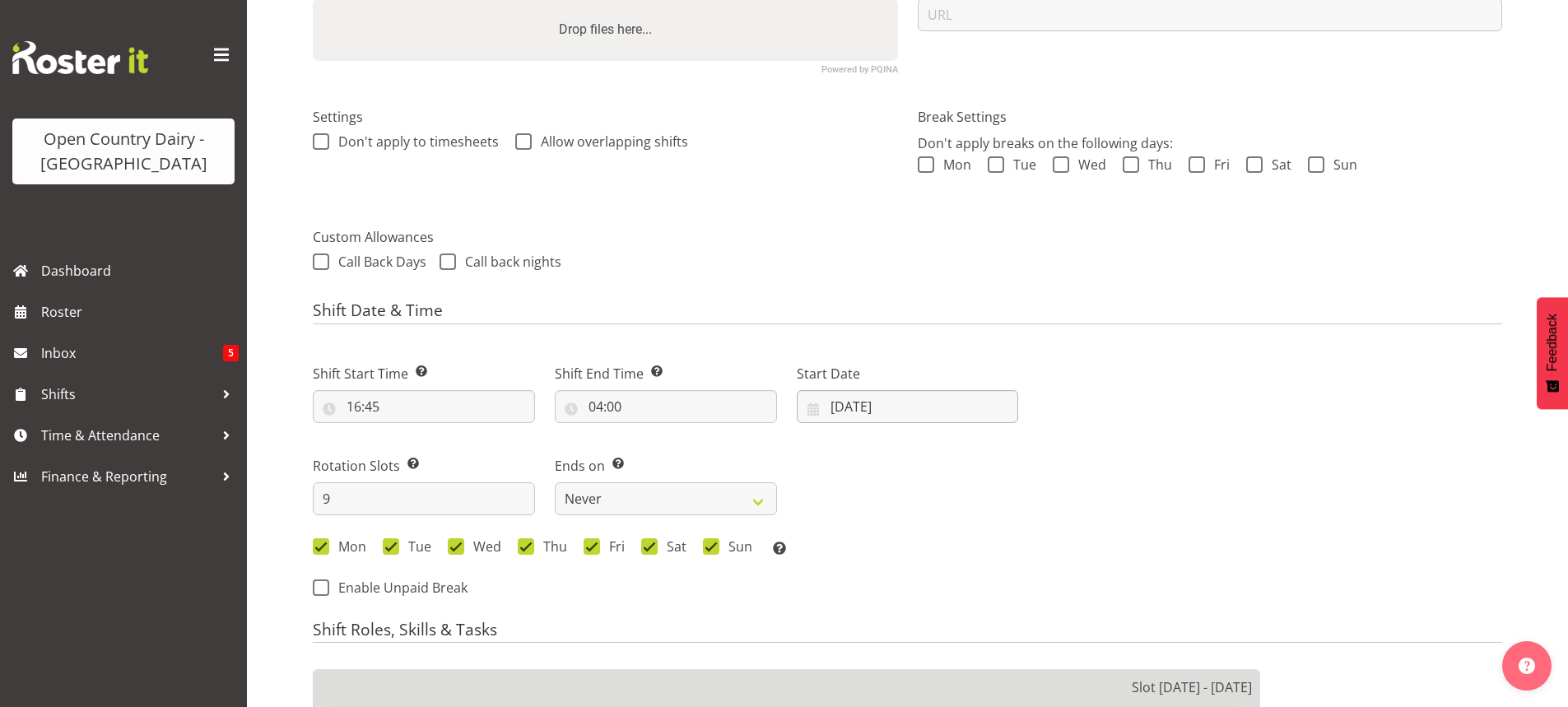
scroll to position [412, 0]
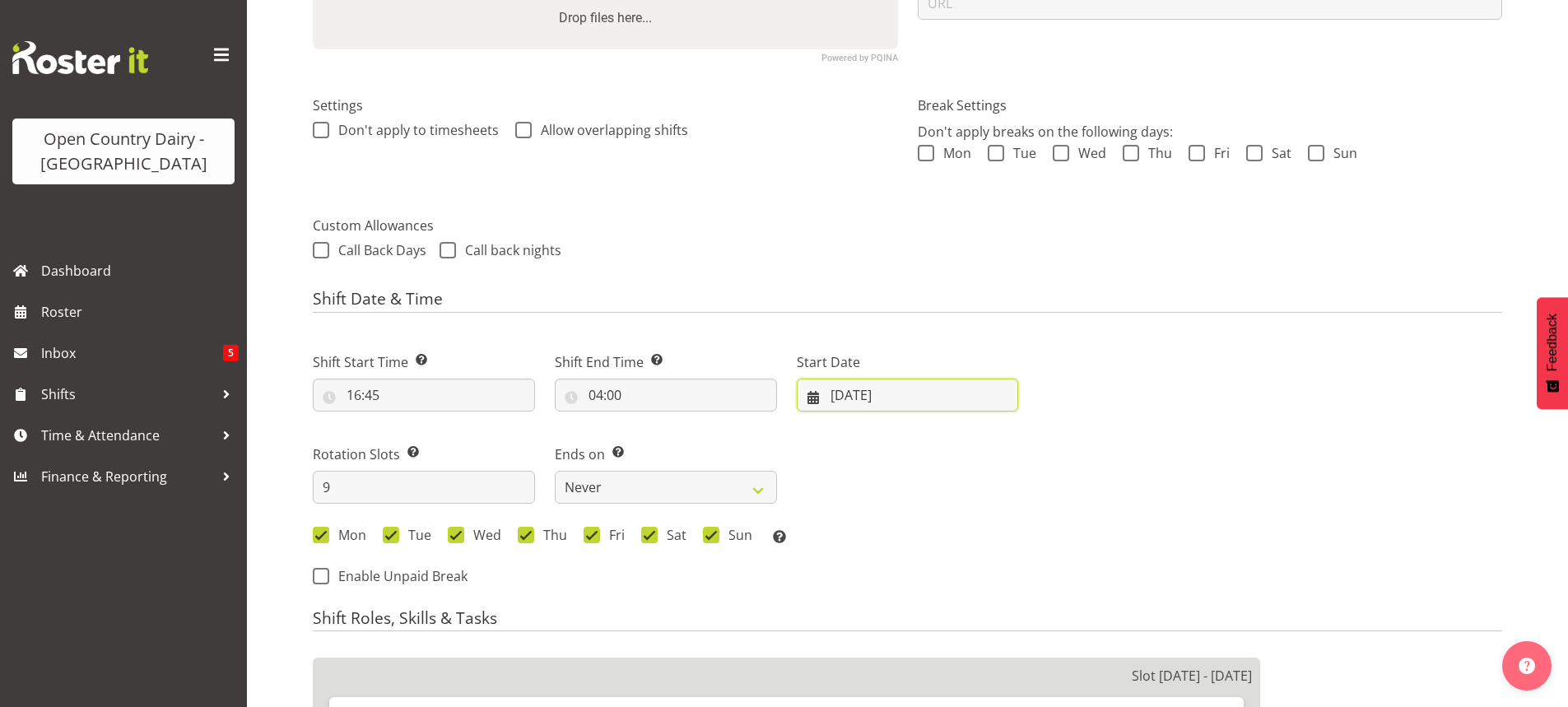
click at [857, 393] on input "28/07/2025" at bounding box center [908, 395] width 222 height 33
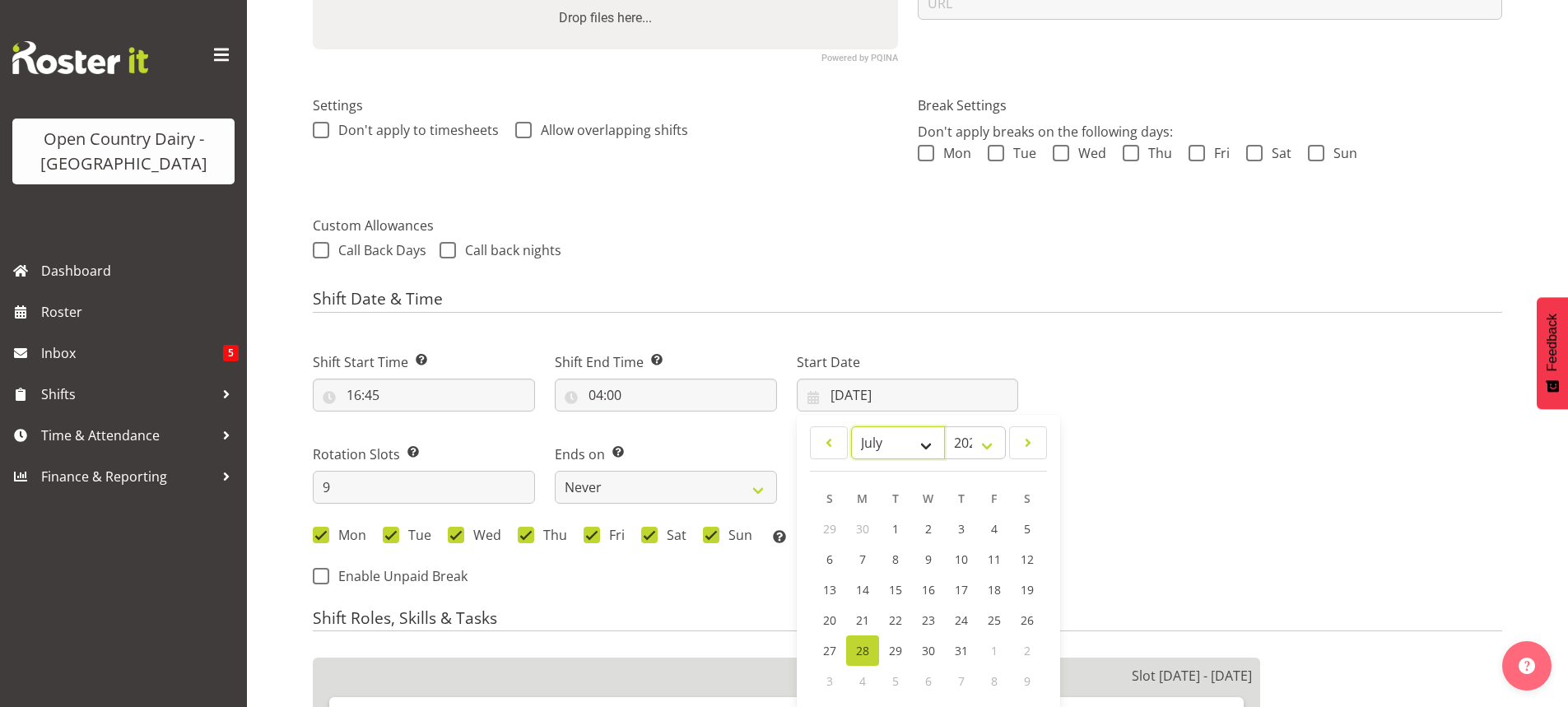
click at [927, 443] on select "January February March April May June July August September October November De…" at bounding box center [898, 442] width 95 height 33
select select "8"
click at [851, 426] on select "January February March April May June July August September October November De…" at bounding box center [898, 442] width 95 height 33
click at [861, 559] on span "8" at bounding box center [862, 561] width 6 height 16
select select
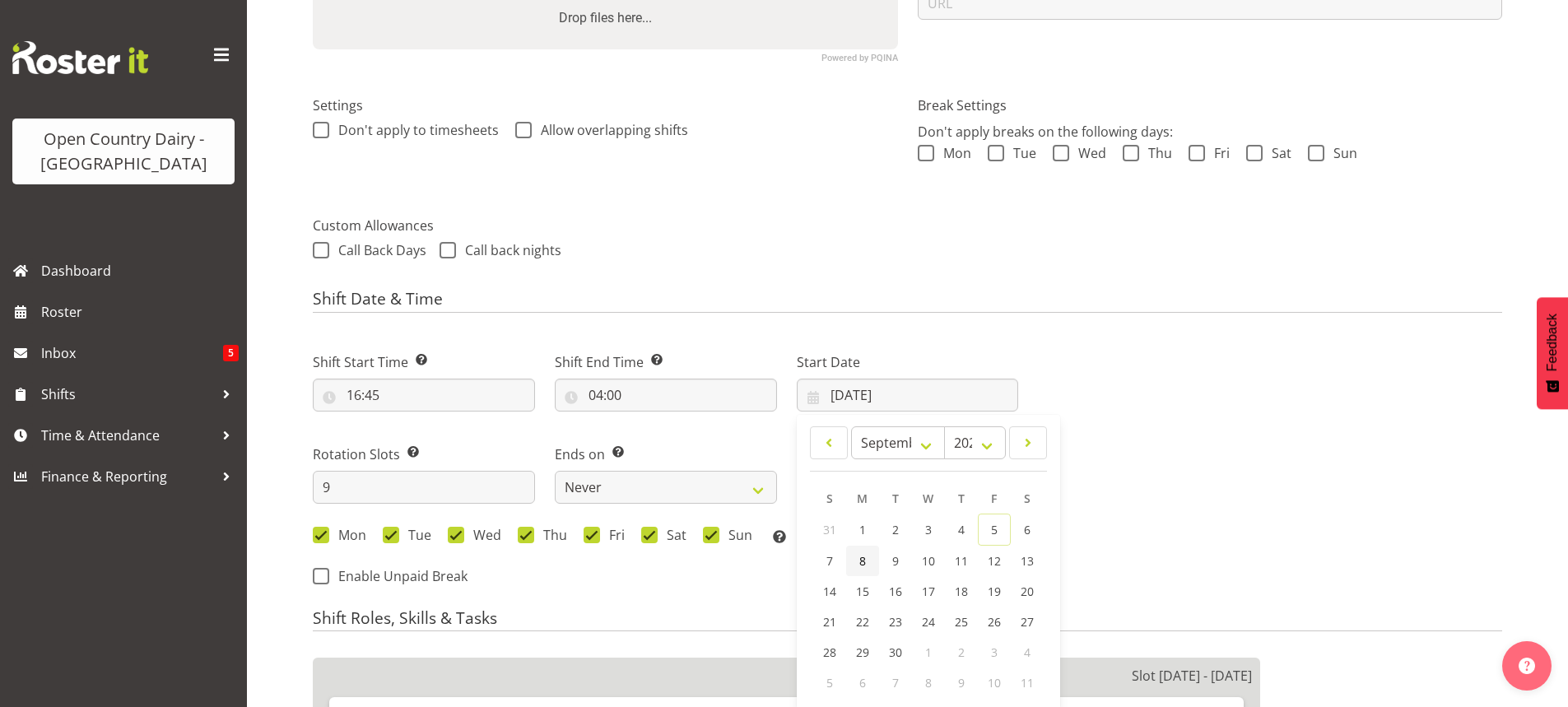
type input "[DATE]"
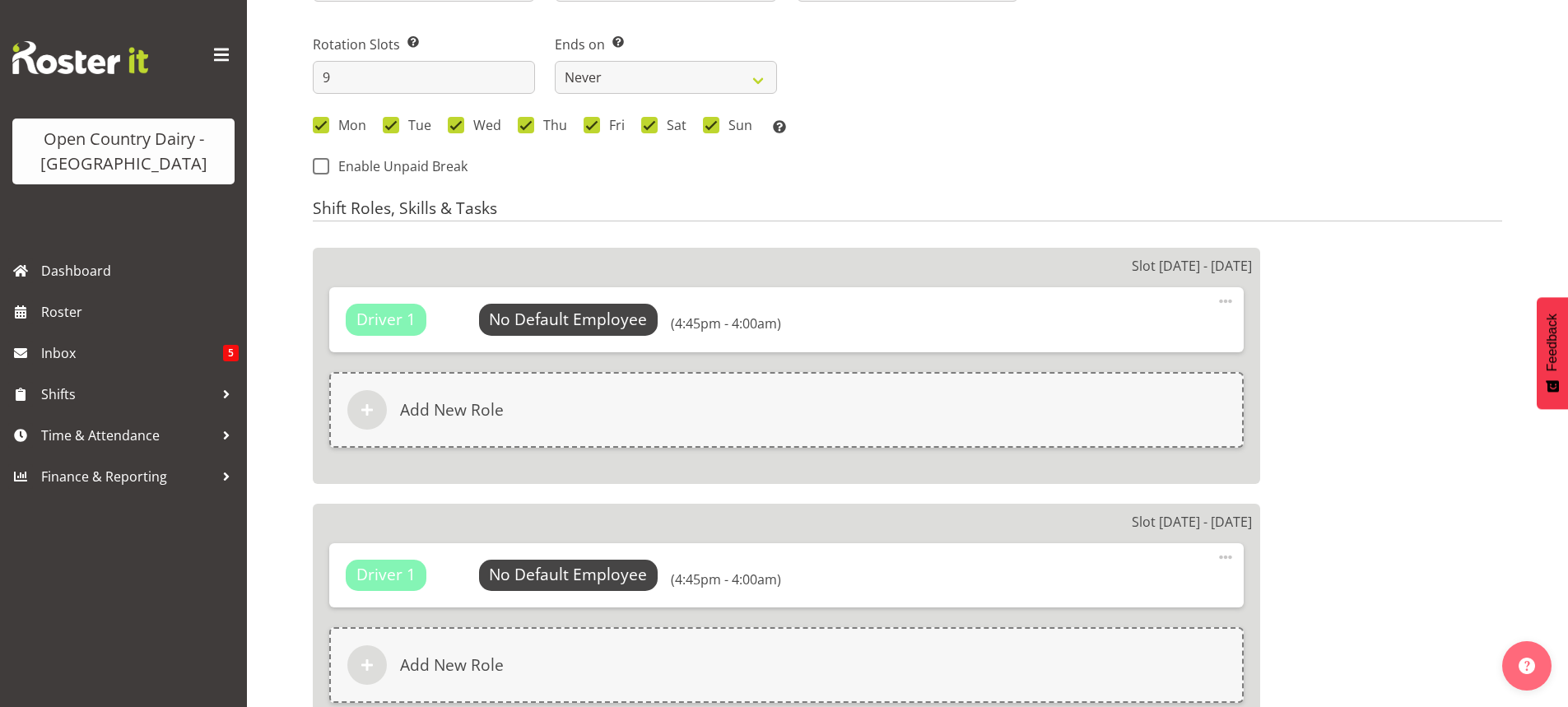
scroll to position [823, 0]
select select "832"
click at [555, 316] on span "Select Employee" at bounding box center [567, 318] width 122 height 24
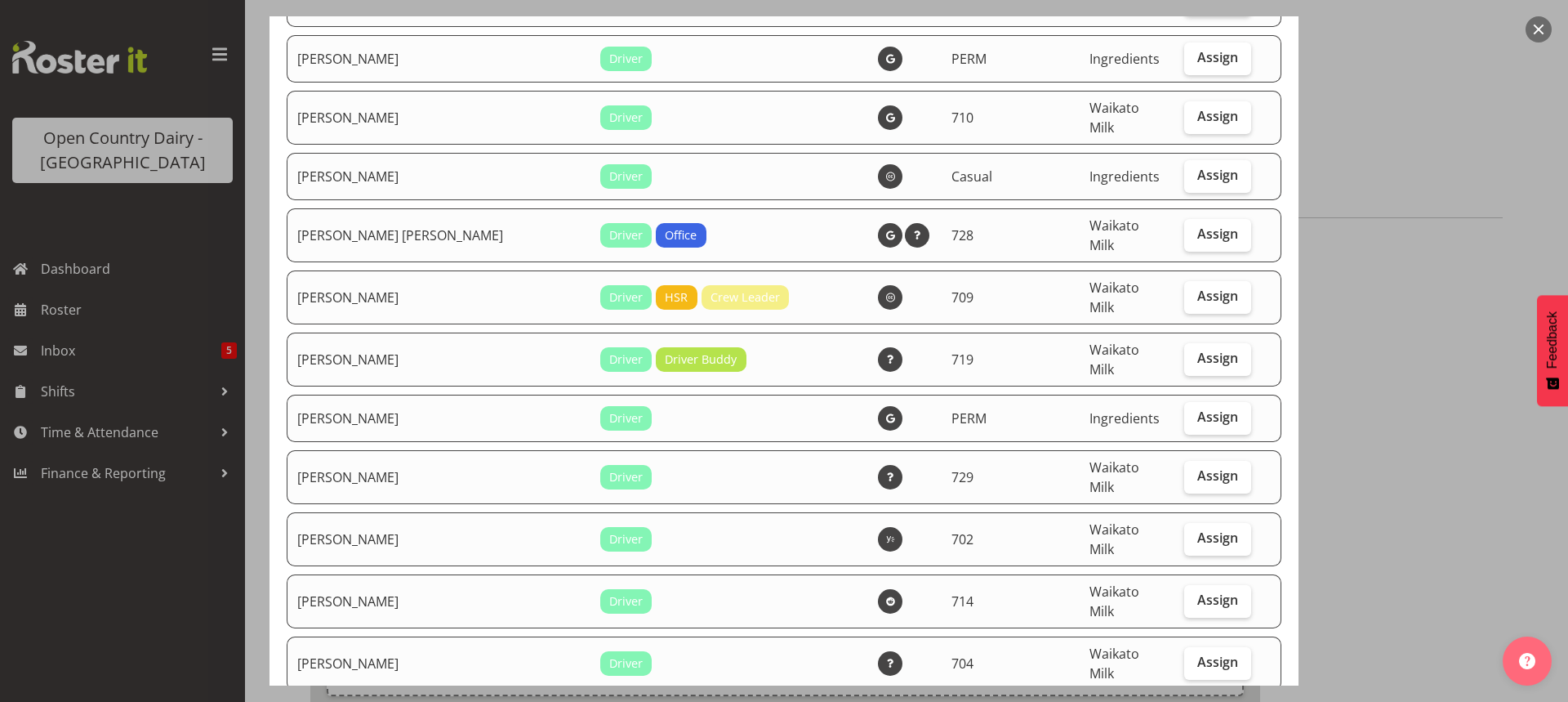
scroll to position [6948, 0]
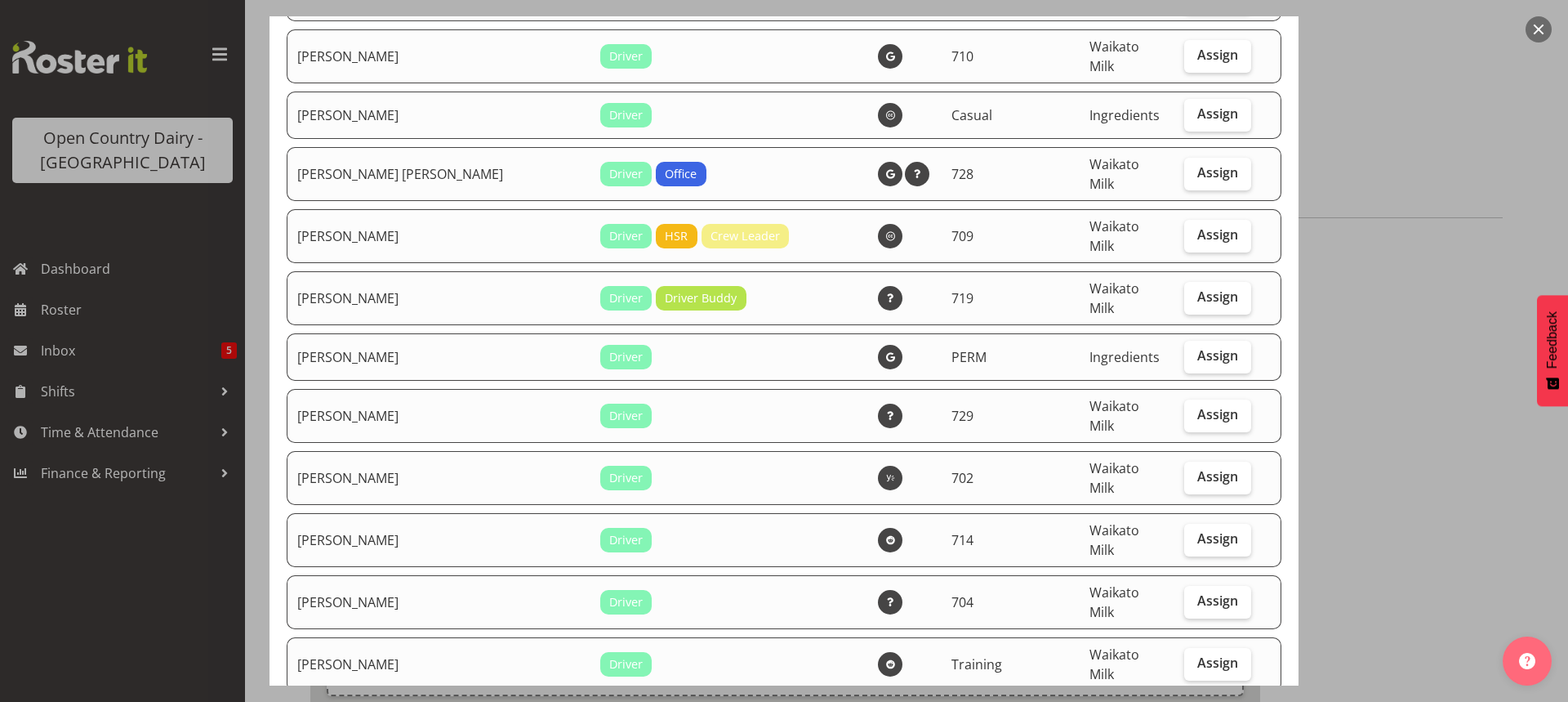
checkbox input "true"
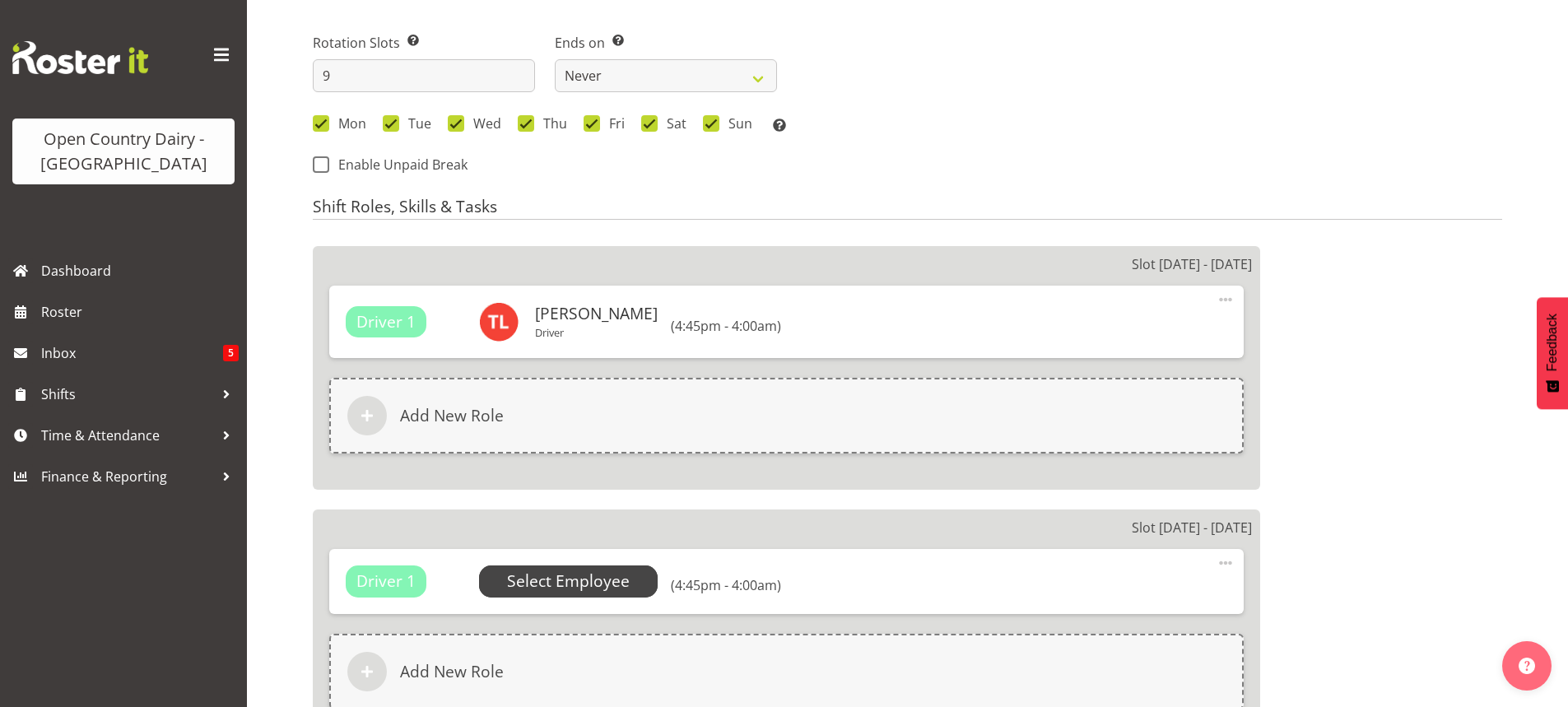
click at [554, 577] on span "Select Employee" at bounding box center [567, 581] width 122 height 24
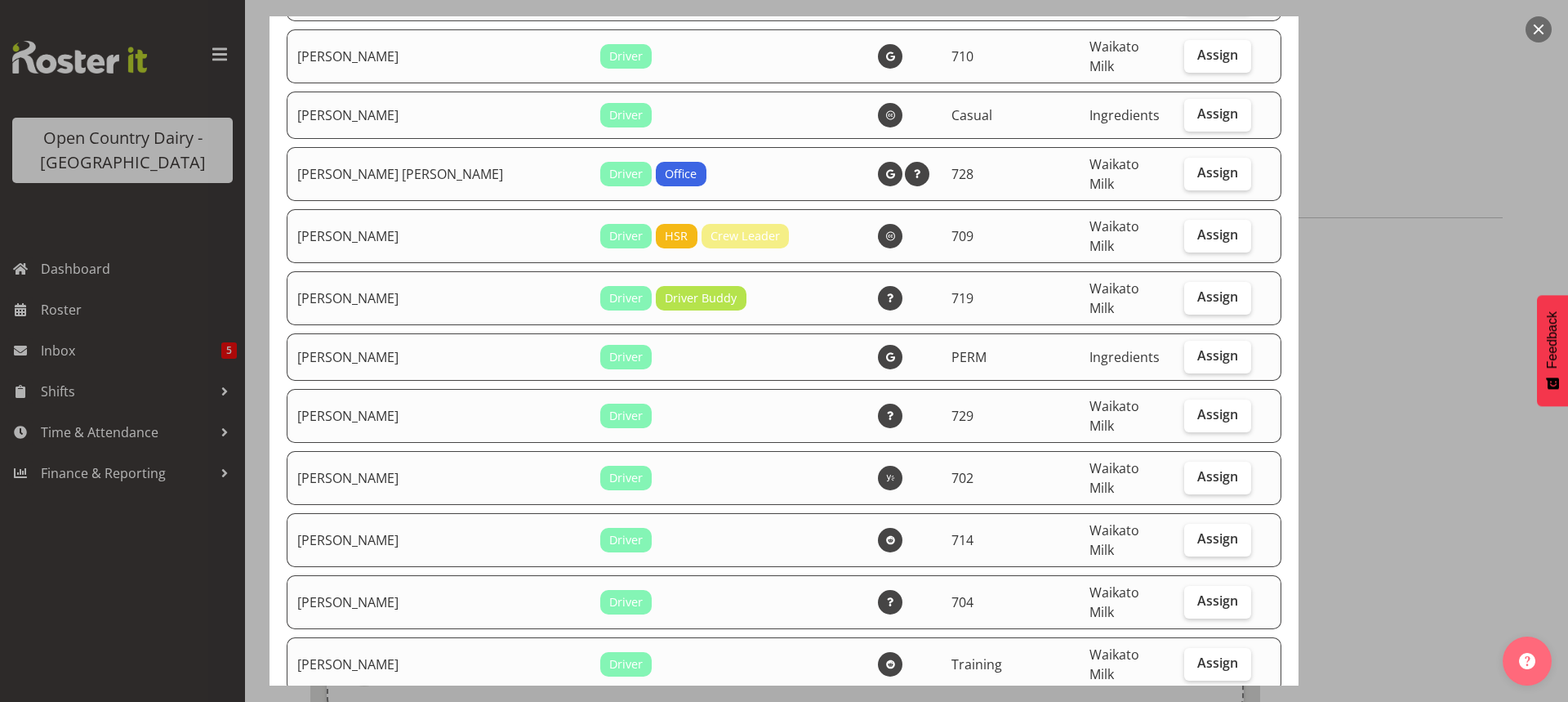
drag, startPoint x: 1186, startPoint y: 430, endPoint x: 1189, endPoint y: 464, distance: 34.1
checkbox input "true"
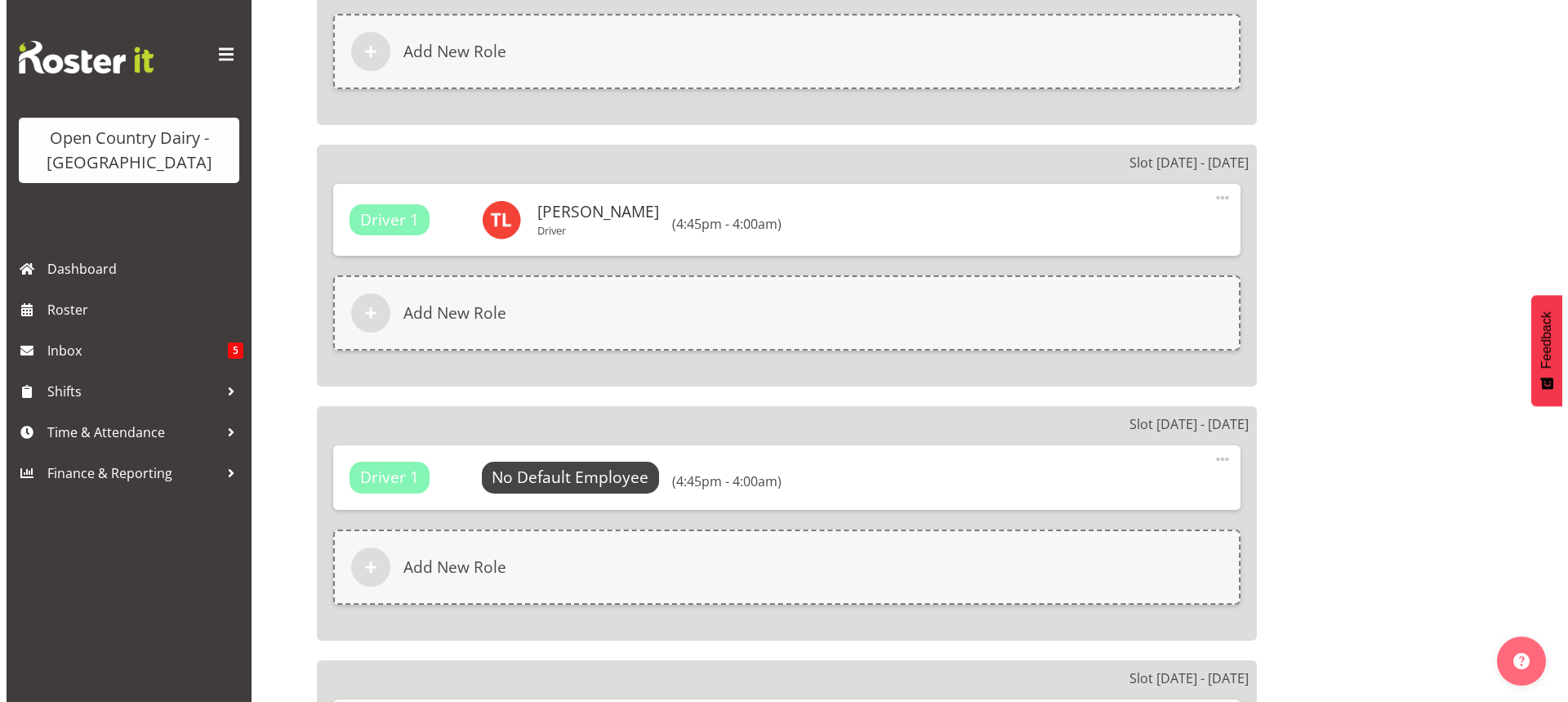
scroll to position [1227, 0]
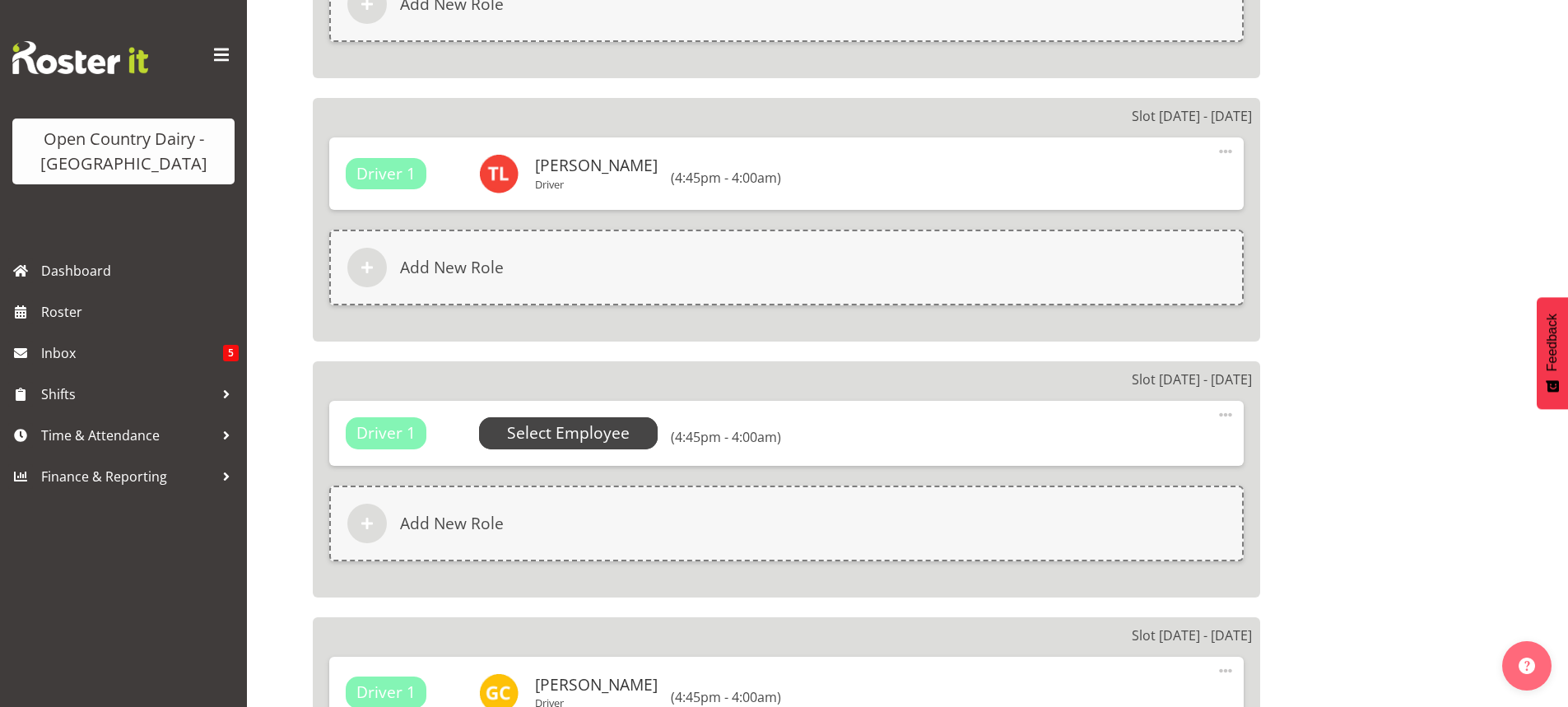
click at [582, 431] on span "Select Employee" at bounding box center [567, 433] width 122 height 24
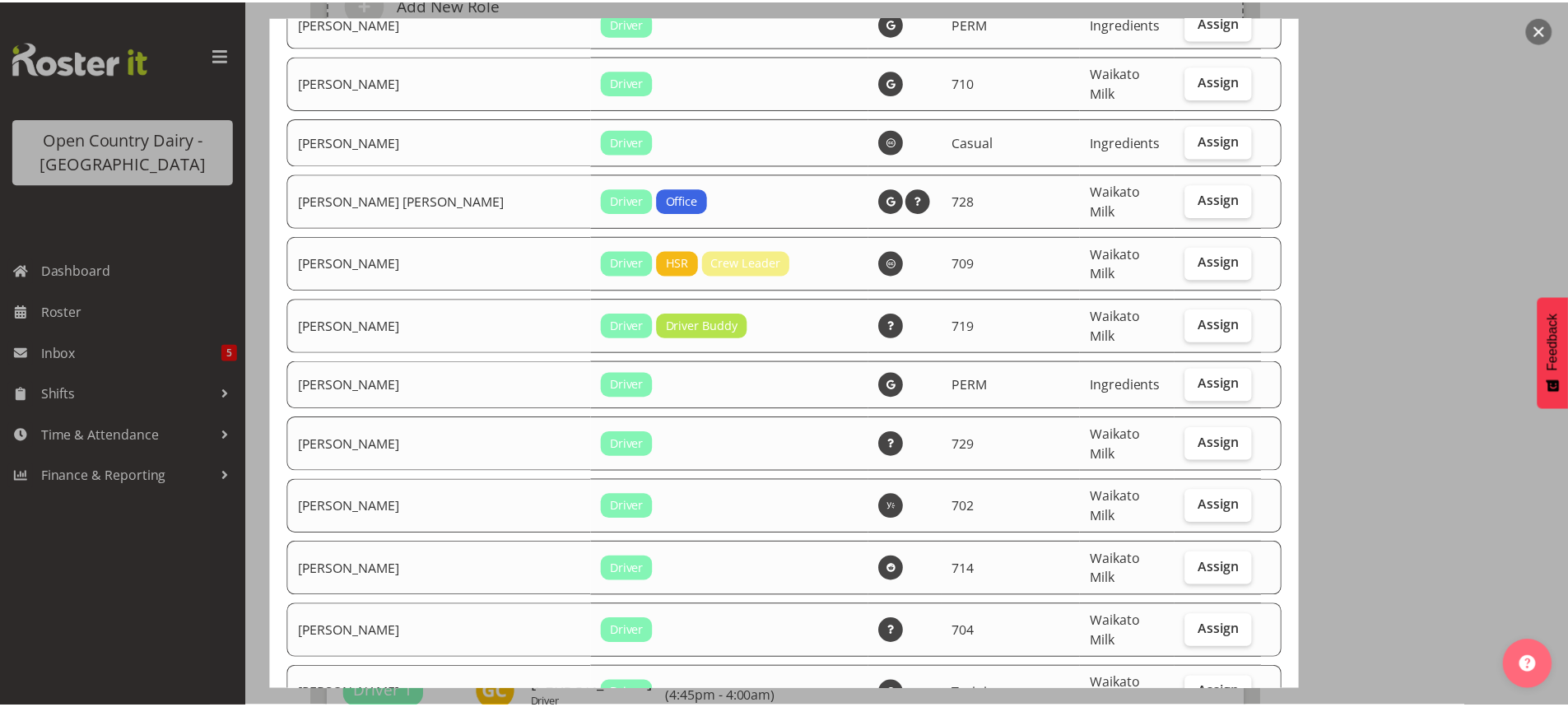
scroll to position [6998, 0]
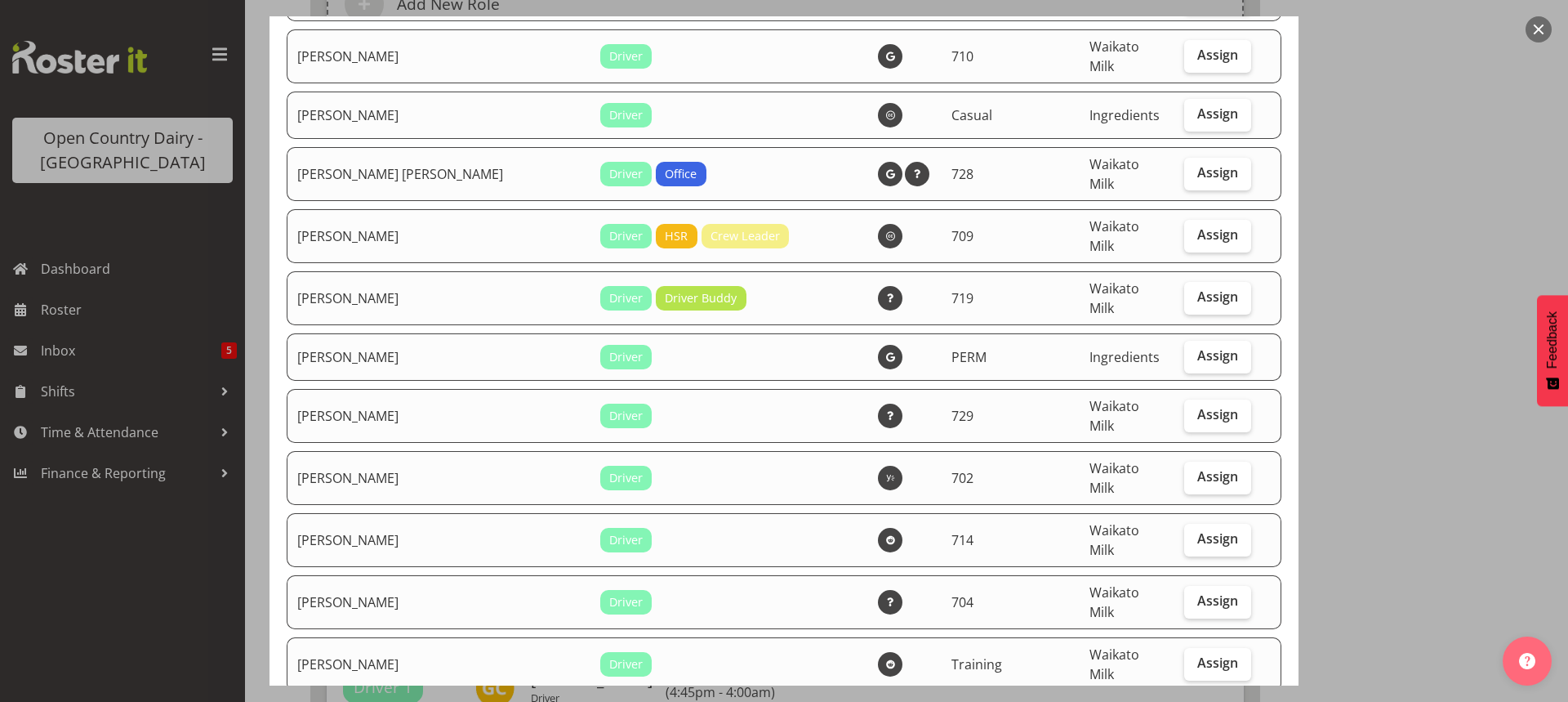
checkbox input "true"
drag, startPoint x: 1153, startPoint y: 639, endPoint x: 1120, endPoint y: 585, distance: 63.3
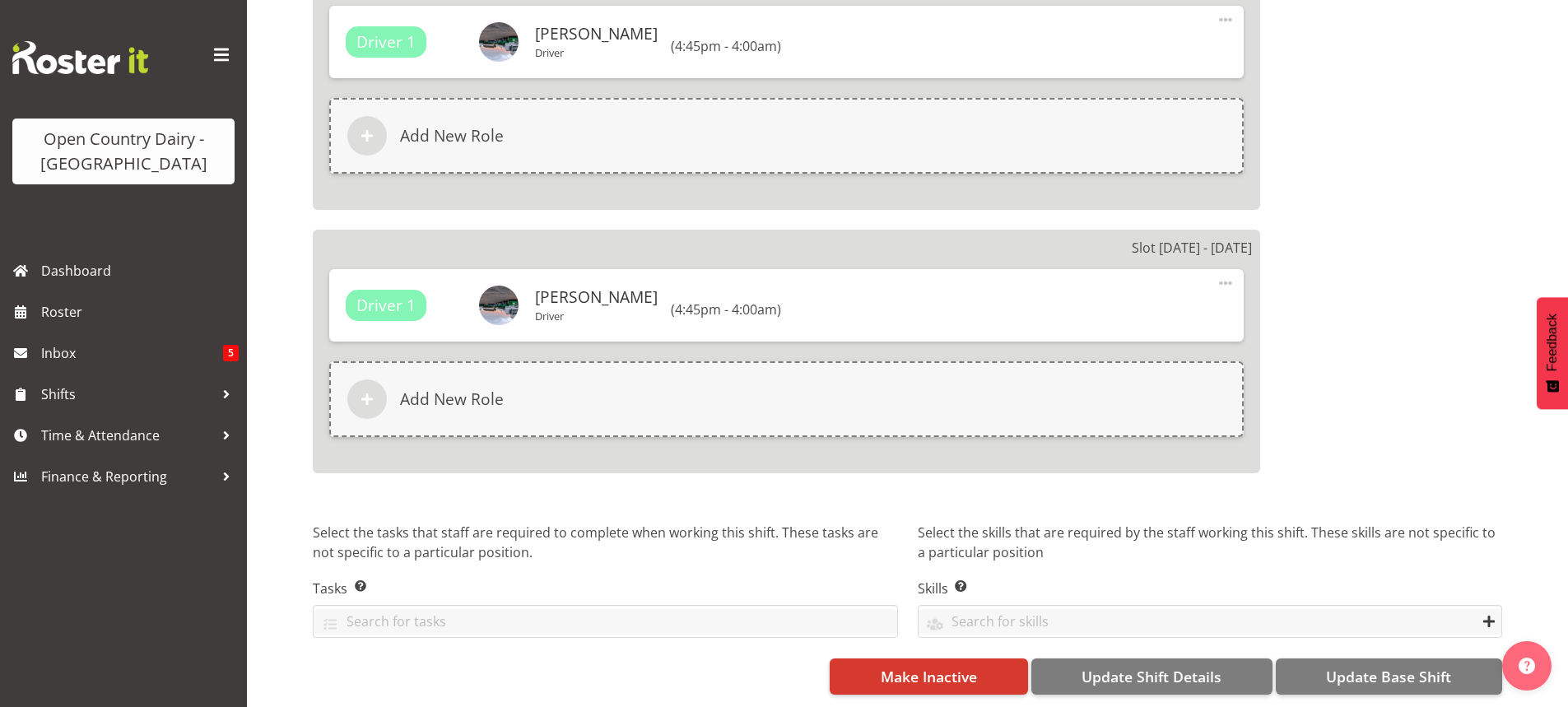
scroll to position [2996, 0]
click at [1385, 666] on span "Update Base Shift" at bounding box center [1388, 677] width 125 height 21
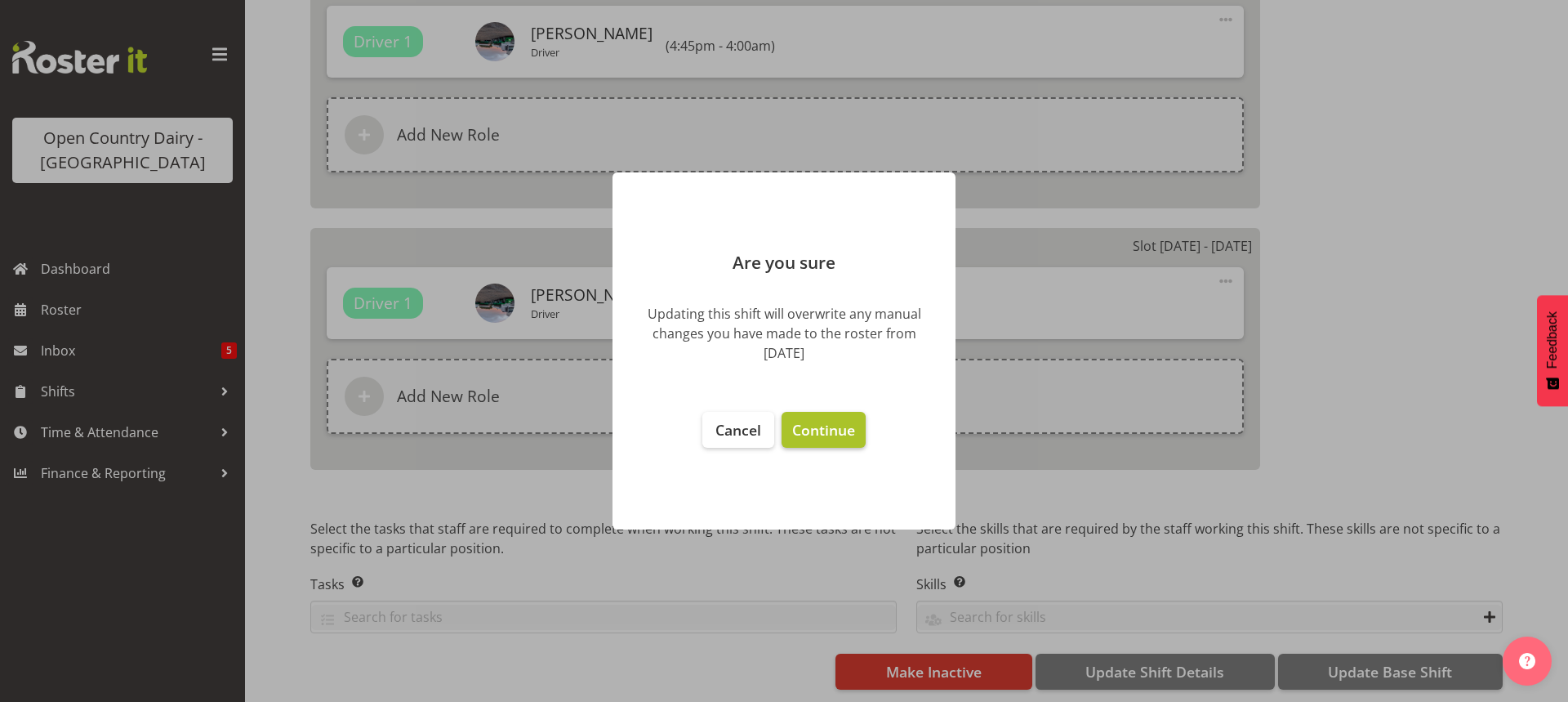
click at [828, 430] on span "Continue" at bounding box center [823, 430] width 63 height 20
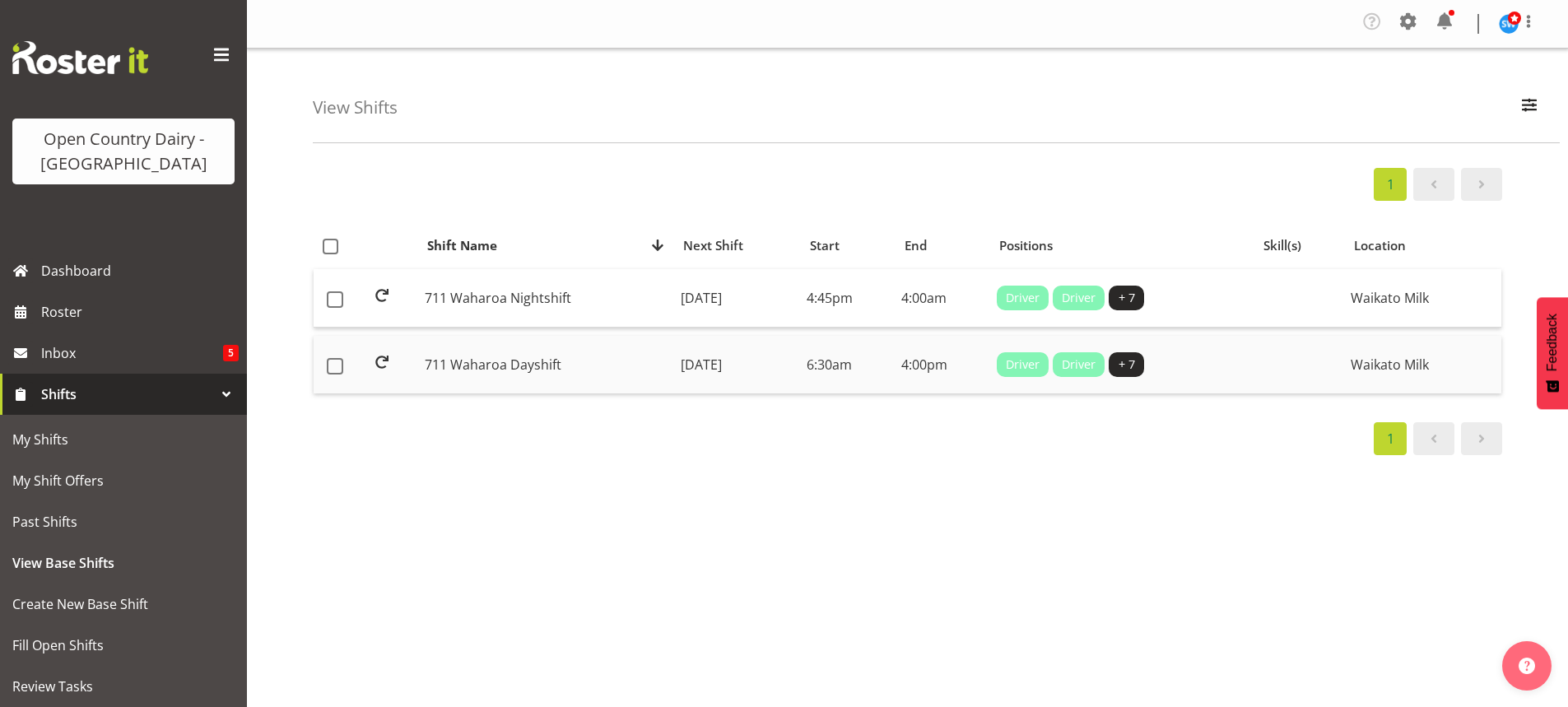
click at [712, 360] on td "[DATE]" at bounding box center [736, 365] width 126 height 57
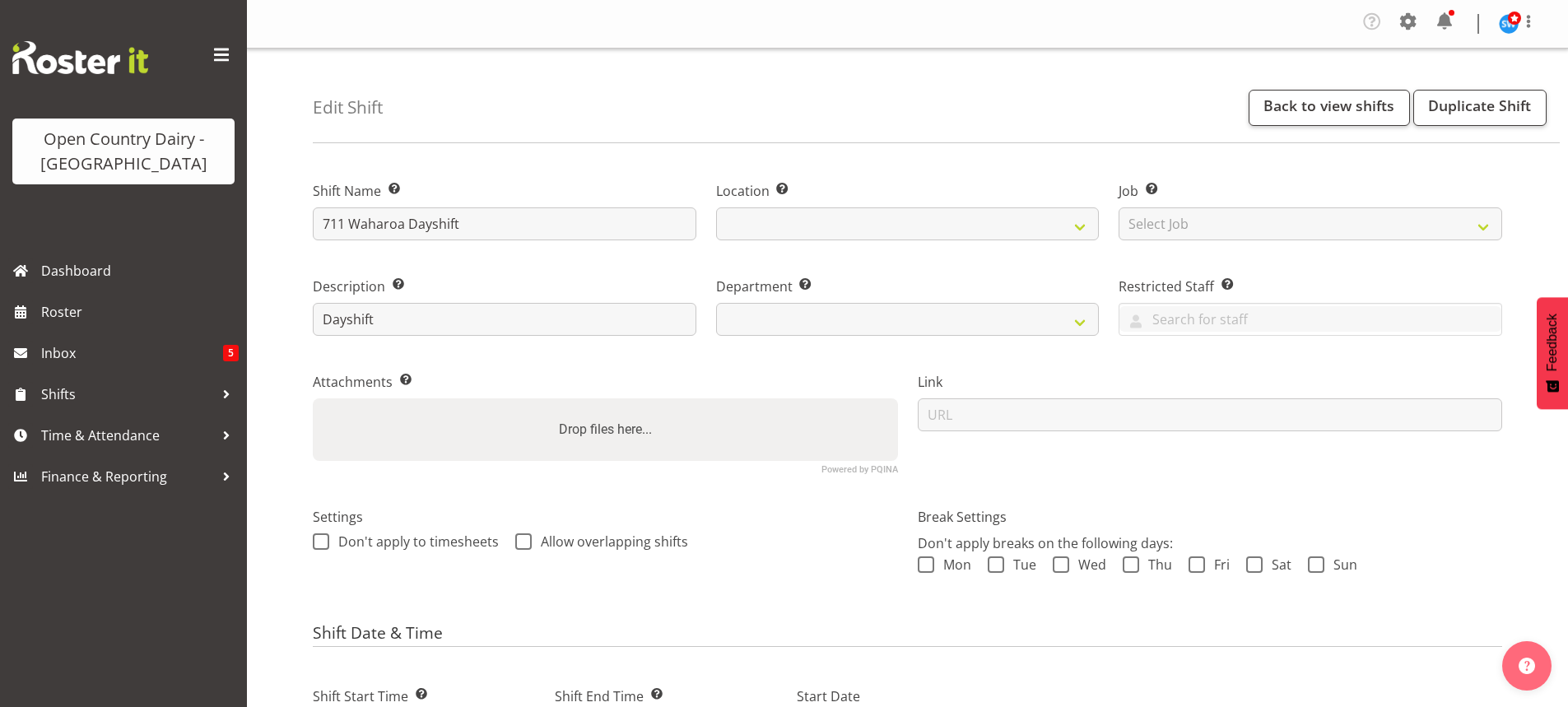
select select
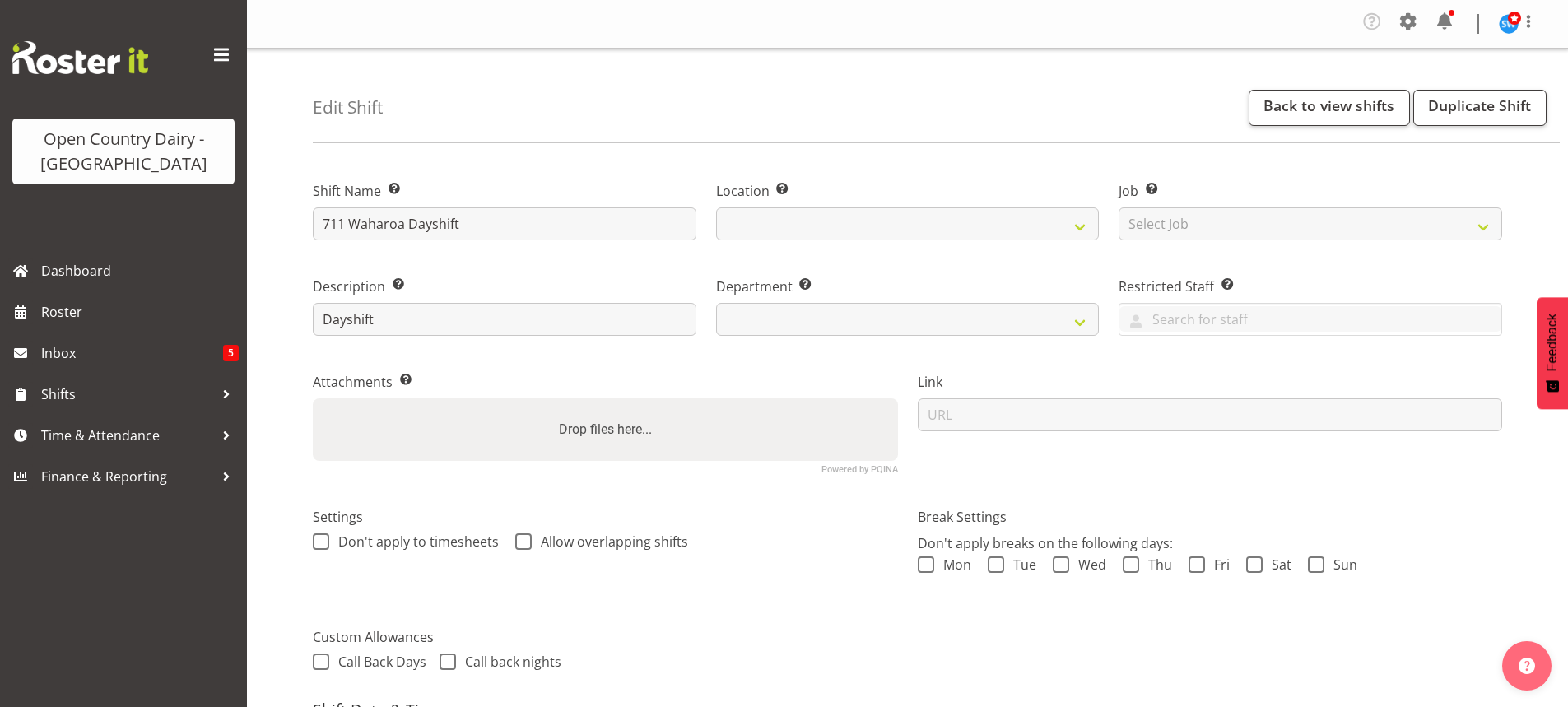
select select
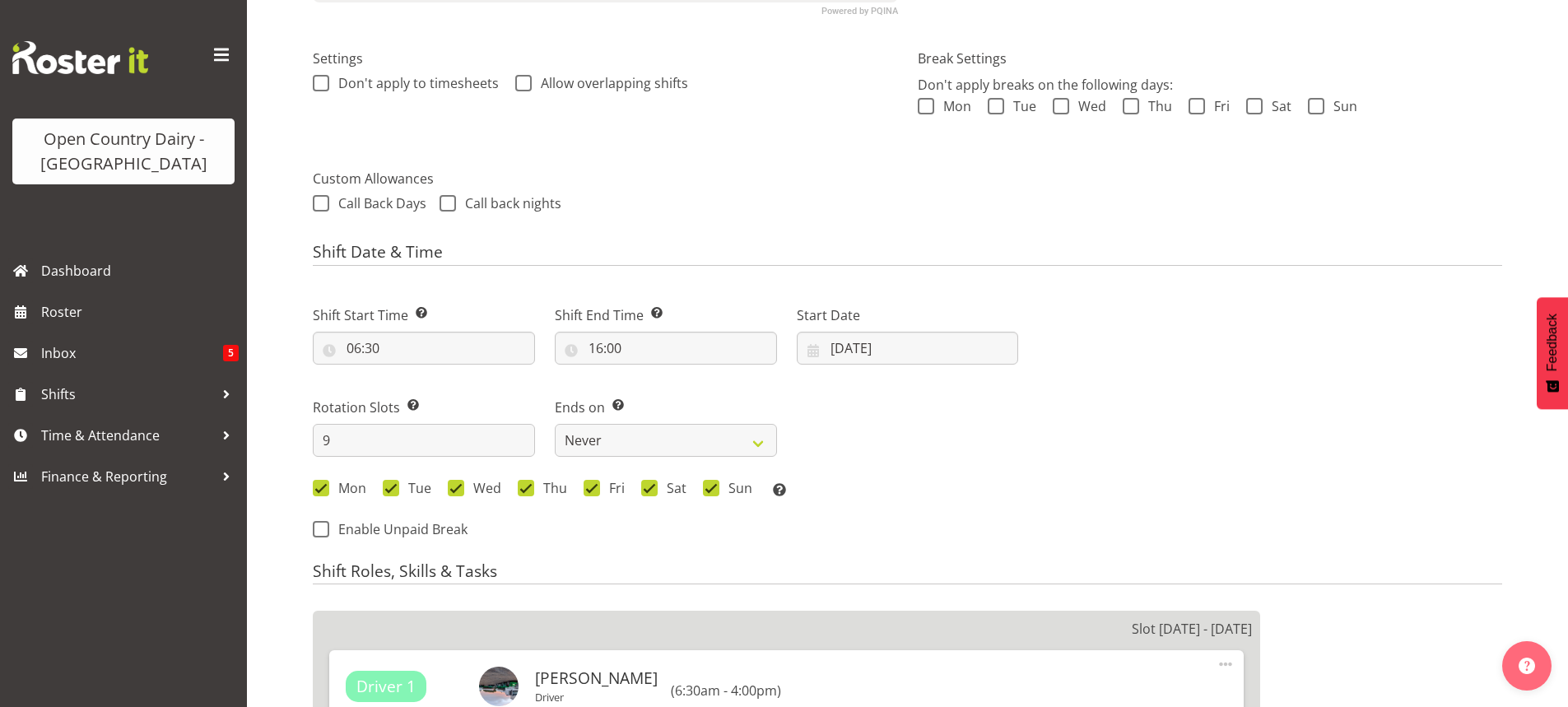
select select
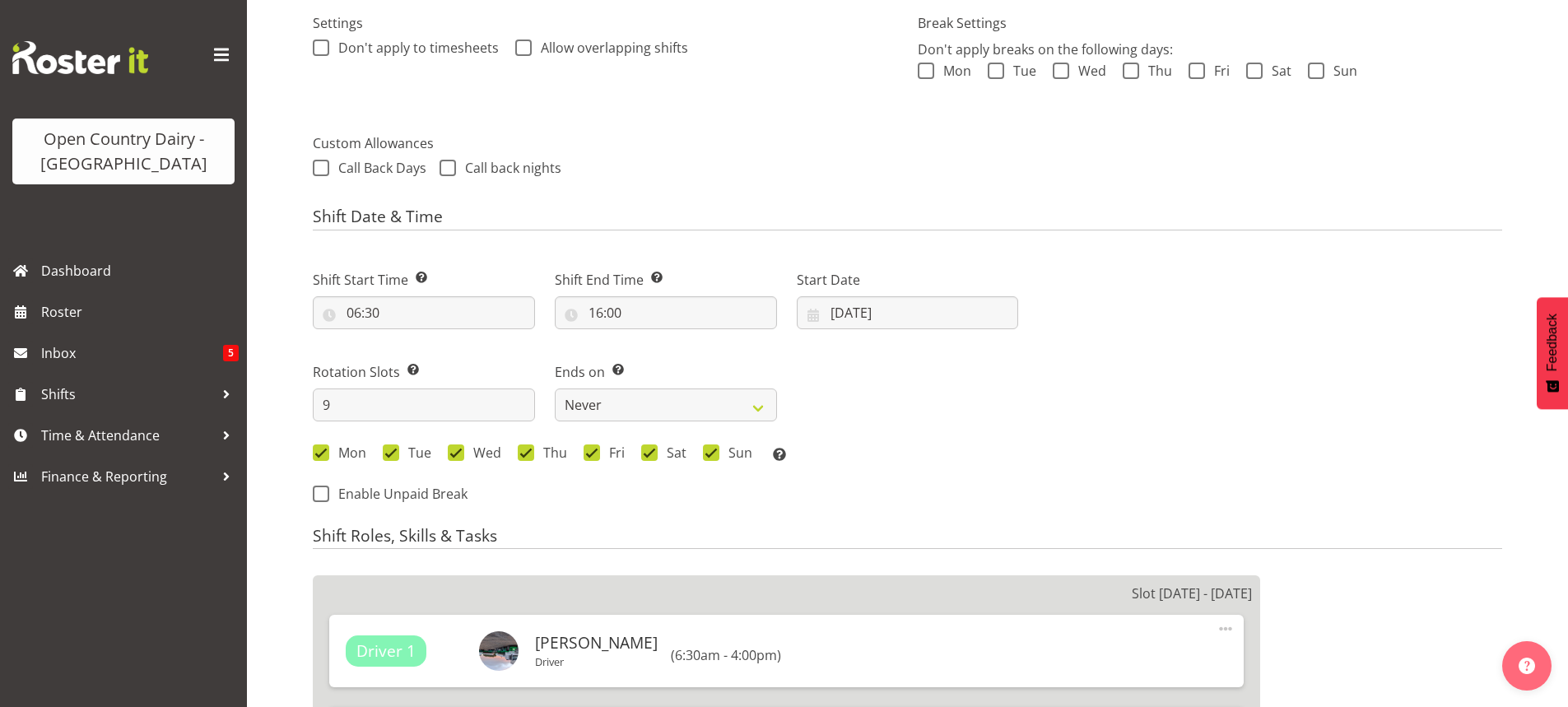
select select "1054"
click at [863, 309] on input "[DATE]" at bounding box center [908, 313] width 222 height 33
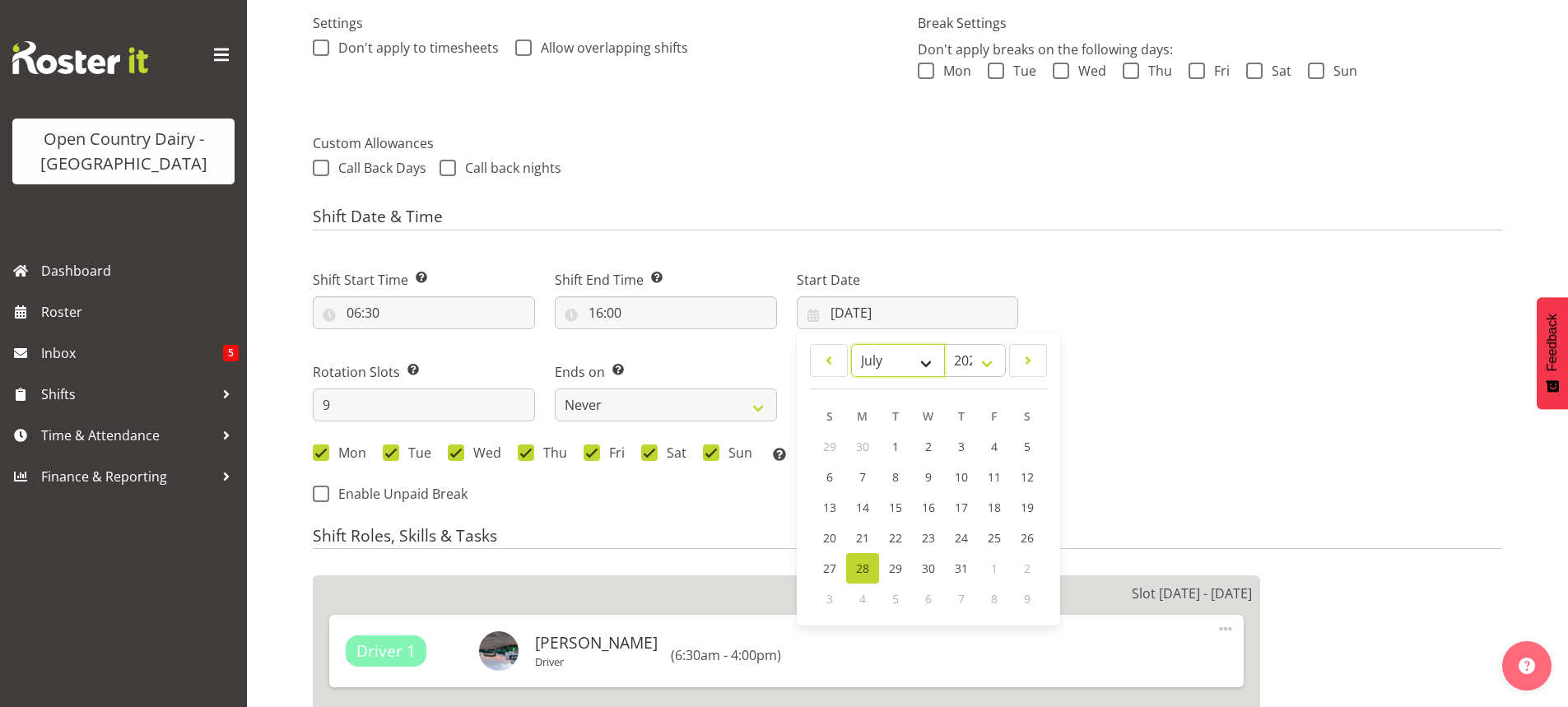
click at [925, 360] on select "January February March April May June July August September October November De…" at bounding box center [898, 360] width 95 height 33
select select "8"
click at [851, 344] on select "January February March April May June July August September October November De…" at bounding box center [898, 360] width 95 height 33
click at [856, 472] on link "8" at bounding box center [862, 479] width 33 height 30
select select
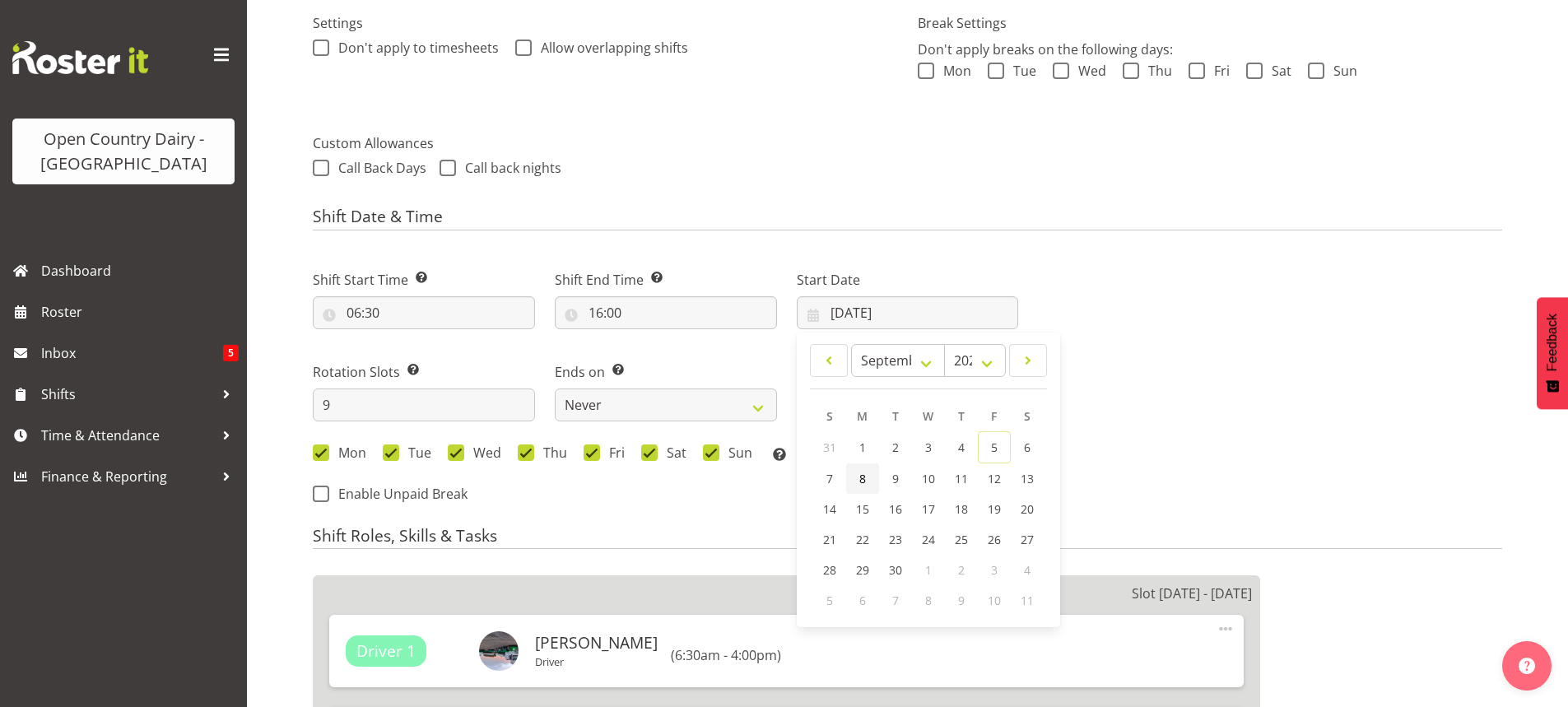
type input "08/09/2025"
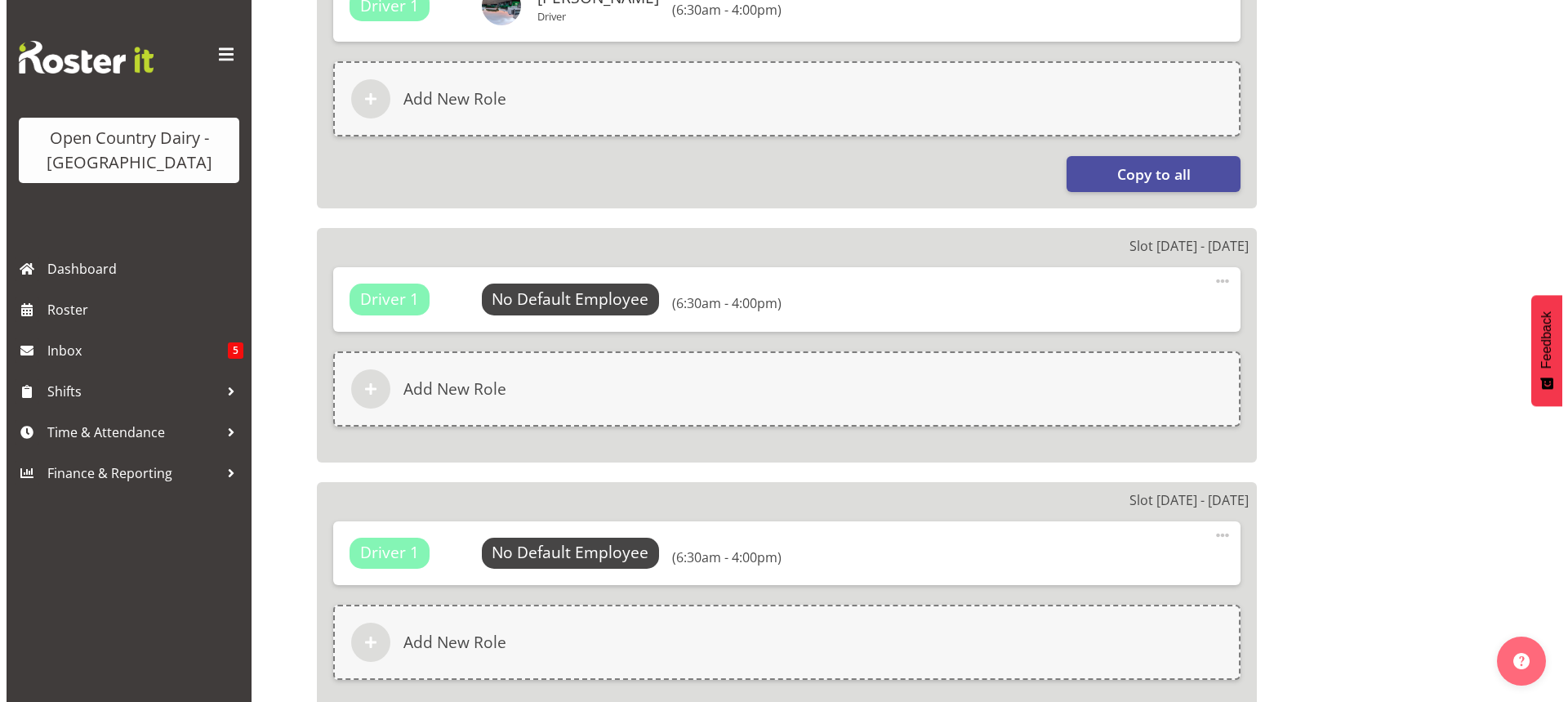
scroll to position [2452, 0]
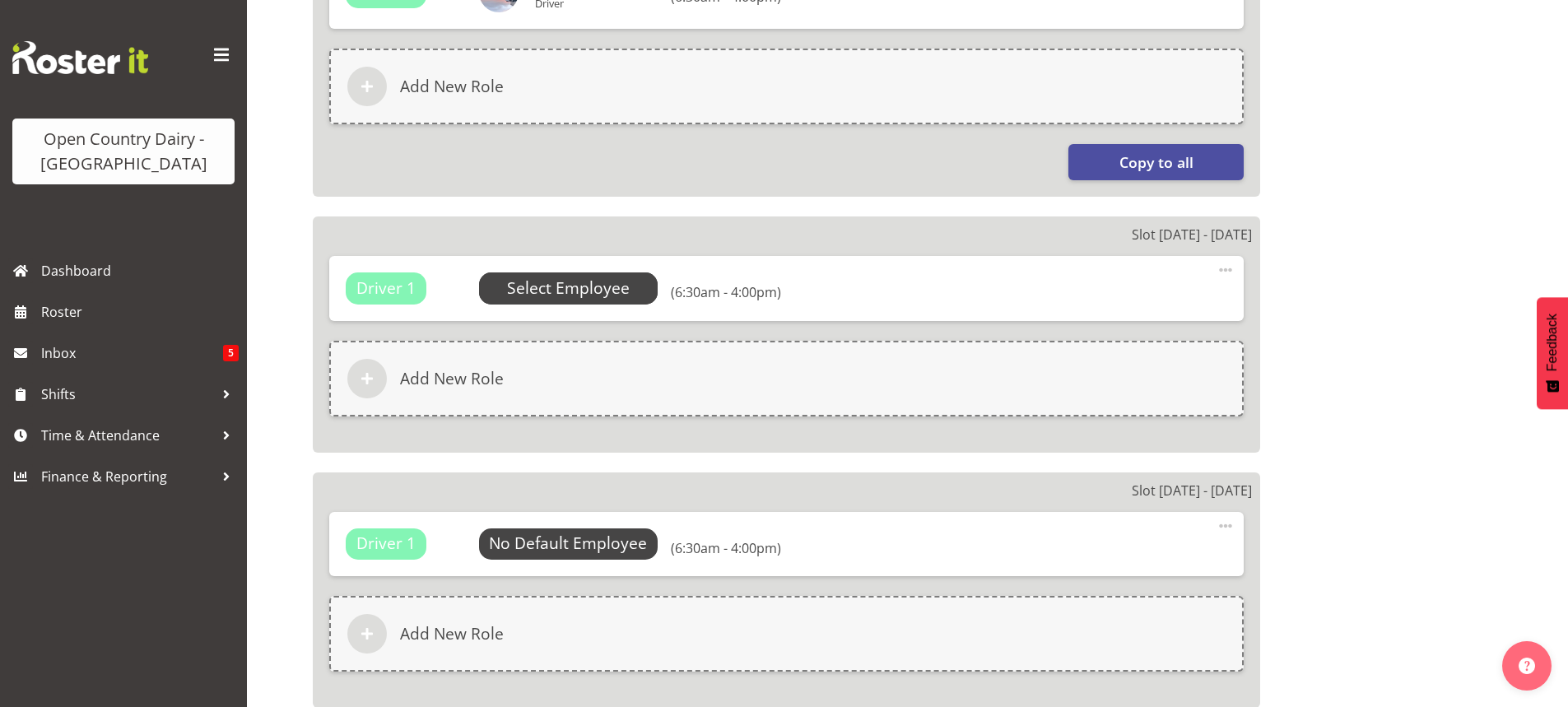
click at [568, 293] on span "Select Employee" at bounding box center [567, 288] width 122 height 24
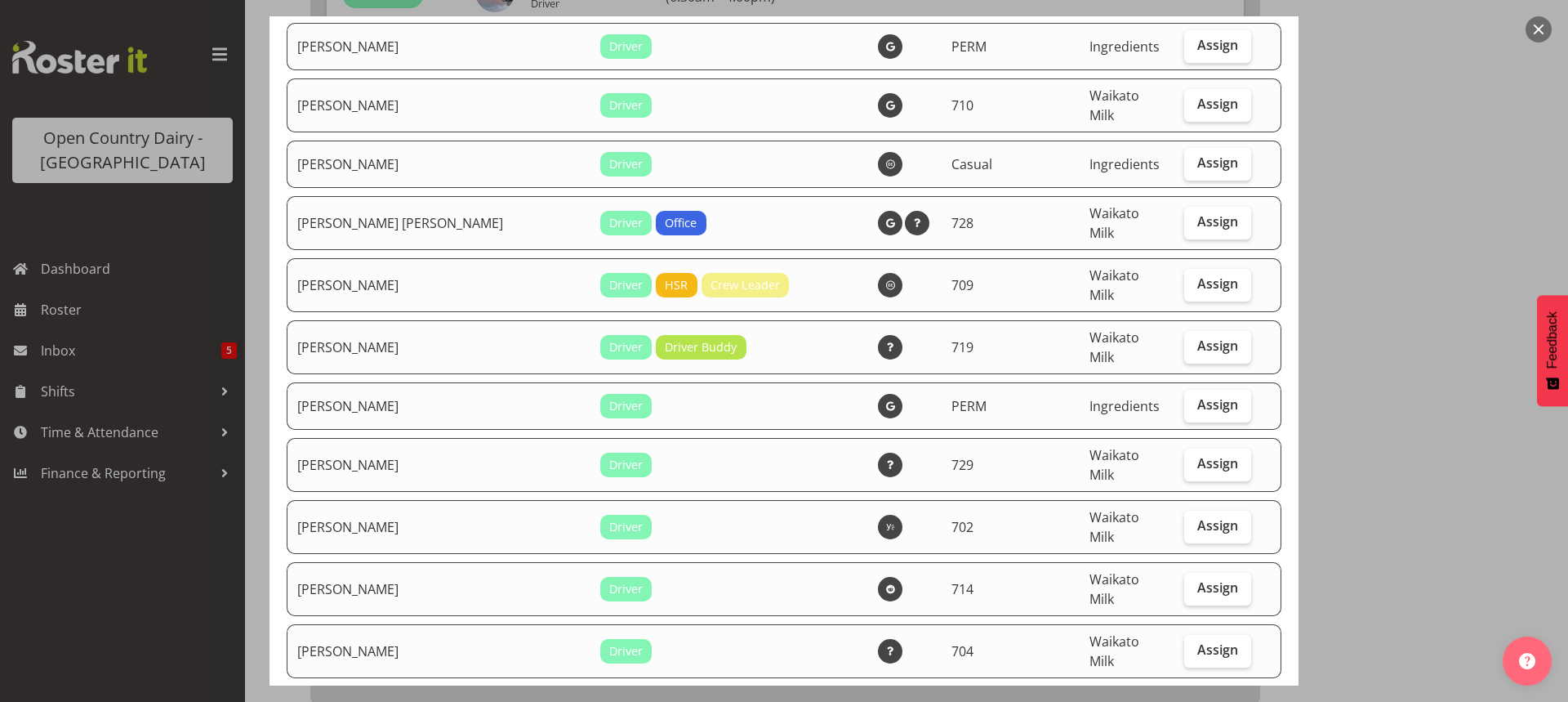
scroll to position [6948, 0]
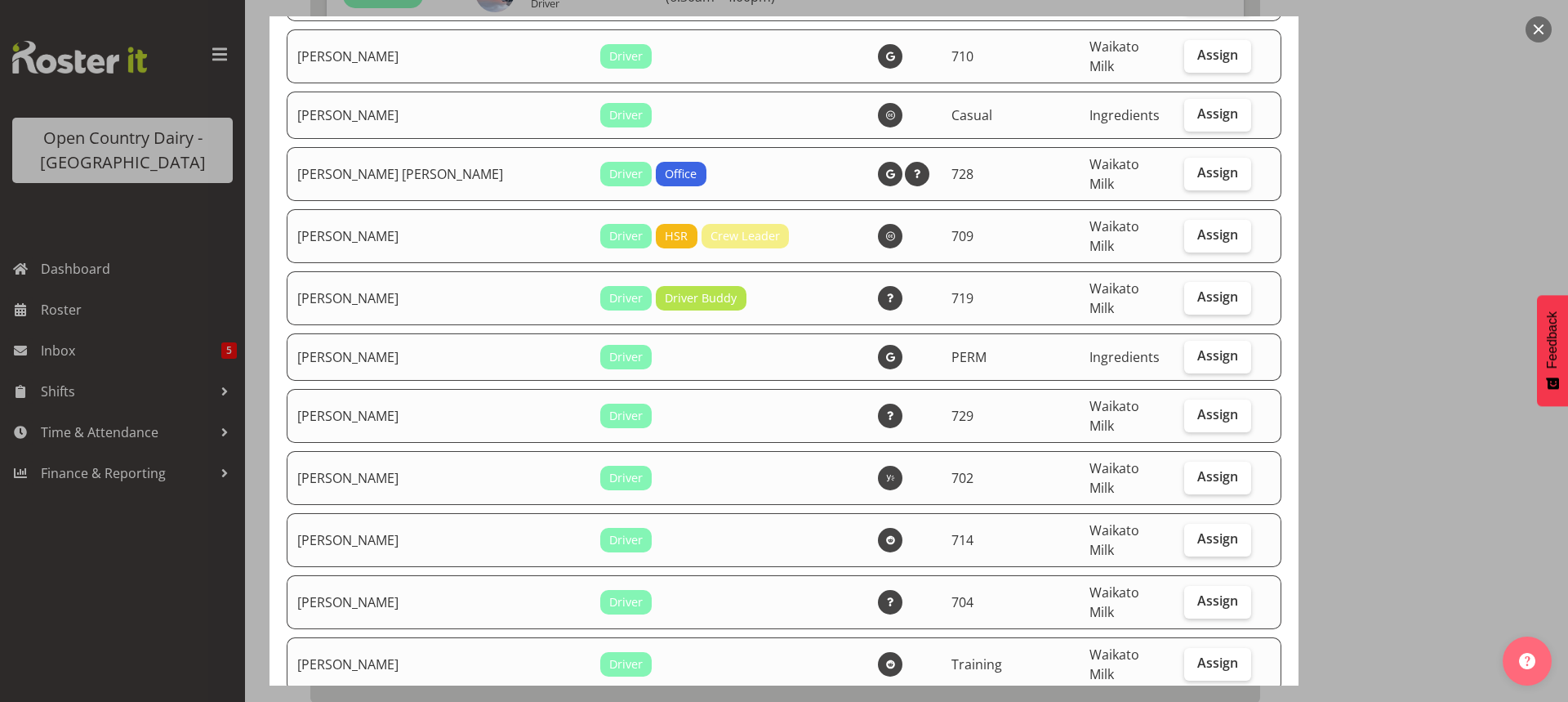
checkbox input "true"
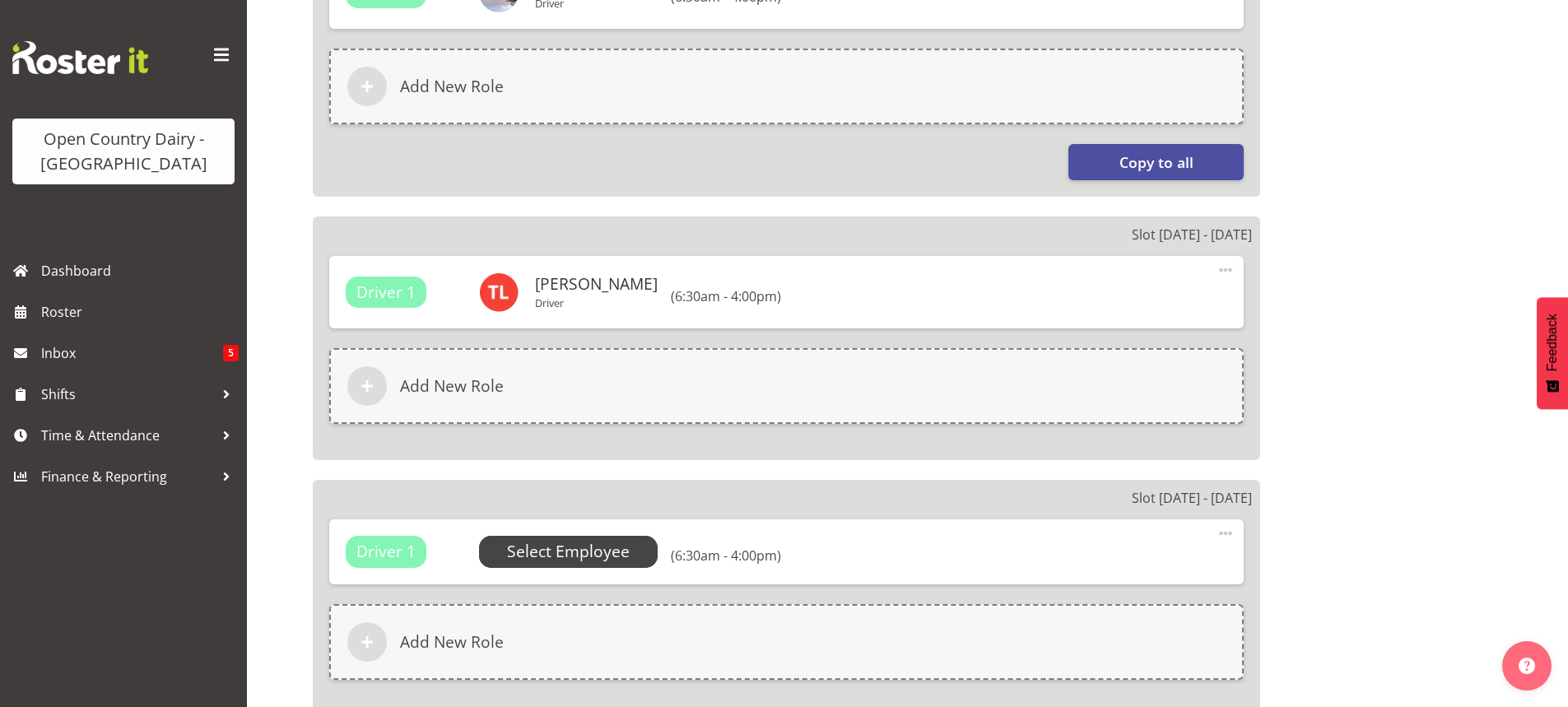
click at [578, 550] on span "Select Employee" at bounding box center [567, 551] width 122 height 24
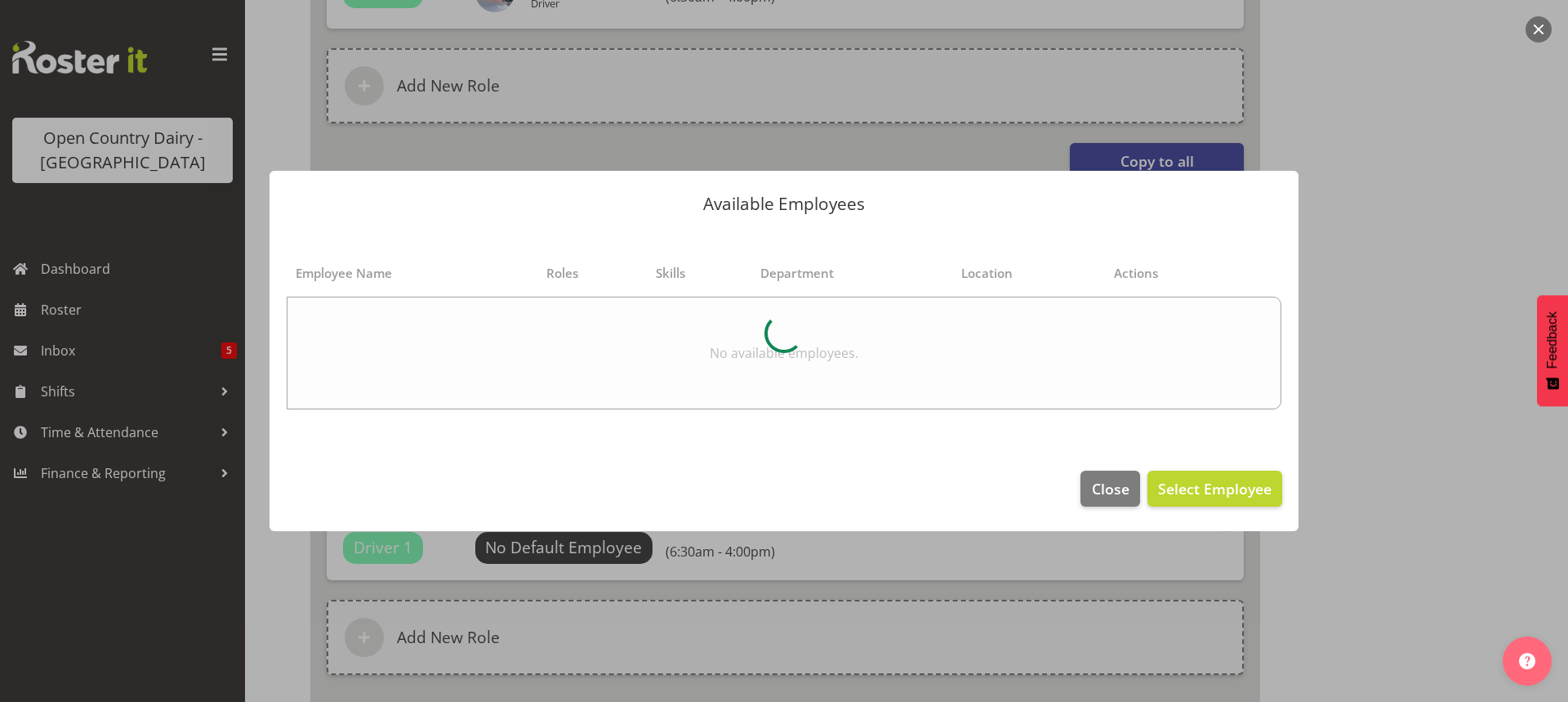
select select "832"
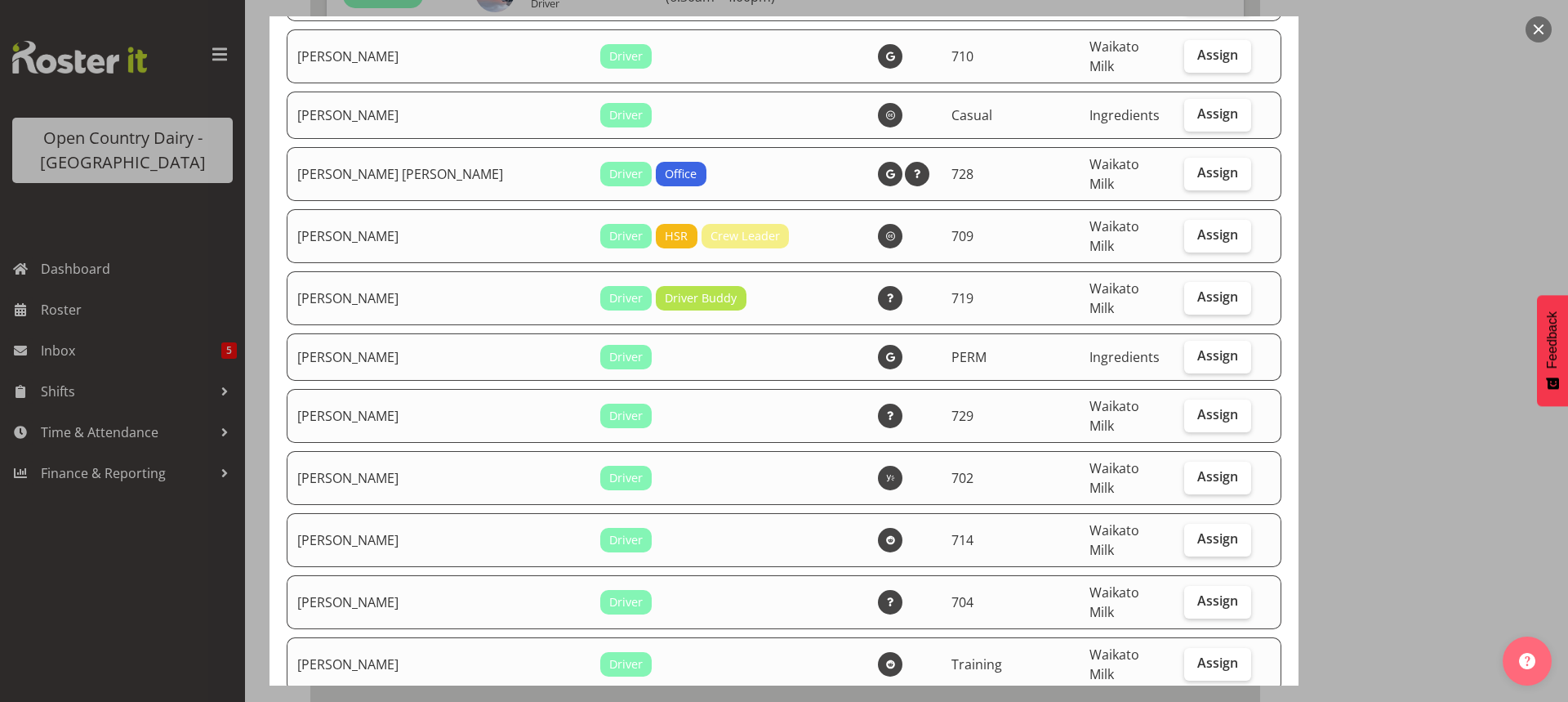
checkbox input "true"
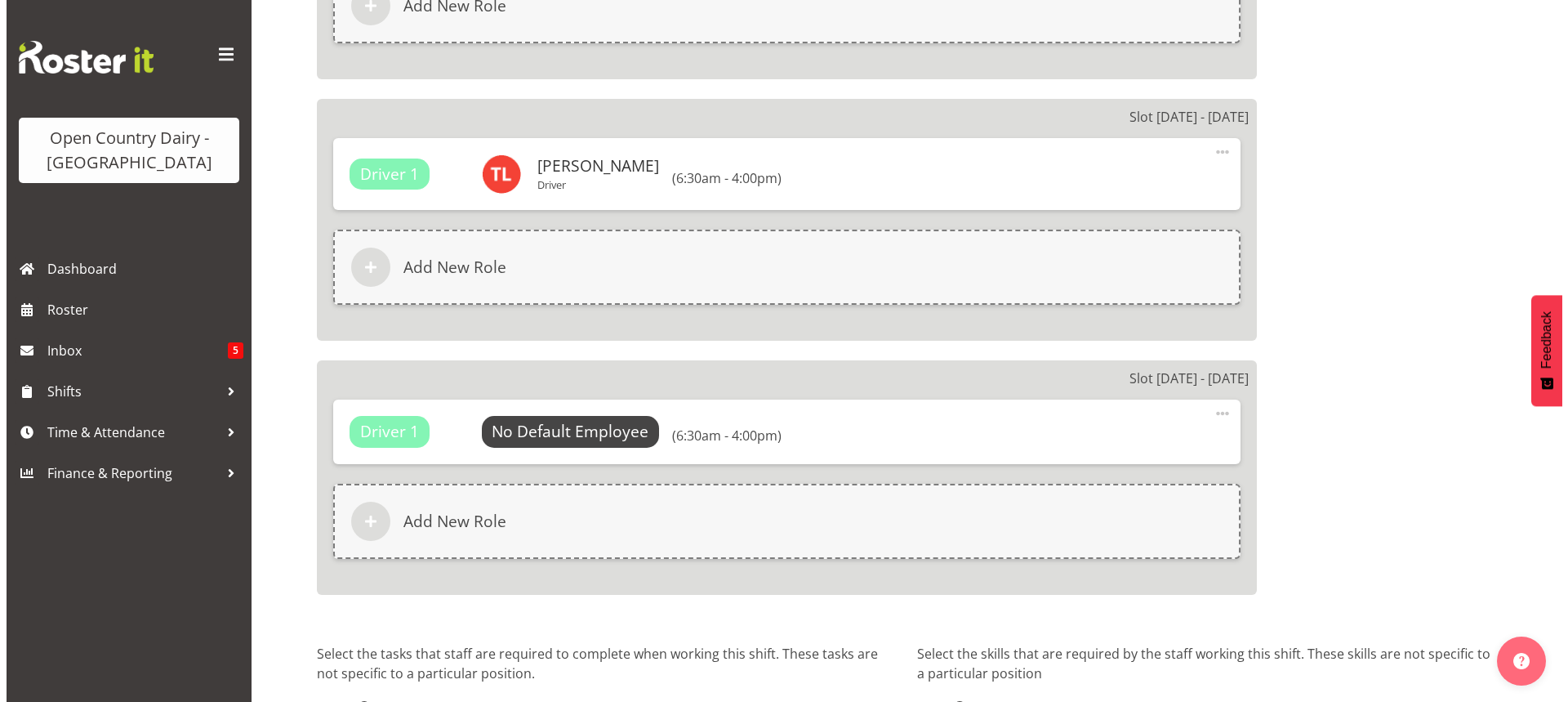
scroll to position [2943, 0]
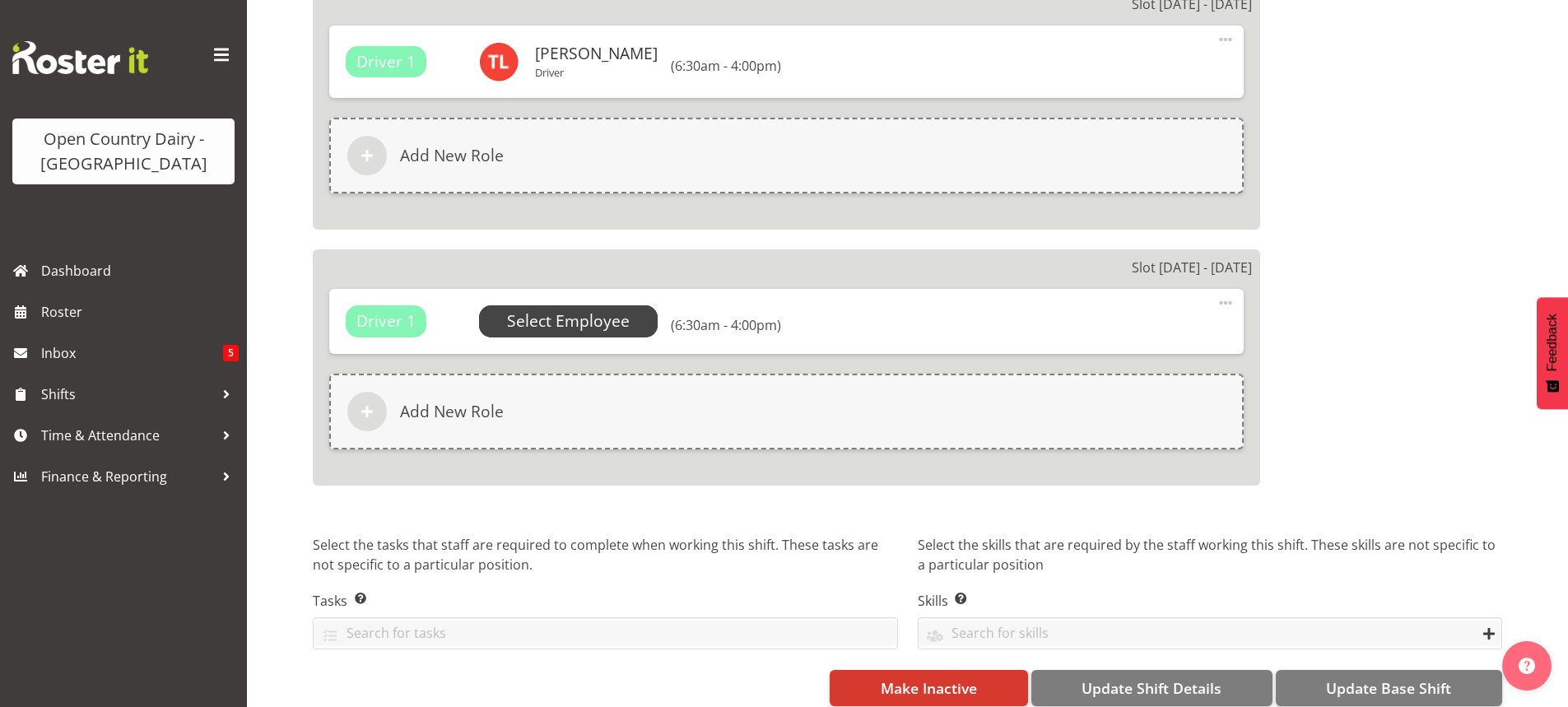
click at [600, 318] on span "Select Employee" at bounding box center [567, 321] width 122 height 24
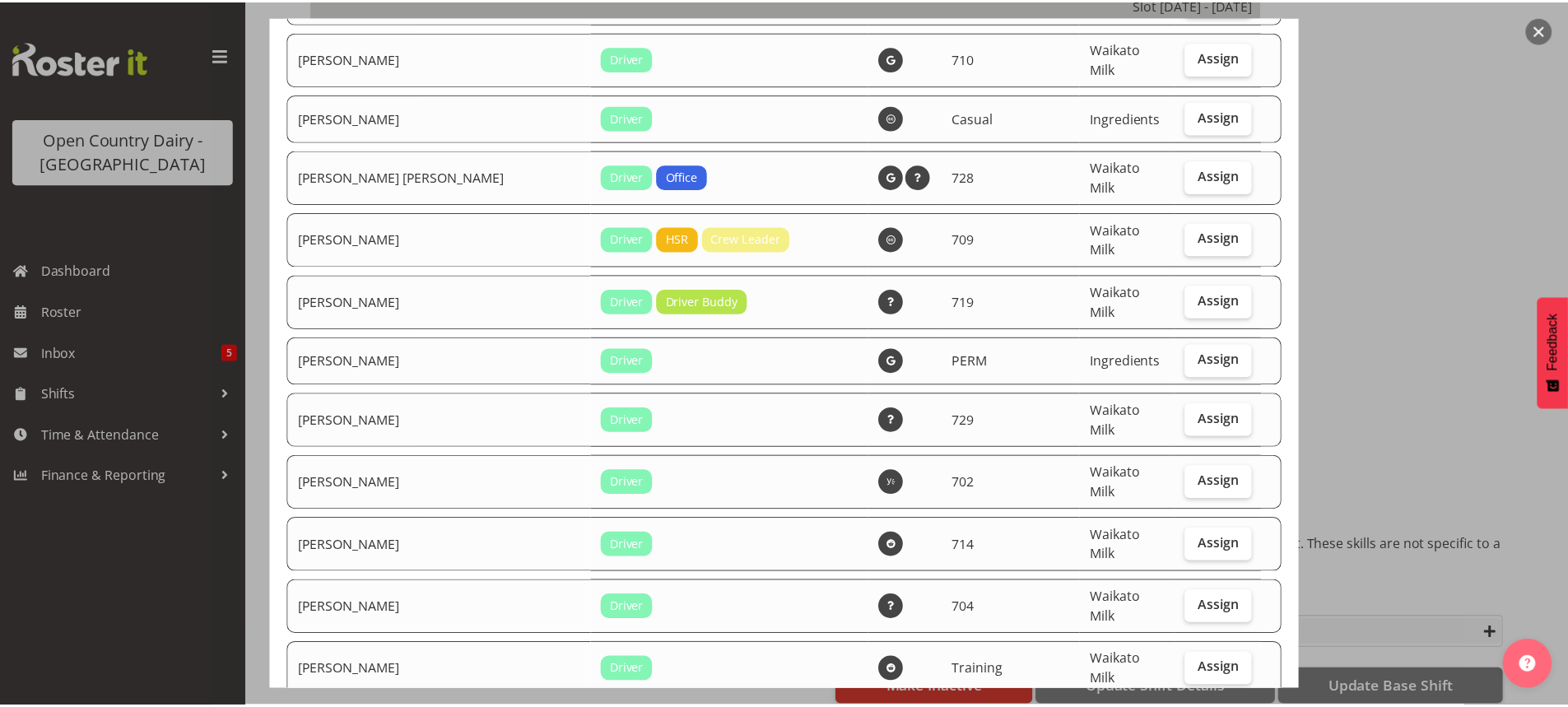
scroll to position [6998, 0]
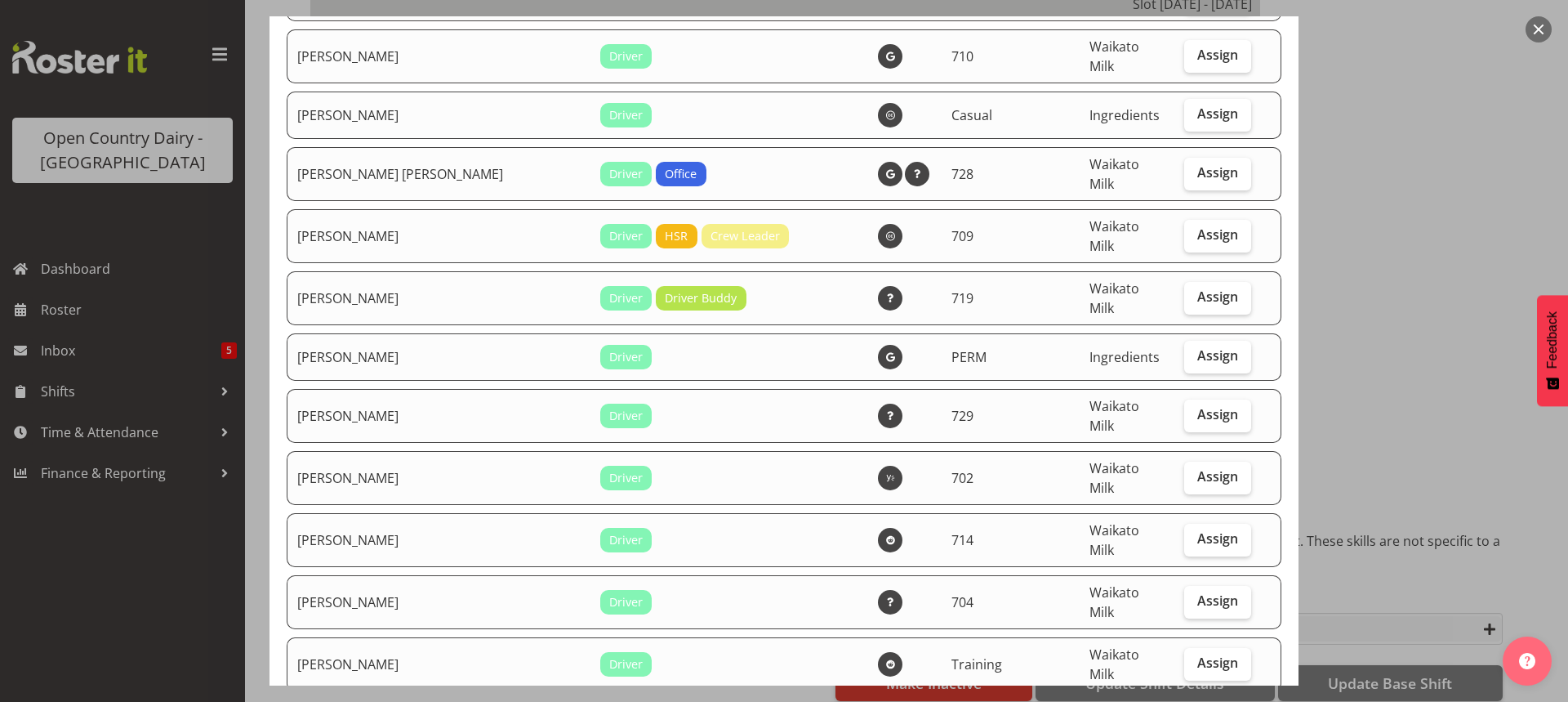
checkbox input "true"
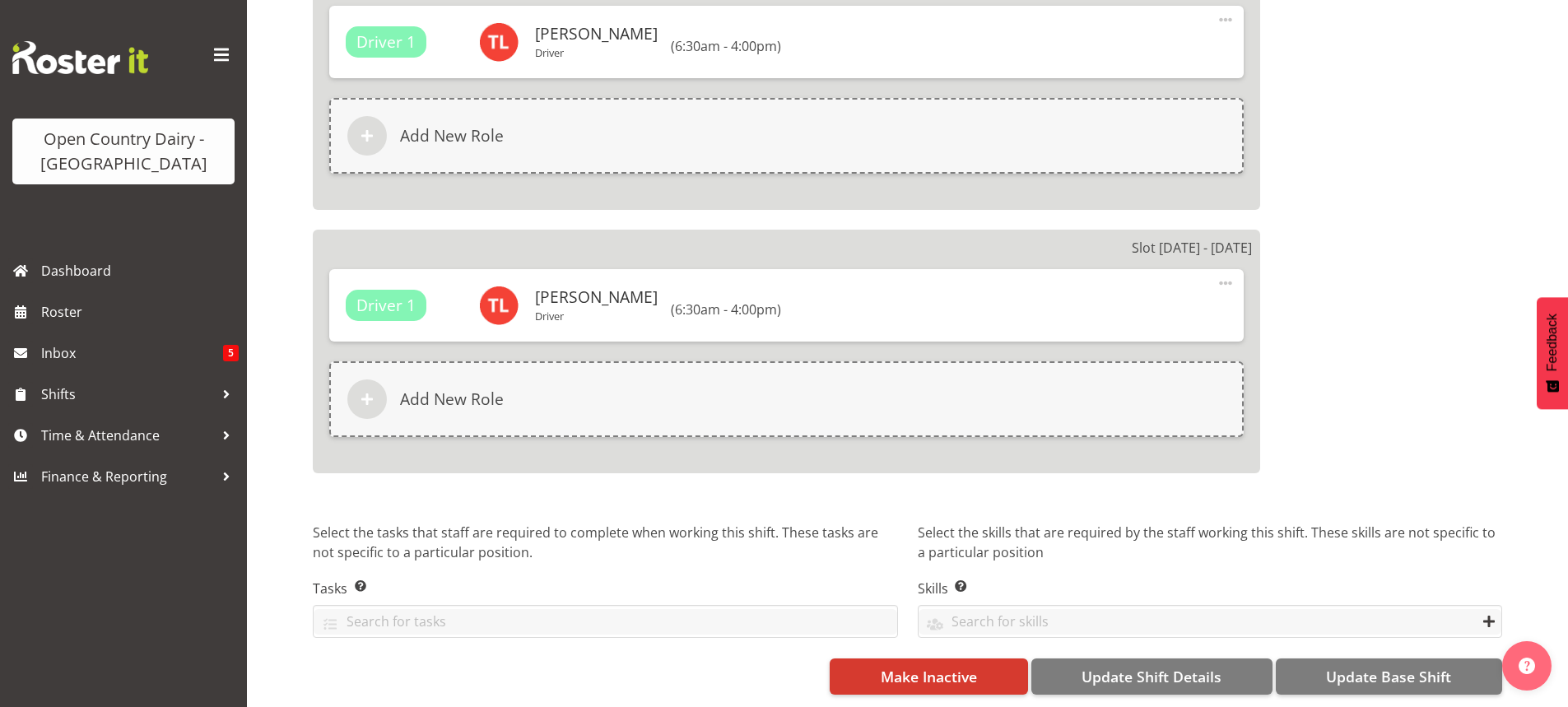
scroll to position [2996, 0]
click at [1353, 666] on span "Update Base Shift" at bounding box center [1388, 677] width 125 height 21
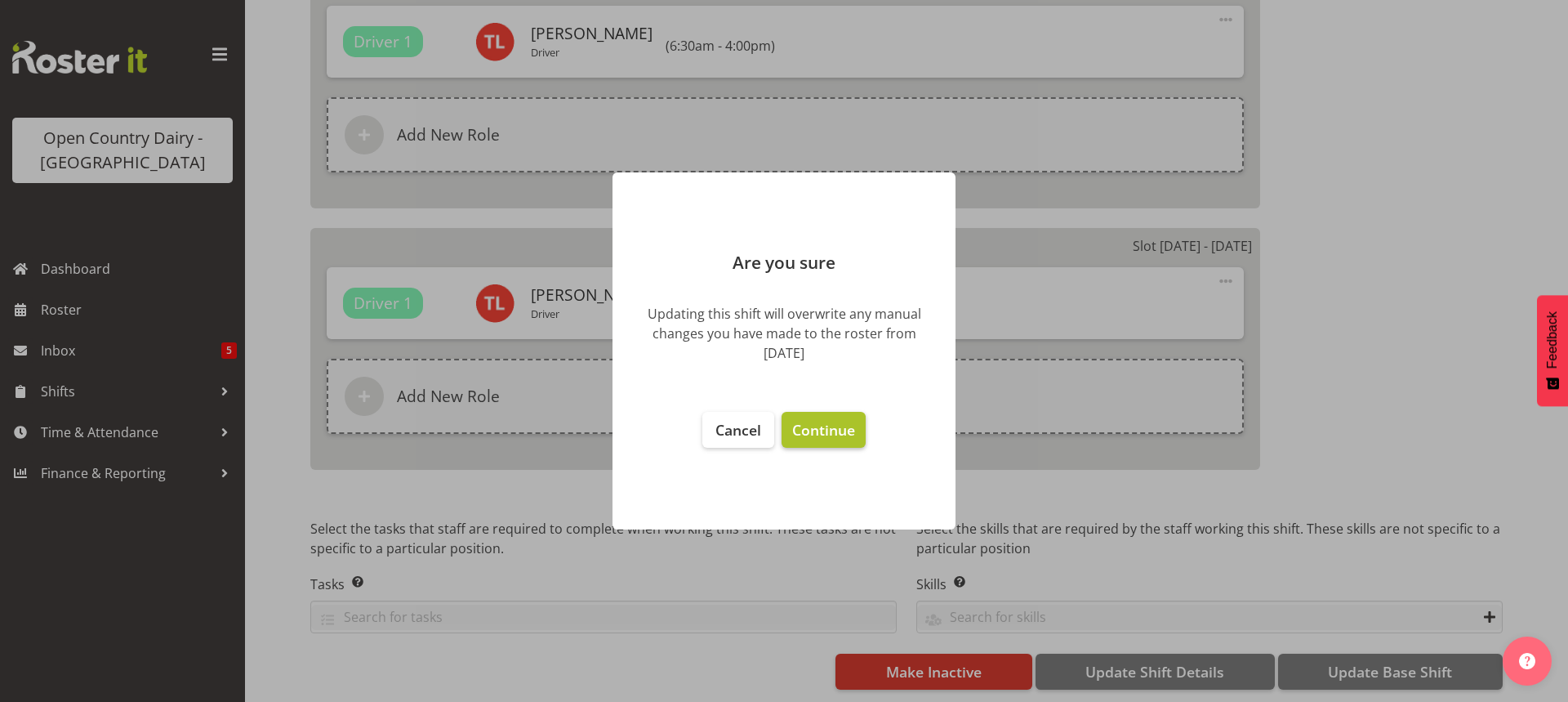
click at [828, 427] on span "Continue" at bounding box center [823, 430] width 63 height 20
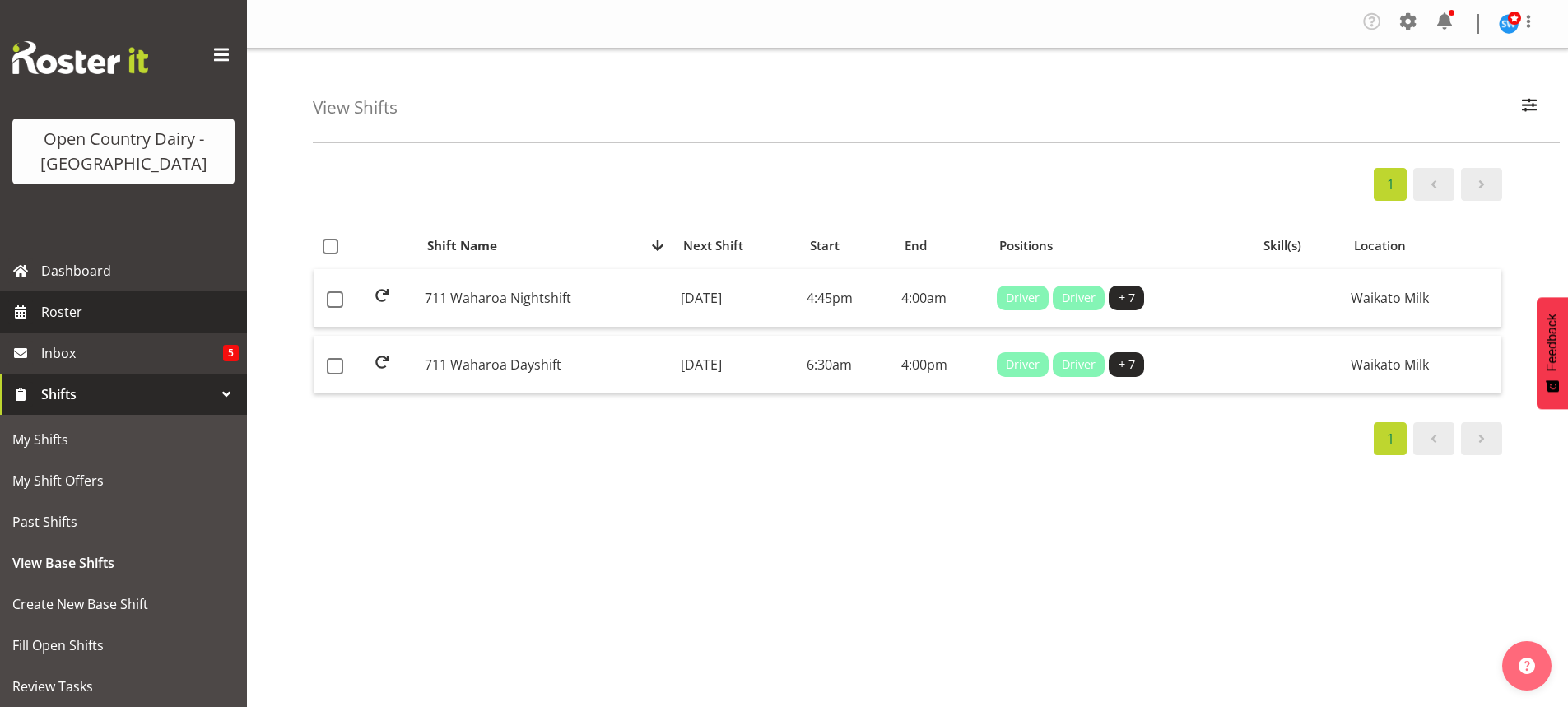
click at [64, 312] on span "Roster" at bounding box center [139, 312] width 197 height 25
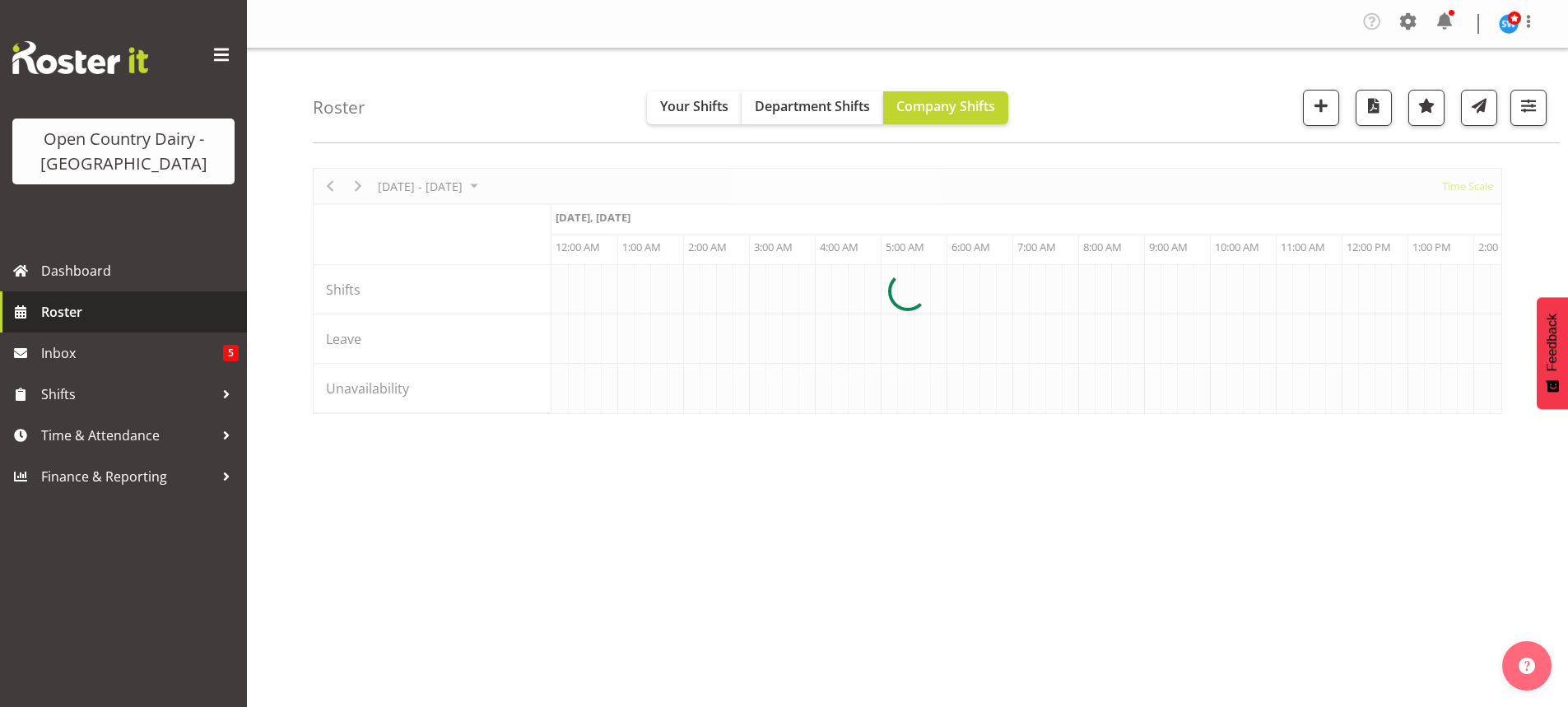
scroll to position [0, 6320]
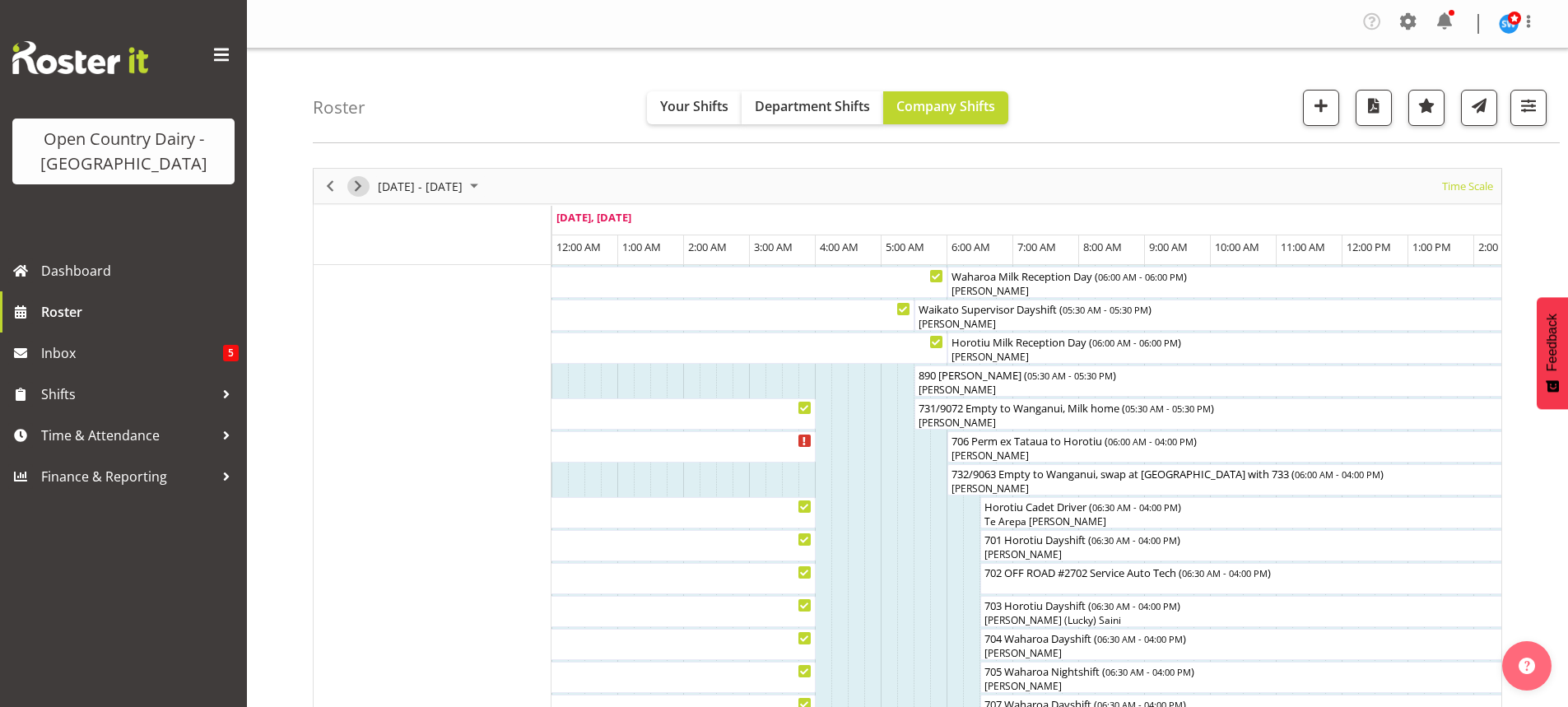
click at [358, 184] on span "Next" at bounding box center [358, 186] width 20 height 21
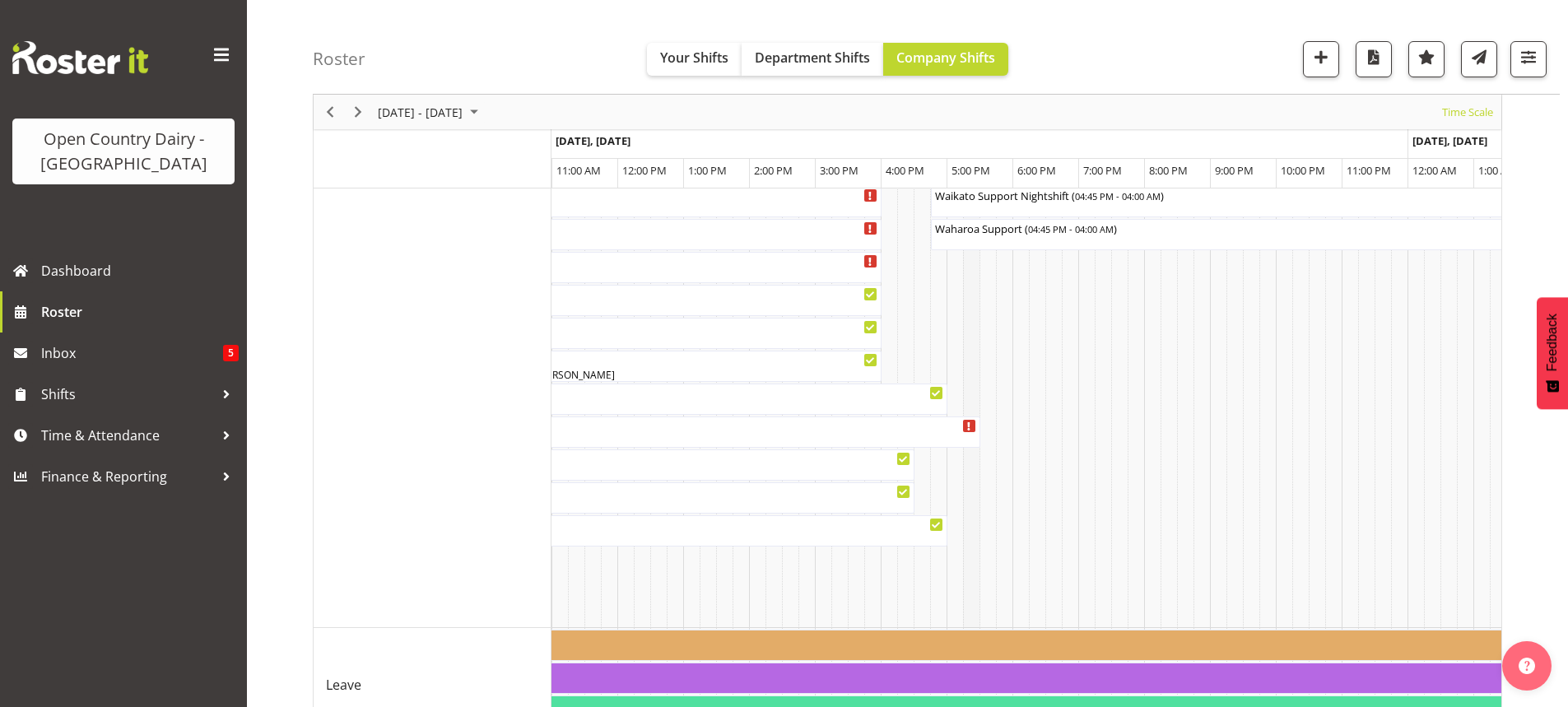
scroll to position [1476, 0]
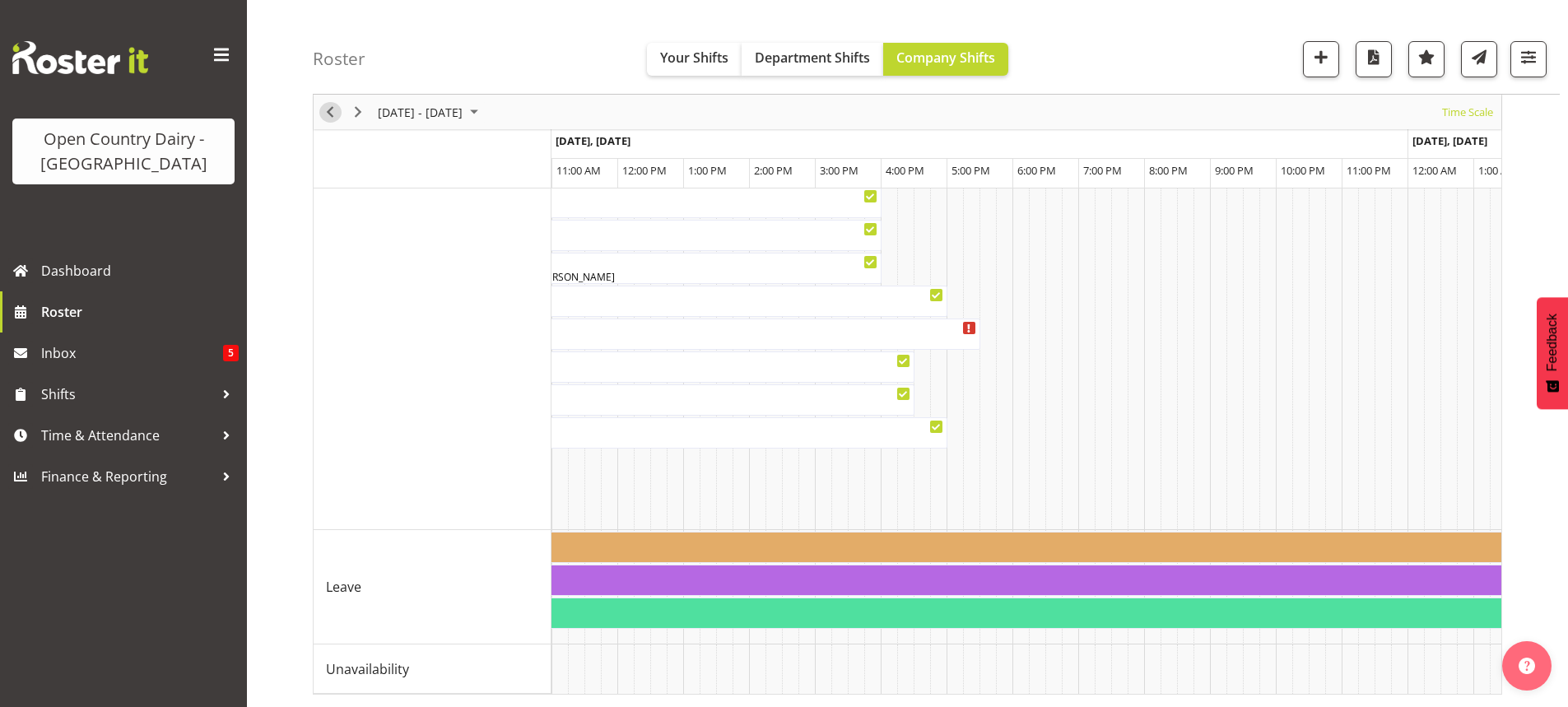
click at [329, 114] on span "Previous" at bounding box center [330, 112] width 20 height 21
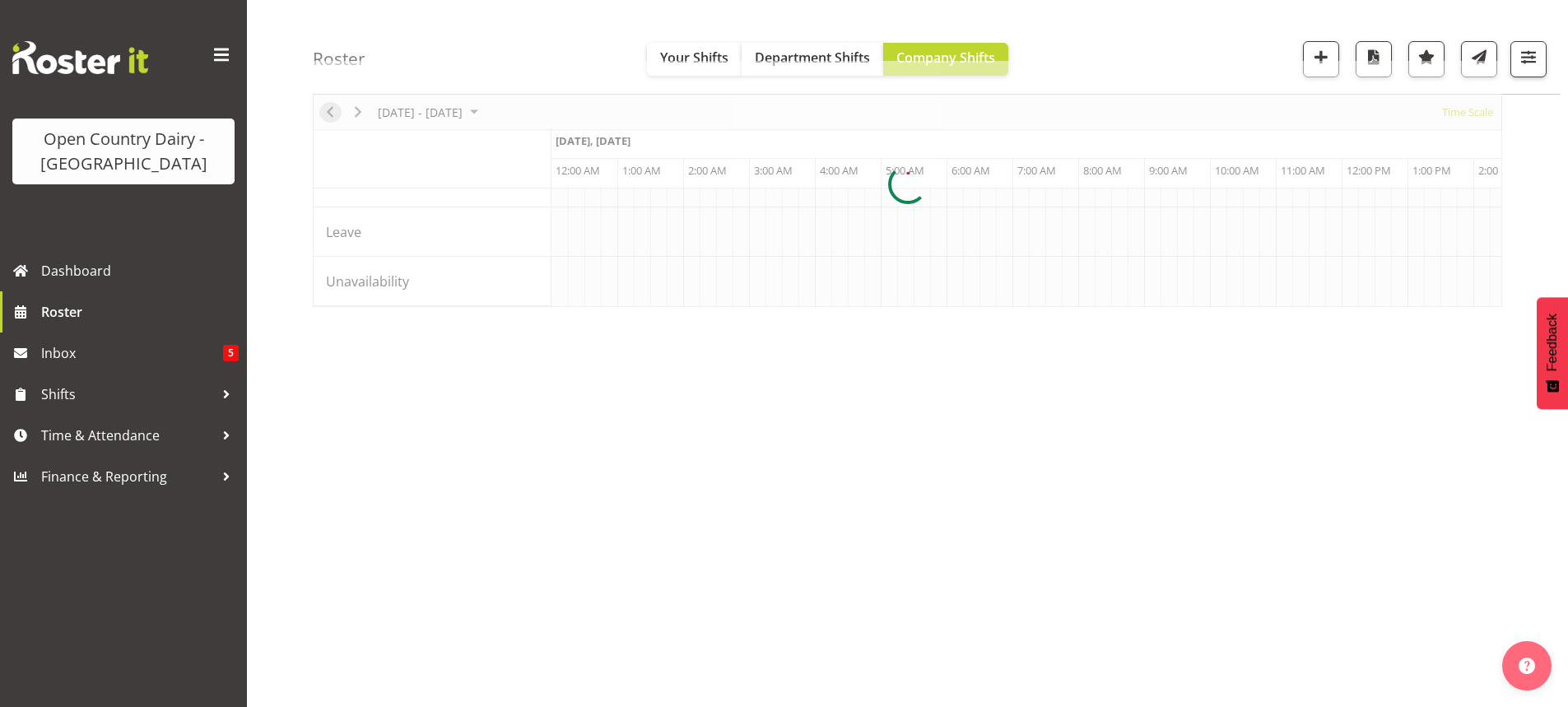
scroll to position [0, 6320]
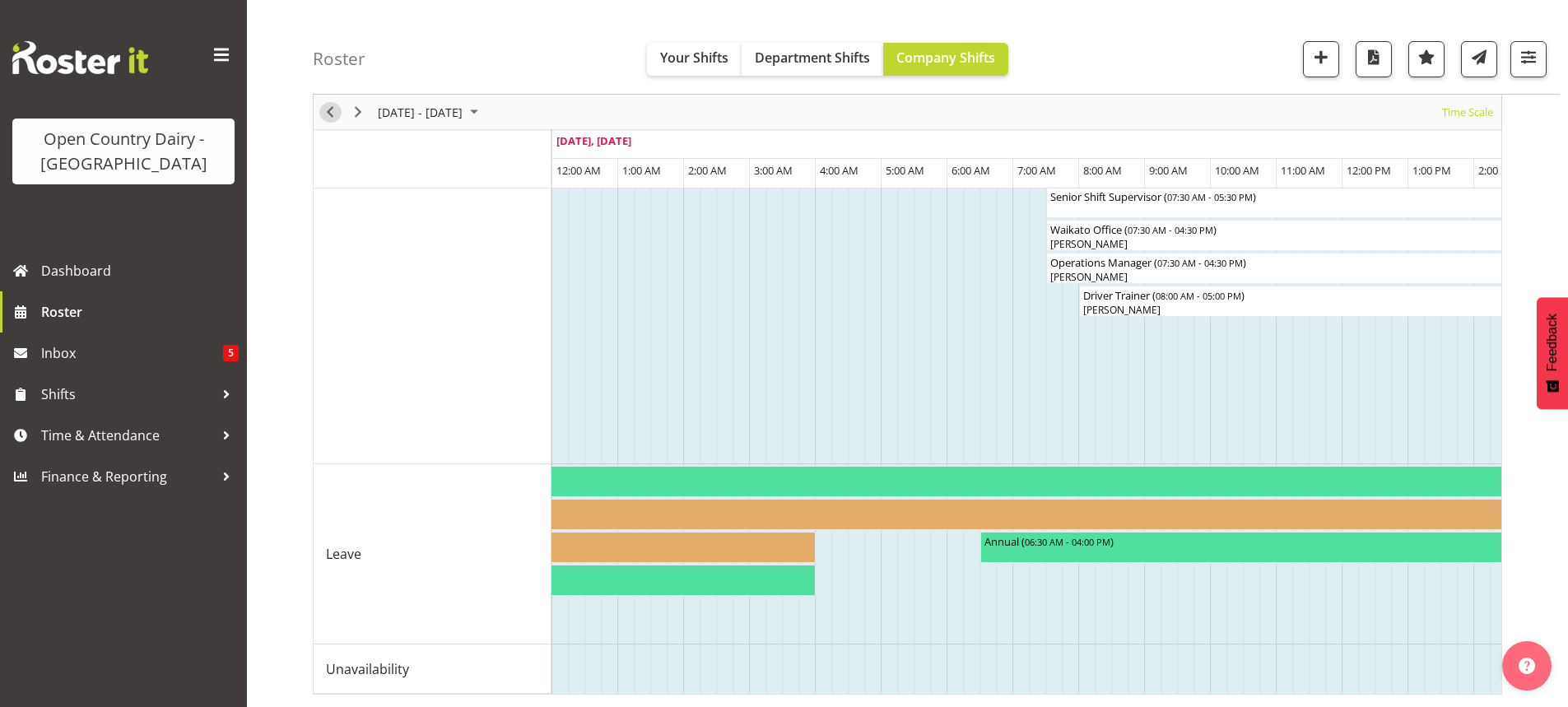
scroll to position [1574, 0]
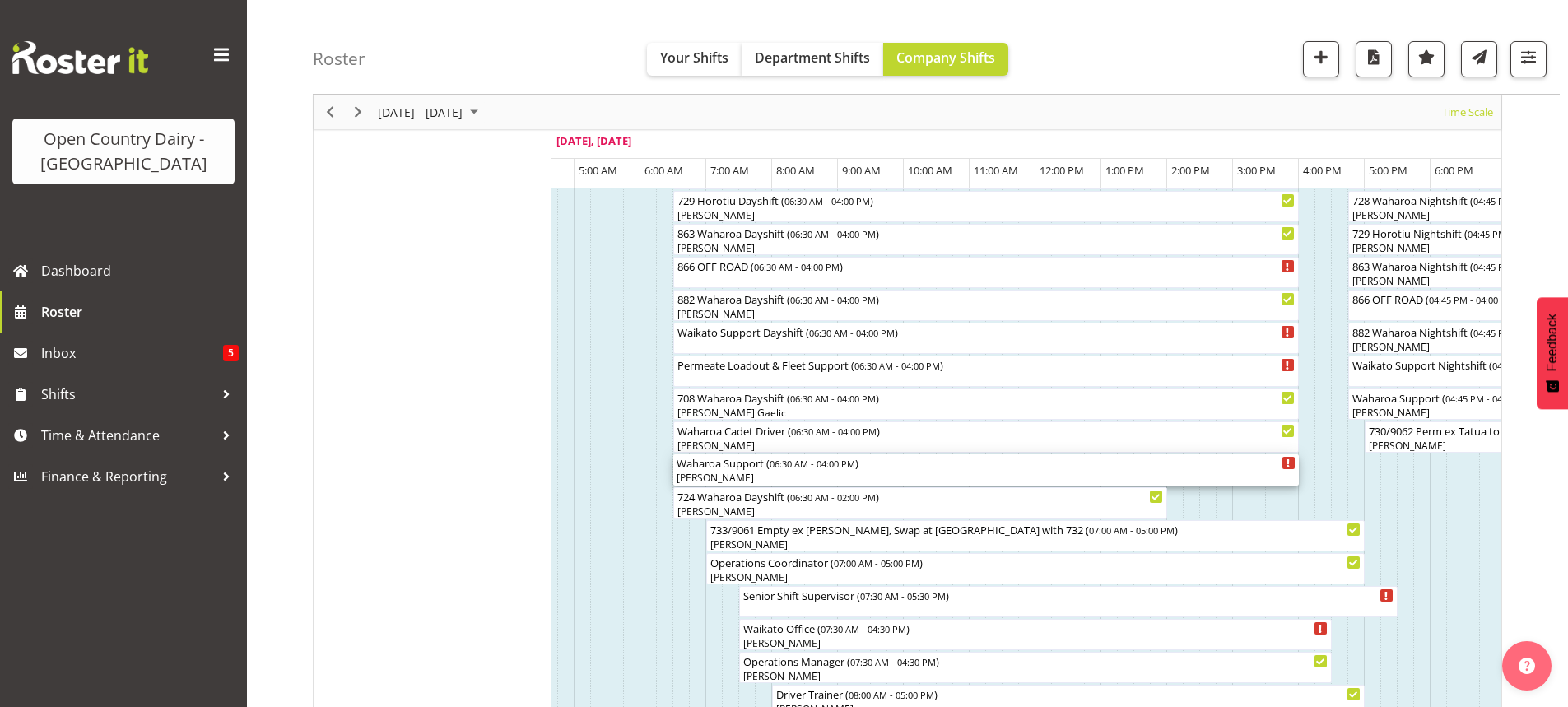
click at [786, 478] on div "[PERSON_NAME]" at bounding box center [985, 478] width 619 height 15
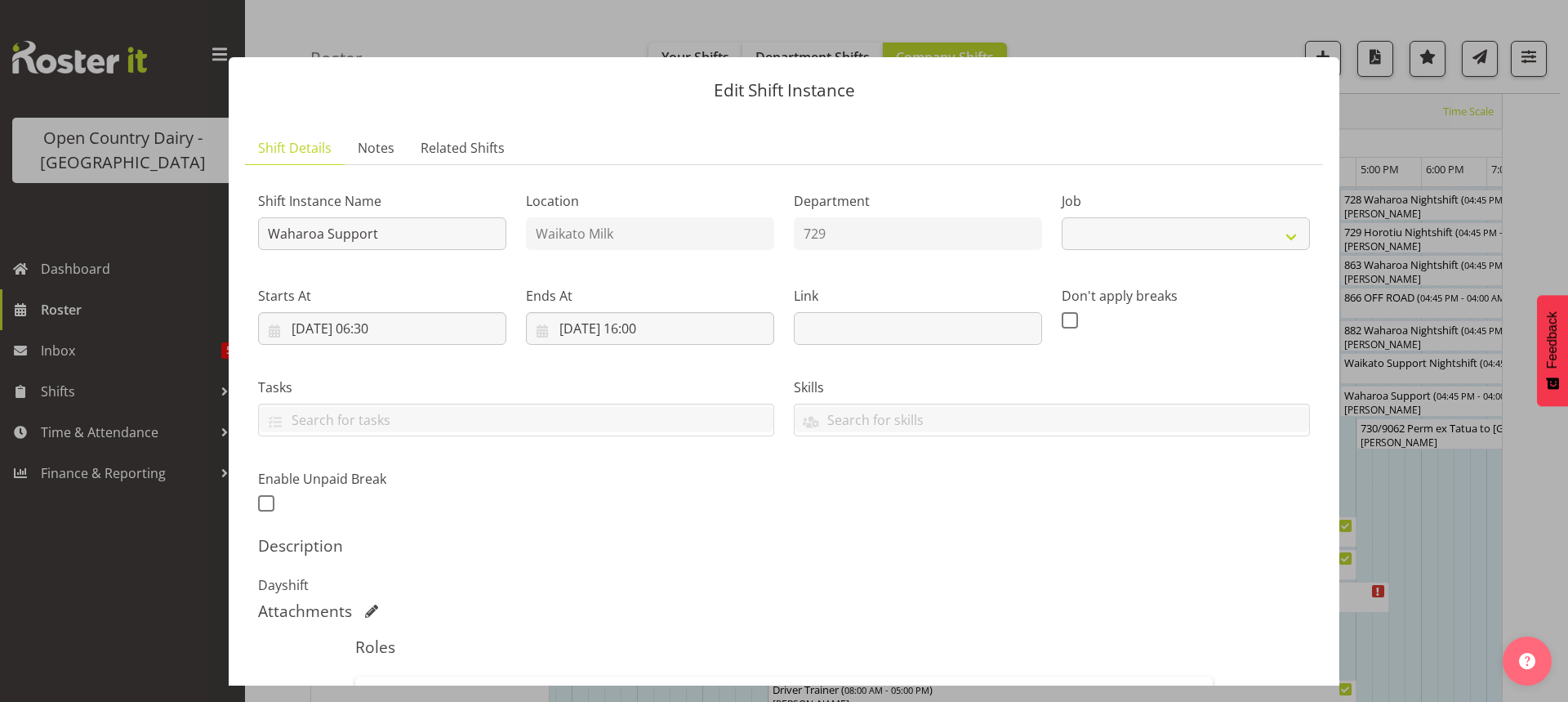
select select "9052"
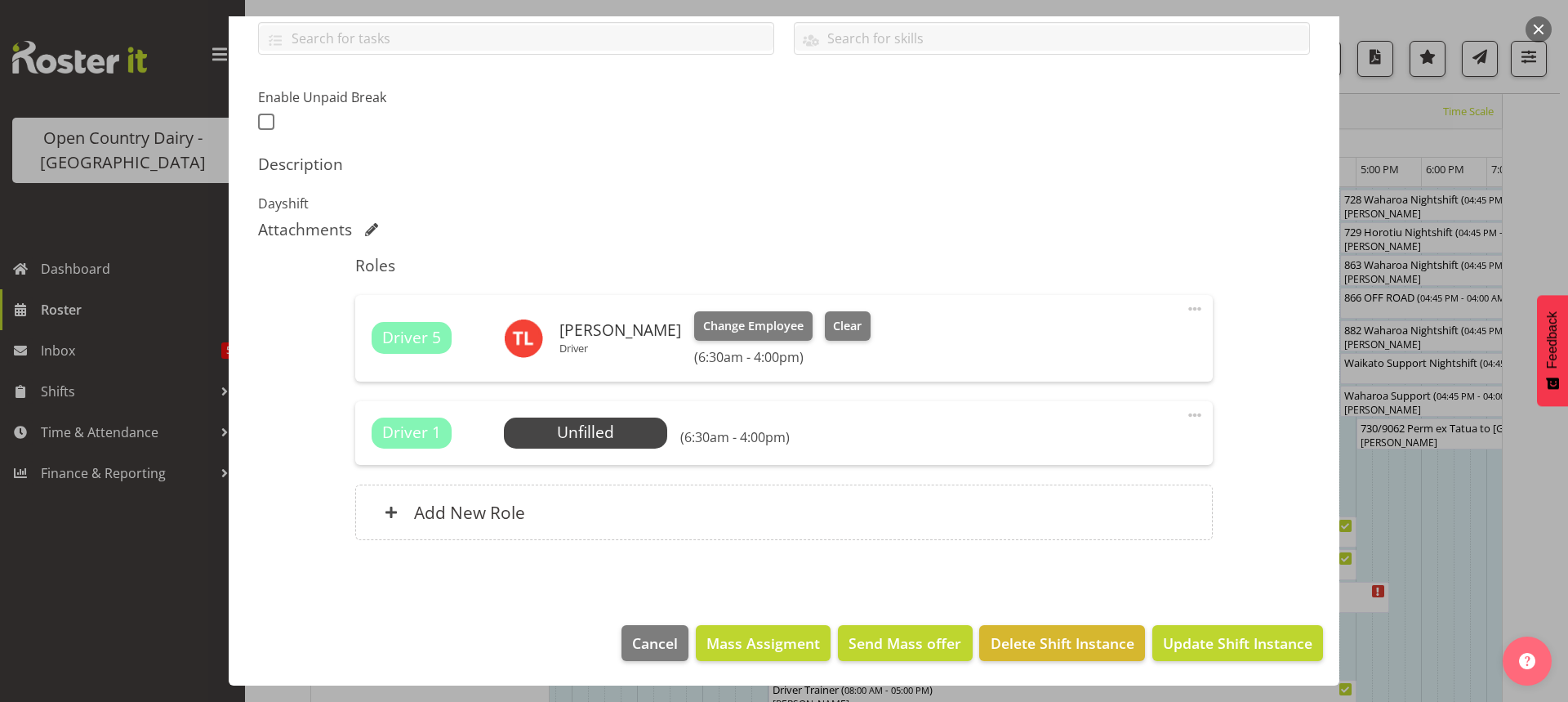
click at [1185, 414] on span at bounding box center [1195, 415] width 20 height 20
click at [1072, 512] on link "Delete" at bounding box center [1126, 513] width 157 height 29
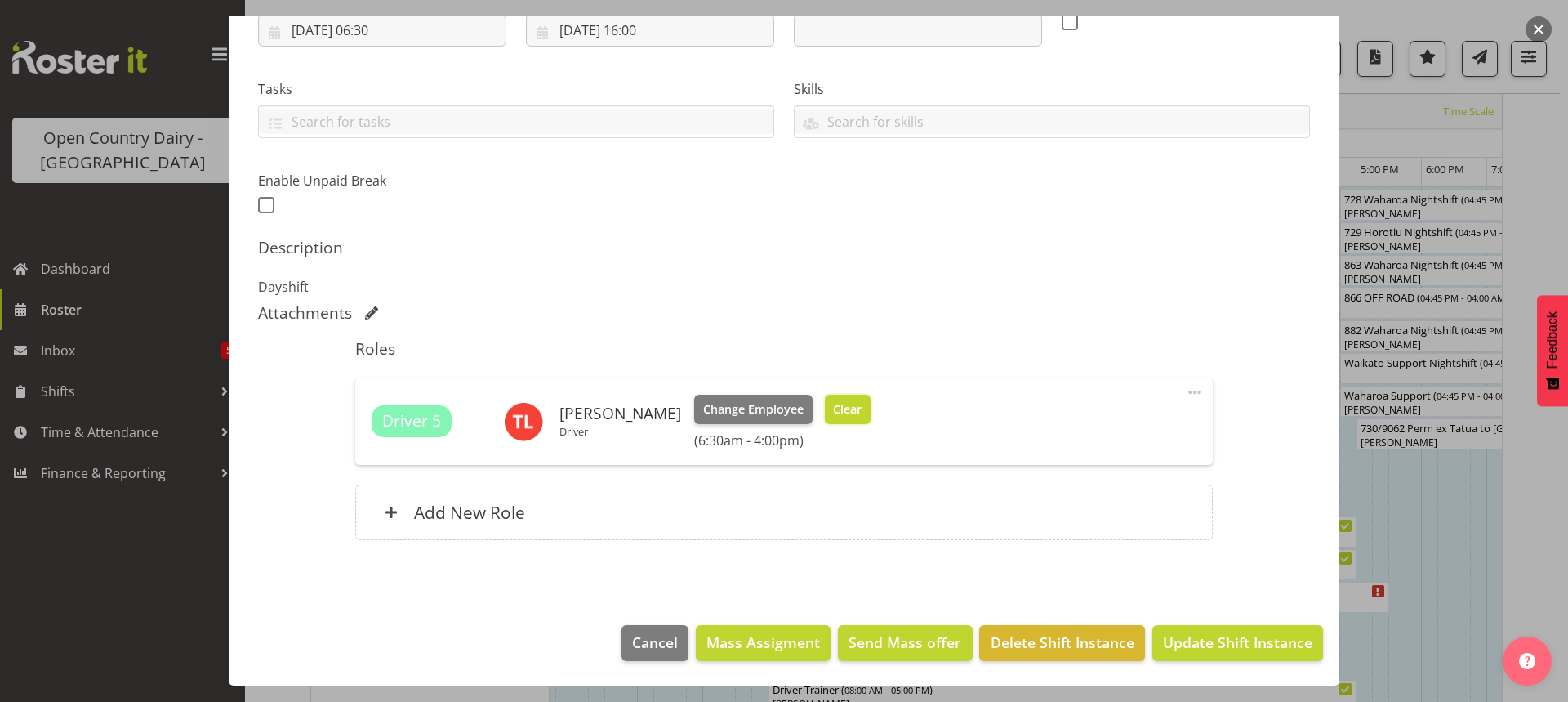
click at [833, 408] on span "Clear" at bounding box center [847, 409] width 28 height 18
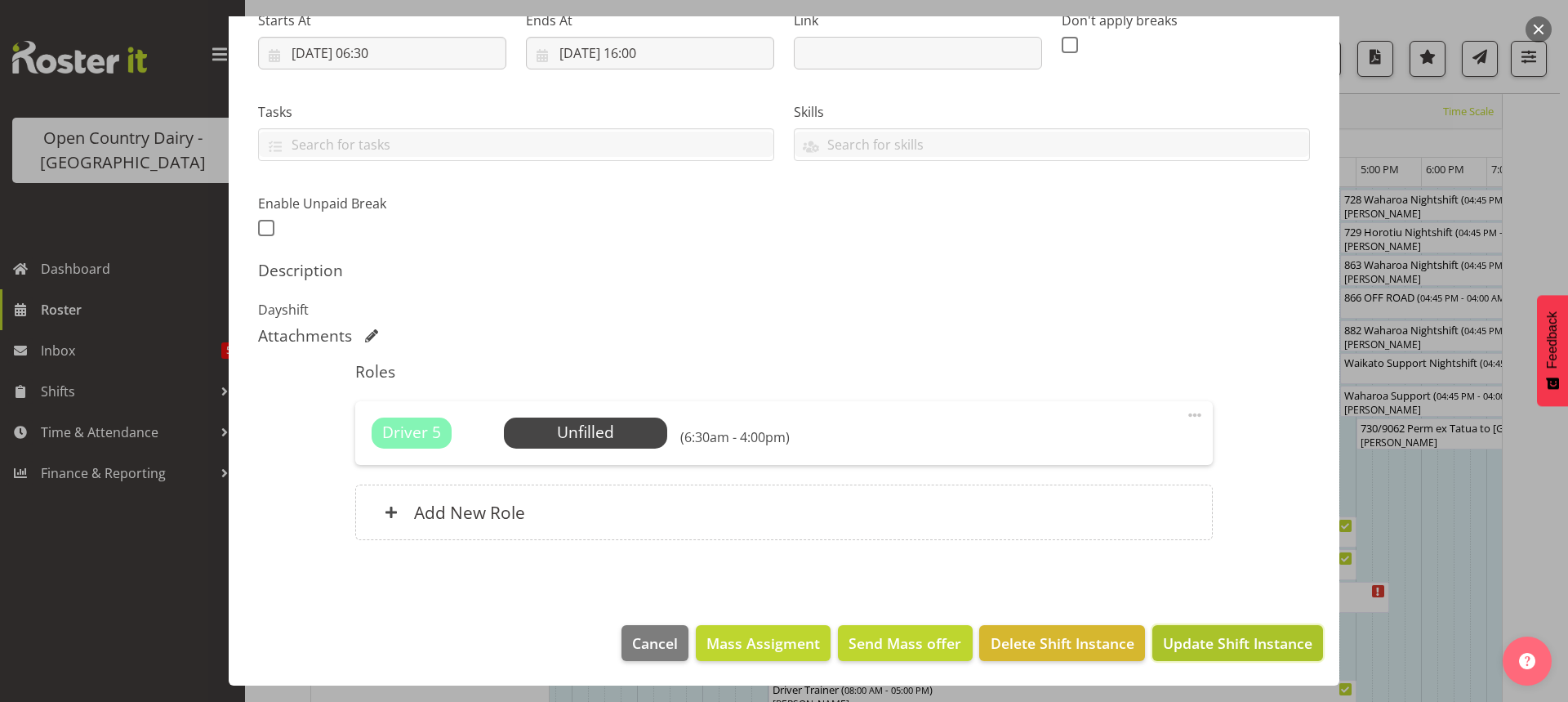
click at [1219, 642] on span "Update Shift Instance" at bounding box center [1238, 643] width 150 height 21
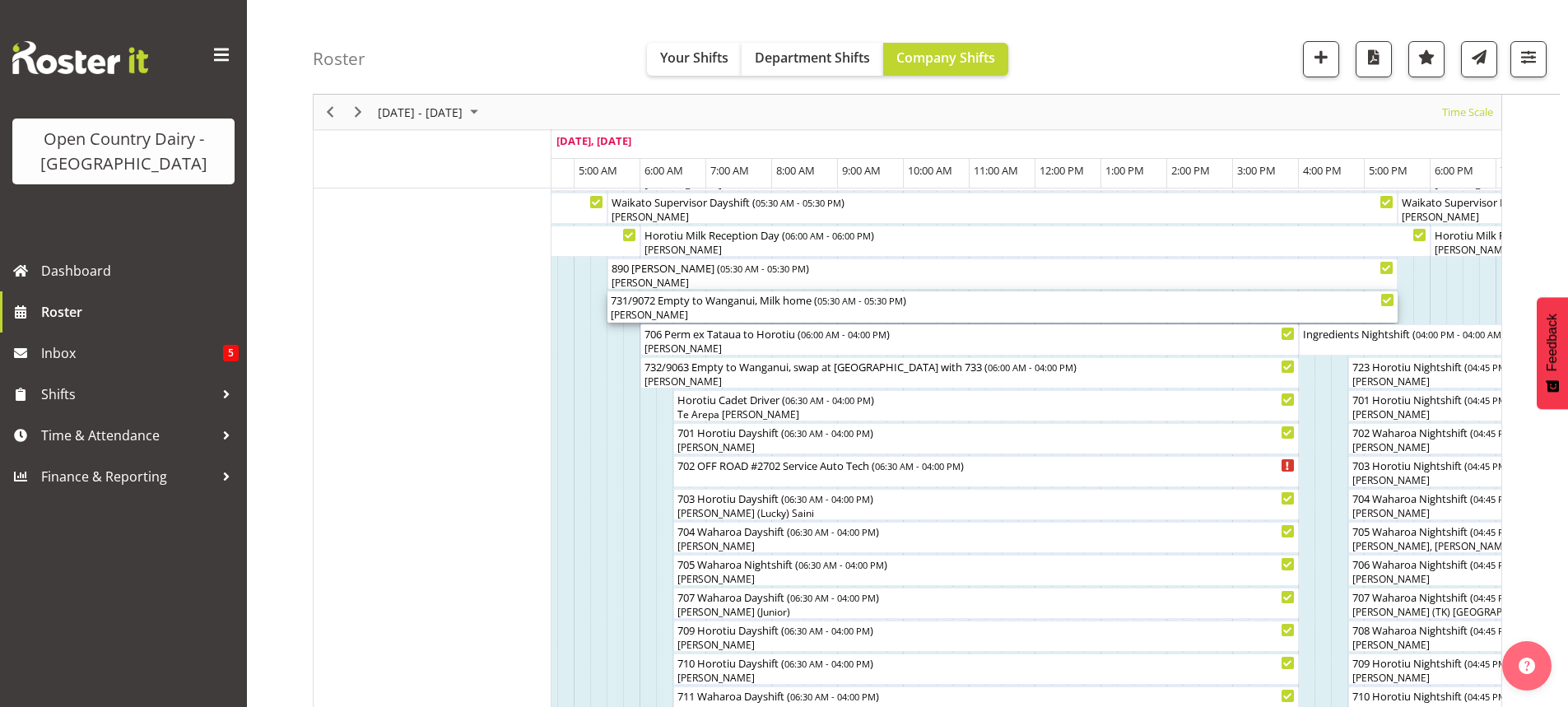
click at [733, 313] on div "[PERSON_NAME]" at bounding box center [1002, 315] width 784 height 15
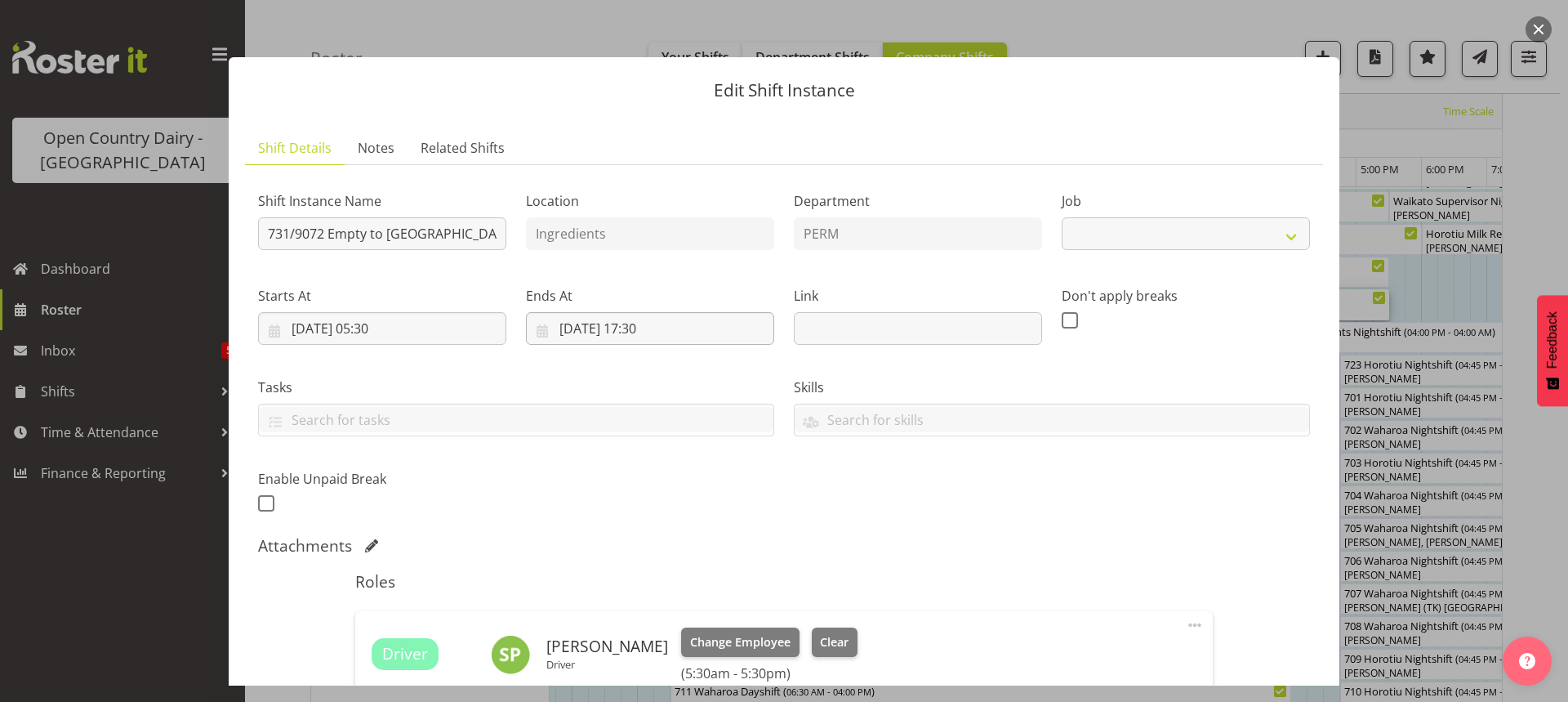
select select "9052"
click at [705, 642] on span "Change Employee" at bounding box center [740, 643] width 100 height 18
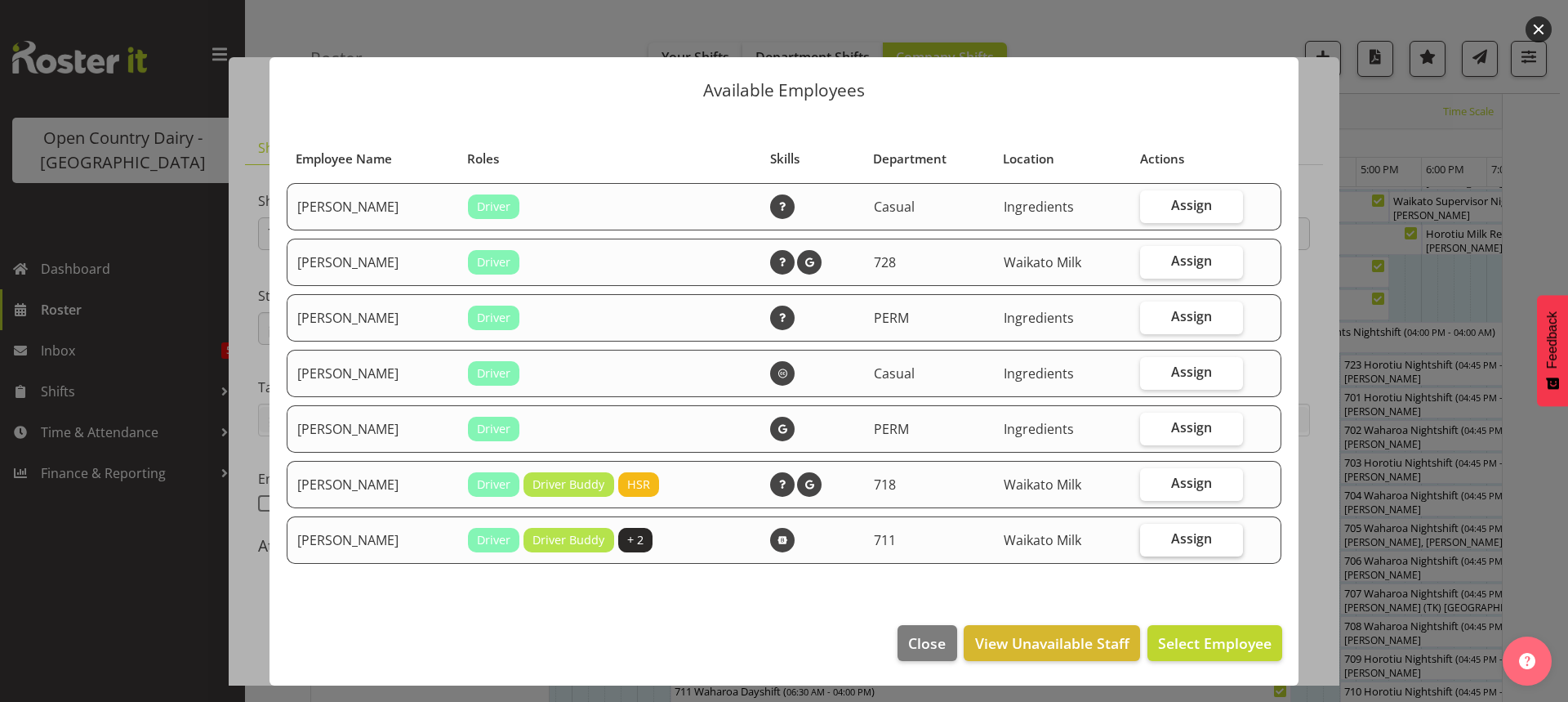
click at [1190, 539] on span "Assign" at bounding box center [1192, 539] width 41 height 16
click at [1151, 539] on input "Assign" at bounding box center [1146, 539] width 11 height 11
checkbox input "true"
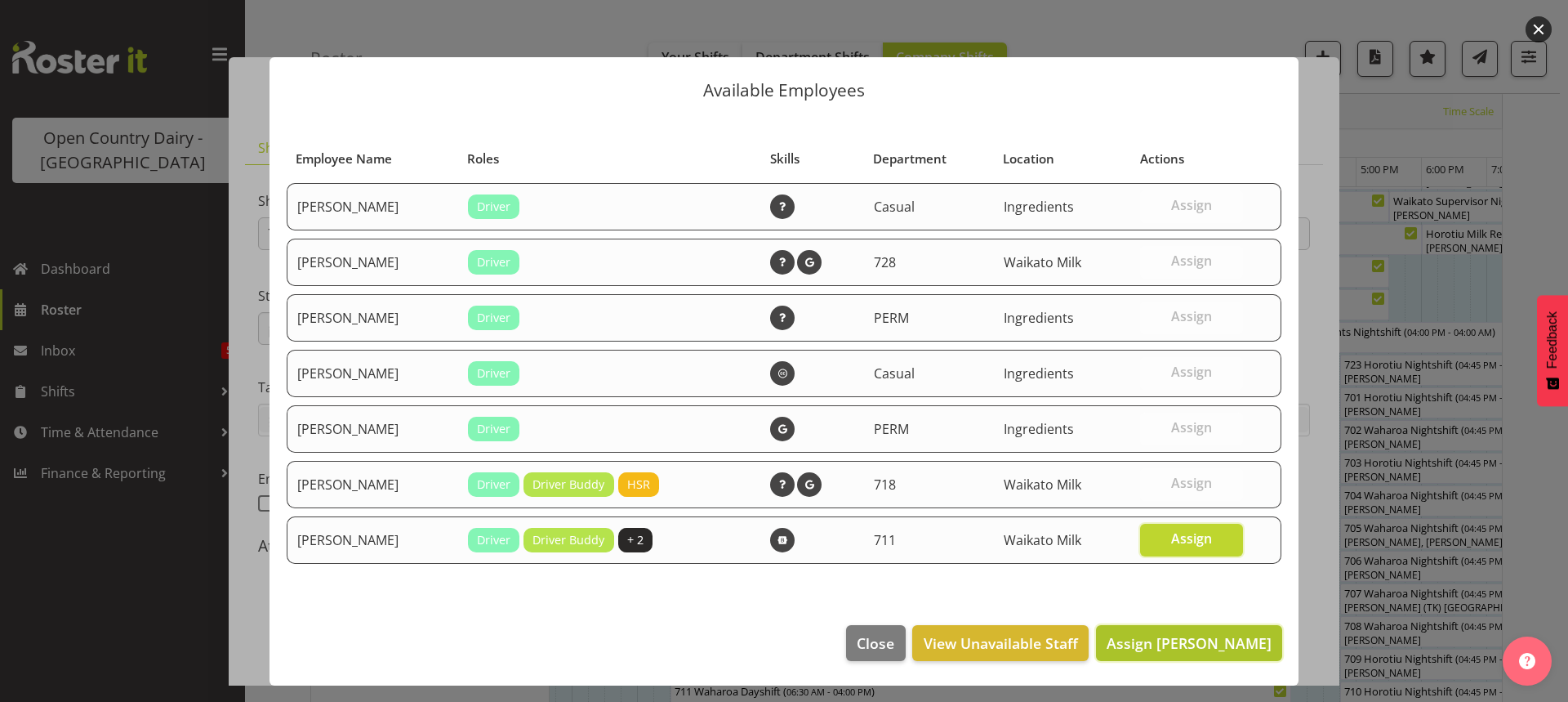
click at [1219, 640] on span "Assign [PERSON_NAME]" at bounding box center [1189, 643] width 165 height 20
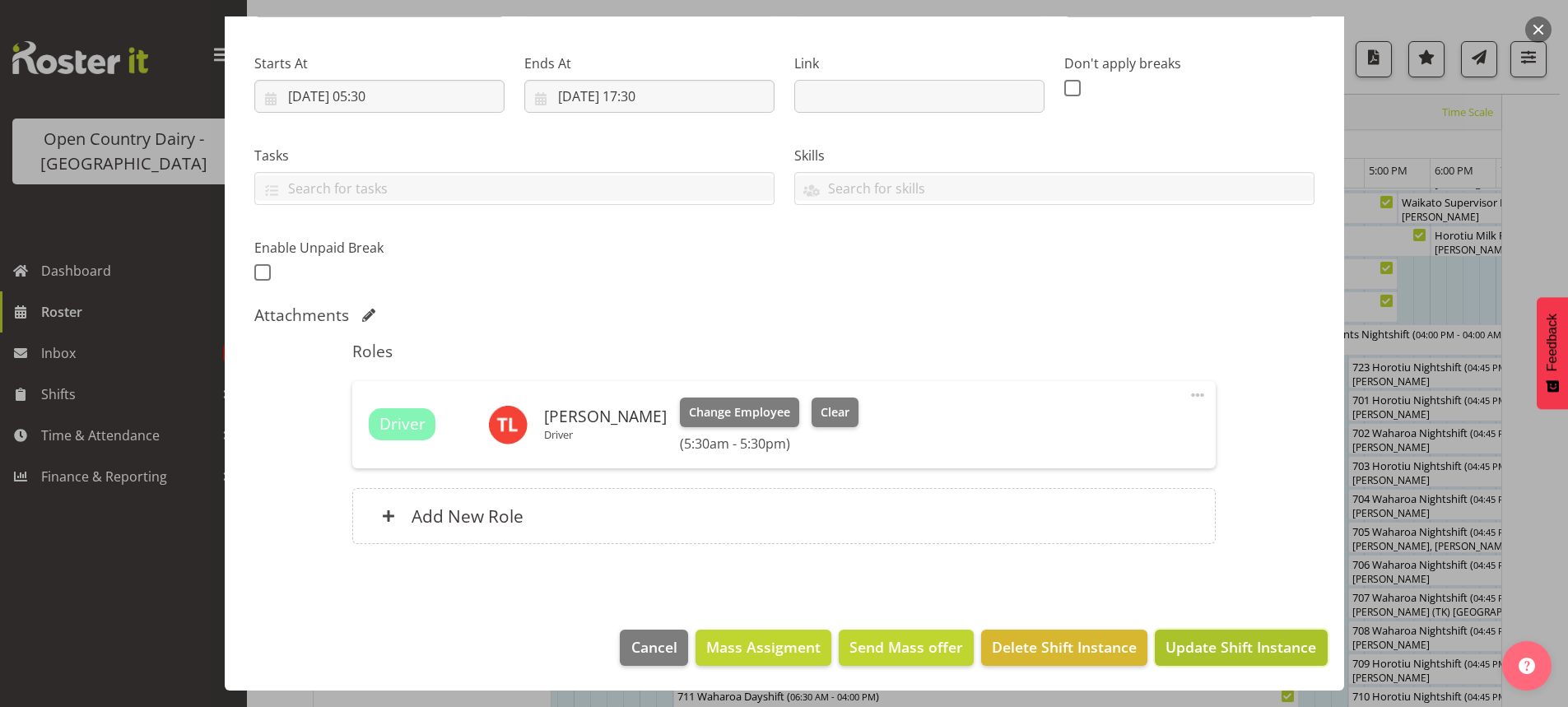
click at [1244, 642] on span "Update Shift Instance" at bounding box center [1240, 647] width 151 height 21
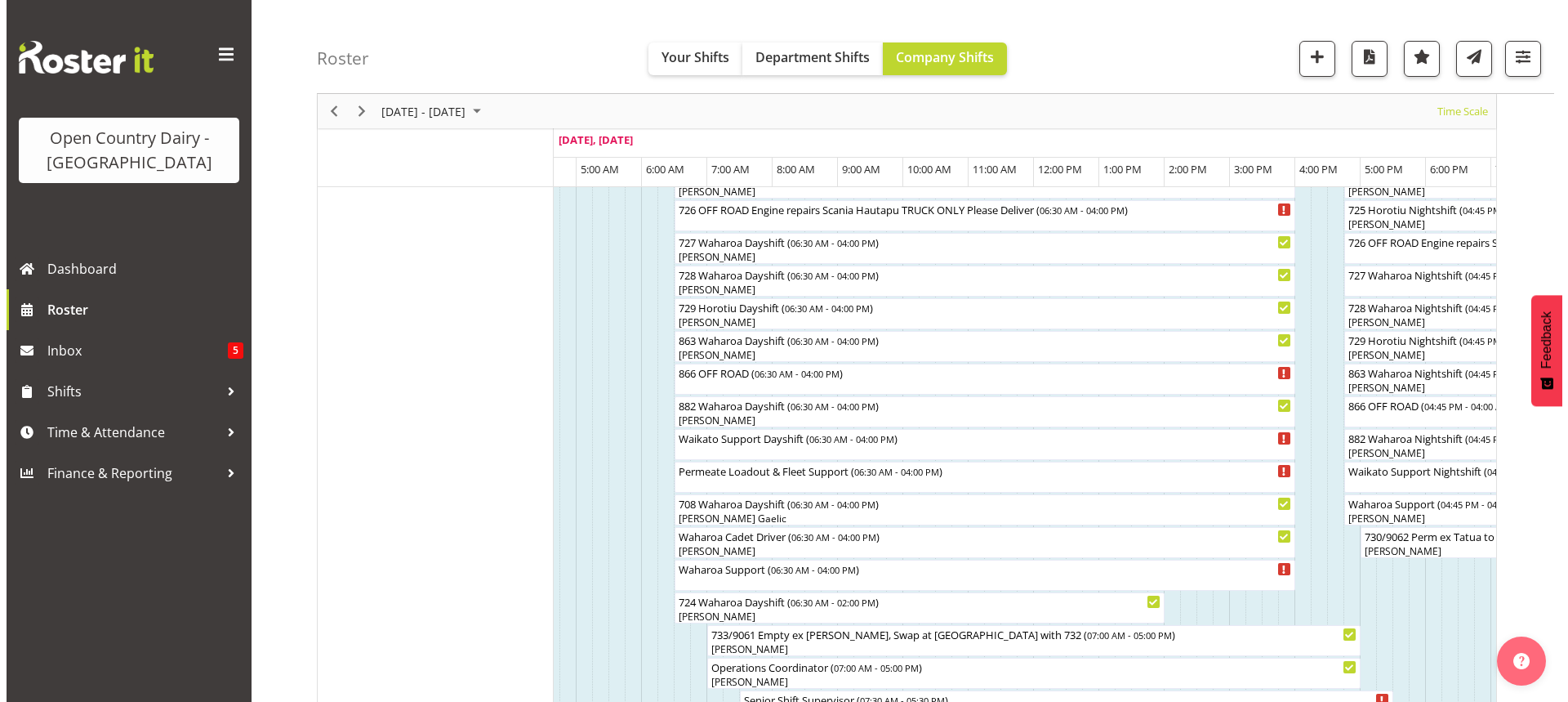
scroll to position [1087, 0]
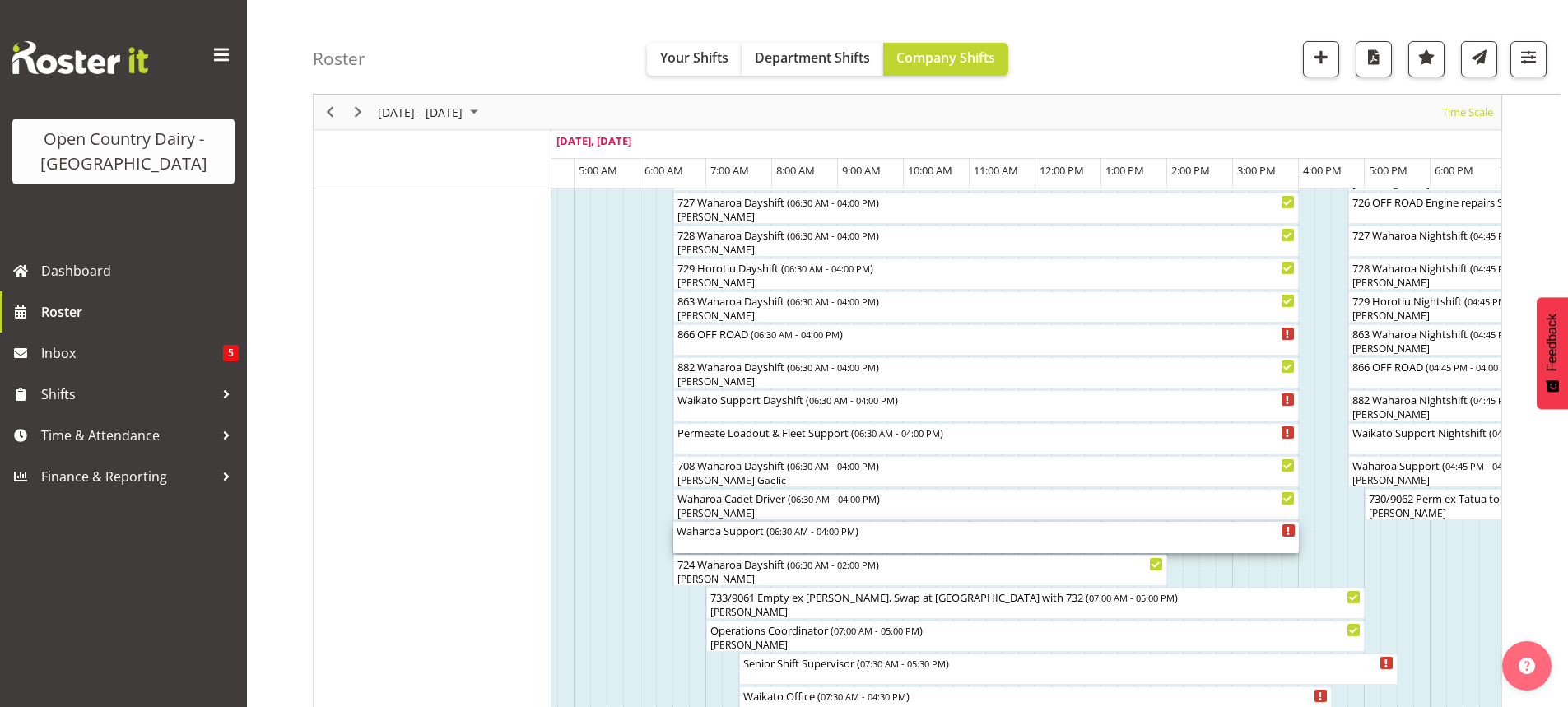
click at [748, 540] on div "Waharoa Support ( 06:30 AM - 04:00 PM )" at bounding box center [985, 537] width 619 height 31
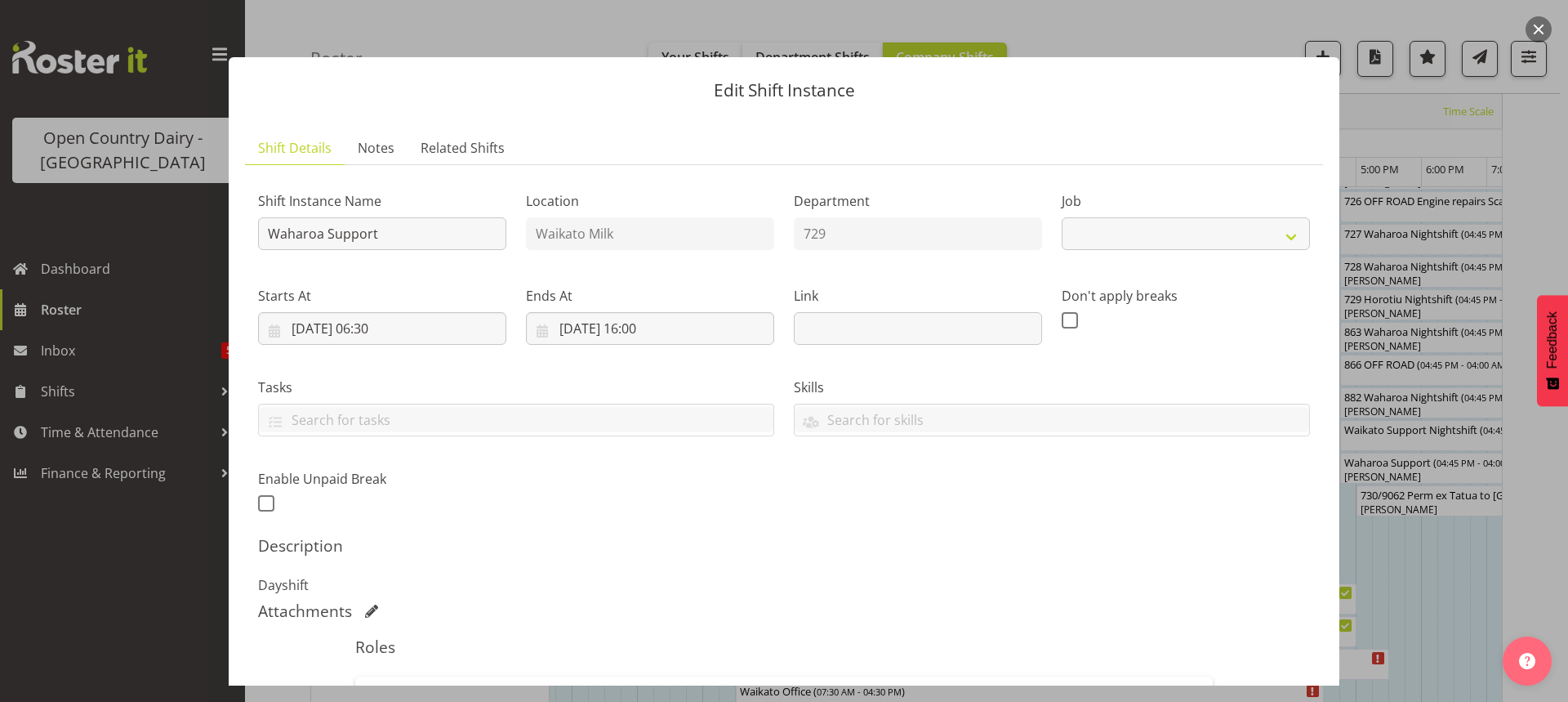
select select "9052"
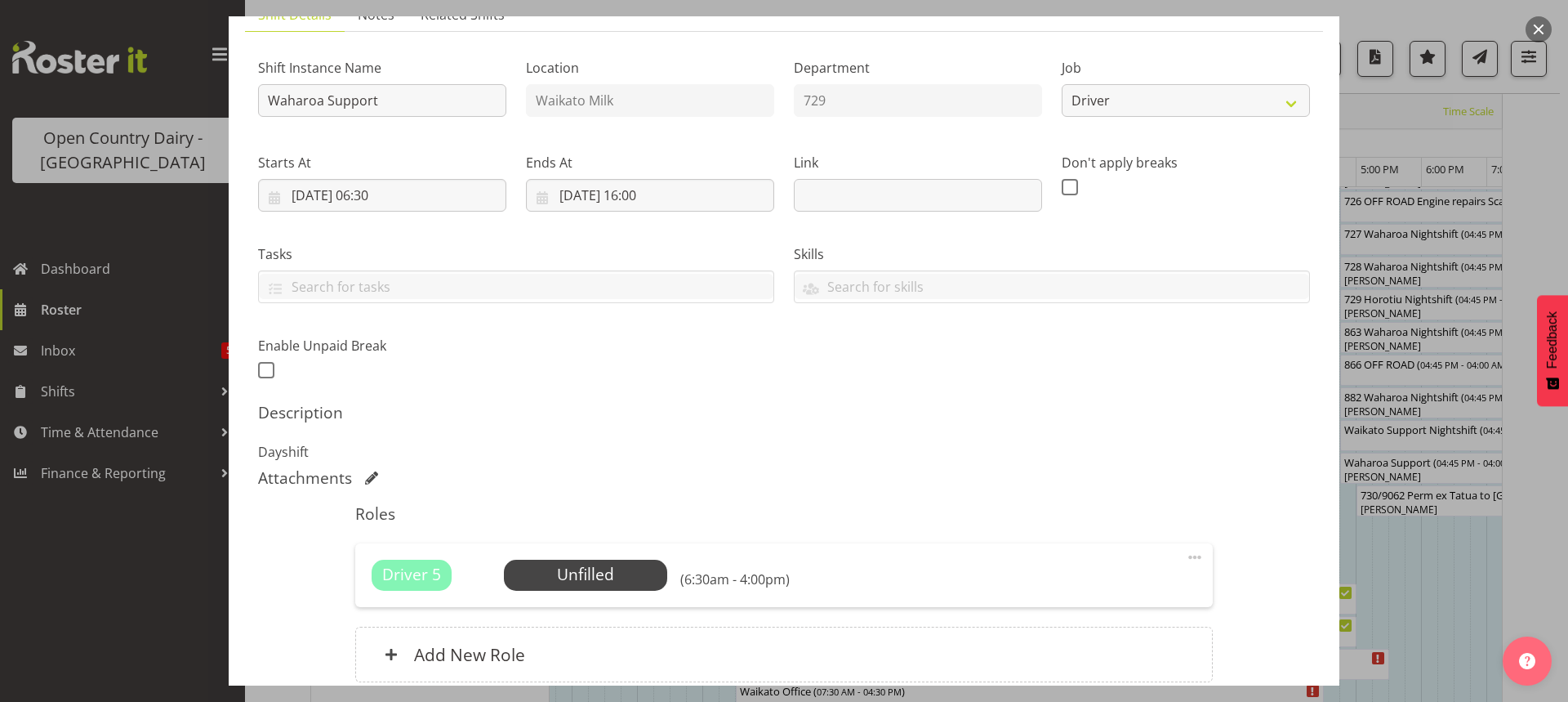
scroll to position [275, 0]
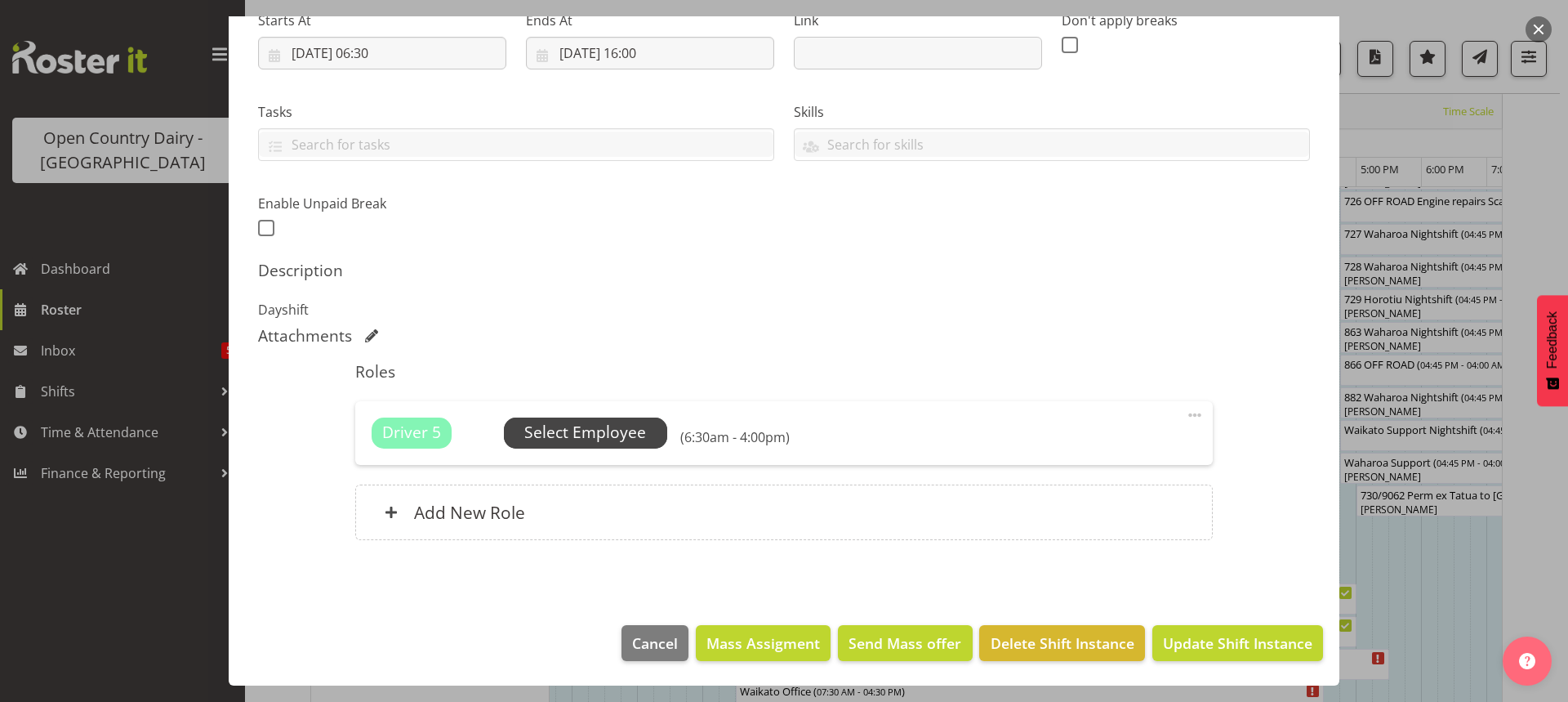
click at [569, 434] on span "Select Employee" at bounding box center [584, 432] width 122 height 24
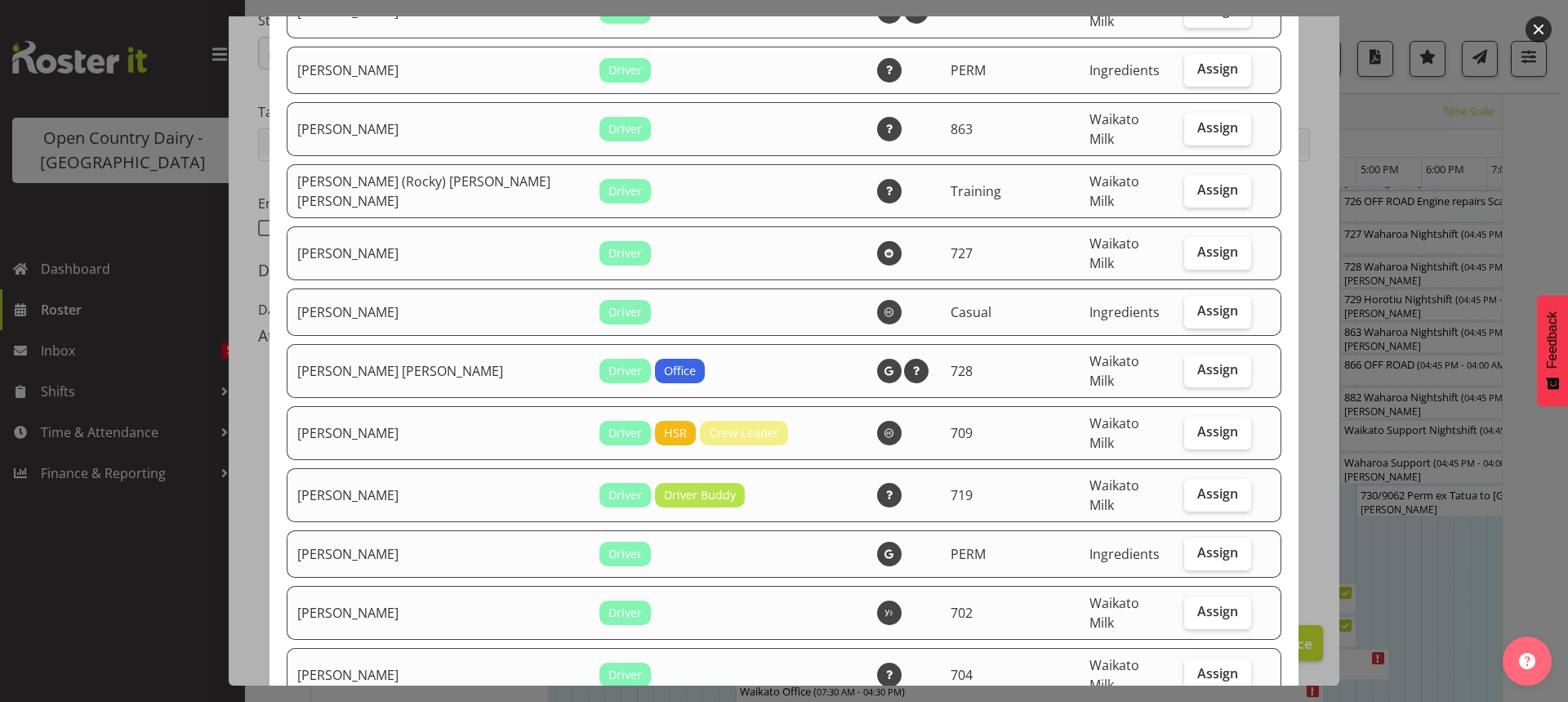
scroll to position [1553, 0]
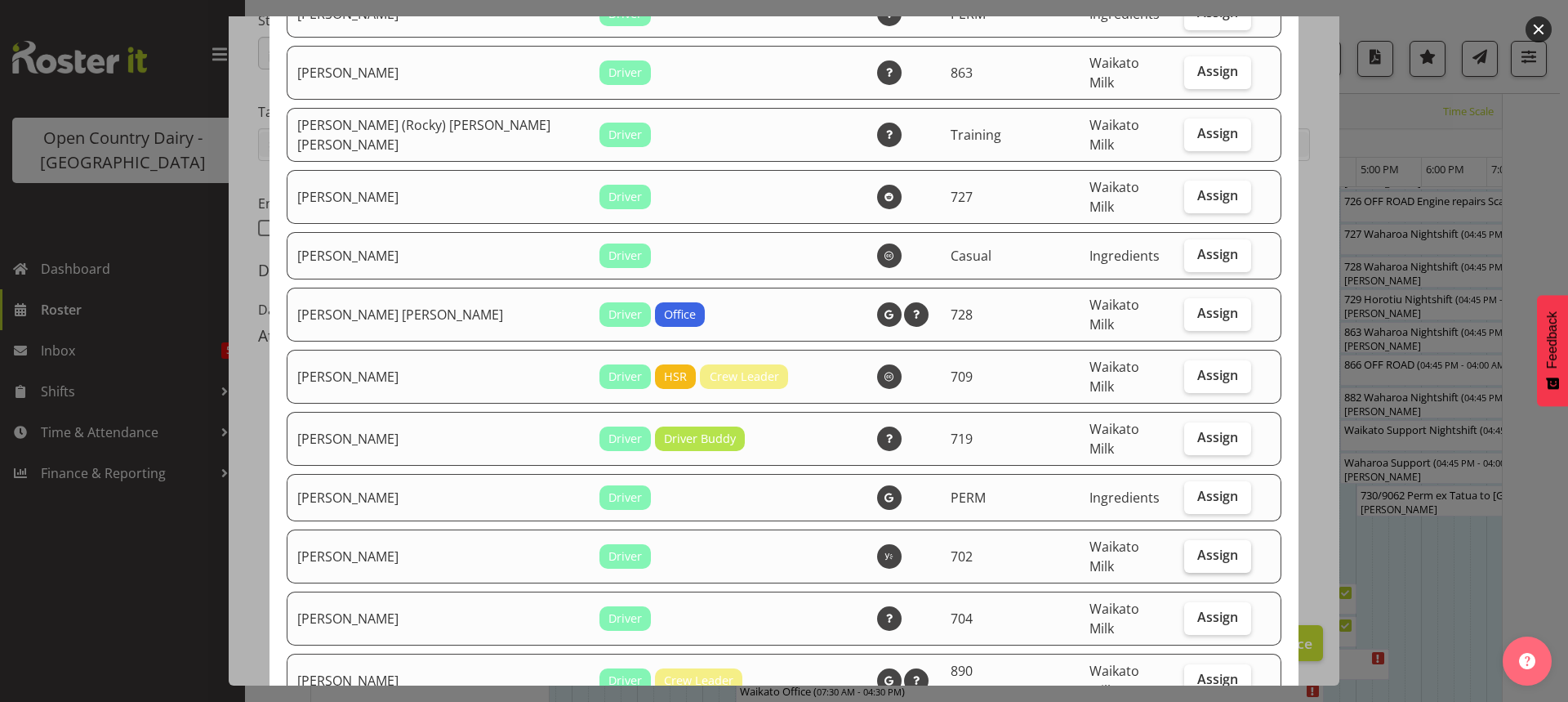
click at [1197, 547] on span "Assign" at bounding box center [1218, 555] width 41 height 16
click at [1191, 550] on input "Assign" at bounding box center [1190, 556] width 11 height 11
checkbox input "true"
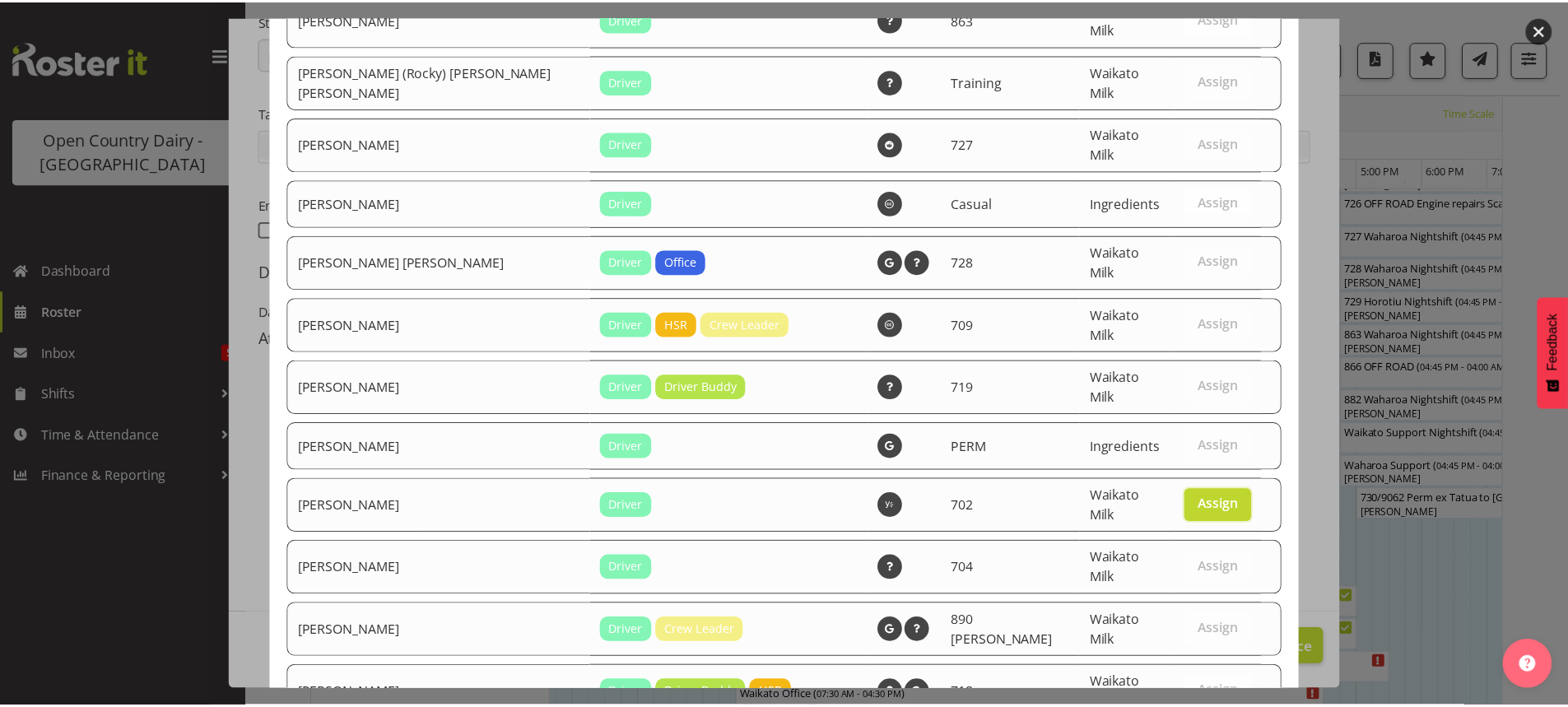
scroll to position [1623, 0]
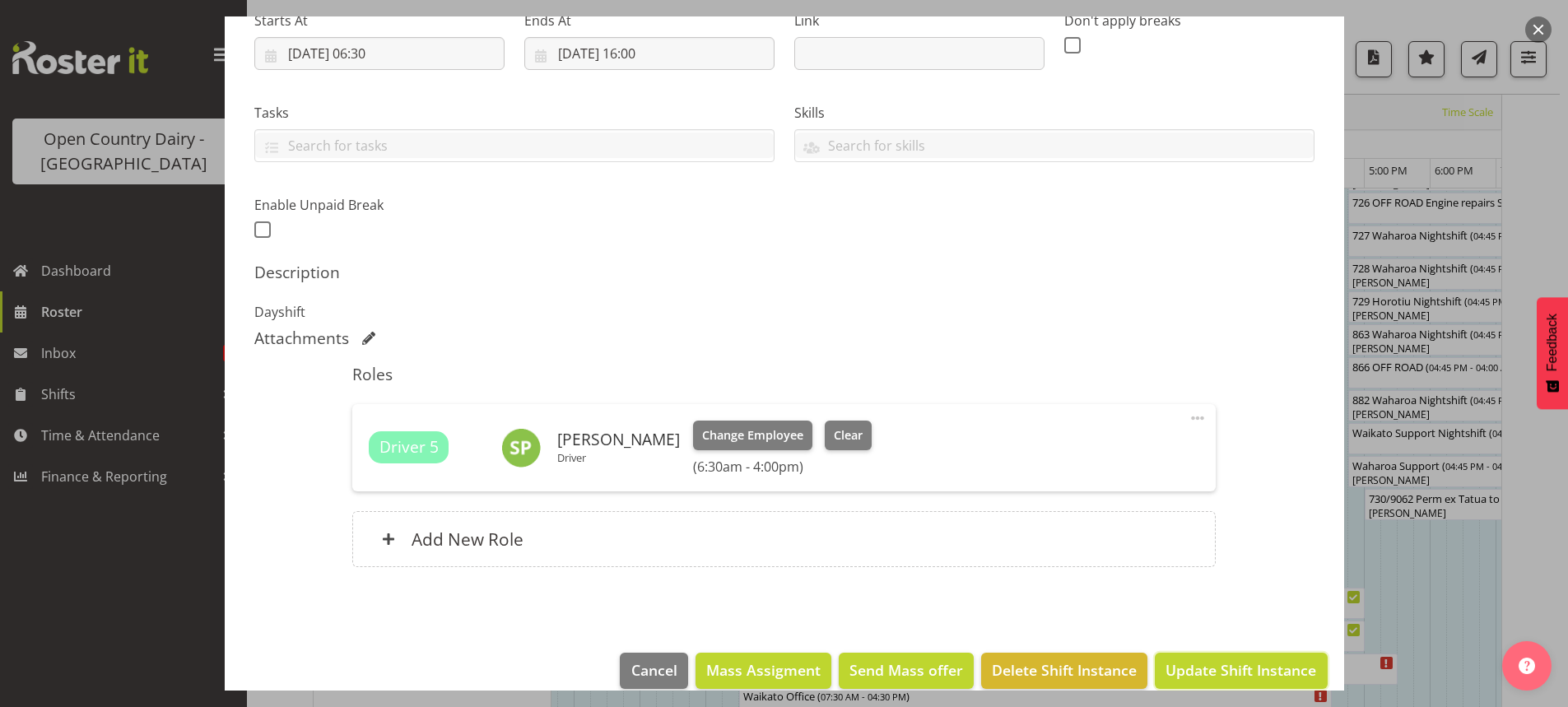
click at [1227, 667] on span "Update Shift Instance" at bounding box center [1240, 670] width 151 height 21
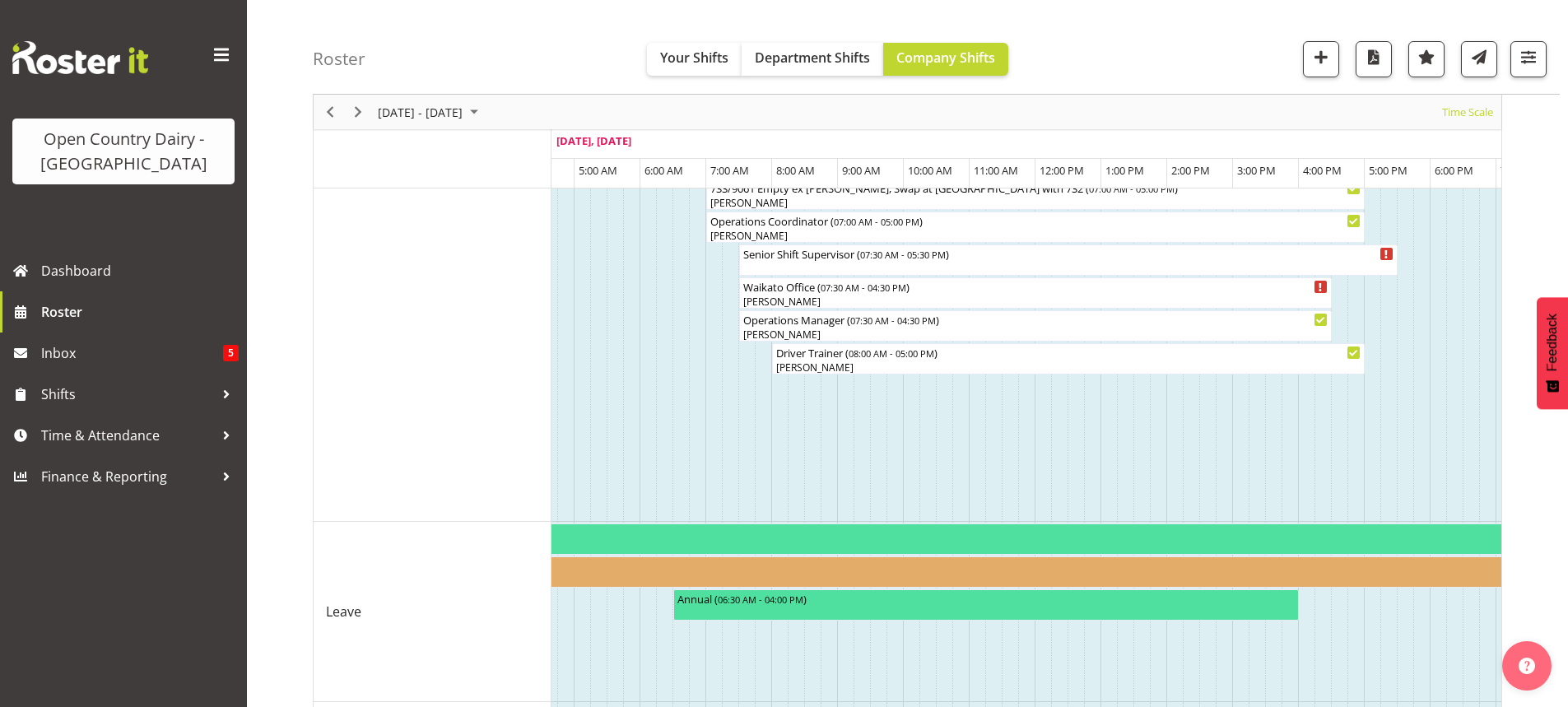
scroll to position [1574, 0]
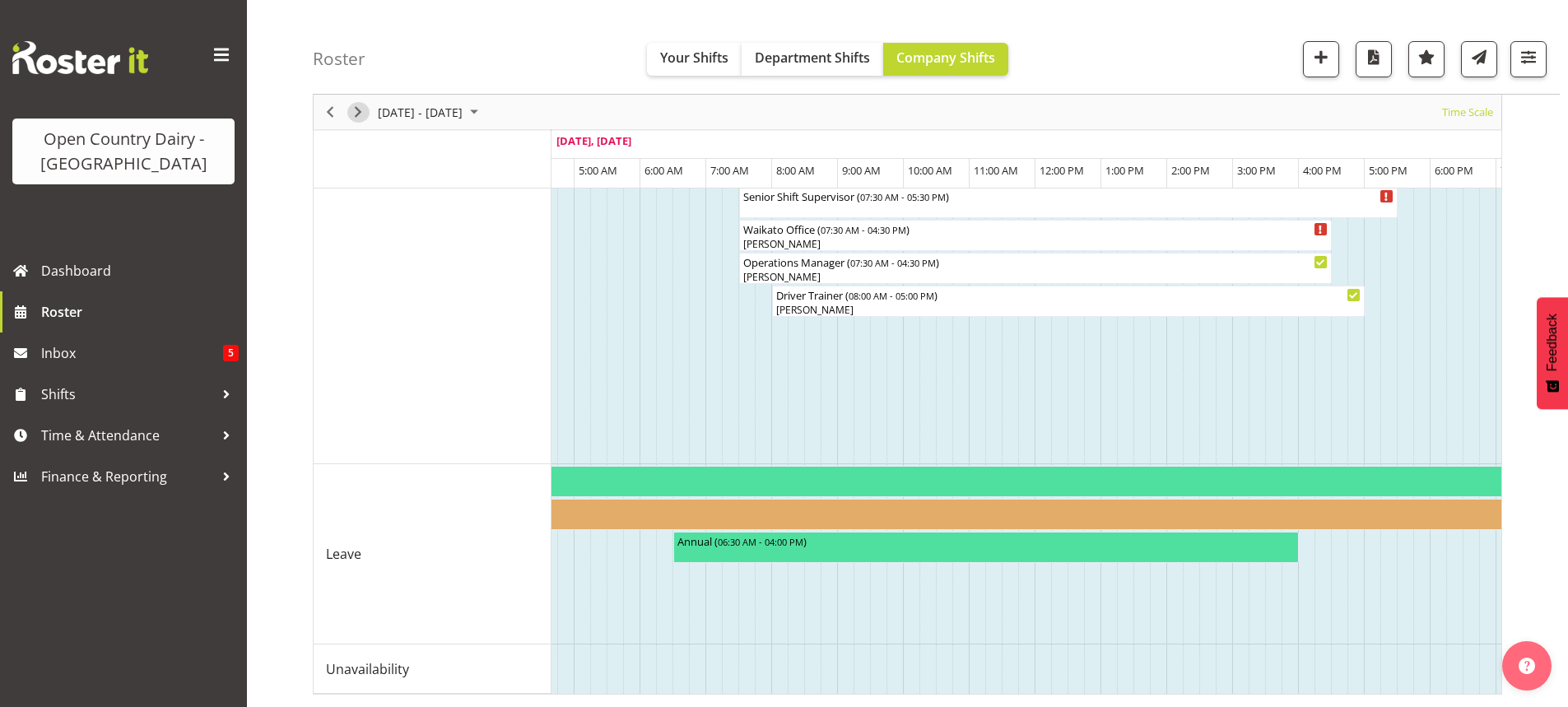
click at [358, 108] on span "Next" at bounding box center [358, 112] width 20 height 21
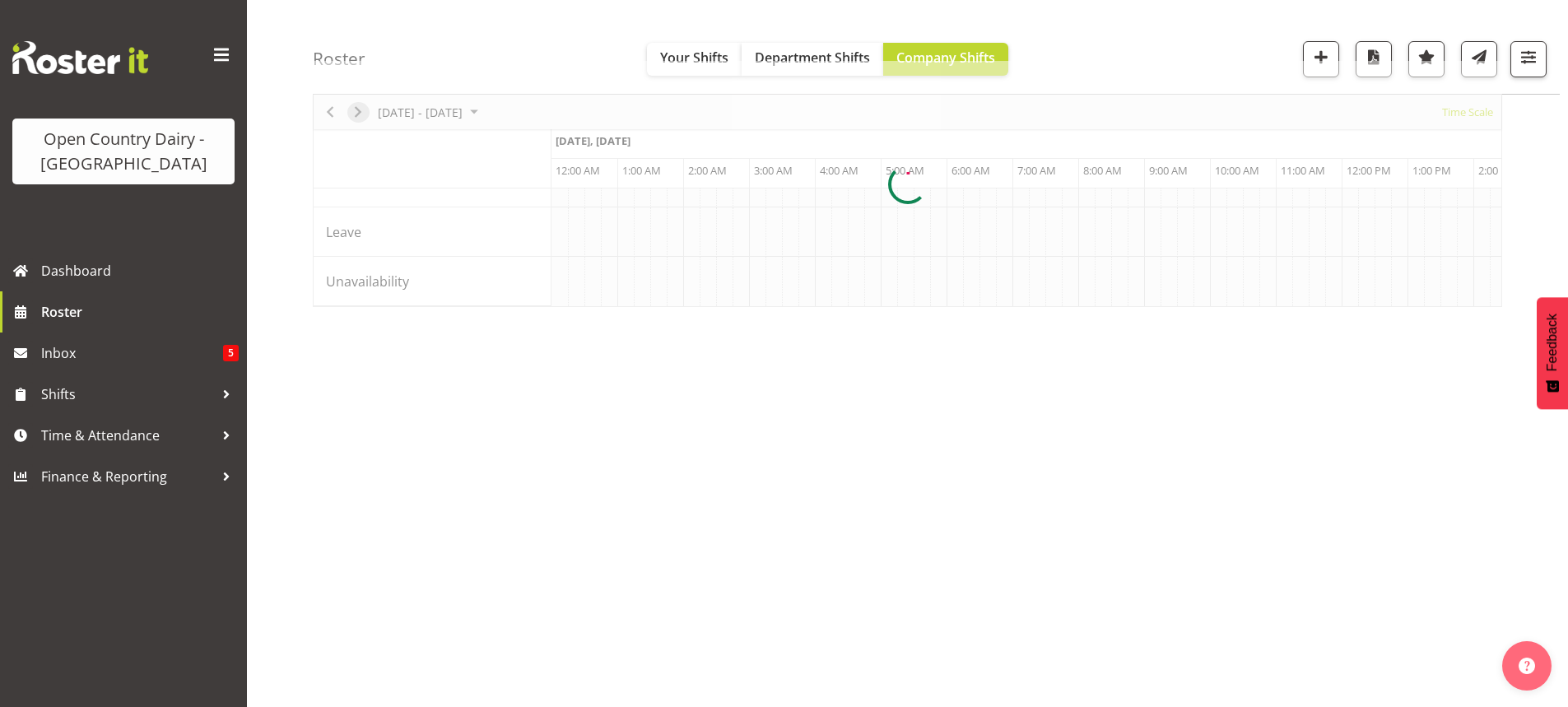
scroll to position [107, 0]
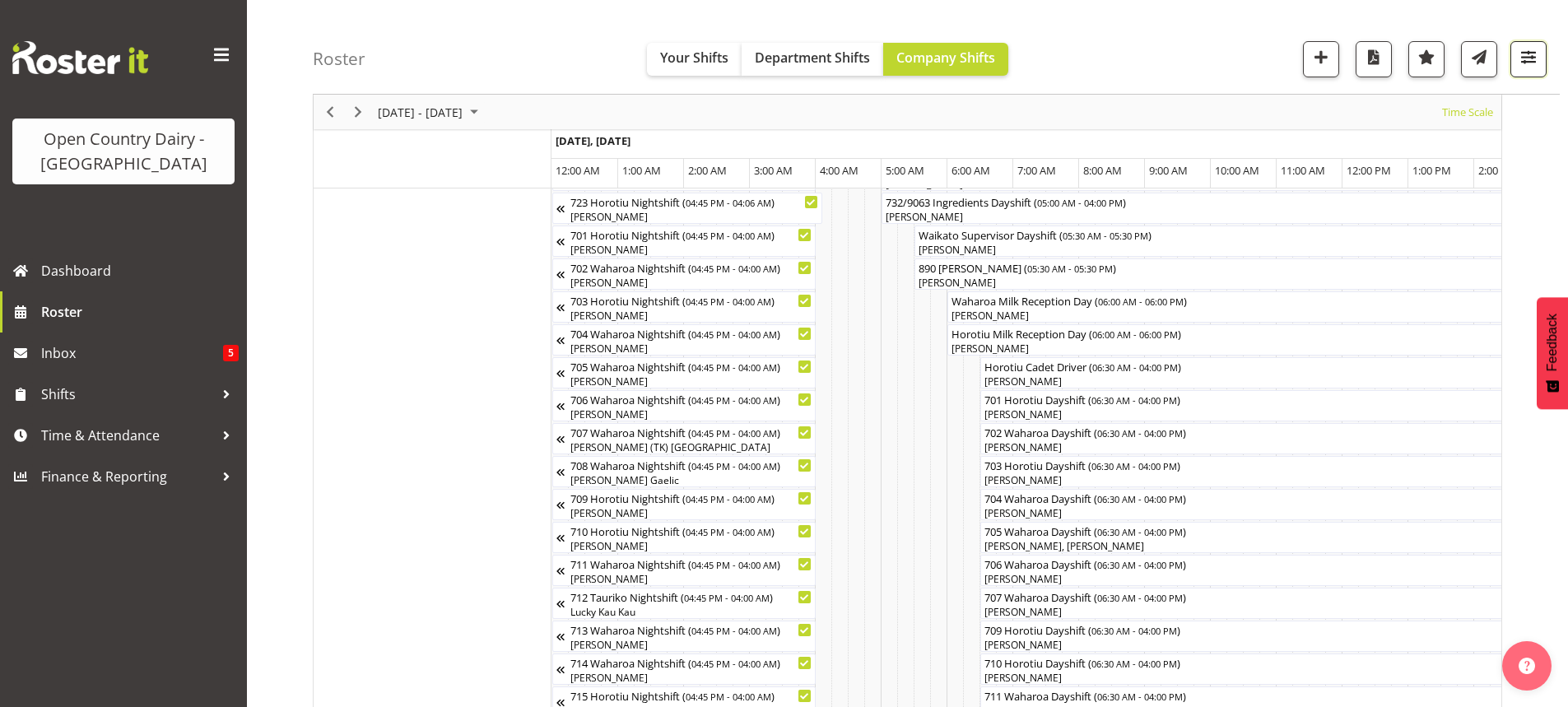
click at [1528, 55] on span "button" at bounding box center [1528, 57] width 21 height 21
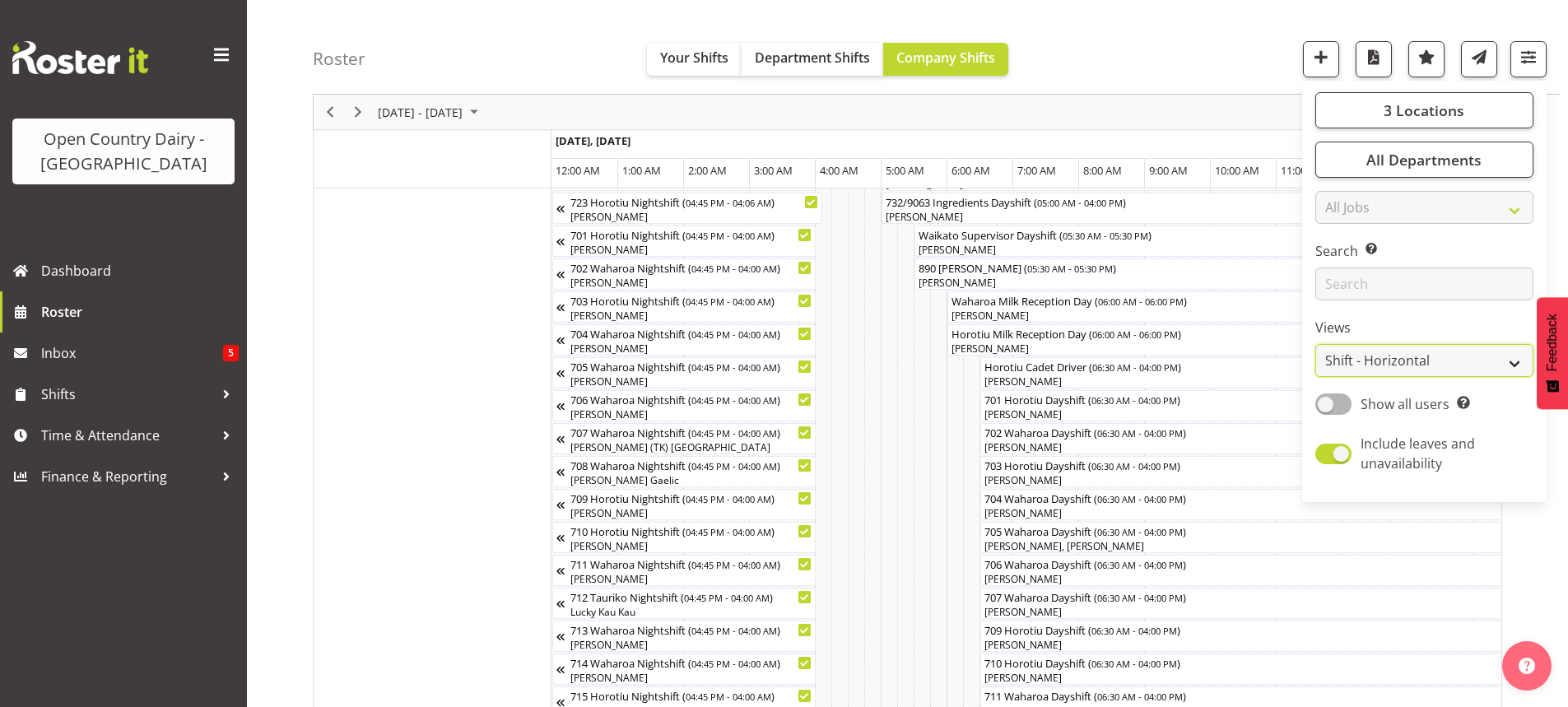
click at [1396, 357] on select "Staff Role Shift - Horizontal Shift - Vertical Staff - Location" at bounding box center [1424, 360] width 218 height 33
select select "staff"
click at [1316, 344] on select "Staff Role Shift - Horizontal Shift - Vertical Staff - Location" at bounding box center [1424, 360] width 218 height 33
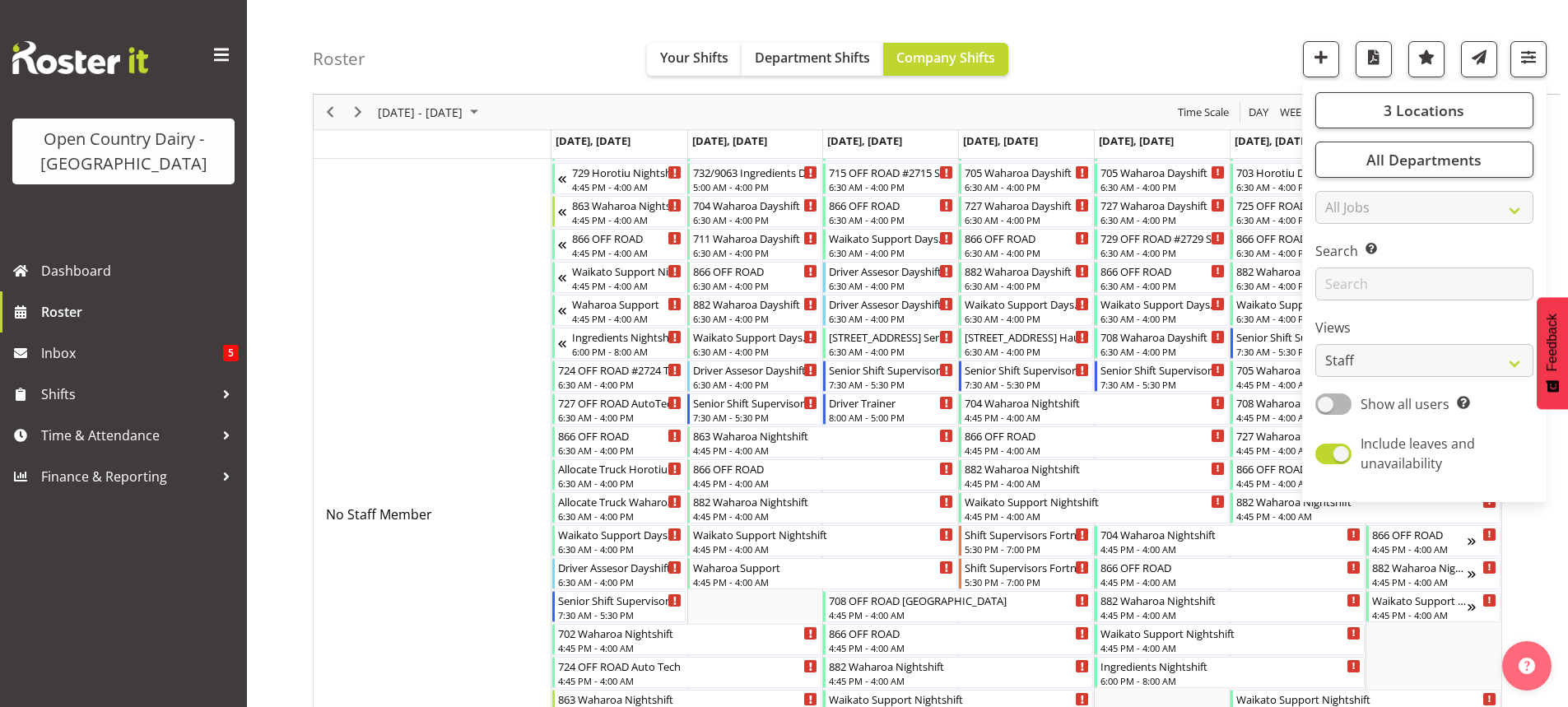
click at [1143, 33] on div "Roster Your Shifts Department Shifts Company Shifts 3 Locations Clear Ingredien…" at bounding box center [935, 47] width 1246 height 95
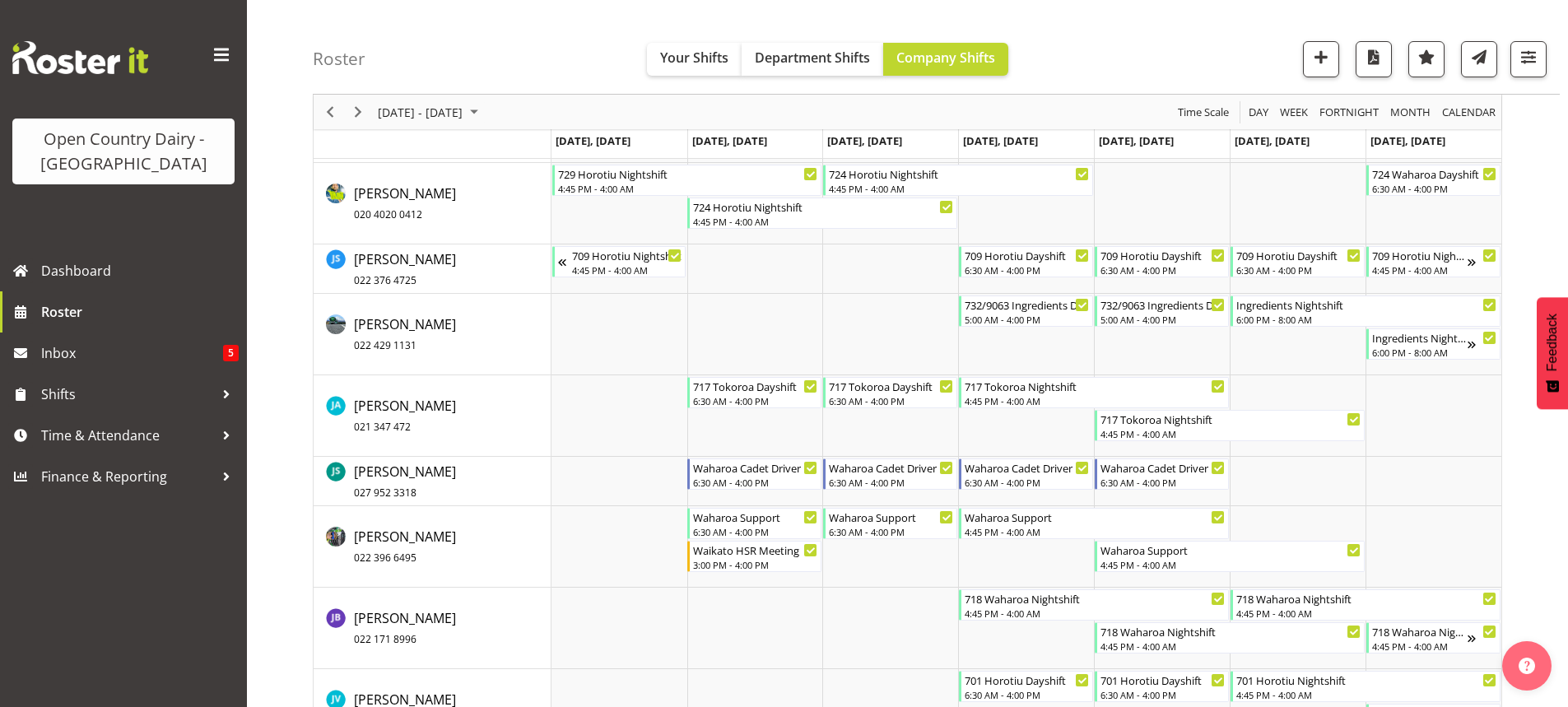
scroll to position [6282, 0]
